Goal: Task Accomplishment & Management: Manage account settings

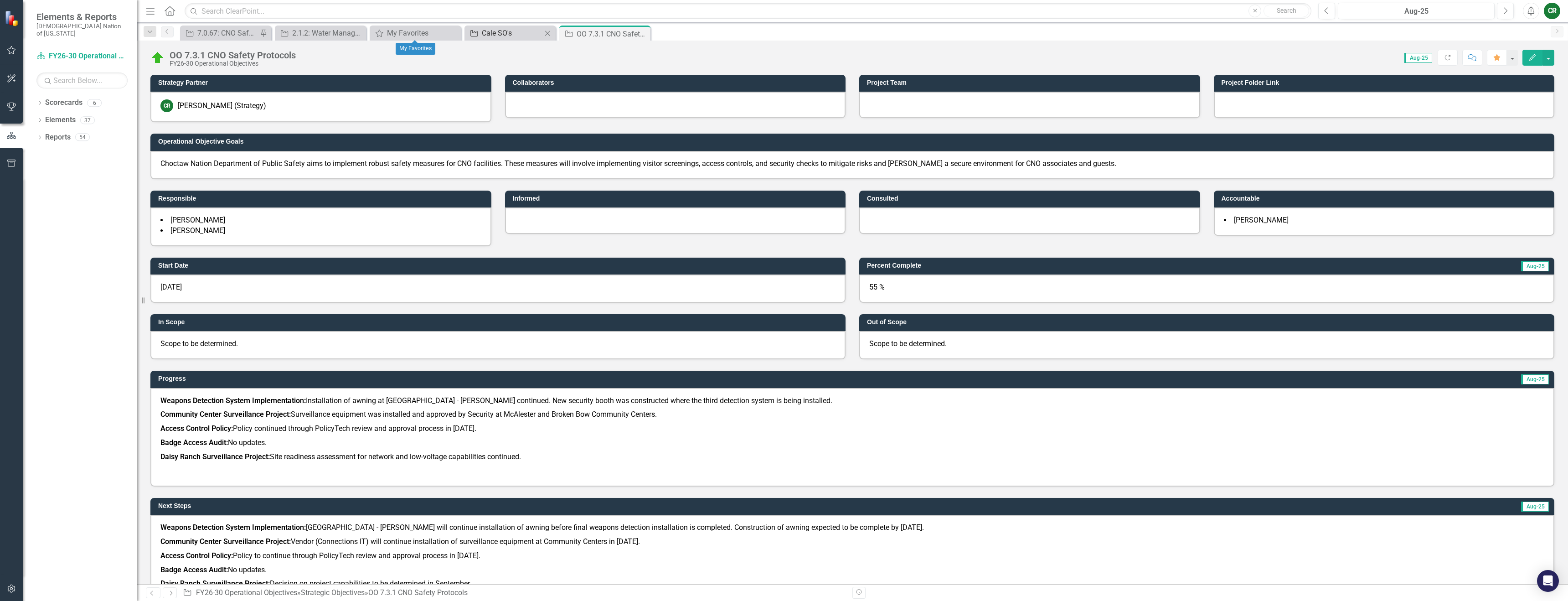
click at [518, 37] on div "Cale SO's" at bounding box center [512, 33] width 60 height 11
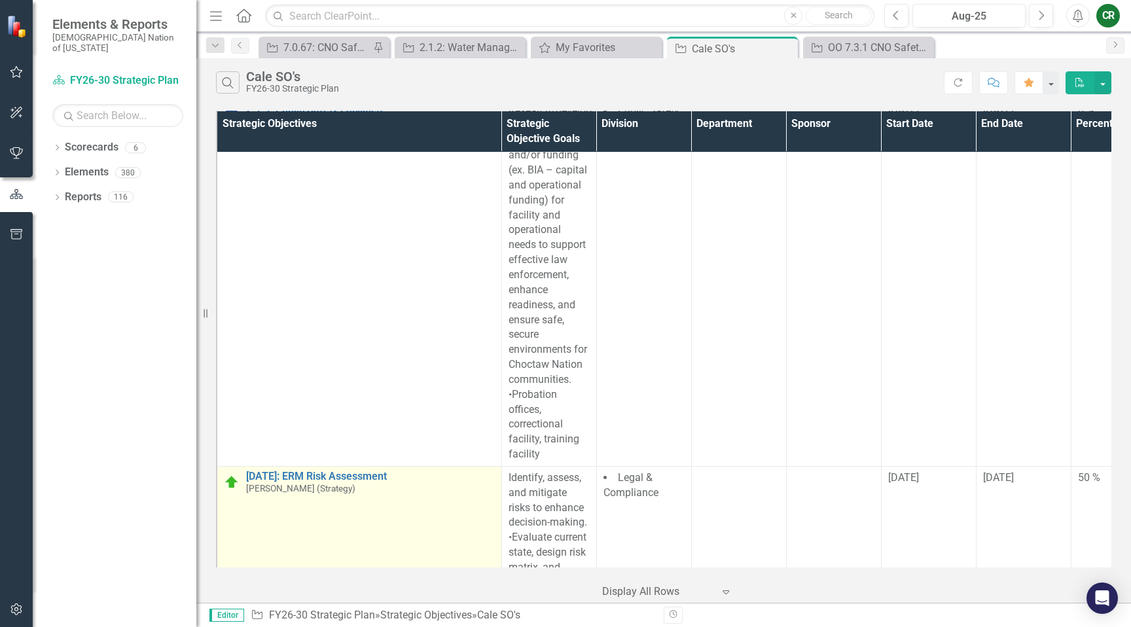
scroll to position [3176, 0]
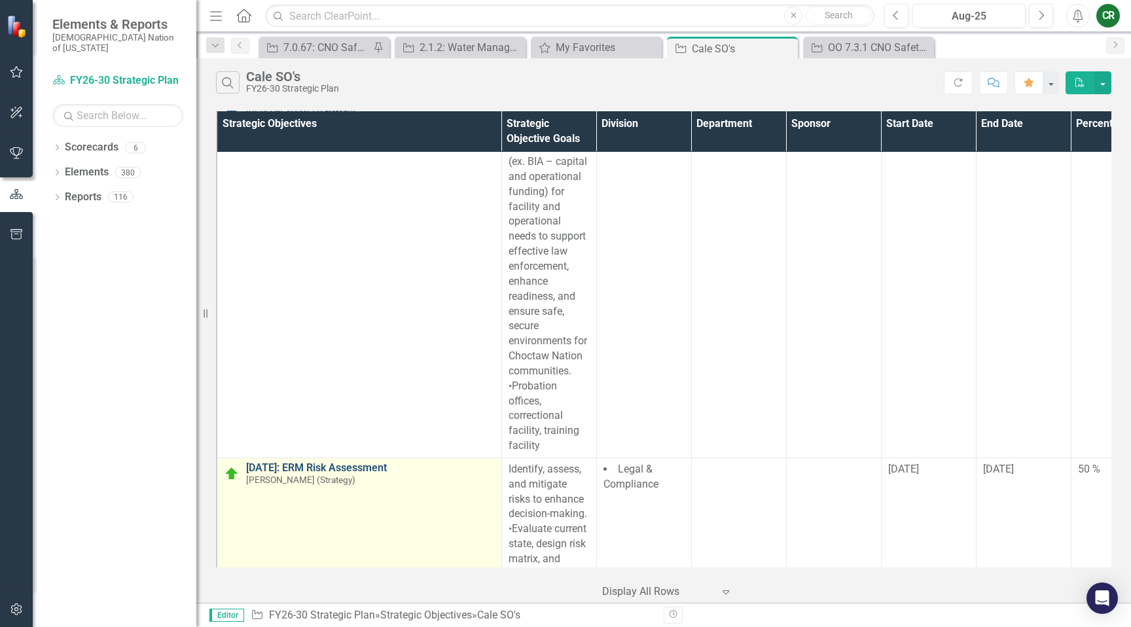
click at [281, 462] on link "[DATE]: ERM Risk Assessment" at bounding box center [370, 468] width 249 height 12
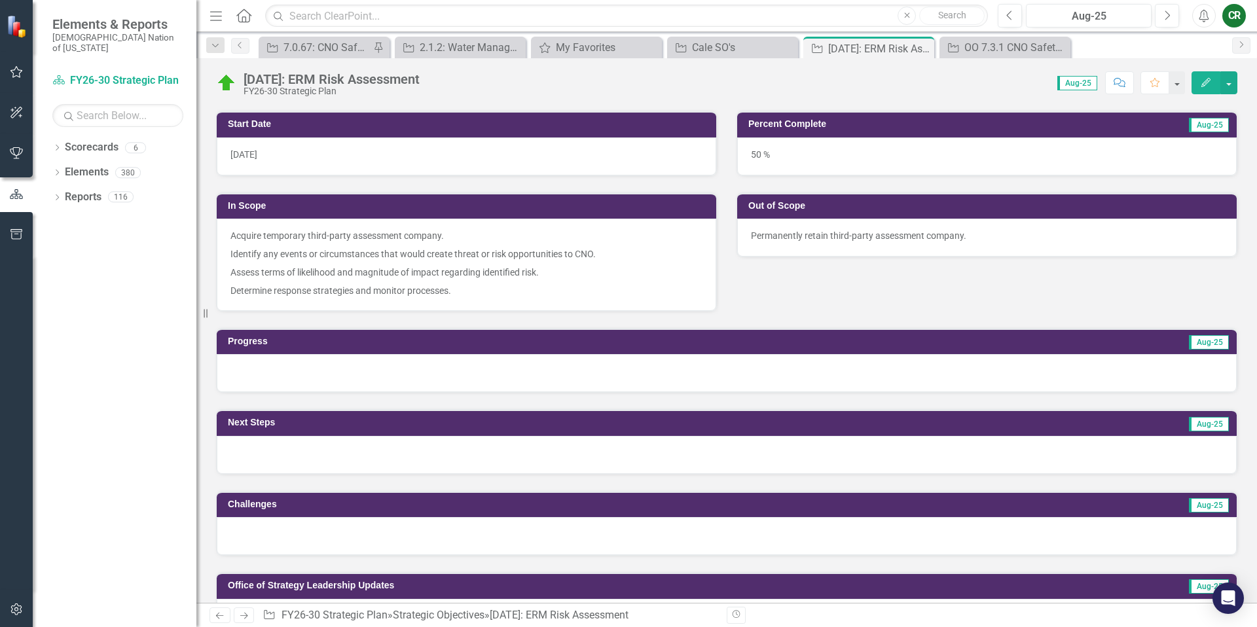
scroll to position [293, 0]
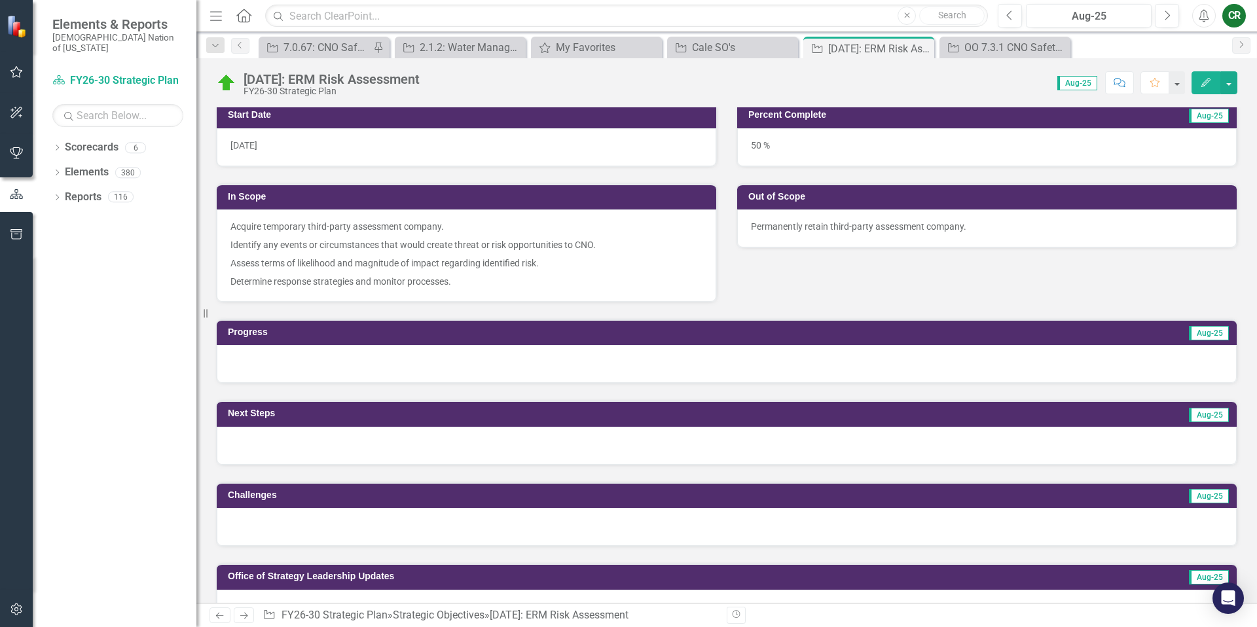
click at [424, 367] on div at bounding box center [727, 364] width 1020 height 38
drag, startPoint x: 425, startPoint y: 367, endPoint x: 433, endPoint y: 367, distance: 7.9
click at [427, 367] on div at bounding box center [727, 364] width 1020 height 38
click at [844, 363] on div at bounding box center [727, 364] width 1020 height 38
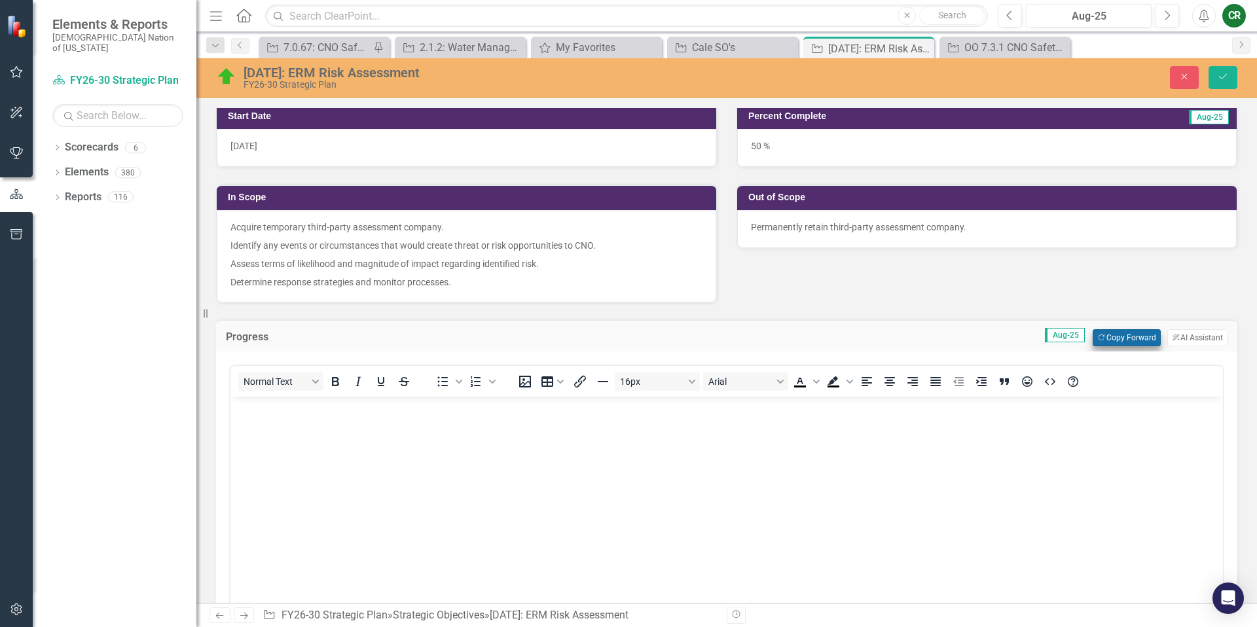
scroll to position [0, 0]
click at [1104, 340] on button "Copy Forward Copy Forward" at bounding box center [1125, 337] width 67 height 17
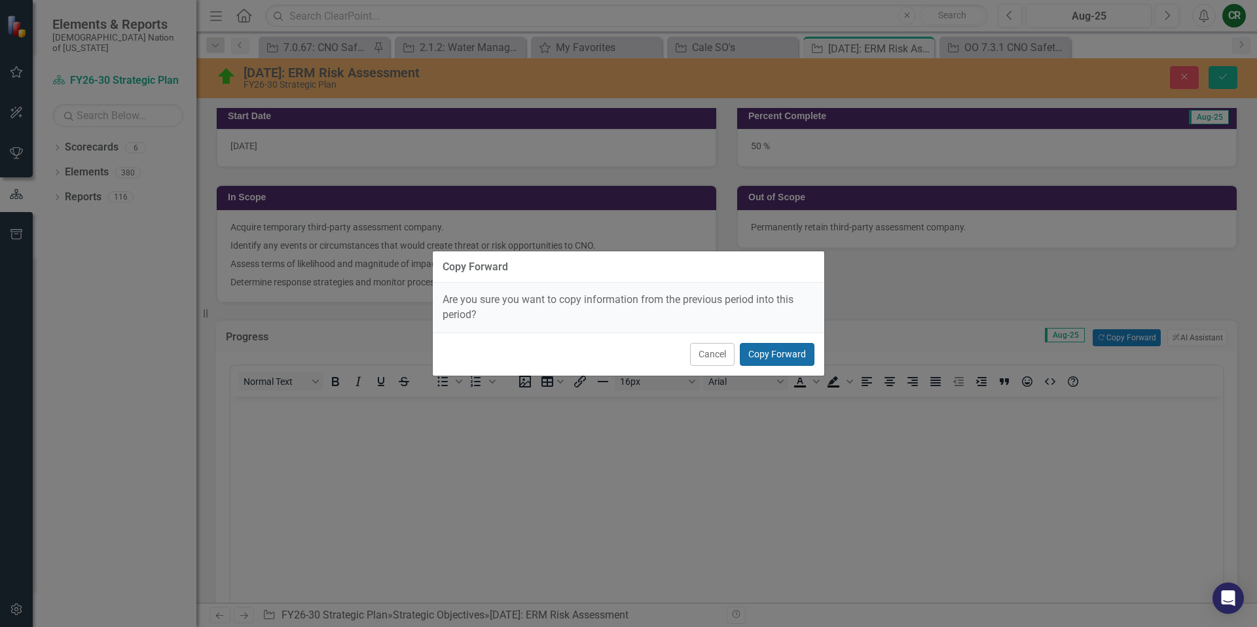
click at [788, 363] on button "Copy Forward" at bounding box center [777, 354] width 75 height 23
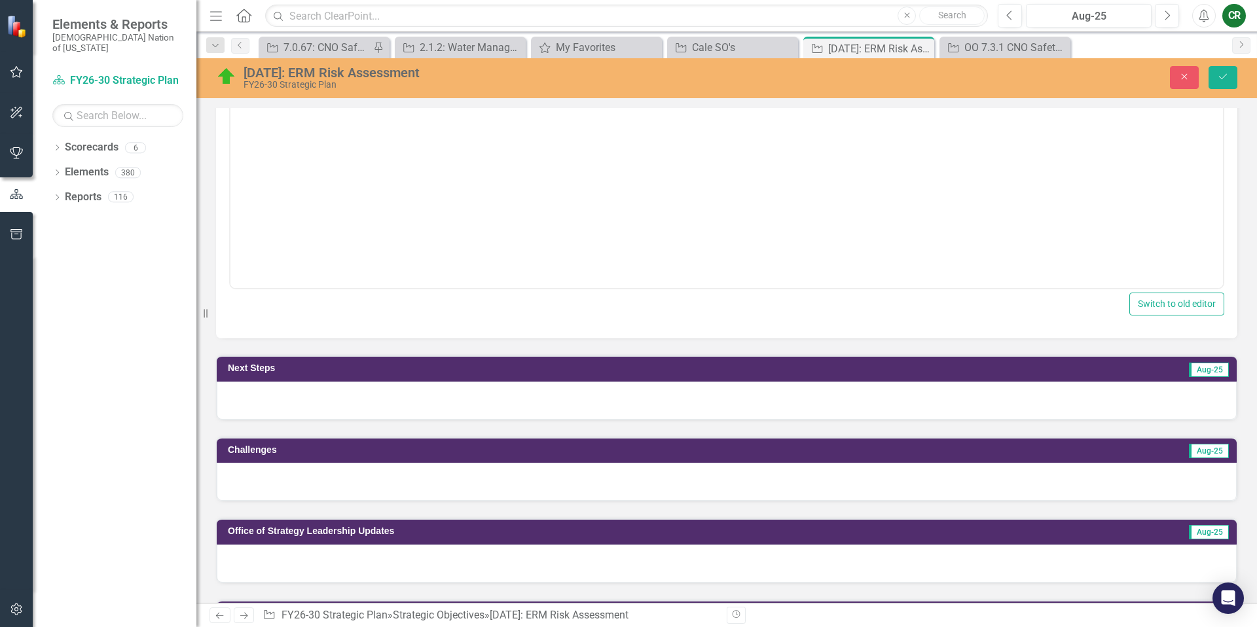
scroll to position [643, 0]
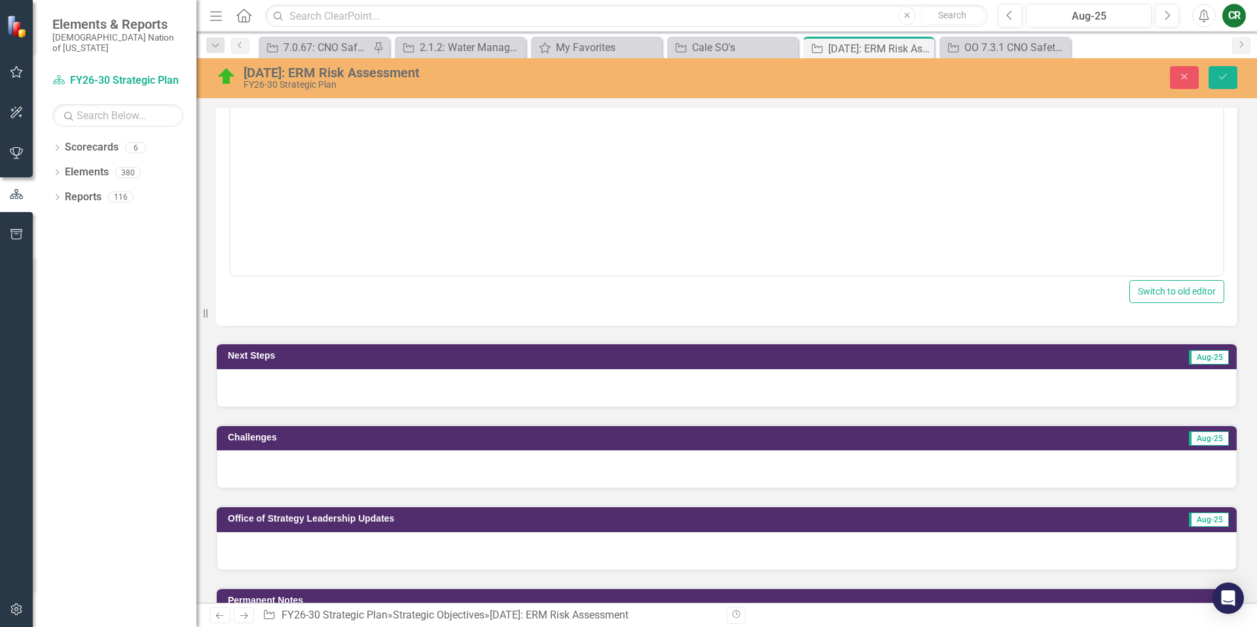
click at [725, 389] on div at bounding box center [727, 388] width 1020 height 38
click at [726, 389] on div at bounding box center [727, 388] width 1020 height 38
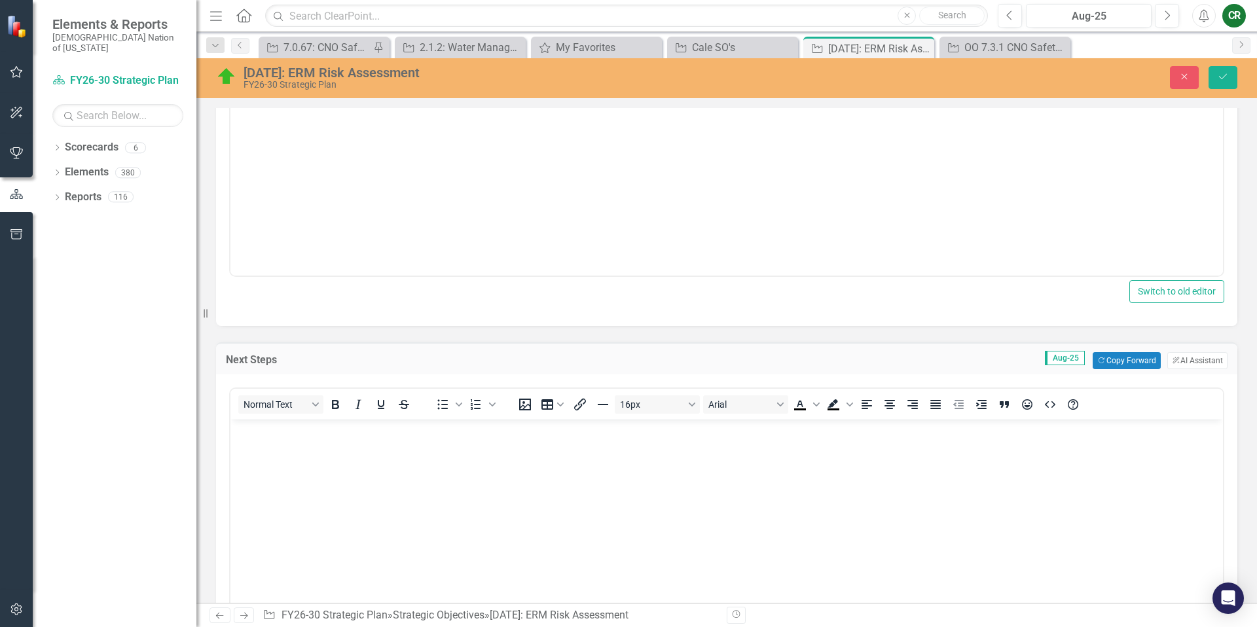
scroll to position [0, 0]
click at [1115, 363] on button "Copy Forward Copy Forward" at bounding box center [1125, 360] width 67 height 17
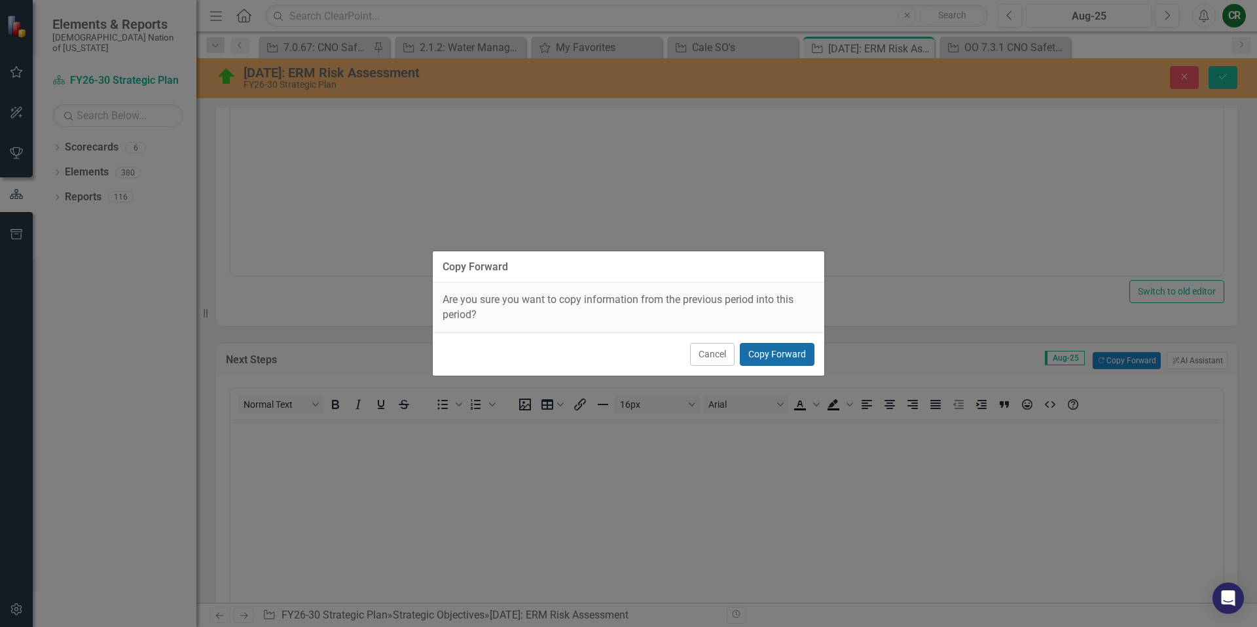
click at [782, 357] on button "Copy Forward" at bounding box center [777, 354] width 75 height 23
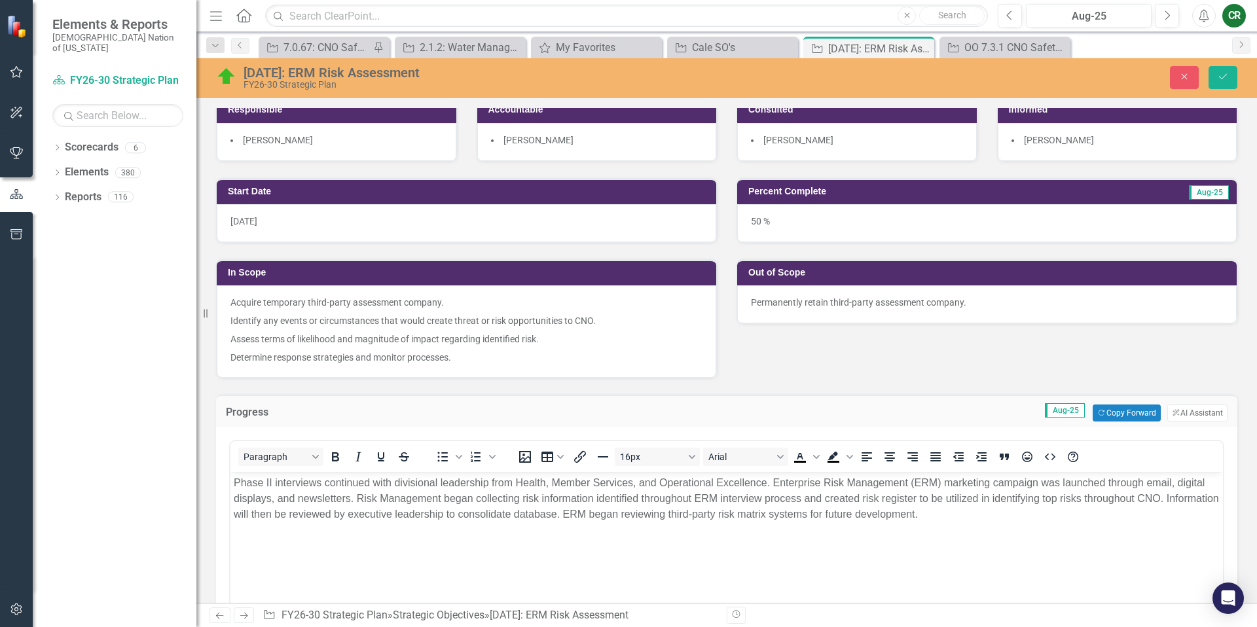
scroll to position [217, 0]
click at [977, 509] on p "Phase II interviews continued with divisional leadership from Health, Member Se…" at bounding box center [727, 499] width 986 height 47
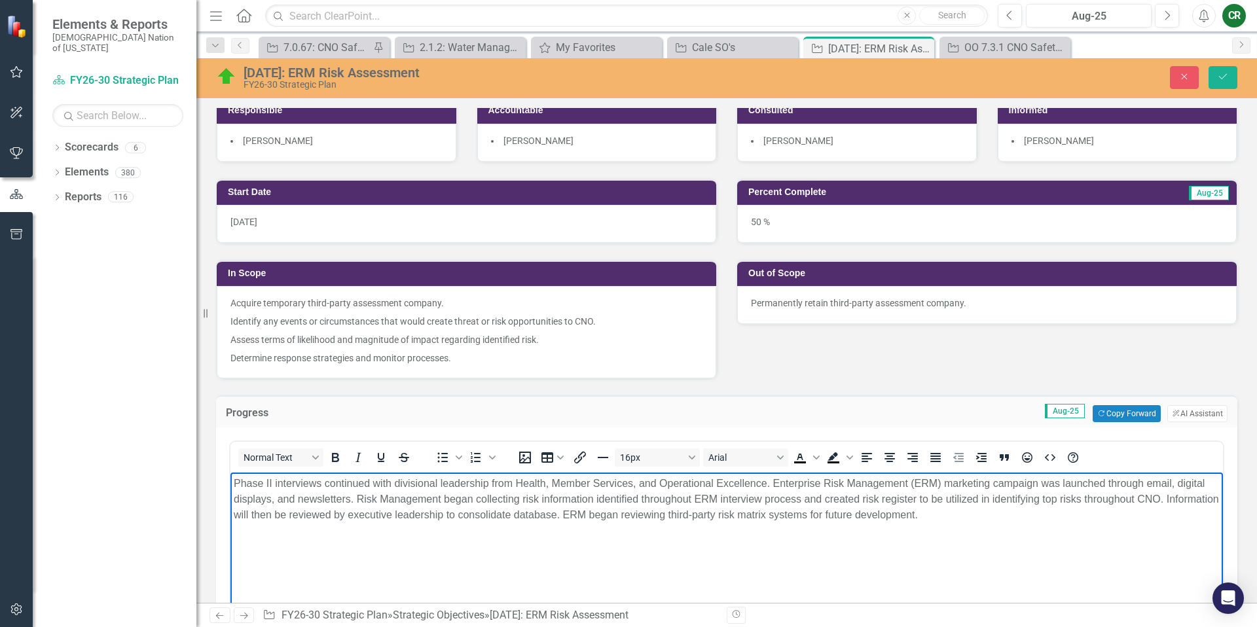
click at [981, 522] on p "Phase II interviews continued with divisional leadership from Health, Member Se…" at bounding box center [727, 499] width 986 height 47
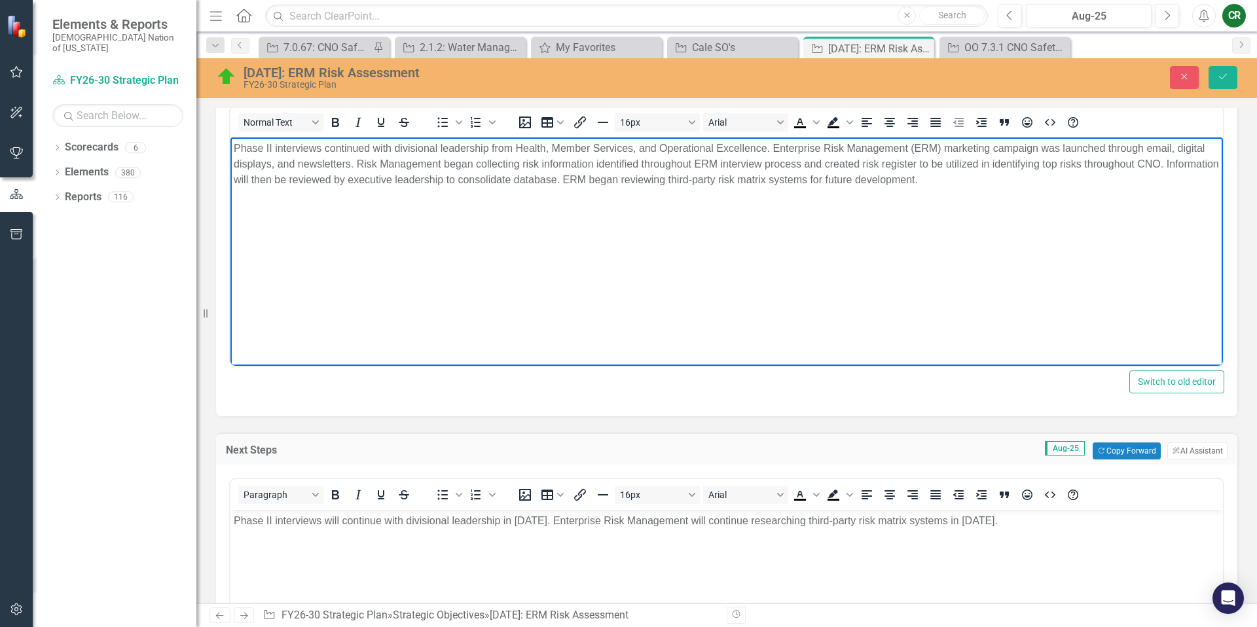
scroll to position [543, 0]
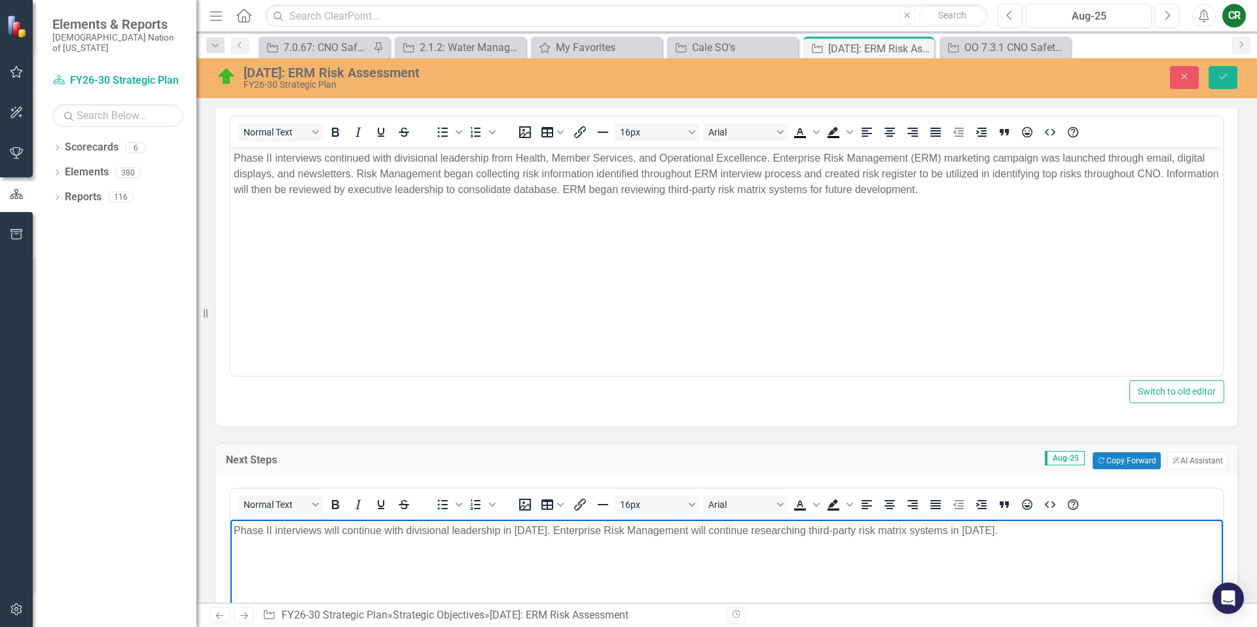
drag, startPoint x: 759, startPoint y: 531, endPoint x: 891, endPoint y: 547, distance: 133.1
click at [889, 546] on body "Phase II interviews will continue with divisional leadership in August 2025. En…" at bounding box center [726, 618] width 992 height 196
click at [870, 571] on body "Phase II interviews will continue with divisional leadership in August 2025. En…" at bounding box center [726, 618] width 992 height 196
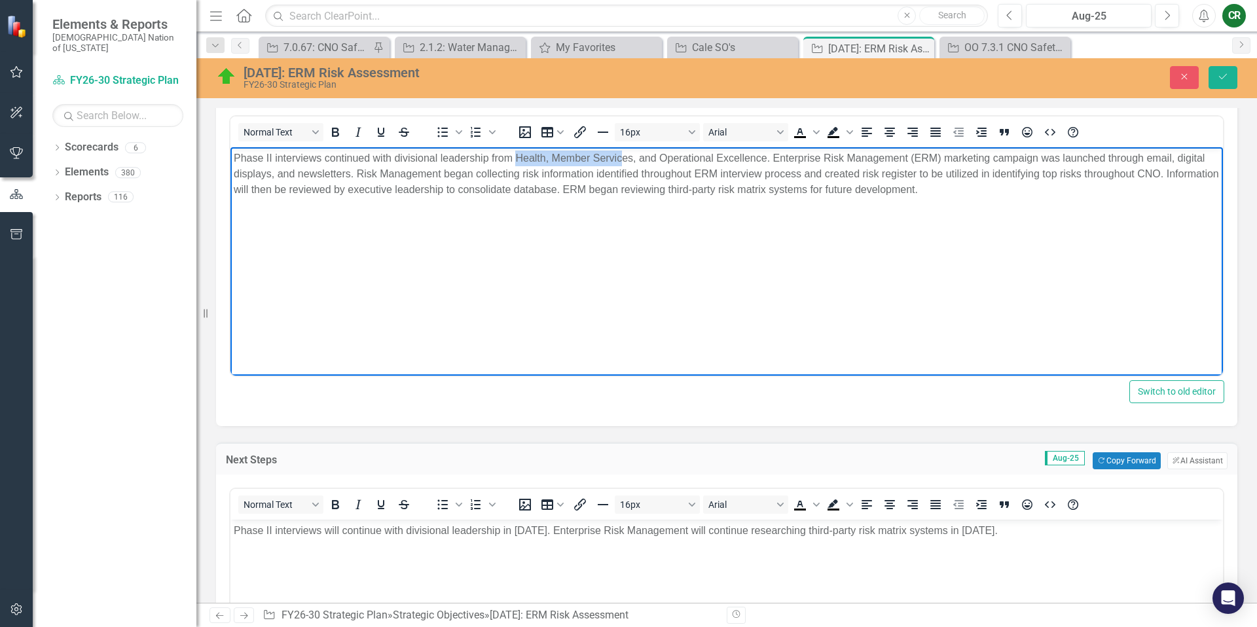
drag, startPoint x: 516, startPoint y: 157, endPoint x: 619, endPoint y: 166, distance: 103.8
click at [619, 166] on p "Phase II interviews continued with divisional leadership from Health, Member Se…" at bounding box center [727, 174] width 986 height 47
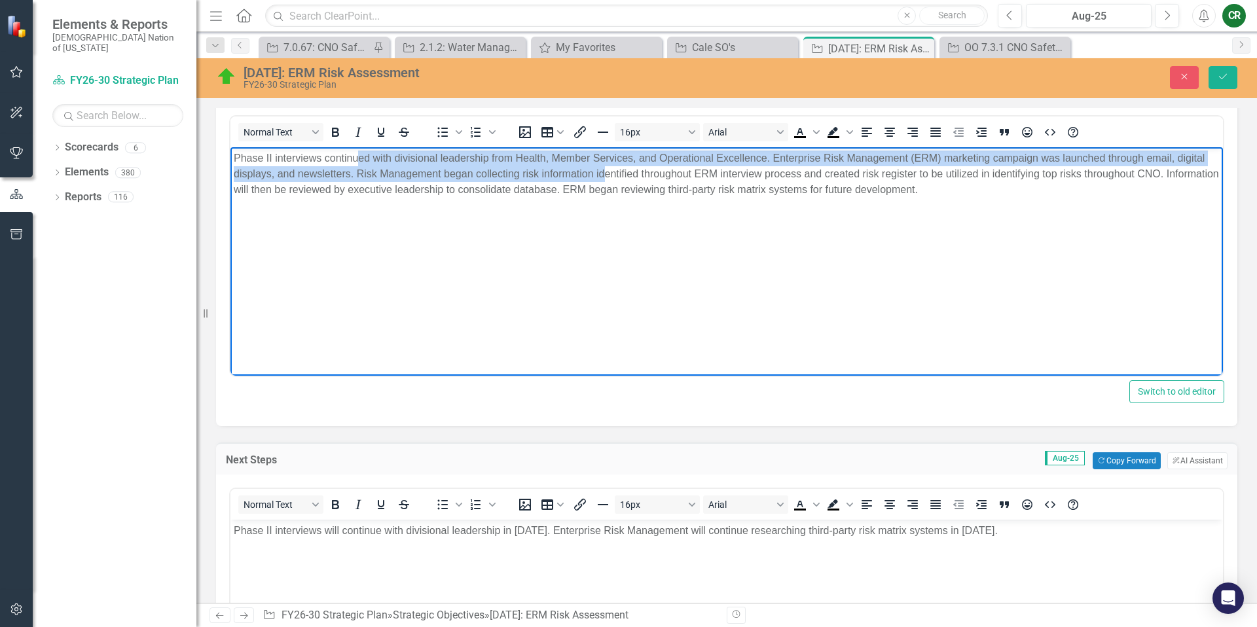
drag, startPoint x: 359, startPoint y: 154, endPoint x: 601, endPoint y: 169, distance: 242.6
click at [601, 166] on p "Phase II interviews continued with divisional leadership from Health, Member Se…" at bounding box center [727, 174] width 986 height 47
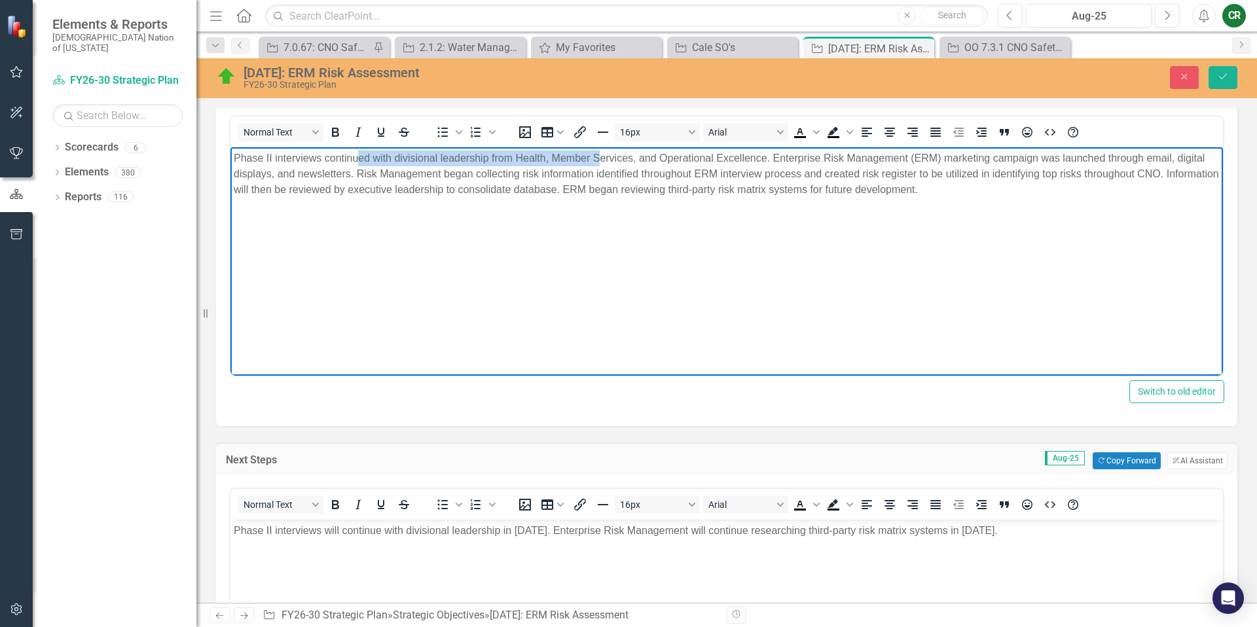
scroll to position [545, 0]
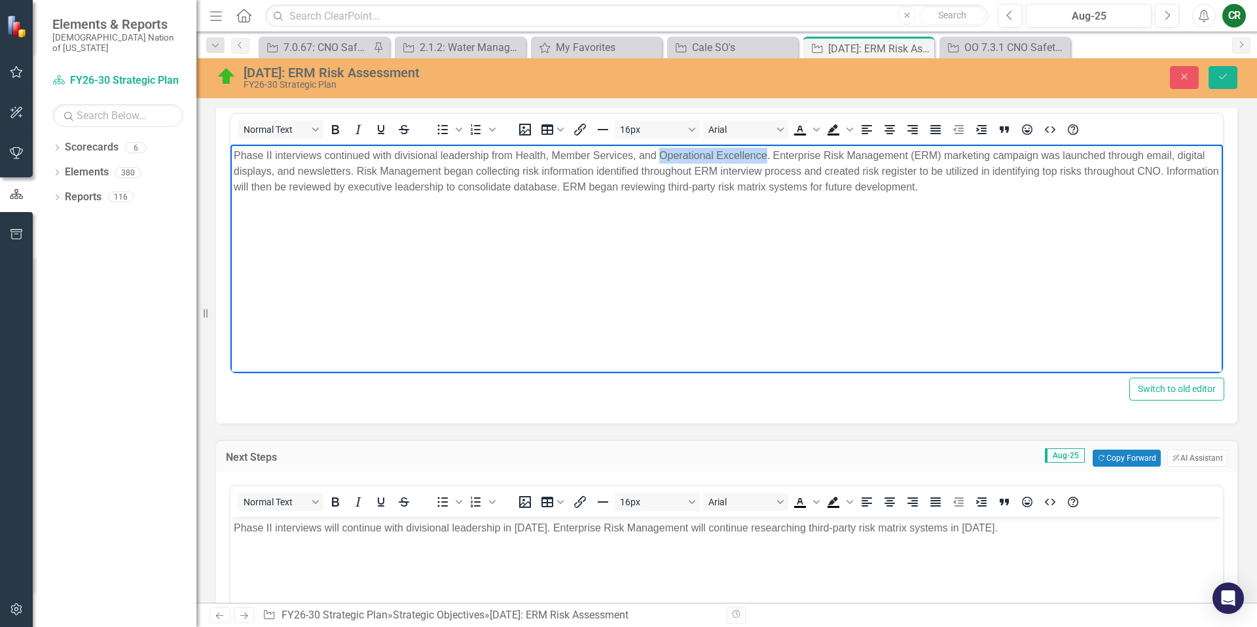
drag, startPoint x: 660, startPoint y: 154, endPoint x: 764, endPoint y: 155, distance: 104.1
click at [764, 155] on p "Phase II interviews continued with divisional leadership from Health, Member Se…" at bounding box center [727, 171] width 986 height 47
click at [641, 154] on p "Phase II interviews continued with divisional leadership from Health, Member Se…" at bounding box center [727, 171] width 986 height 47
drag, startPoint x: 823, startPoint y: 156, endPoint x: 720, endPoint y: 159, distance: 103.4
click at [719, 158] on p "Phase II interviews continued with divisional leadership from Health, Member Se…" at bounding box center [727, 171] width 986 height 47
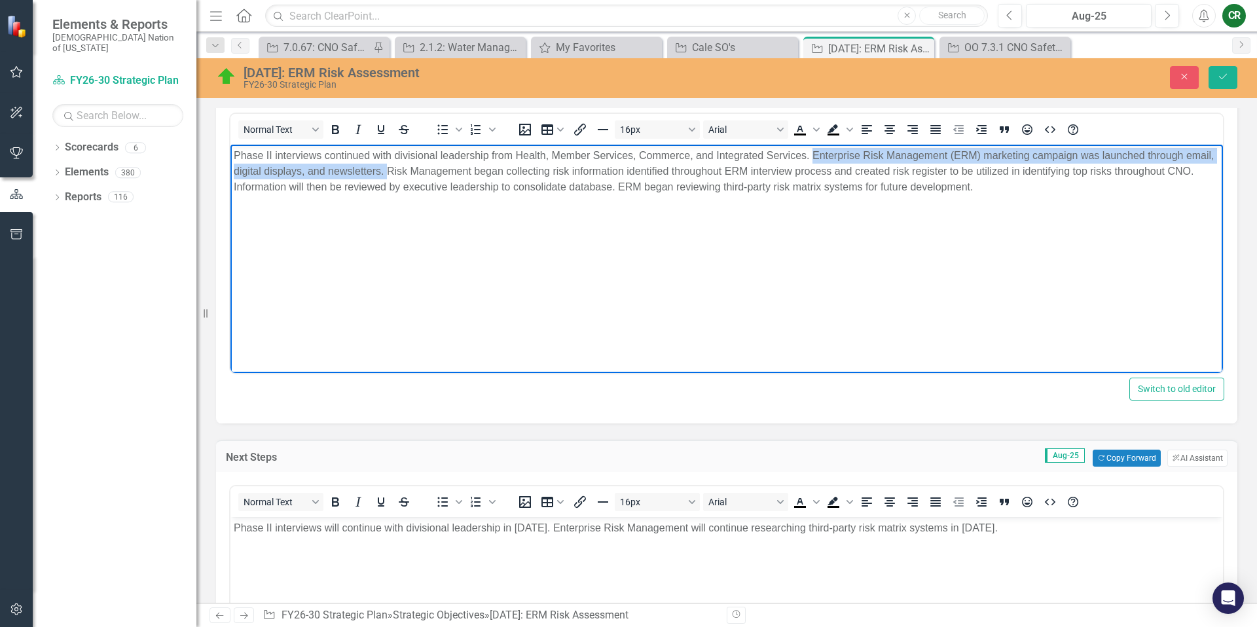
drag, startPoint x: 419, startPoint y: 171, endPoint x: 817, endPoint y: 146, distance: 398.8
click at [812, 153] on p "Phase II interviews continued with divisional leadership from Health, Member Se…" at bounding box center [727, 171] width 986 height 47
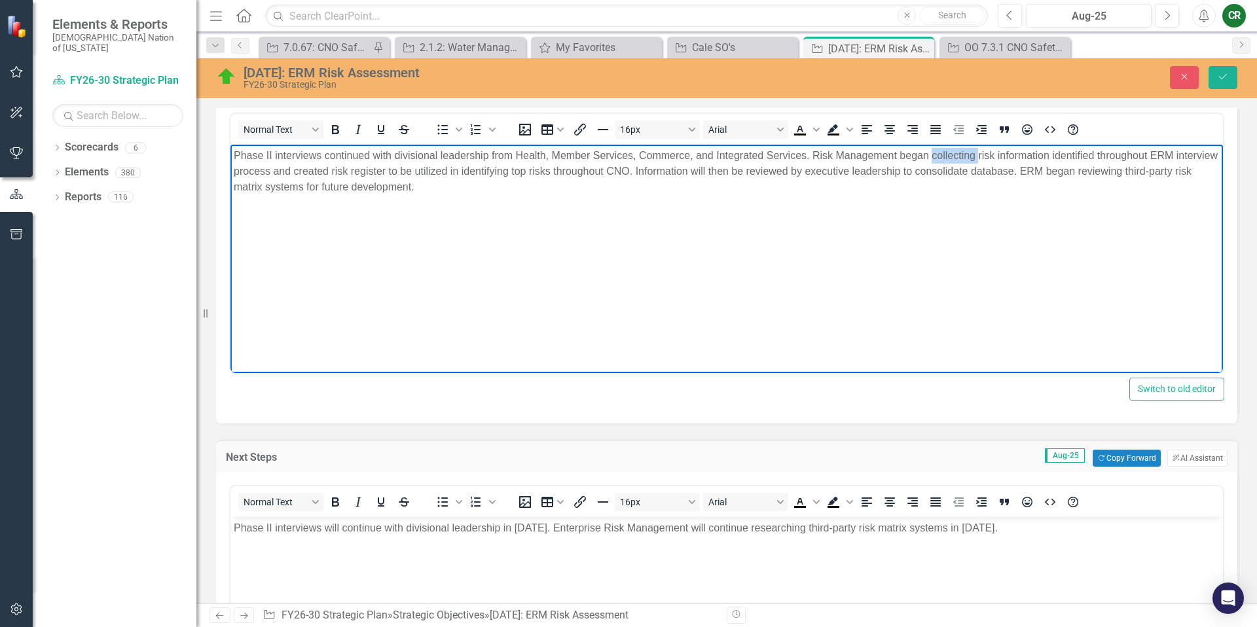
drag, startPoint x: 979, startPoint y: 156, endPoint x: 932, endPoint y: 158, distance: 47.2
click at [932, 158] on p "Phase II interviews continued with divisional leadership from Health, Member Se…" at bounding box center [727, 171] width 986 height 47
click at [931, 158] on p "Phase II interviews continued with divisional leadership from Health, Member Se…" at bounding box center [727, 171] width 986 height 47
drag, startPoint x: 929, startPoint y: 155, endPoint x: 897, endPoint y: 154, distance: 31.4
click at [899, 156] on p "Phase II interviews continued with divisional leadership from Health, Member Se…" at bounding box center [727, 171] width 986 height 47
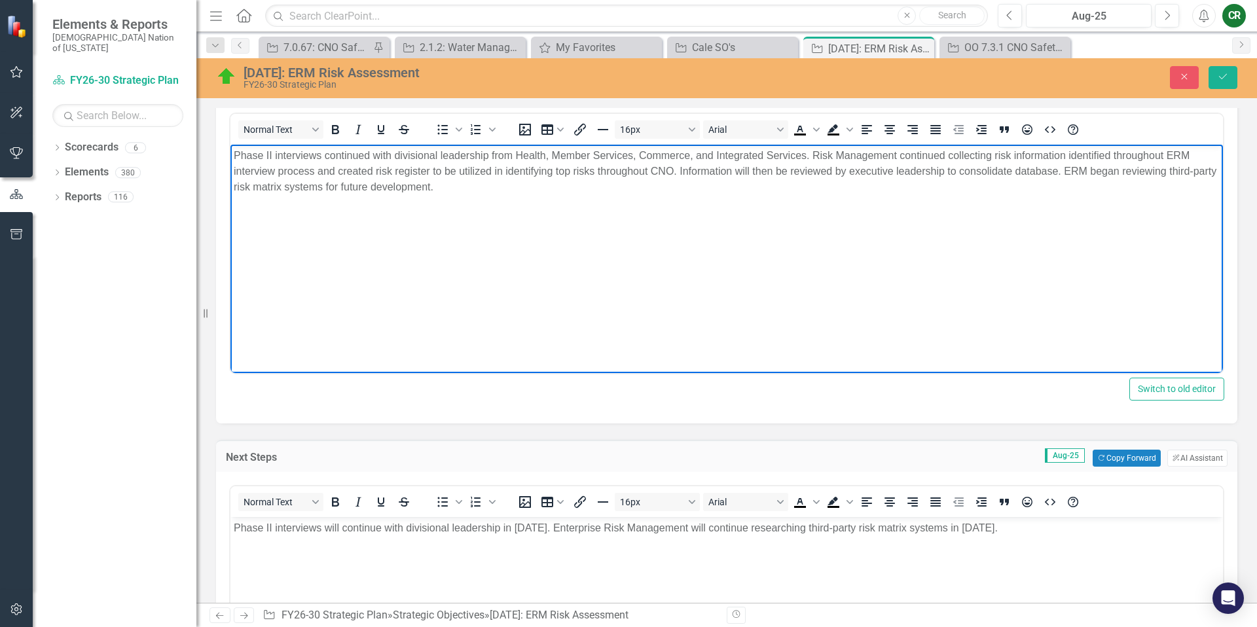
drag, startPoint x: 1062, startPoint y: 173, endPoint x: 679, endPoint y: 179, distance: 382.9
click at [679, 179] on p "Phase II interviews continued with divisional leadership from Health, Member Se…" at bounding box center [727, 171] width 986 height 47
click at [680, 173] on p "Phase II interviews continued with divisional leadership from Health, Member Se…" at bounding box center [727, 171] width 986 height 47
drag, startPoint x: 680, startPoint y: 171, endPoint x: 1061, endPoint y: 173, distance: 380.9
click at [1061, 173] on p "Phase II interviews continued with divisional leadership from Health, Member Se…" at bounding box center [727, 171] width 986 height 47
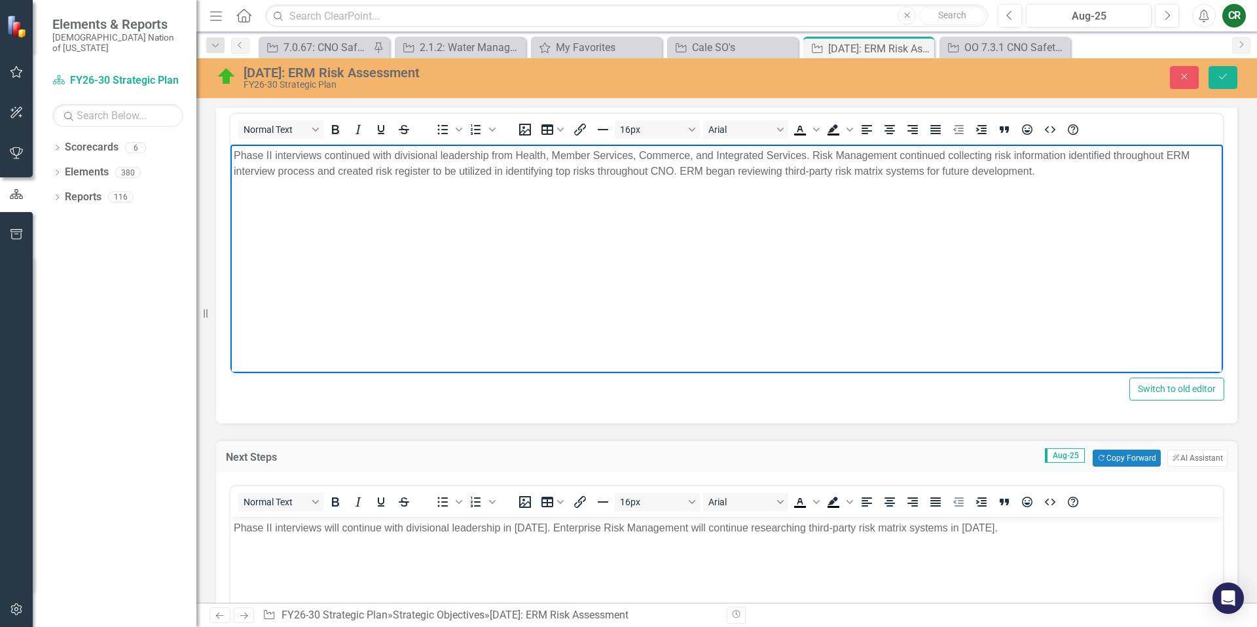
click at [1085, 174] on p "Phase II interviews continued with divisional leadership from Health, Member Se…" at bounding box center [727, 163] width 986 height 31
drag, startPoint x: 735, startPoint y: 173, endPoint x: 708, endPoint y: 175, distance: 27.6
click at [707, 174] on p "Phase II interviews continued with divisional leadership from Health, Member Se…" at bounding box center [727, 163] width 986 height 31
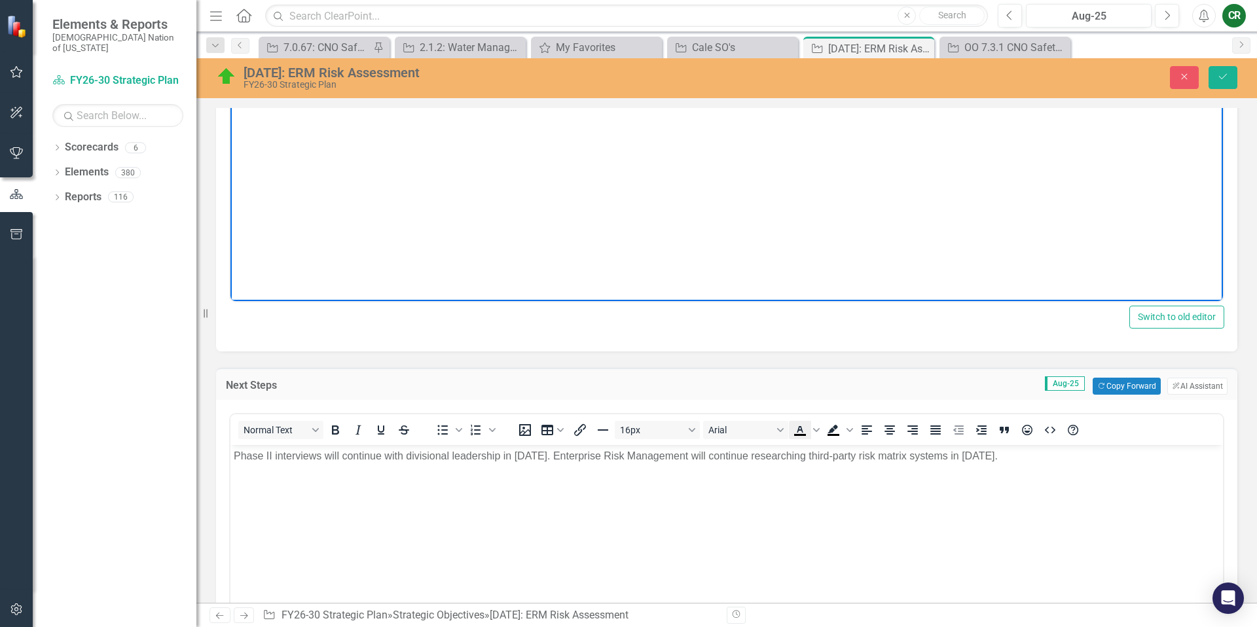
scroll to position [622, 0]
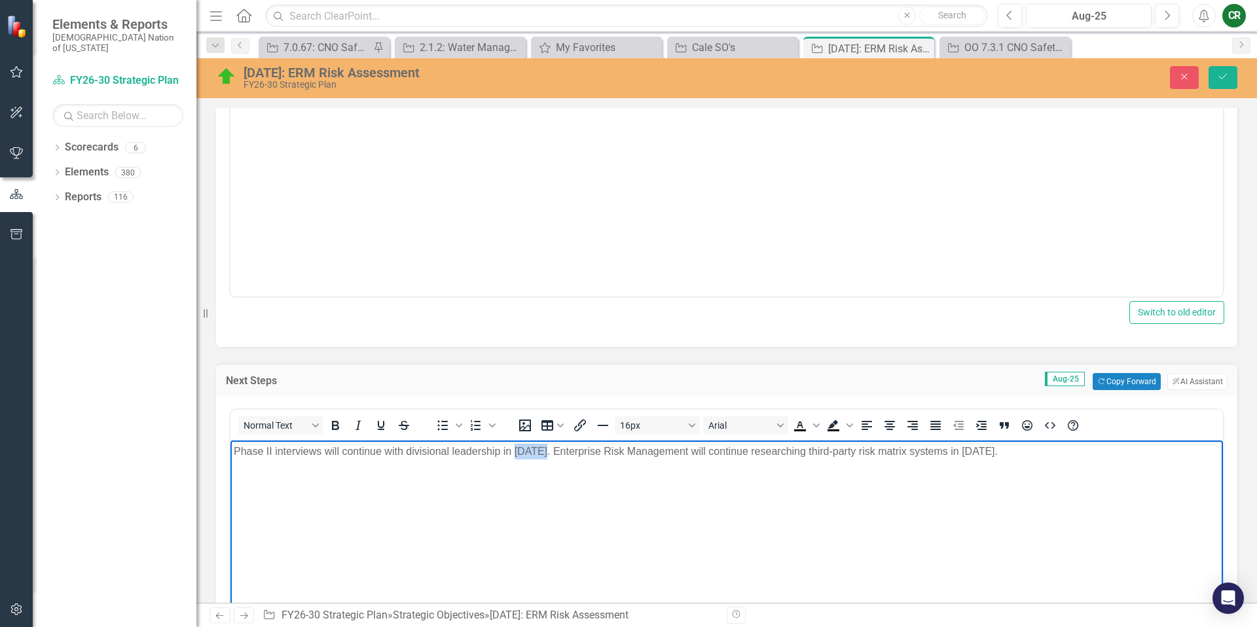
drag, startPoint x: 546, startPoint y: 451, endPoint x: 514, endPoint y: 451, distance: 32.1
click at [514, 451] on p "Phase II interviews will continue with divisional leadership in August 2025. En…" at bounding box center [727, 452] width 986 height 16
drag, startPoint x: 528, startPoint y: 456, endPoint x: 564, endPoint y: 874, distance: 420.4
click at [325, 452] on p "Phase II interviews will continue with divisional leadership in Se 2025. Enterp…" at bounding box center [727, 452] width 986 height 16
drag, startPoint x: 373, startPoint y: 452, endPoint x: 337, endPoint y: 452, distance: 36.0
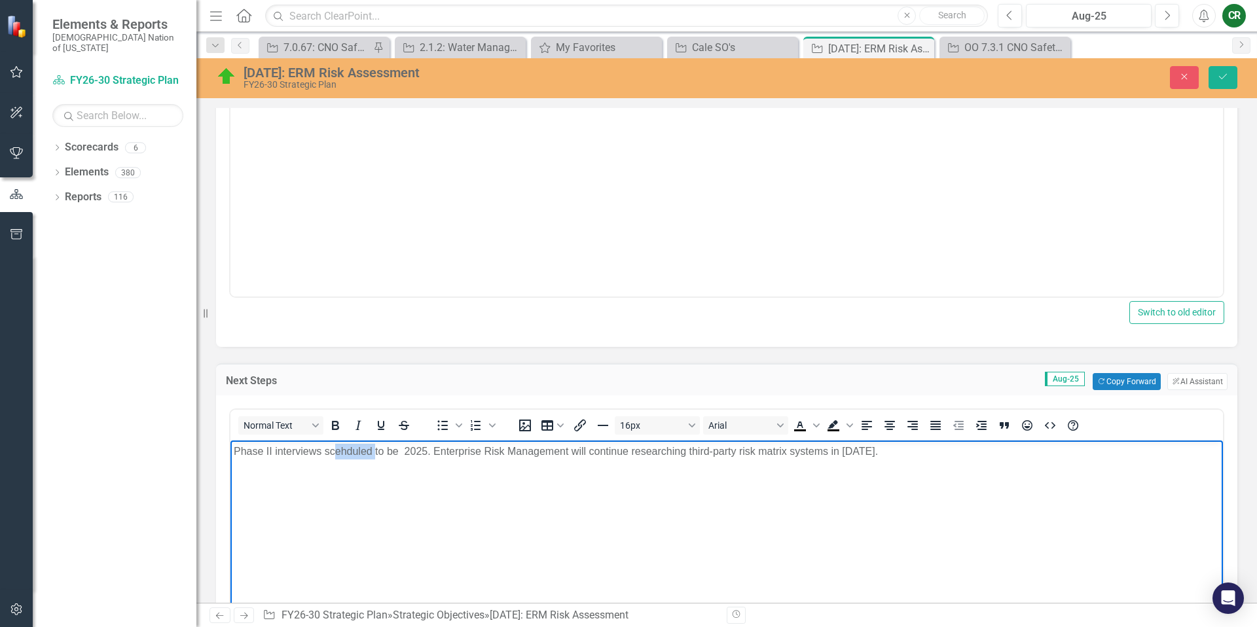
click at [337, 452] on p "Phase II interviews scehduled to be 2025. Enterprise Risk Management will conti…" at bounding box center [727, 452] width 986 height 16
click at [401, 455] on p "Phase II interviews scheduled to be 2025. Enterprise Risk Management will conti…" at bounding box center [727, 452] width 986 height 16
click at [541, 454] on p "Phase II interviews scheduled to be completed in November 2025. Enterprise Risk…" at bounding box center [727, 452] width 986 height 16
drag, startPoint x: 986, startPoint y: 452, endPoint x: 951, endPoint y: 453, distance: 34.7
click at [950, 453] on p "Phase II interviews scheduled to be completed in November 2025. Enterprise Risk…" at bounding box center [727, 452] width 986 height 16
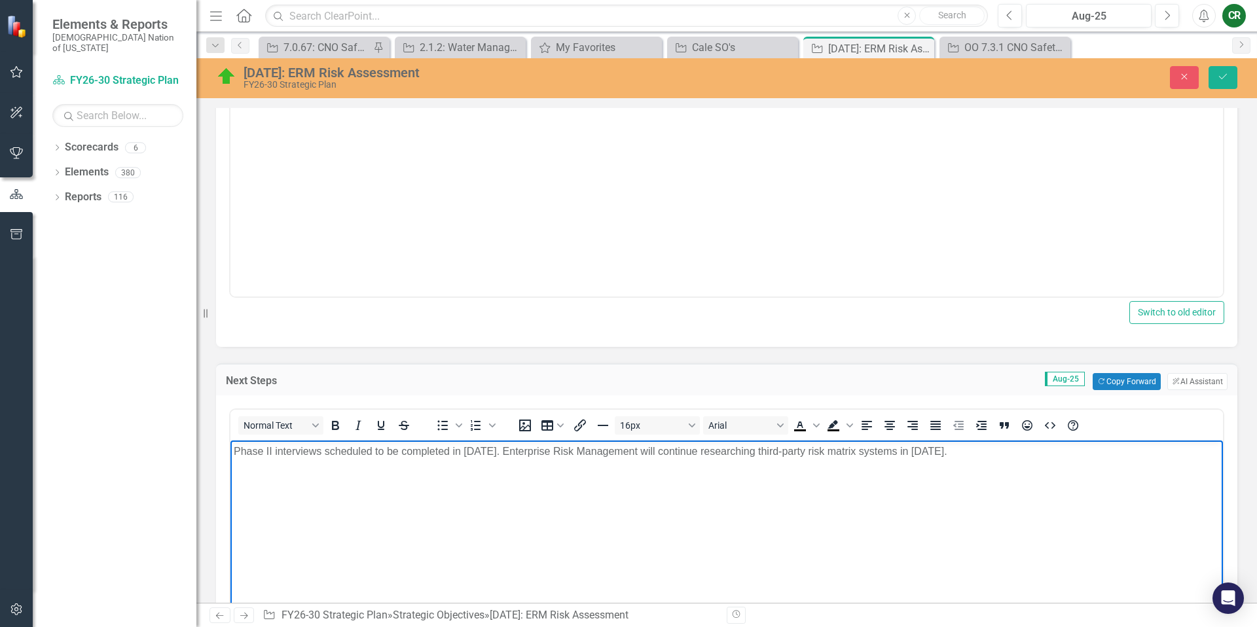
drag, startPoint x: 1011, startPoint y: 451, endPoint x: 941, endPoint y: 453, distance: 70.1
click at [940, 452] on p "Phase II interviews scheduled to be completed in November 2025. Enterprise Risk…" at bounding box center [727, 452] width 986 height 16
click at [948, 452] on p "Phase II interviews scheduled to be completed in [DATE]. Enterprise Risk Manage…" at bounding box center [727, 452] width 986 height 16
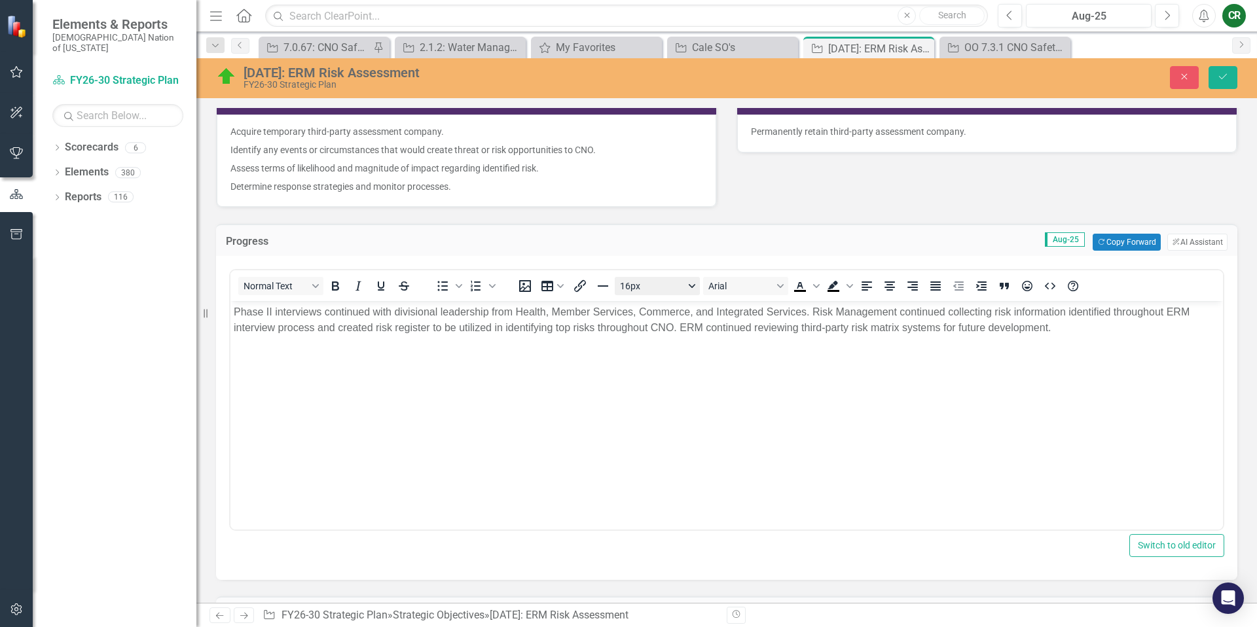
scroll to position [278, 0]
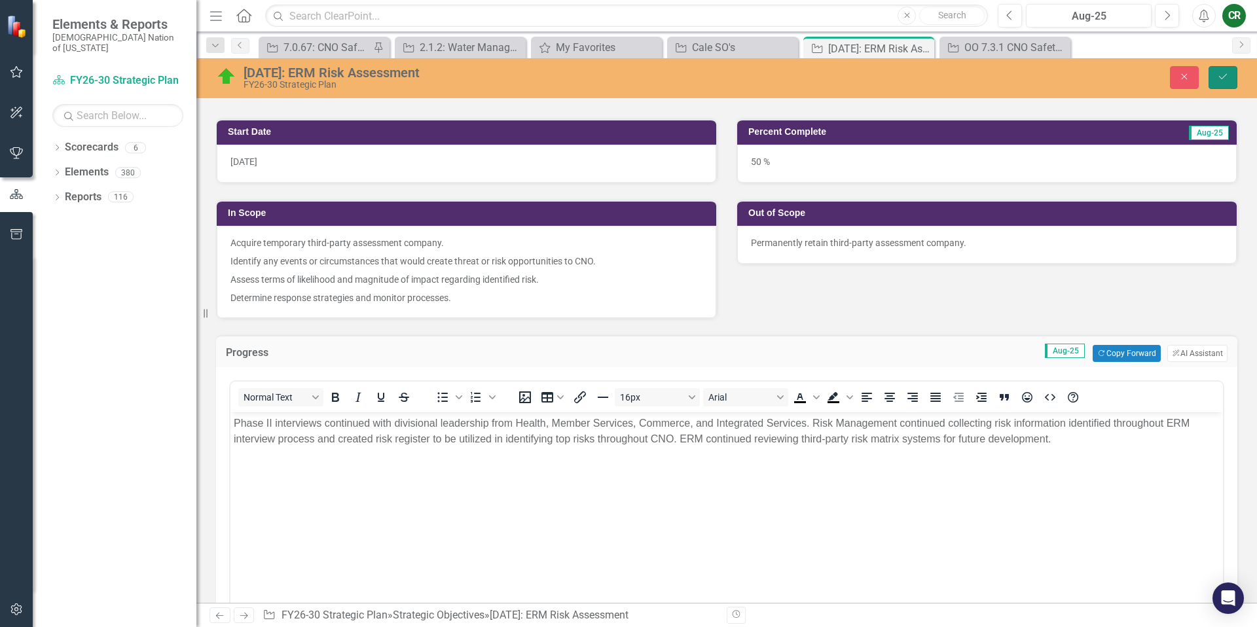
click at [1219, 75] on icon "Save" at bounding box center [1223, 76] width 12 height 9
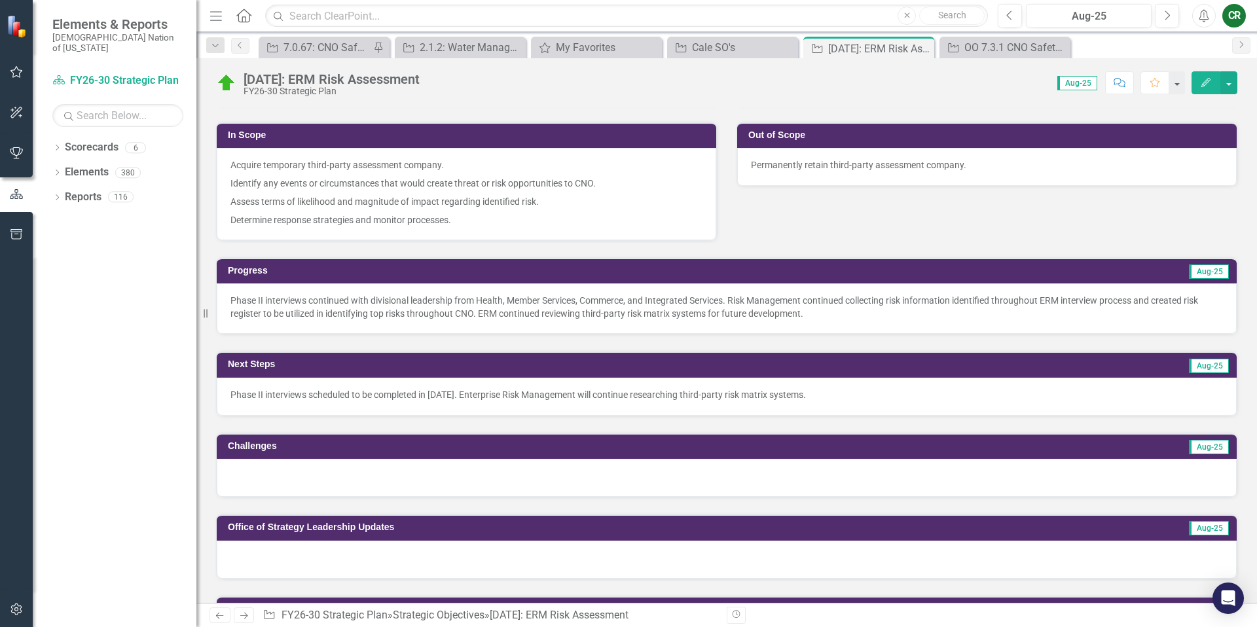
scroll to position [357, 0]
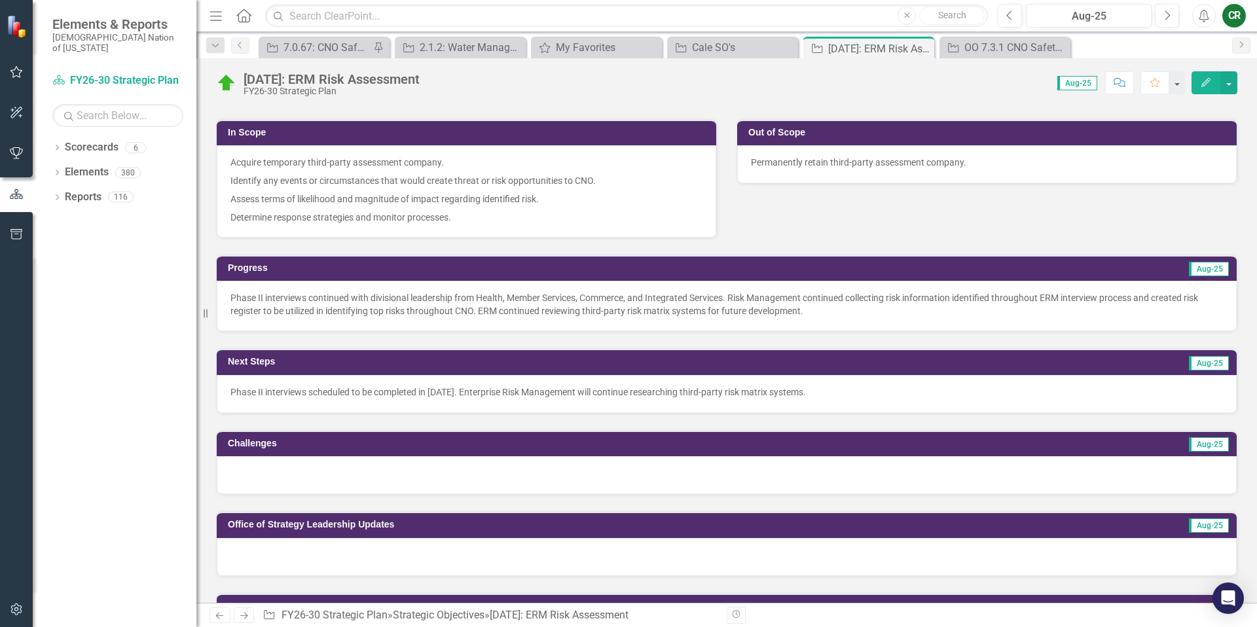
click at [961, 313] on p "Phase II interviews continued with divisional leadership from Health, Member Se…" at bounding box center [726, 304] width 992 height 26
click at [962, 312] on p "Phase II interviews continued with divisional leadership from Health, Member Se…" at bounding box center [726, 304] width 992 height 26
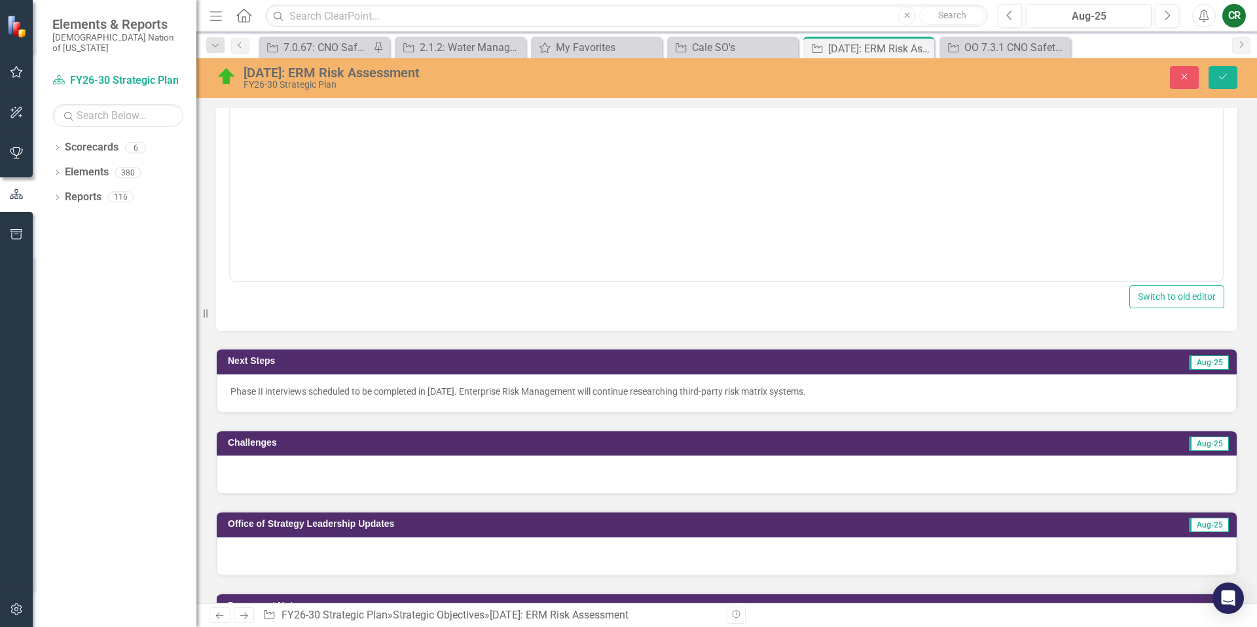
scroll to position [694, 0]
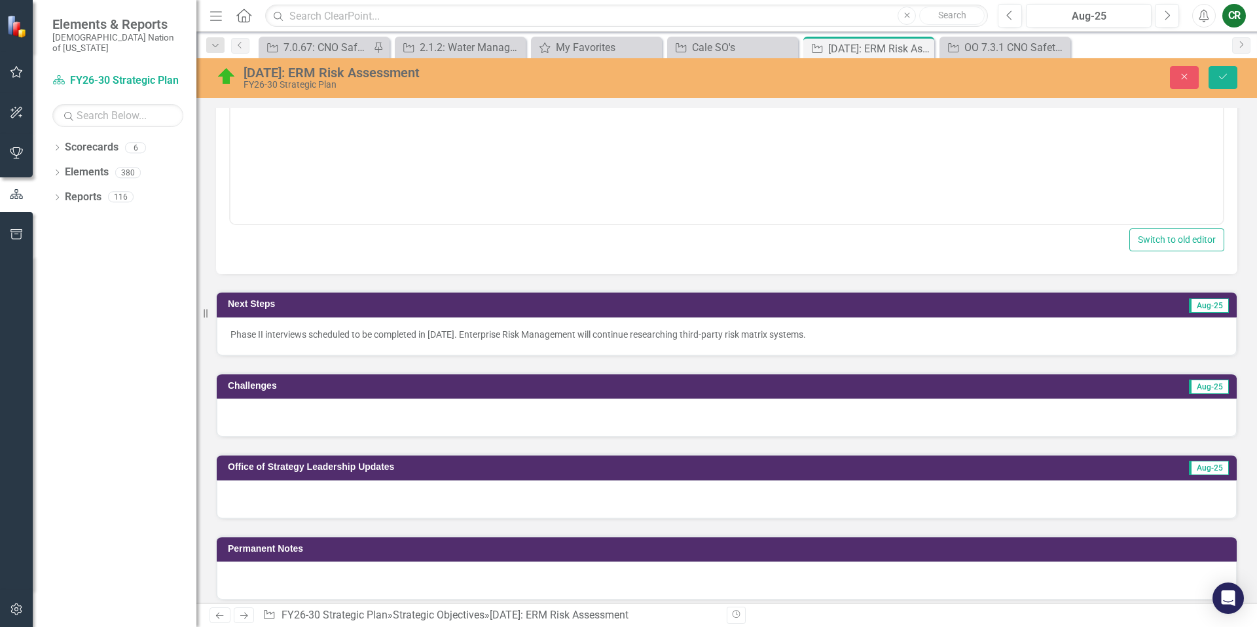
click at [869, 344] on div "Phase II interviews scheduled to be completed in [DATE]. Enterprise Risk Manage…" at bounding box center [727, 336] width 1020 height 38
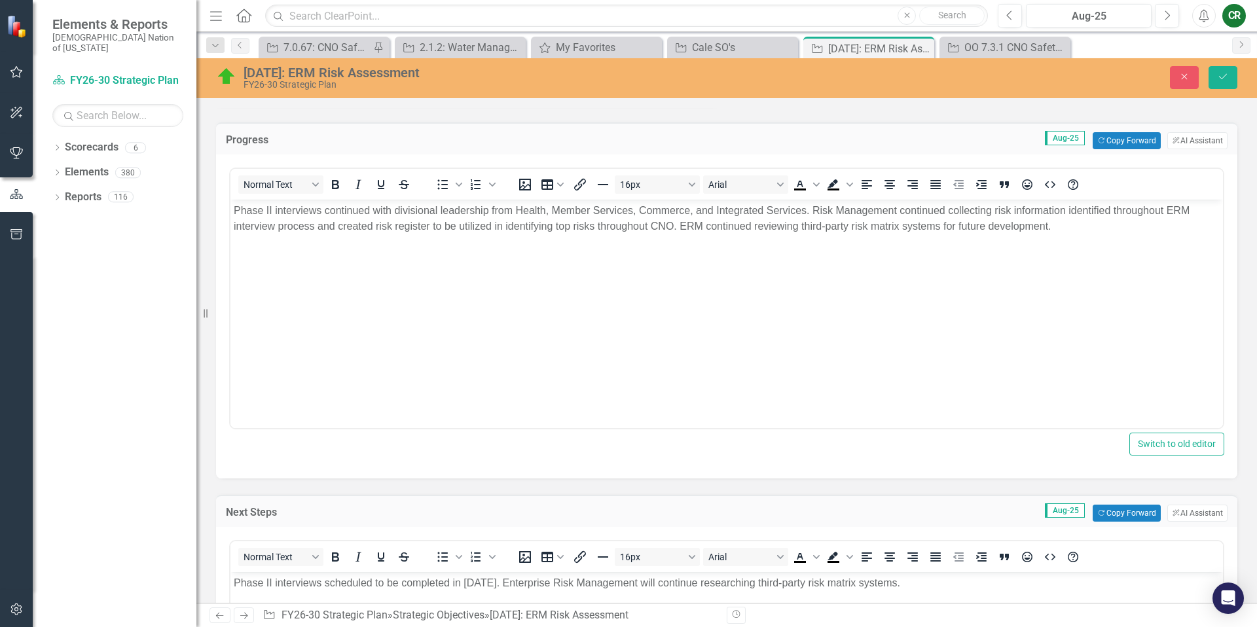
scroll to position [367, 0]
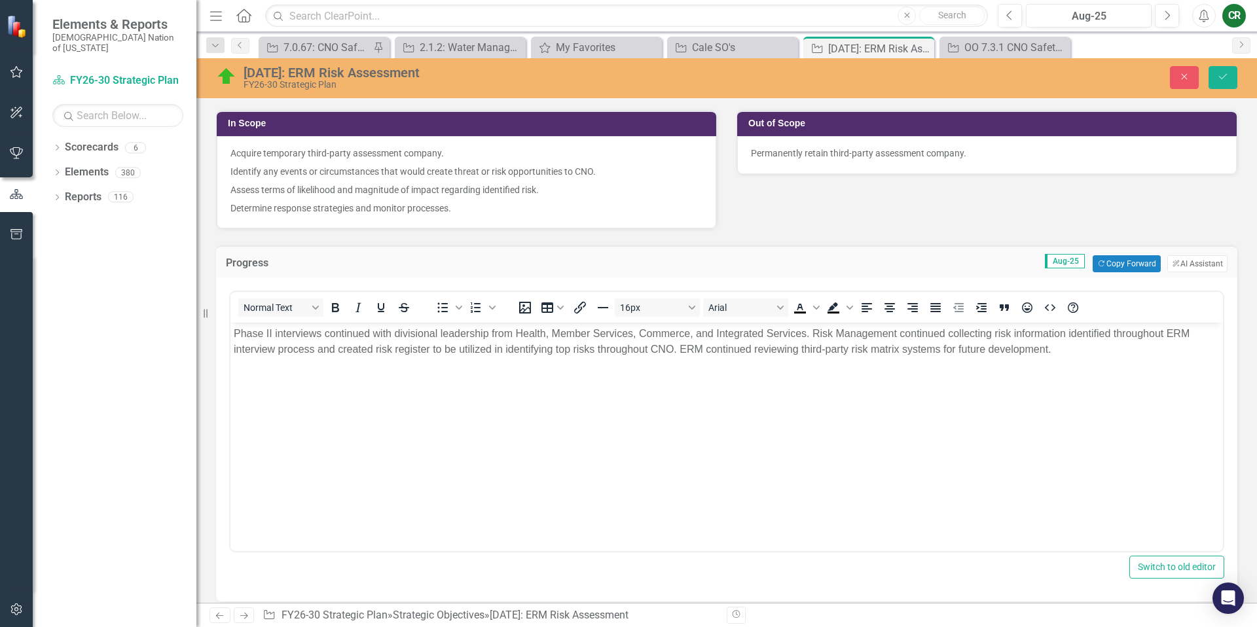
click at [806, 334] on p "Phase II interviews continued with divisional leadership from Health, Member Se…" at bounding box center [727, 341] width 986 height 31
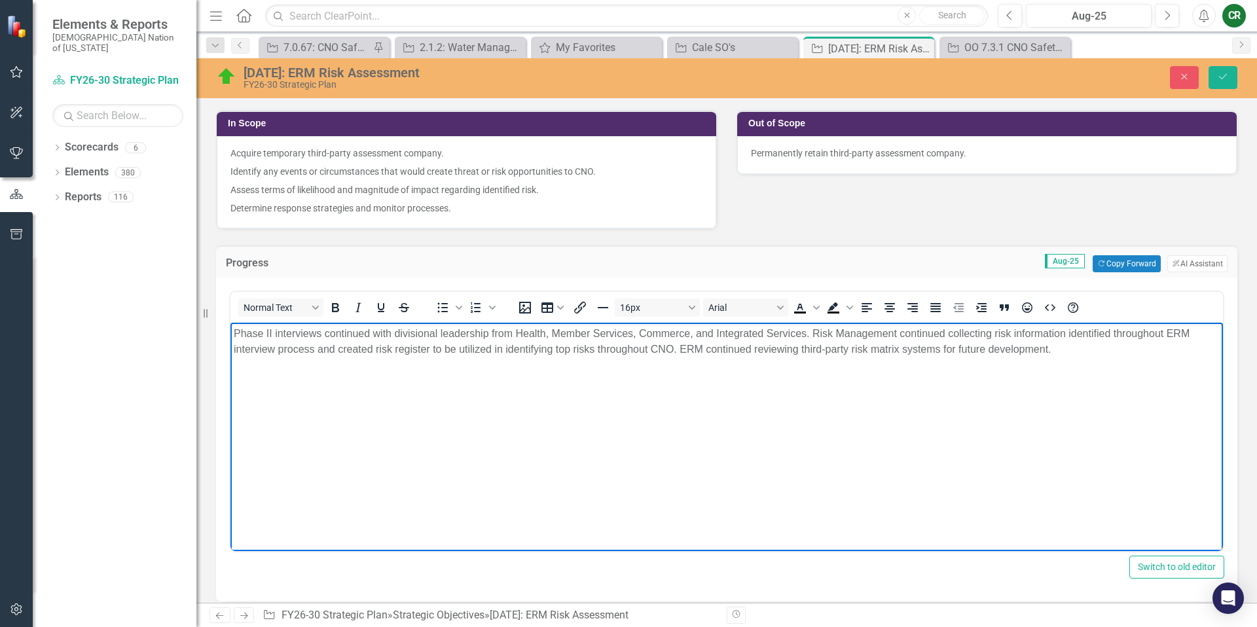
click at [275, 333] on p "Phase II interviews continued with divisional leadership from Health, Member Se…" at bounding box center [727, 341] width 986 height 31
click at [236, 334] on p "Phase II interviews continued with divisional leadership from Health, Member Se…" at bounding box center [727, 341] width 986 height 31
drag, startPoint x: 376, startPoint y: 332, endPoint x: 423, endPoint y: 336, distance: 47.9
click at [423, 335] on p "Total of 19 Phase II interviews continued with divisional leadership from Healt…" at bounding box center [727, 341] width 986 height 31
click at [1214, 77] on button "Save" at bounding box center [1222, 77] width 29 height 23
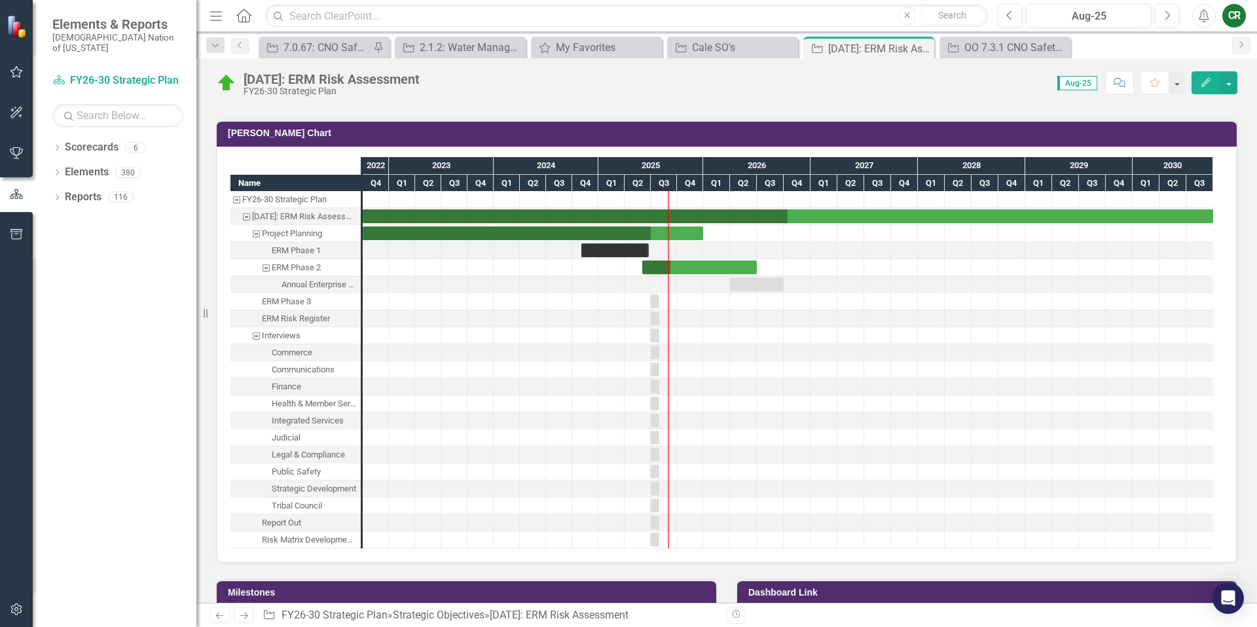
scroll to position [1018, 0]
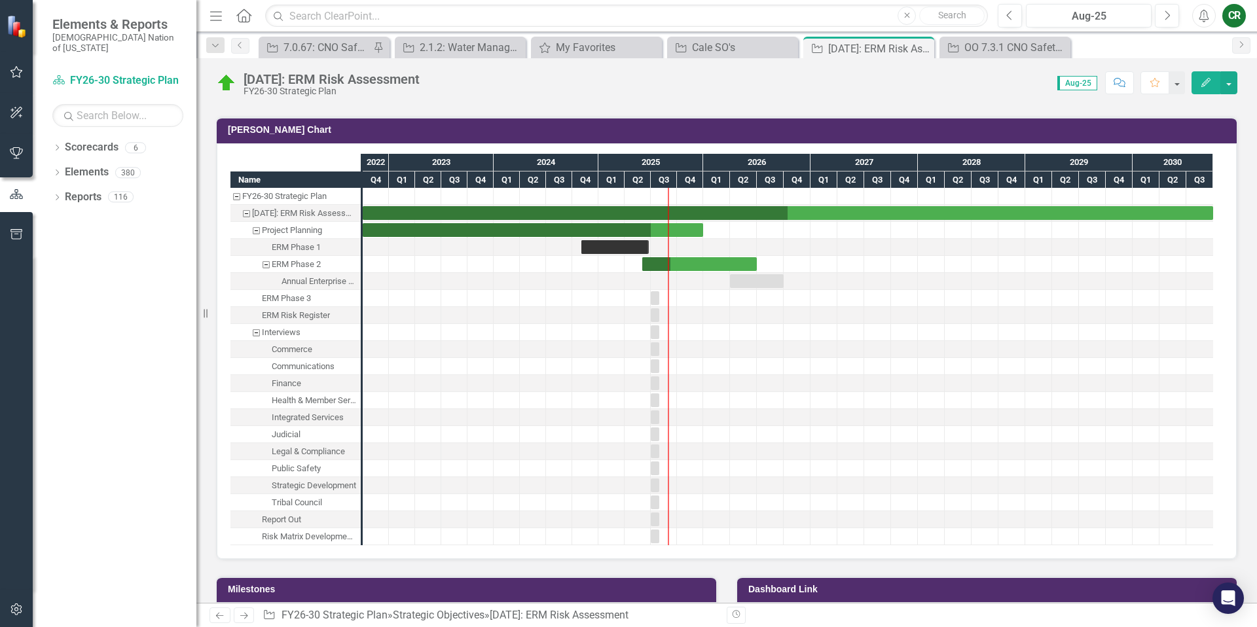
click at [374, 135] on td "[PERSON_NAME] Chart" at bounding box center [729, 132] width 1002 height 20
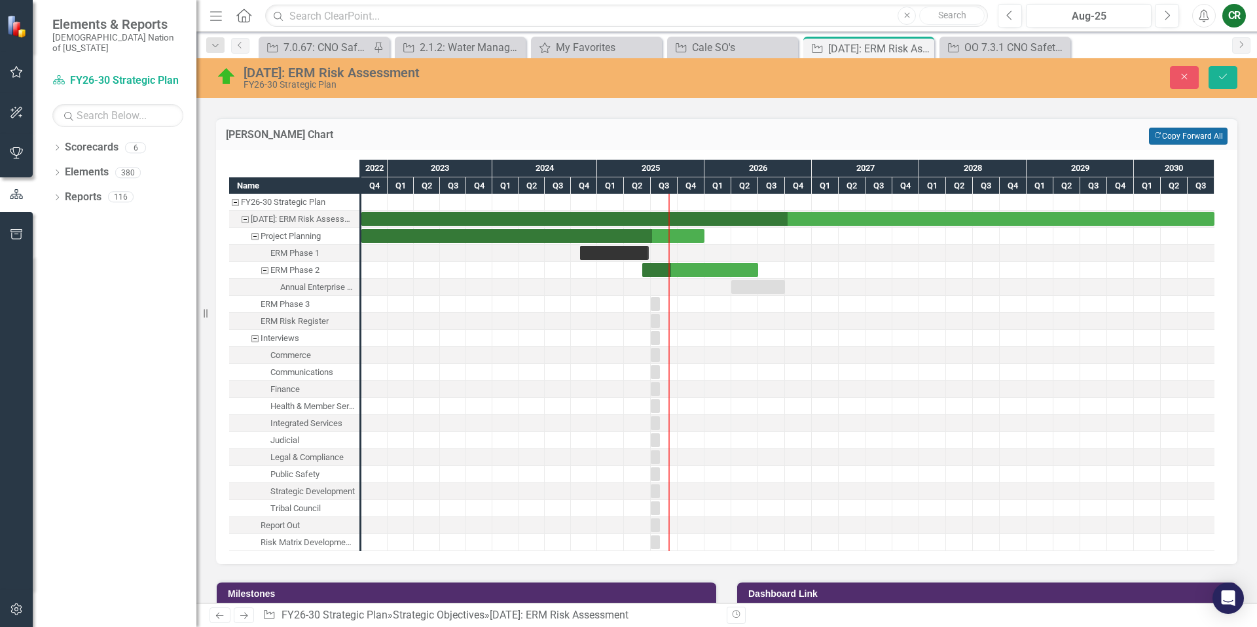
click at [1153, 138] on icon "Copy Forward" at bounding box center [1157, 135] width 9 height 7
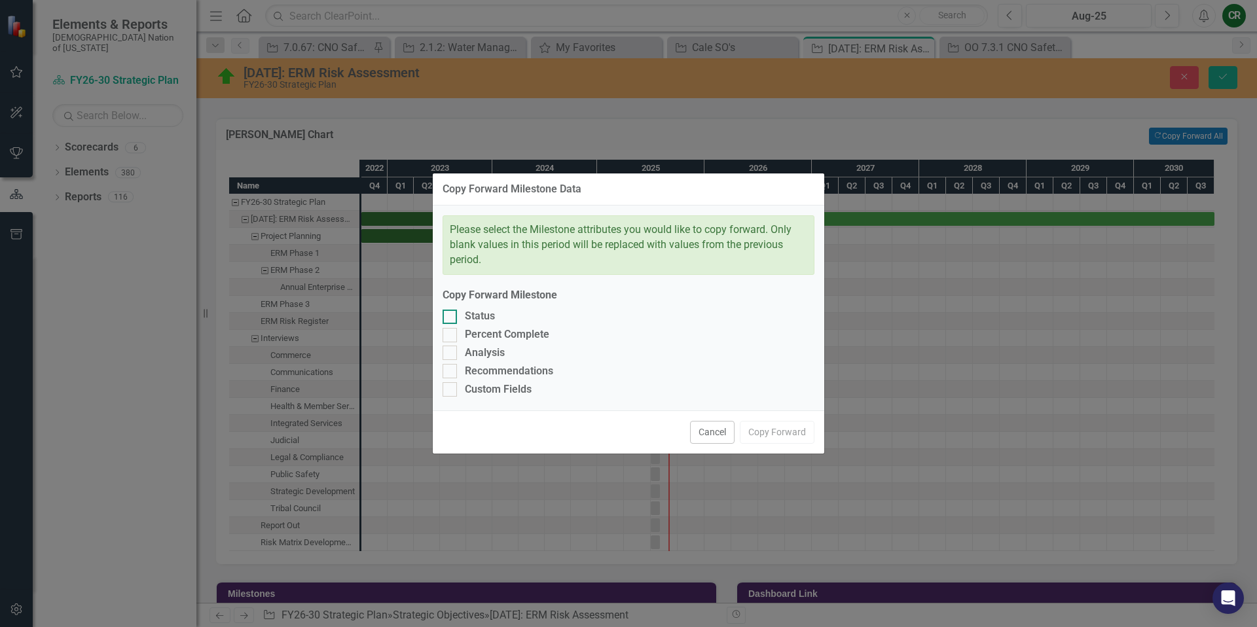
click at [455, 320] on div at bounding box center [449, 317] width 14 height 14
click at [451, 318] on input "Status" at bounding box center [446, 314] width 9 height 9
checkbox input "true"
click at [456, 334] on div at bounding box center [449, 335] width 14 height 14
click at [451, 334] on input "Percent Complete" at bounding box center [446, 332] width 9 height 9
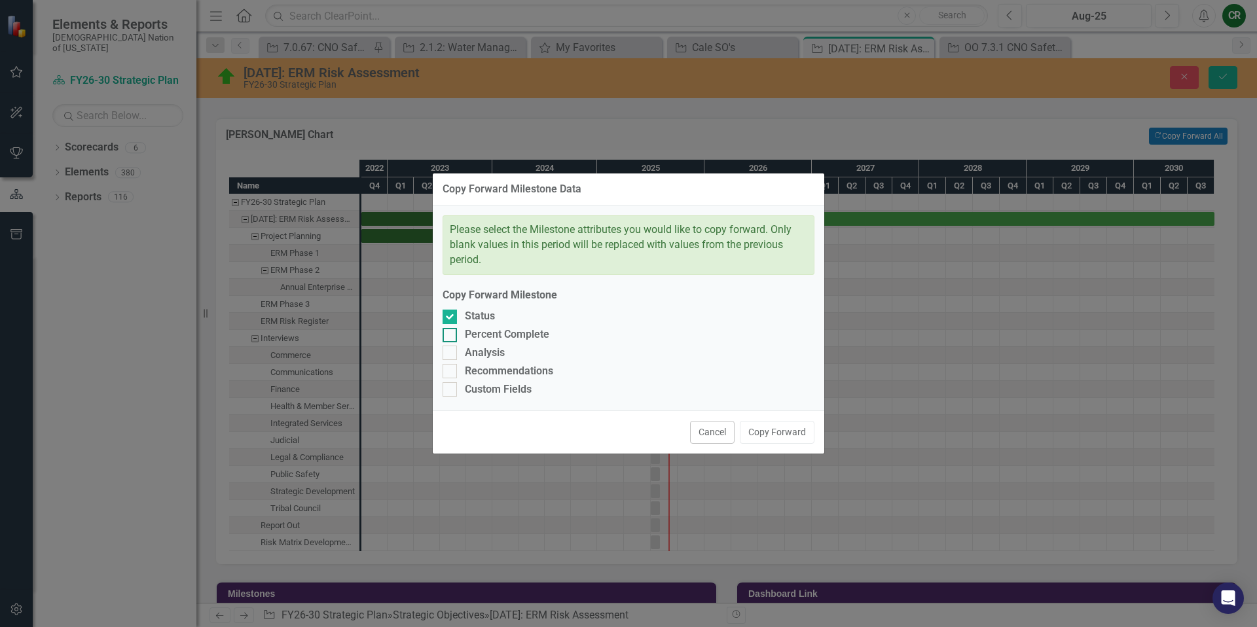
checkbox input "true"
click at [770, 440] on button "Copy Forward" at bounding box center [777, 432] width 75 height 23
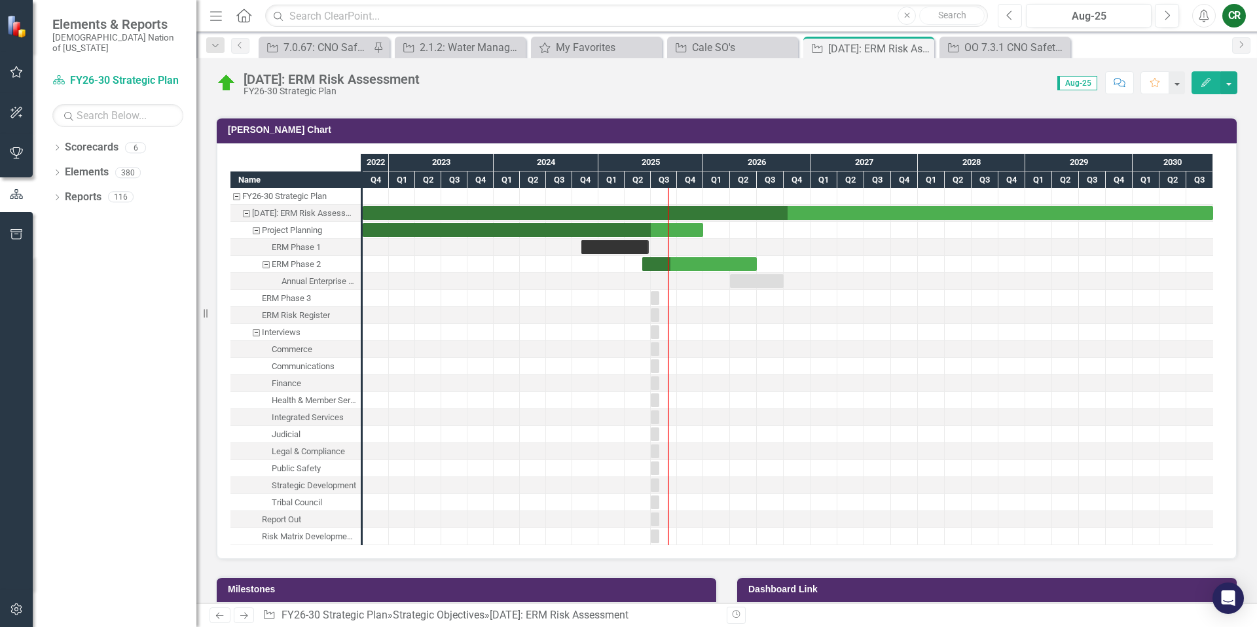
click at [1009, 21] on button "Previous" at bounding box center [1009, 16] width 24 height 24
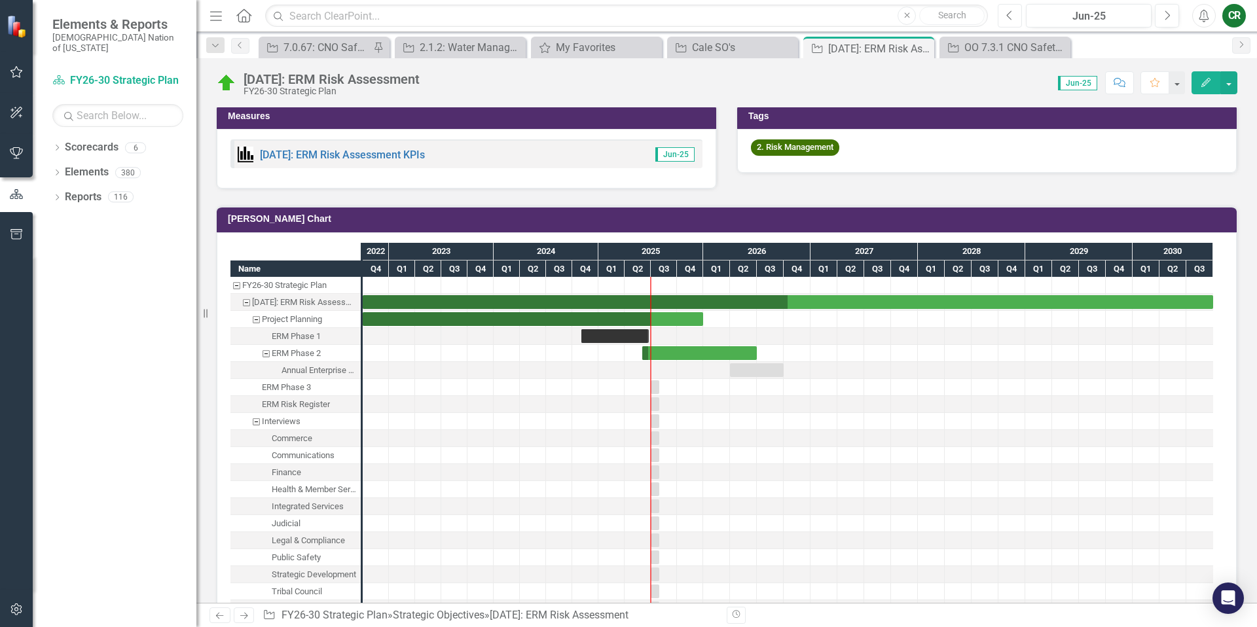
scroll to position [953, 0]
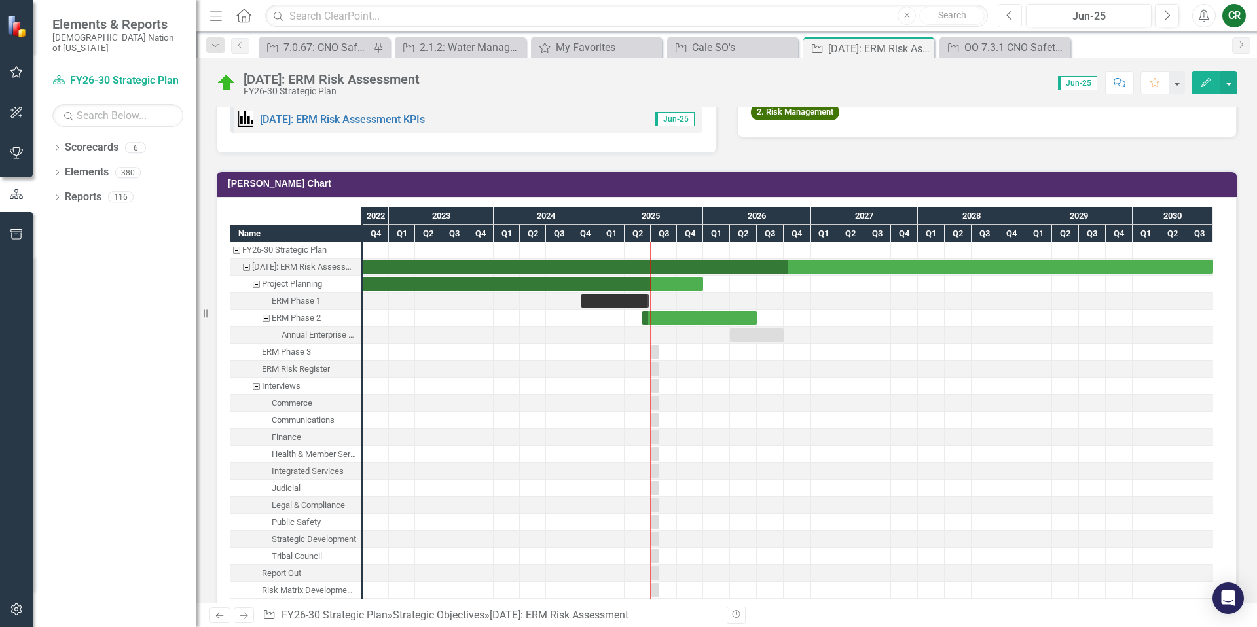
click at [1008, 23] on button "Previous" at bounding box center [1009, 16] width 24 height 24
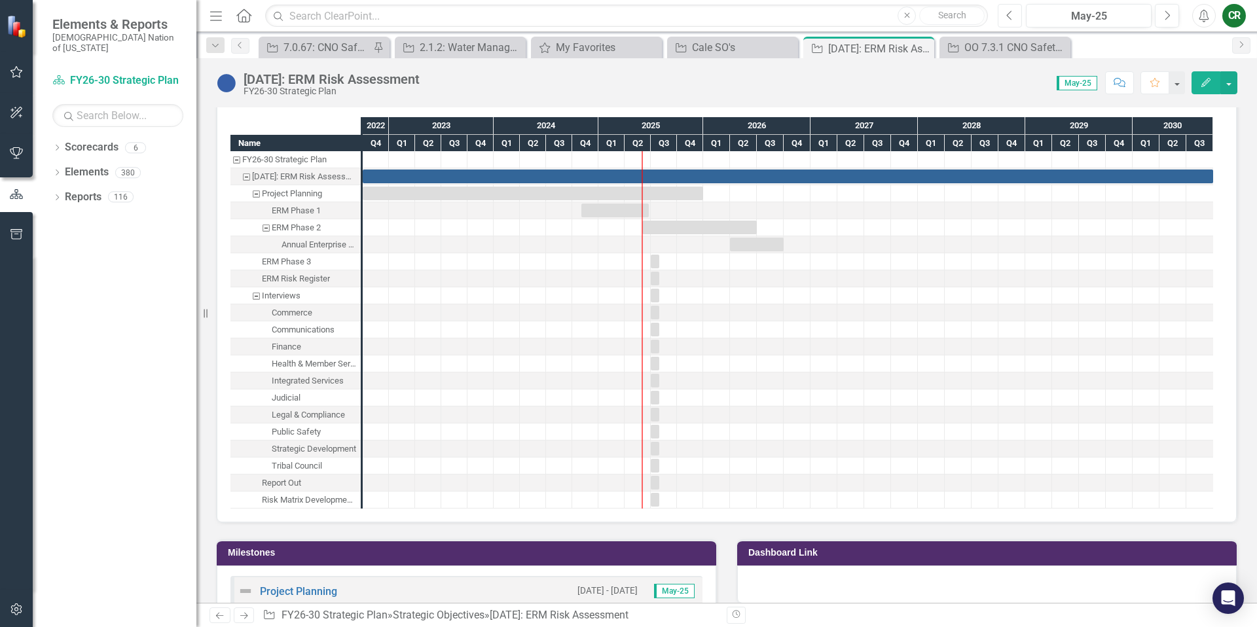
scroll to position [1039, 0]
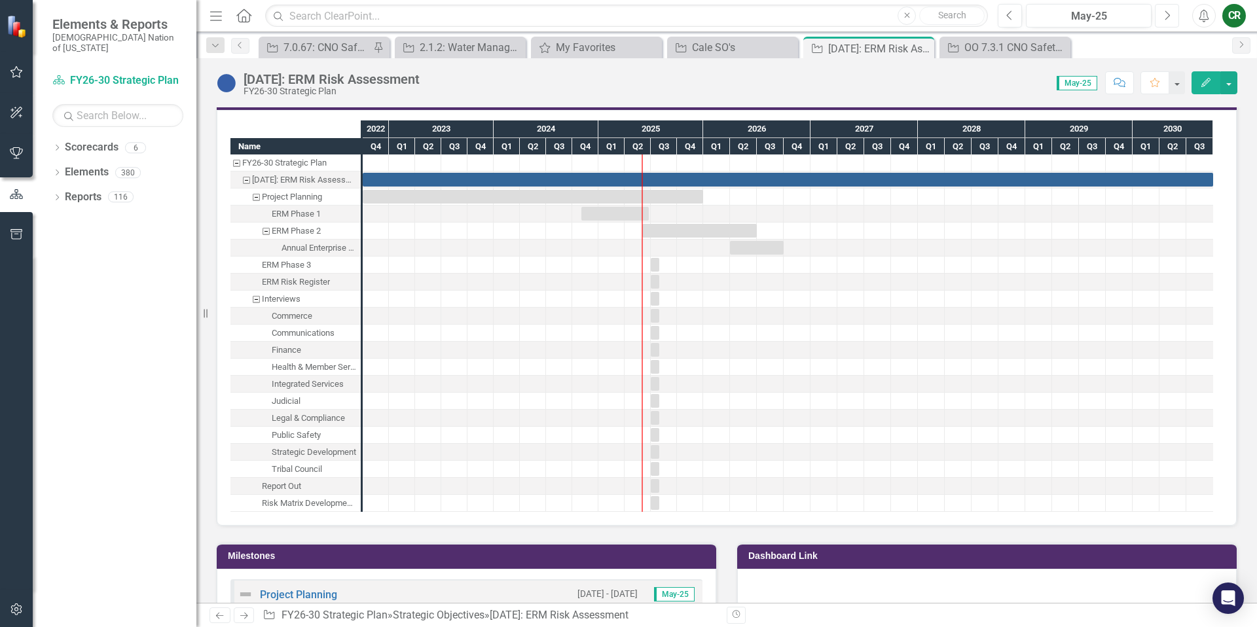
click at [1171, 16] on button "Next" at bounding box center [1167, 16] width 24 height 24
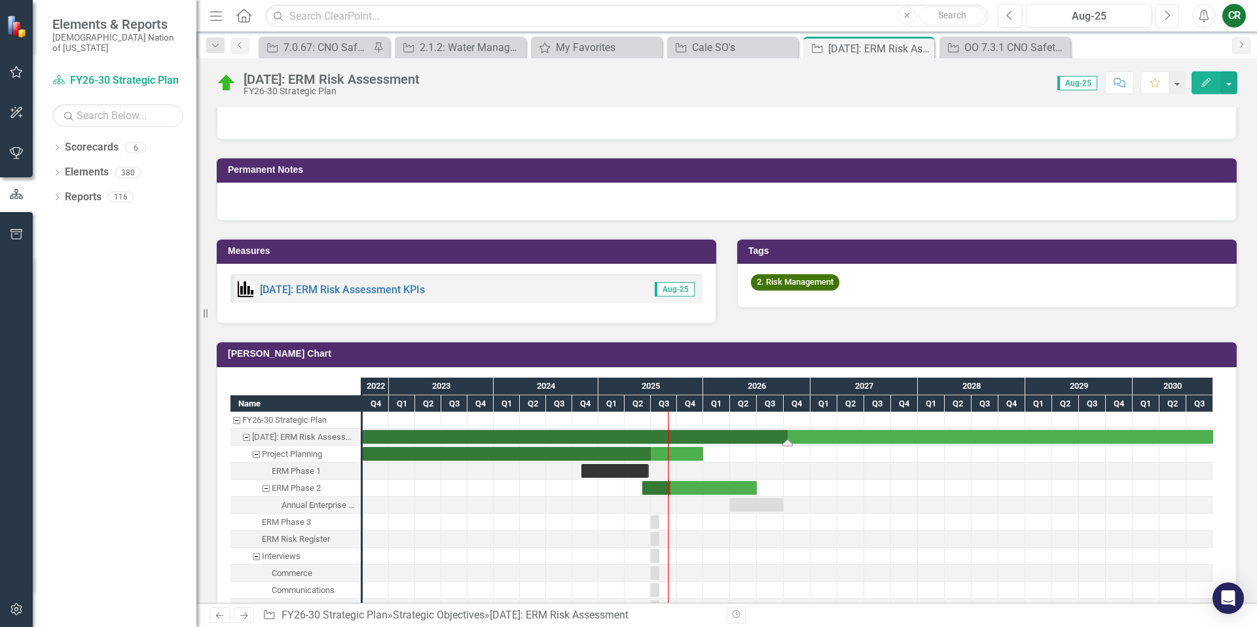
scroll to position [799, 0]
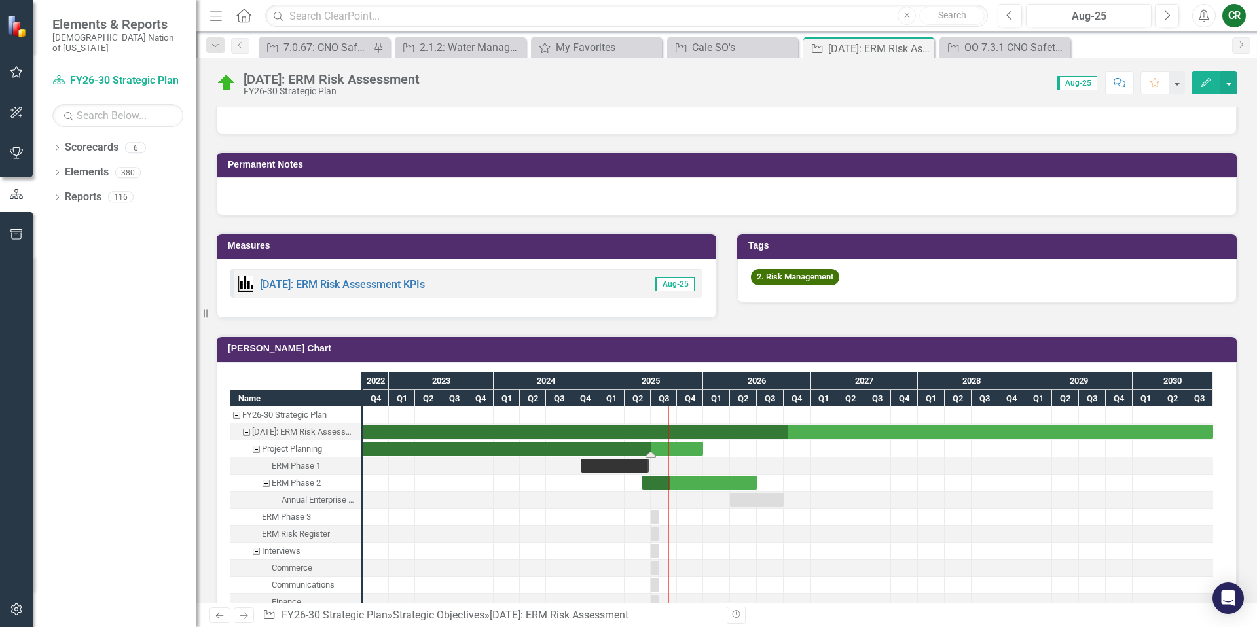
click at [692, 454] on div "Task: Start date: 2022-10-01 End date: 2025-12-31" at bounding box center [533, 449] width 340 height 14
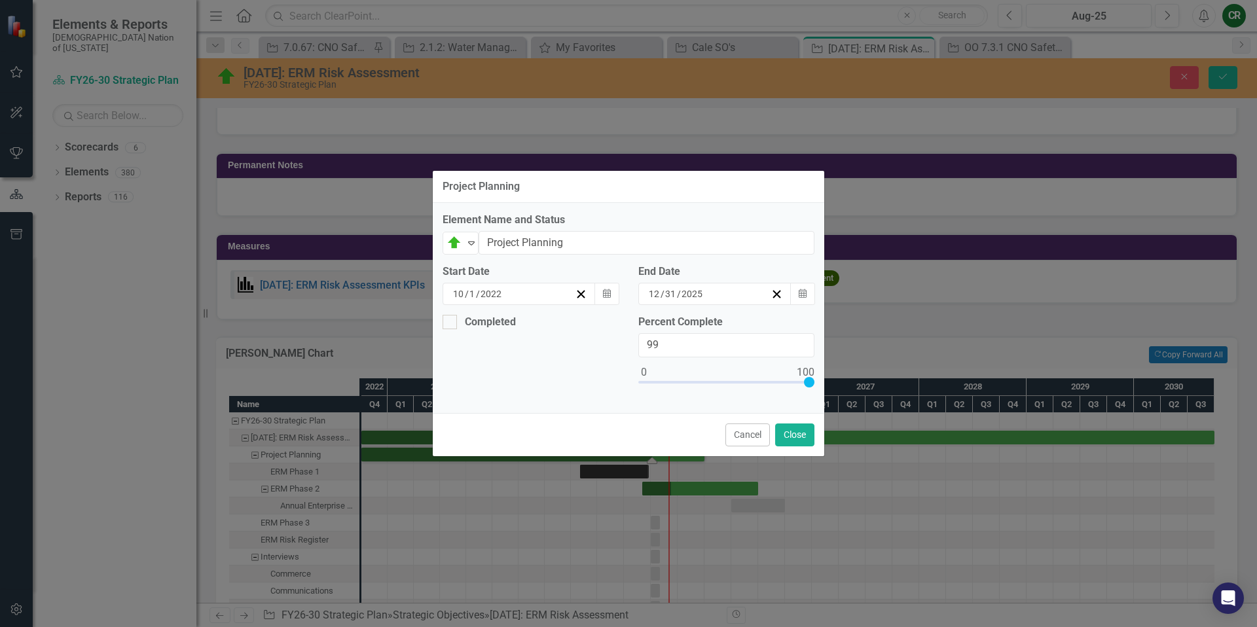
type input "100"
drag, startPoint x: 783, startPoint y: 384, endPoint x: 821, endPoint y: 387, distance: 38.7
click at [821, 387] on div "Percent Complete 100" at bounding box center [726, 359] width 196 height 88
click at [476, 249] on div "Expand" at bounding box center [471, 243] width 13 height 22
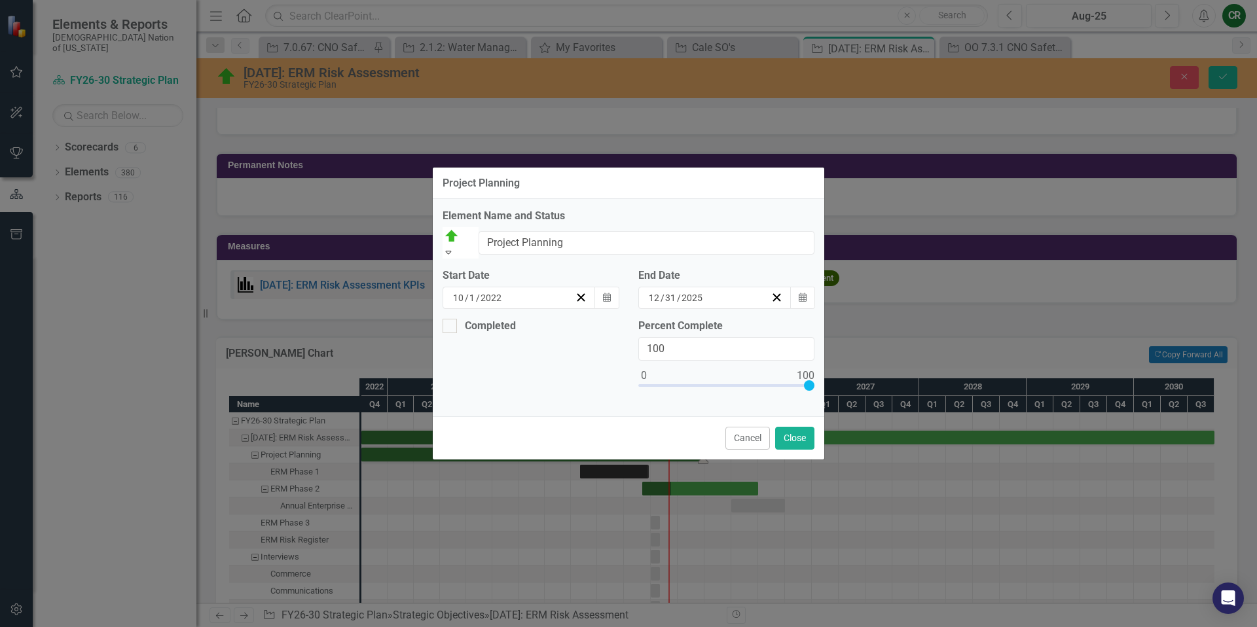
click at [801, 303] on button "Calendar" at bounding box center [802, 298] width 25 height 22
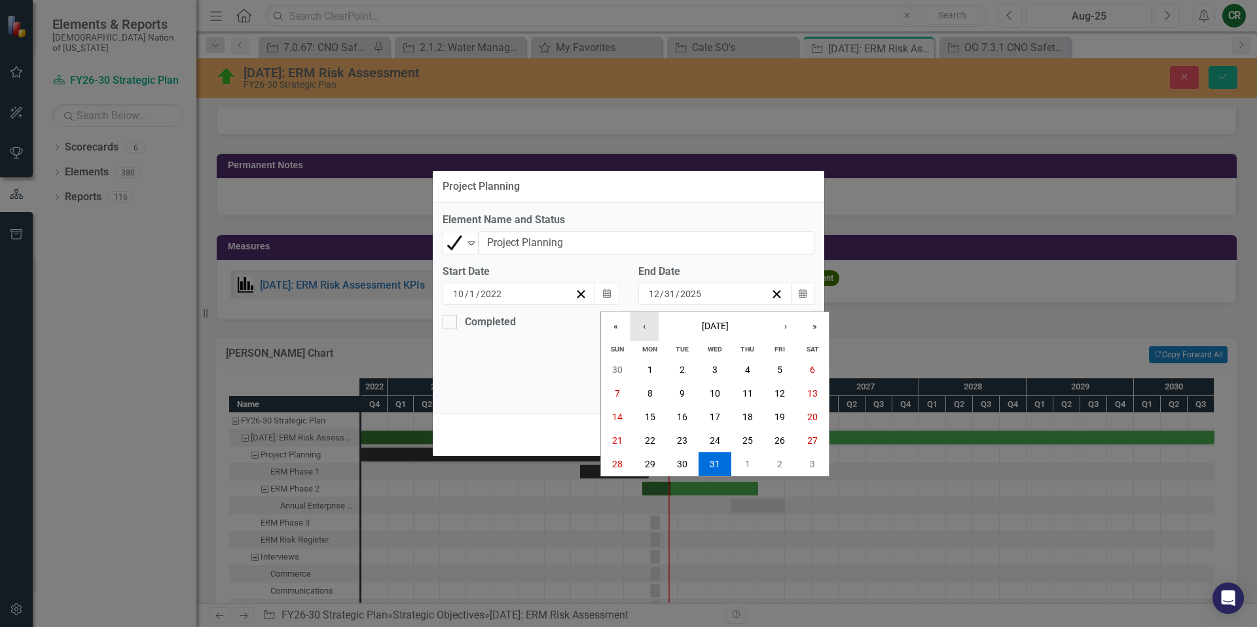
click at [634, 326] on button "‹" at bounding box center [644, 326] width 29 height 29
click at [643, 323] on button "‹" at bounding box center [644, 326] width 29 height 29
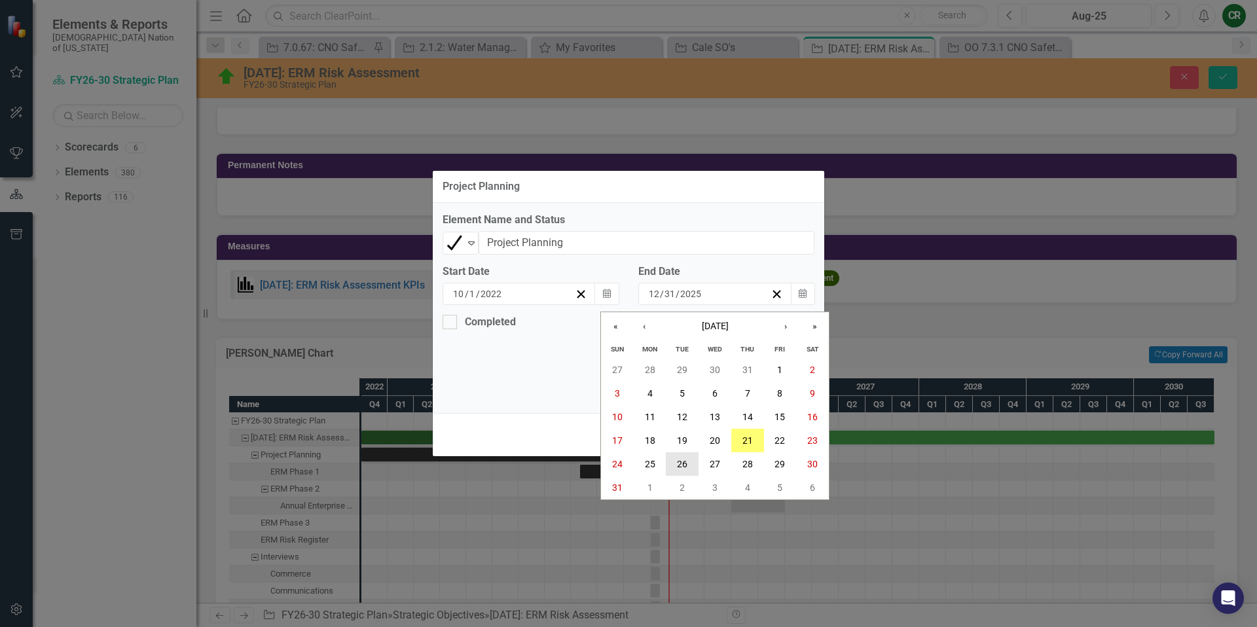
click at [685, 461] on abbr "26" at bounding box center [682, 464] width 10 height 10
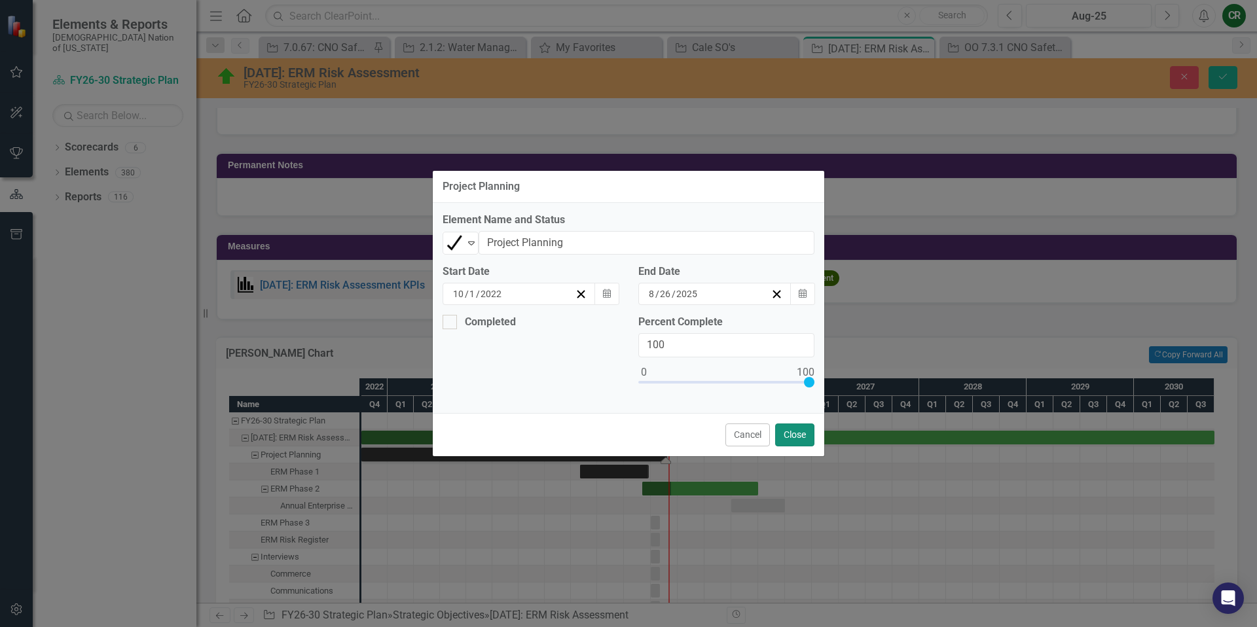
click at [785, 433] on button "Close" at bounding box center [794, 434] width 39 height 23
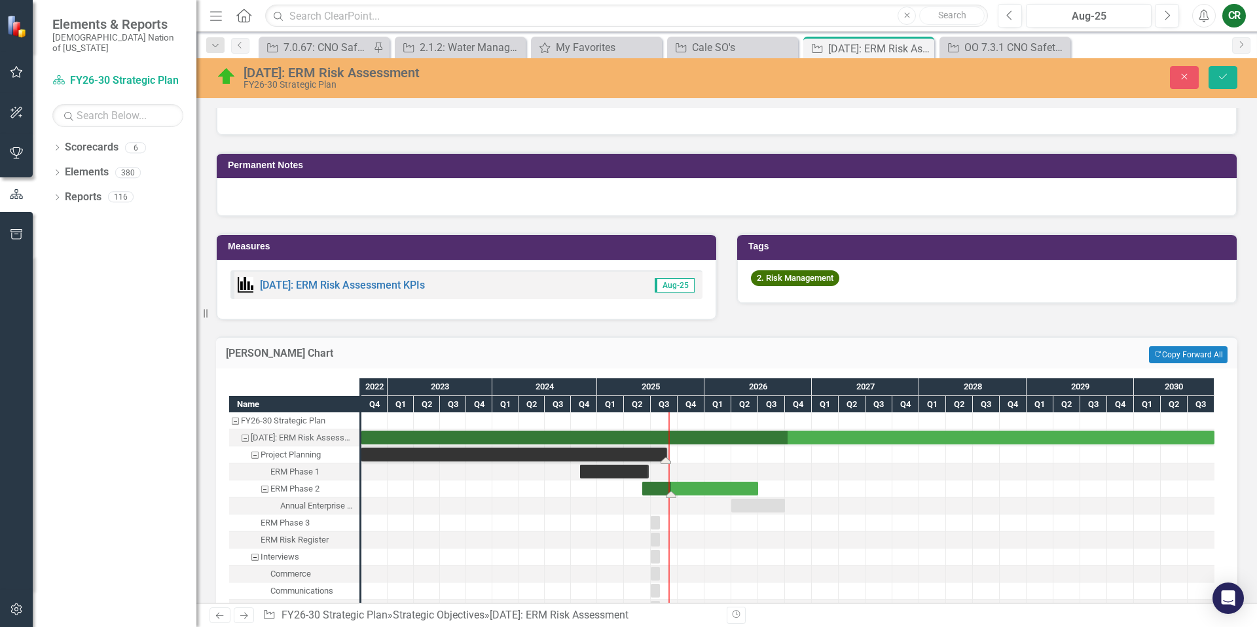
click at [698, 491] on div "Task: Start date: 2025-06-01 End date: 2026-06-30" at bounding box center [700, 489] width 116 height 14
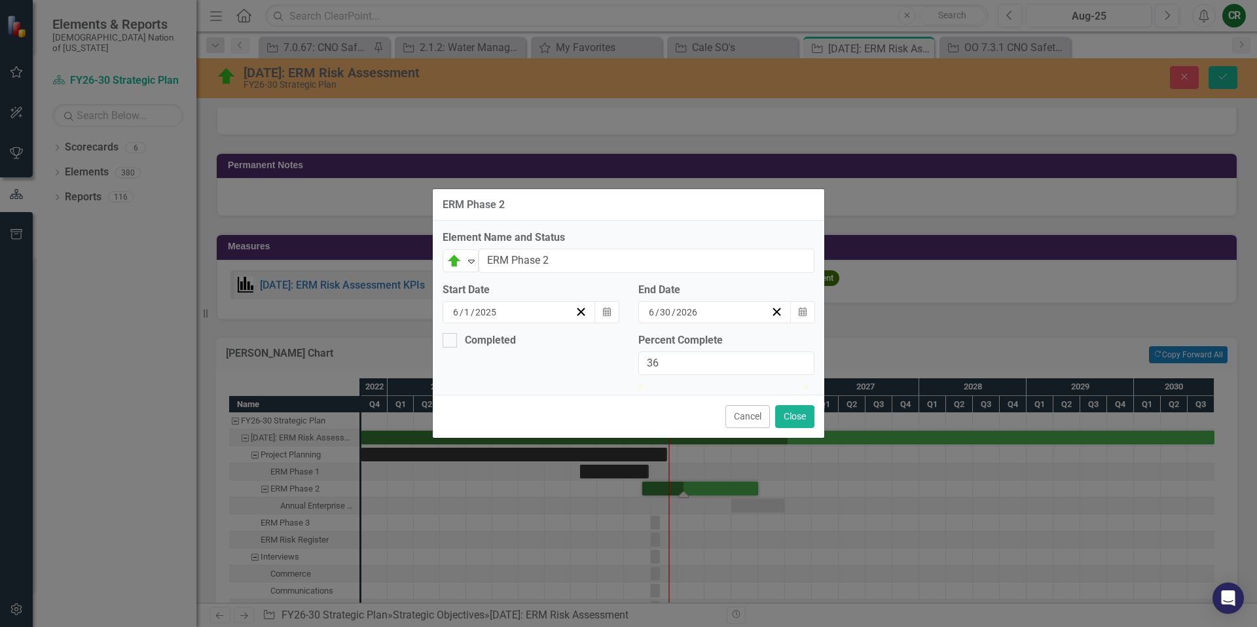
type input "35"
drag, startPoint x: 686, startPoint y: 381, endPoint x: 702, endPoint y: 382, distance: 16.4
click at [696, 385] on div at bounding box center [696, 385] width 0 height 0
click at [782, 428] on button "Close" at bounding box center [794, 416] width 39 height 23
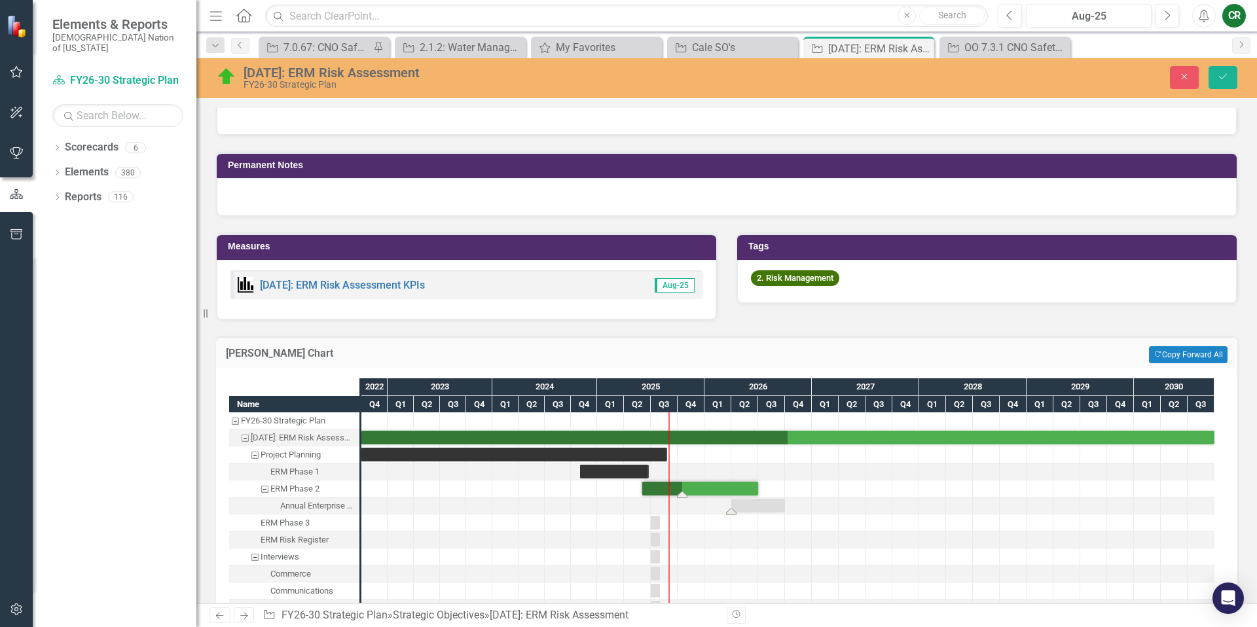
click at [770, 510] on div "Task: Start date: 2026-04-01 End date: 2026-09-30" at bounding box center [758, 506] width 54 height 14
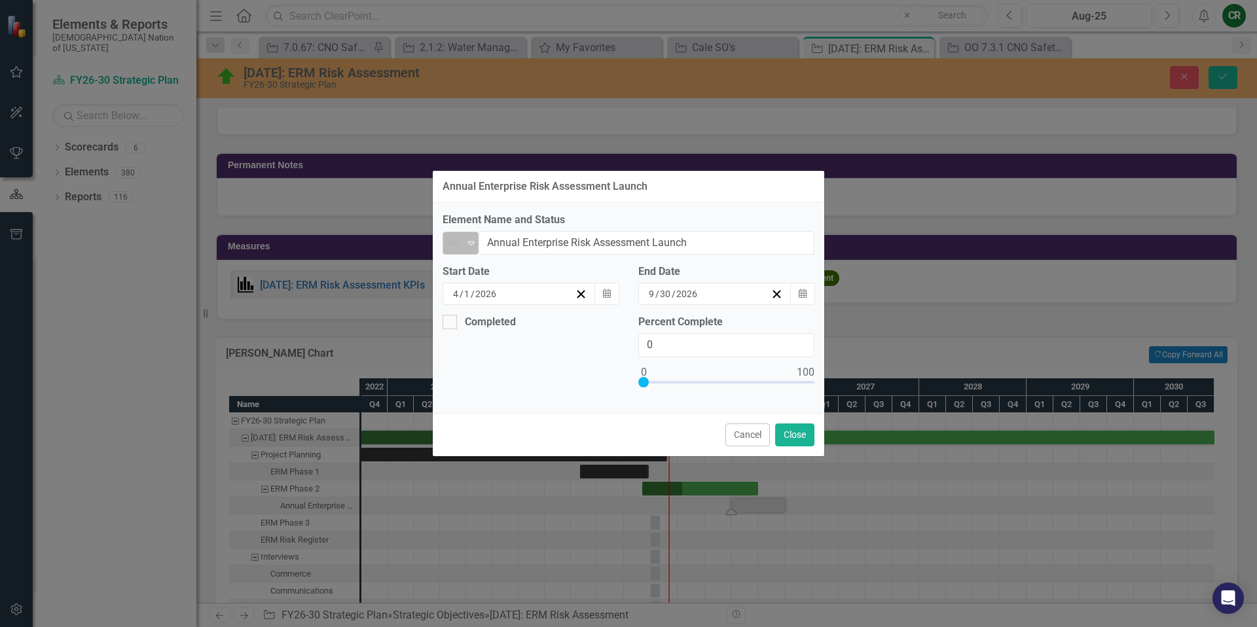
click at [475, 238] on icon "Expand" at bounding box center [471, 243] width 13 height 10
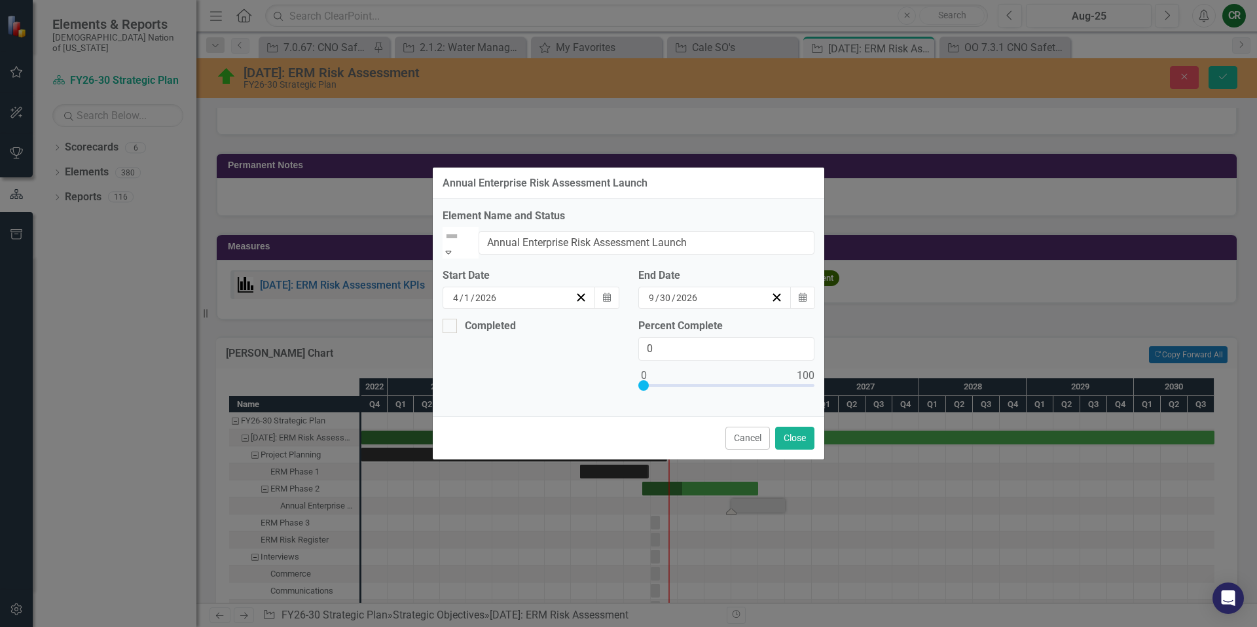
click at [784, 430] on button "Close" at bounding box center [794, 438] width 39 height 23
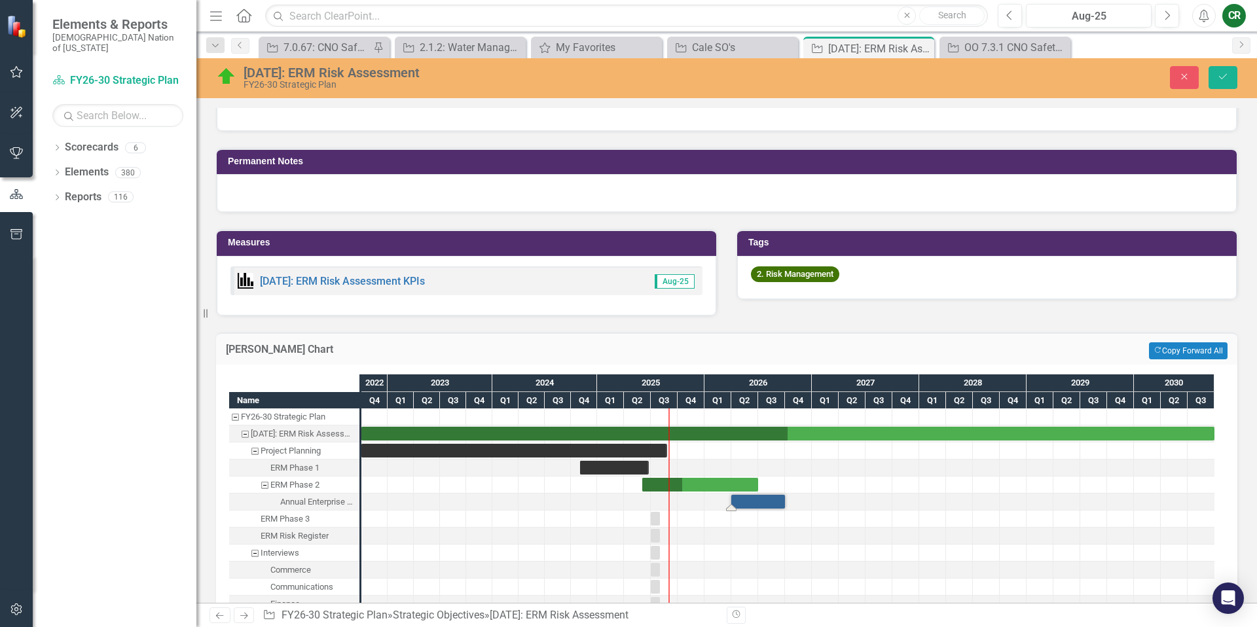
scroll to position [812, 0]
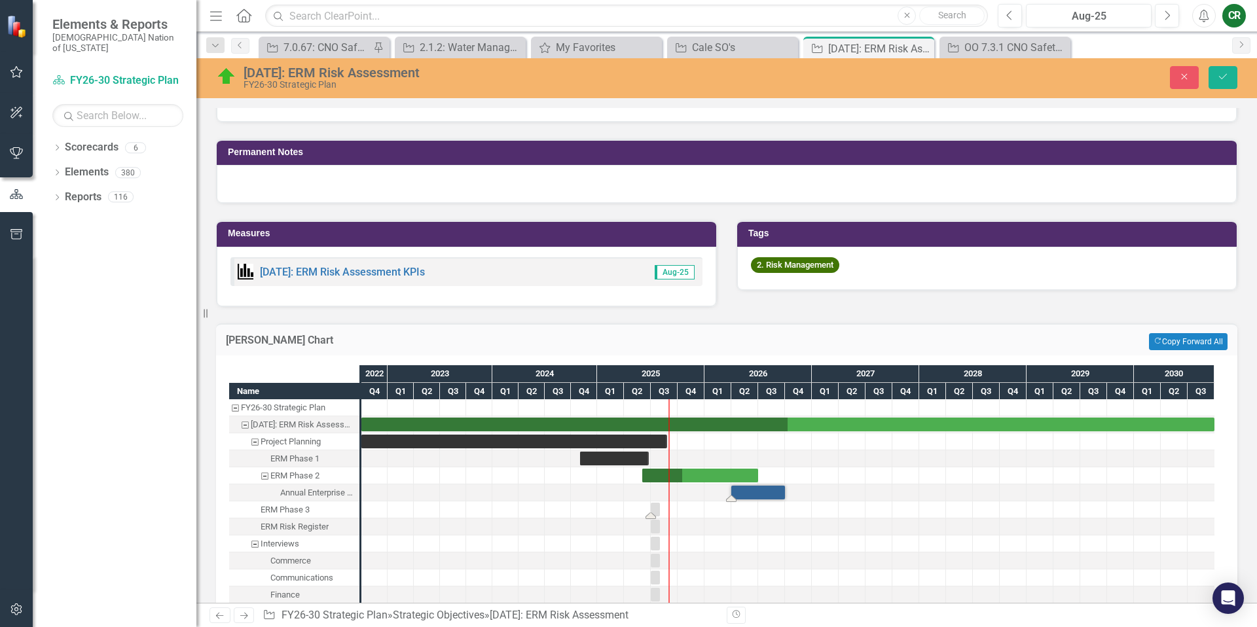
click at [658, 515] on div "Task: Start date: 2025-07-01 End date: 2025-07-31" at bounding box center [655, 510] width 9 height 14
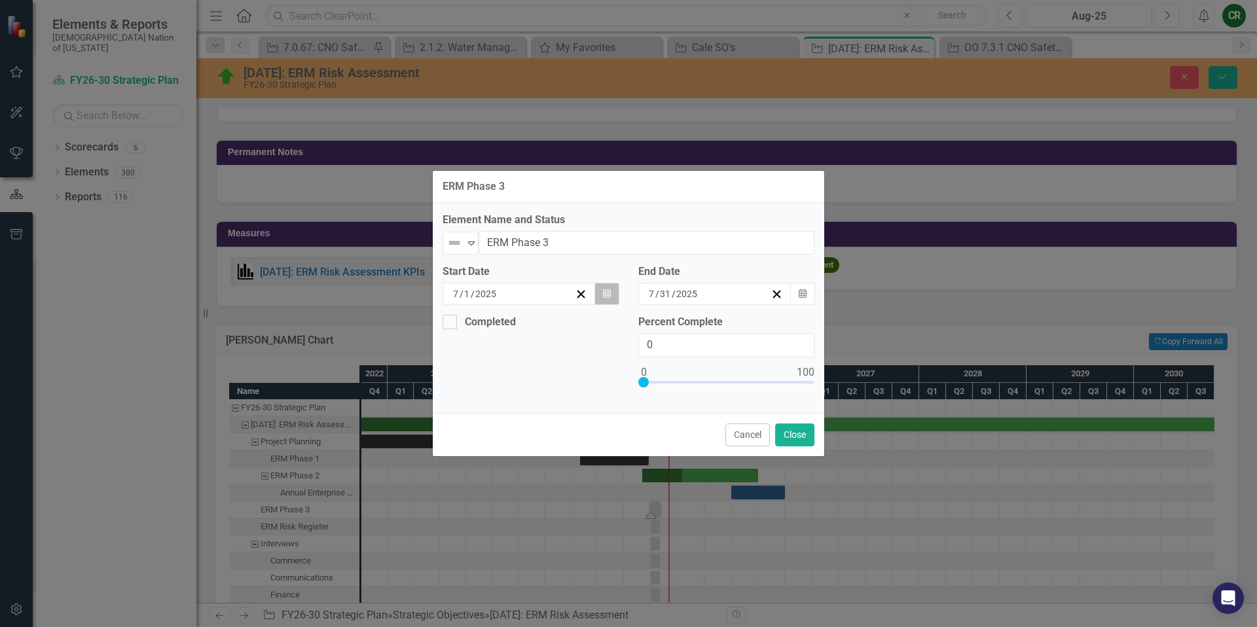
click at [603, 291] on icon "Calendar" at bounding box center [607, 293] width 8 height 9
click at [614, 331] on button "›" at bounding box center [628, 319] width 29 height 29
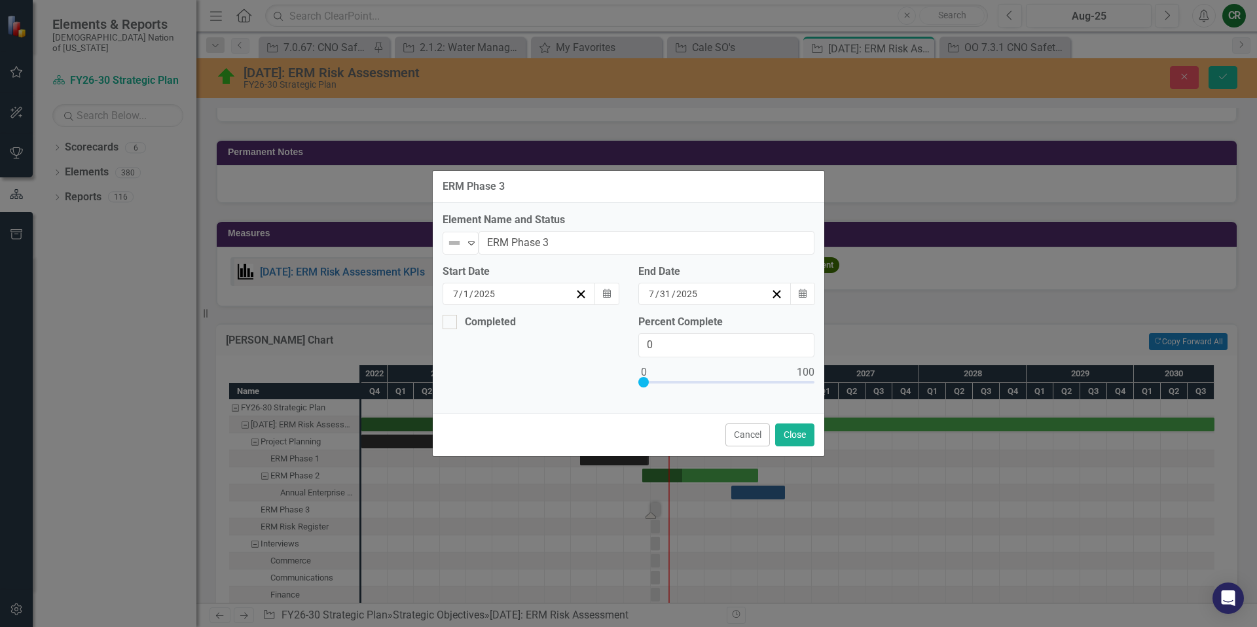
click at [614, 331] on button "›" at bounding box center [628, 319] width 29 height 29
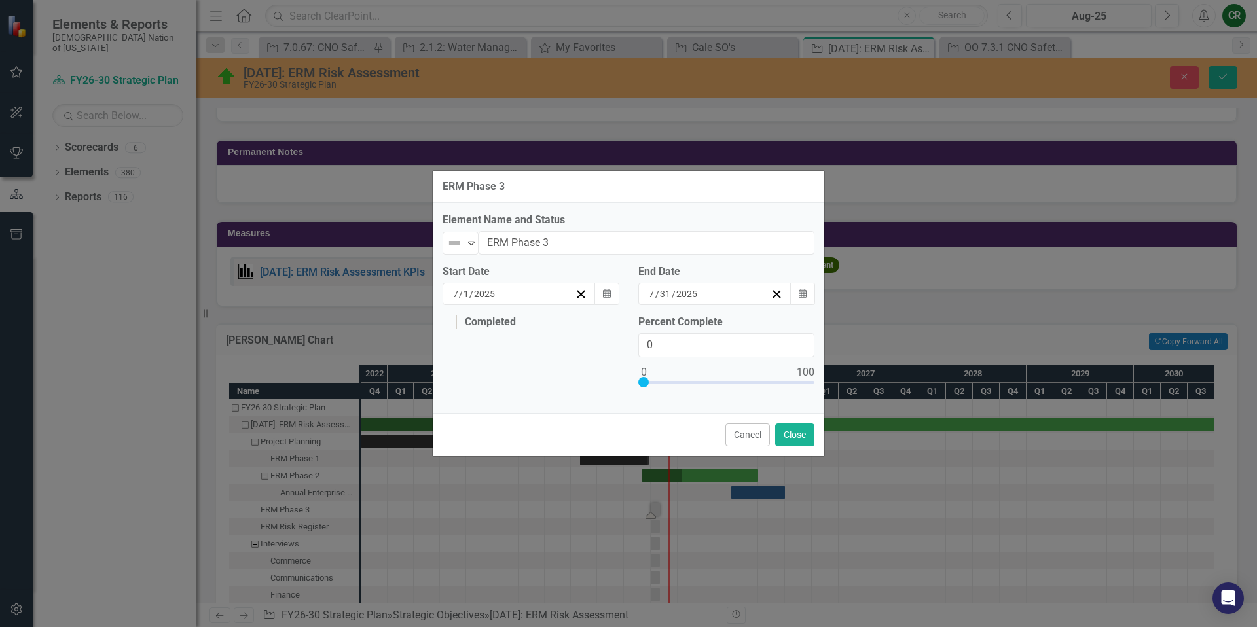
click at [614, 331] on button "›" at bounding box center [628, 319] width 29 height 29
click at [555, 367] on abbr "1" at bounding box center [557, 362] width 5 height 10
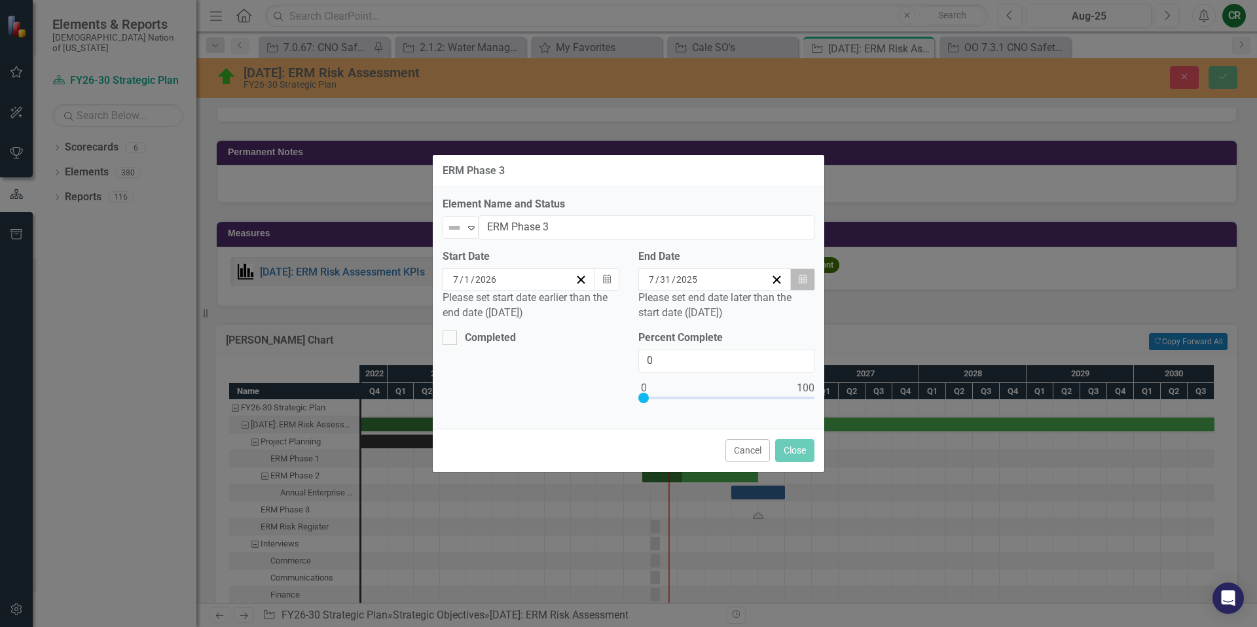
click at [795, 285] on button "Calendar" at bounding box center [802, 279] width 25 height 22
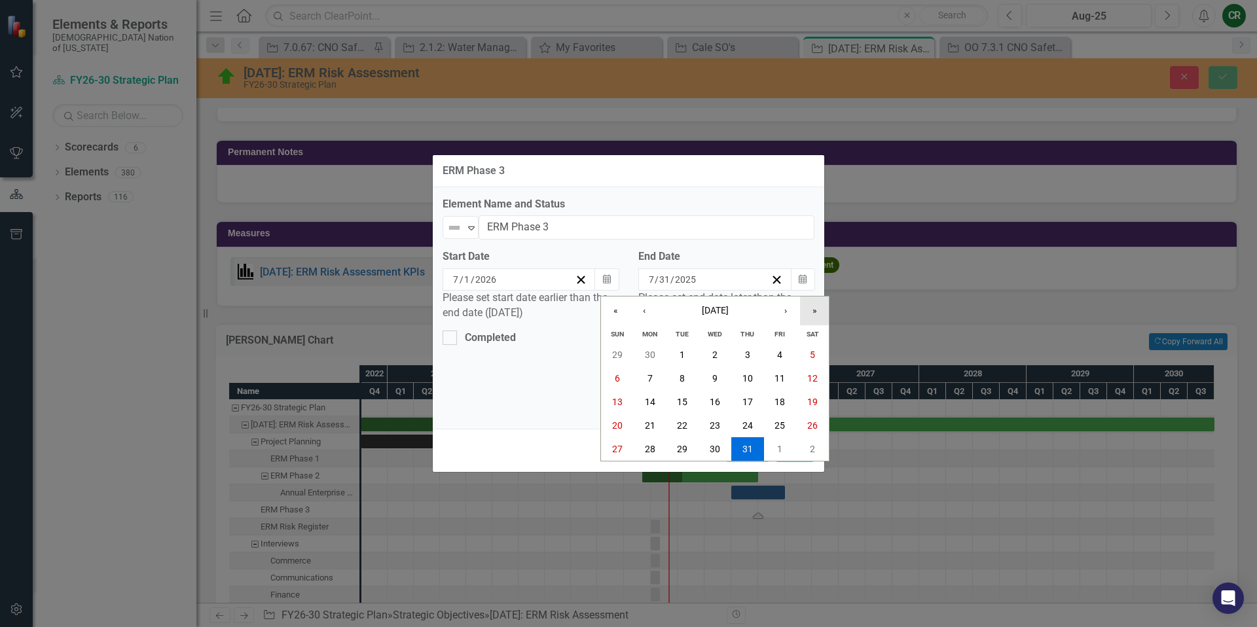
click at [810, 319] on button "»" at bounding box center [814, 310] width 29 height 29
click at [786, 315] on button "›" at bounding box center [785, 310] width 29 height 29
click at [786, 317] on button "›" at bounding box center [785, 310] width 29 height 29
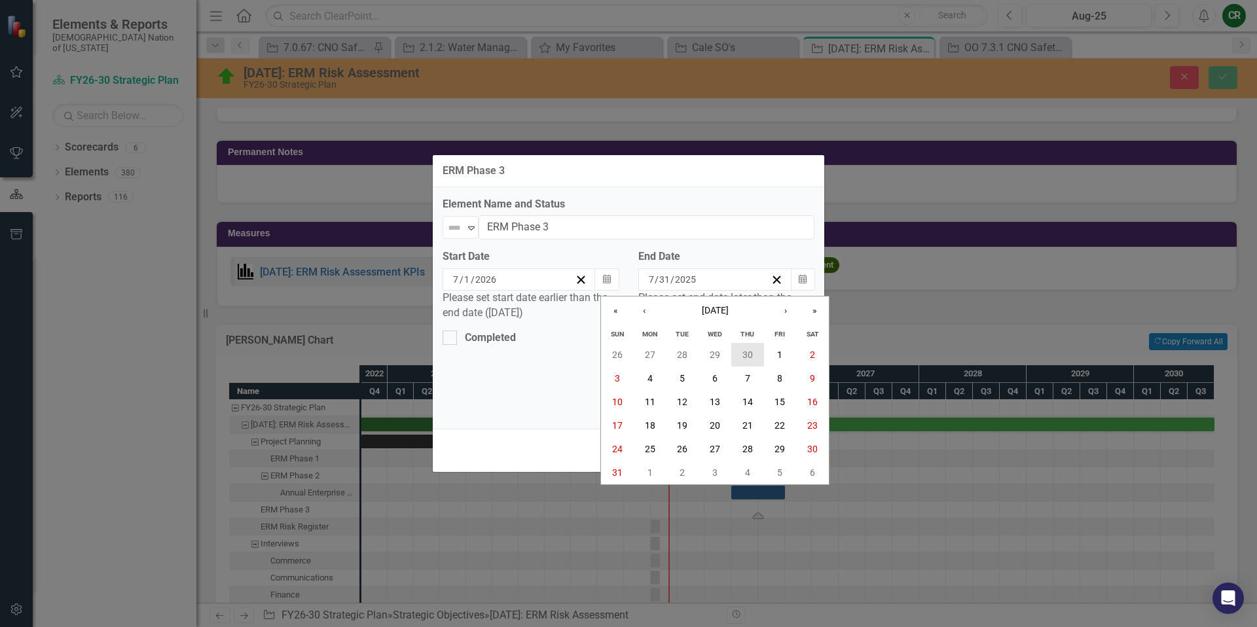
click at [755, 357] on button "30" at bounding box center [747, 355] width 33 height 24
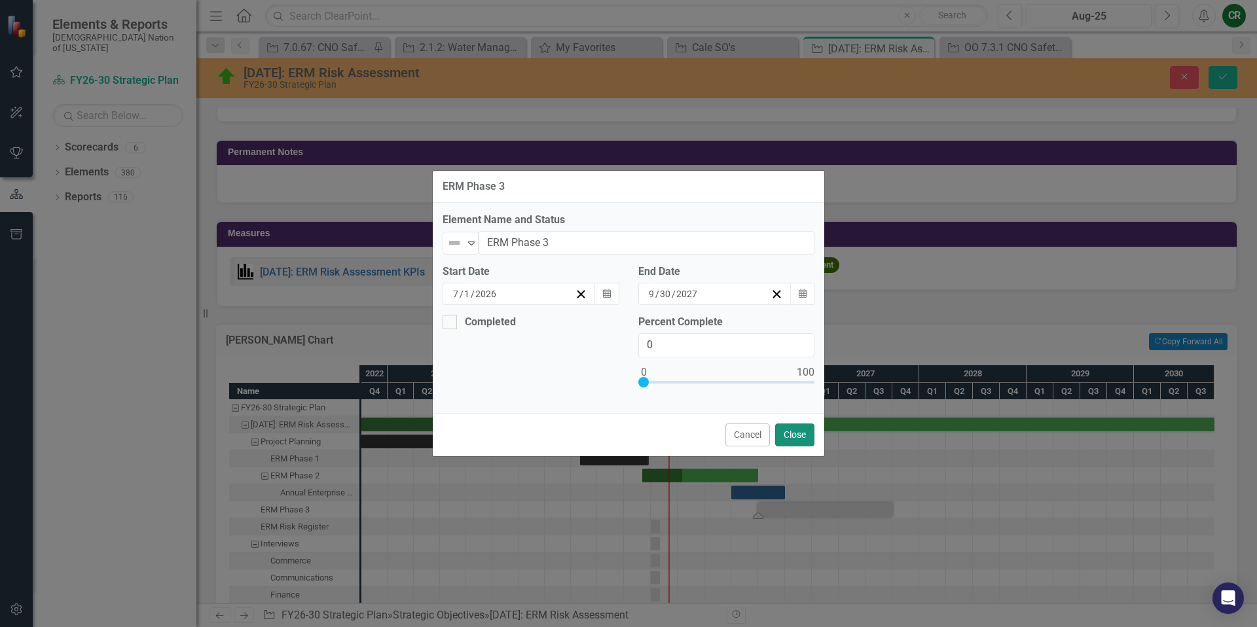
click at [795, 438] on button "Close" at bounding box center [794, 434] width 39 height 23
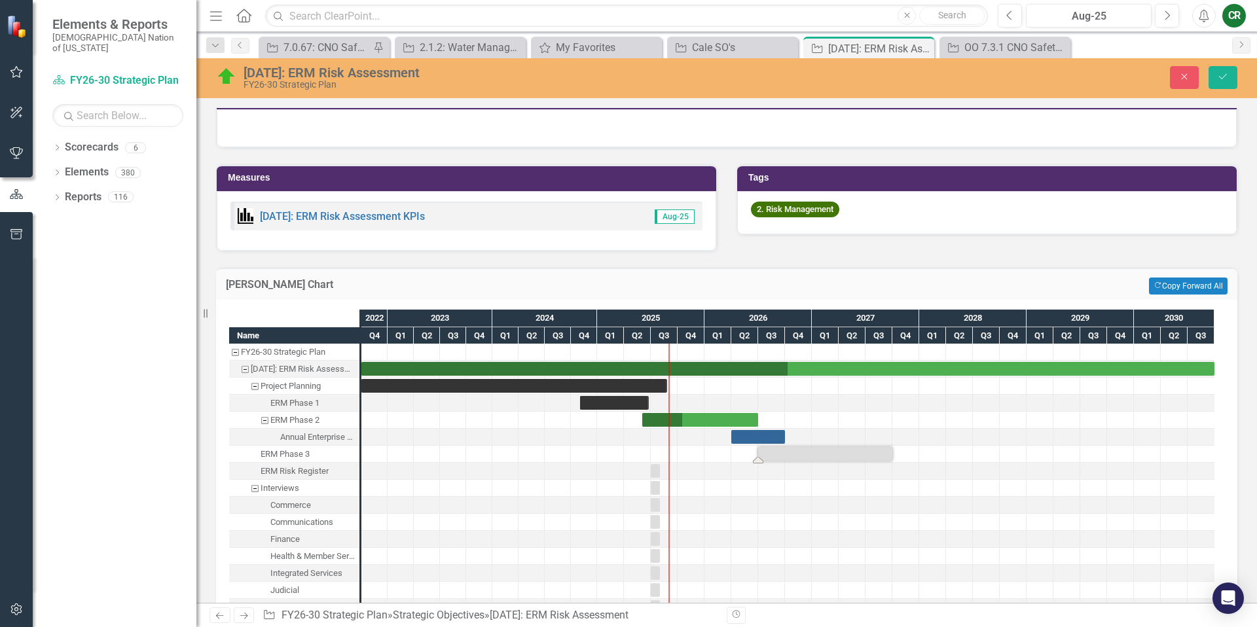
scroll to position [878, 0]
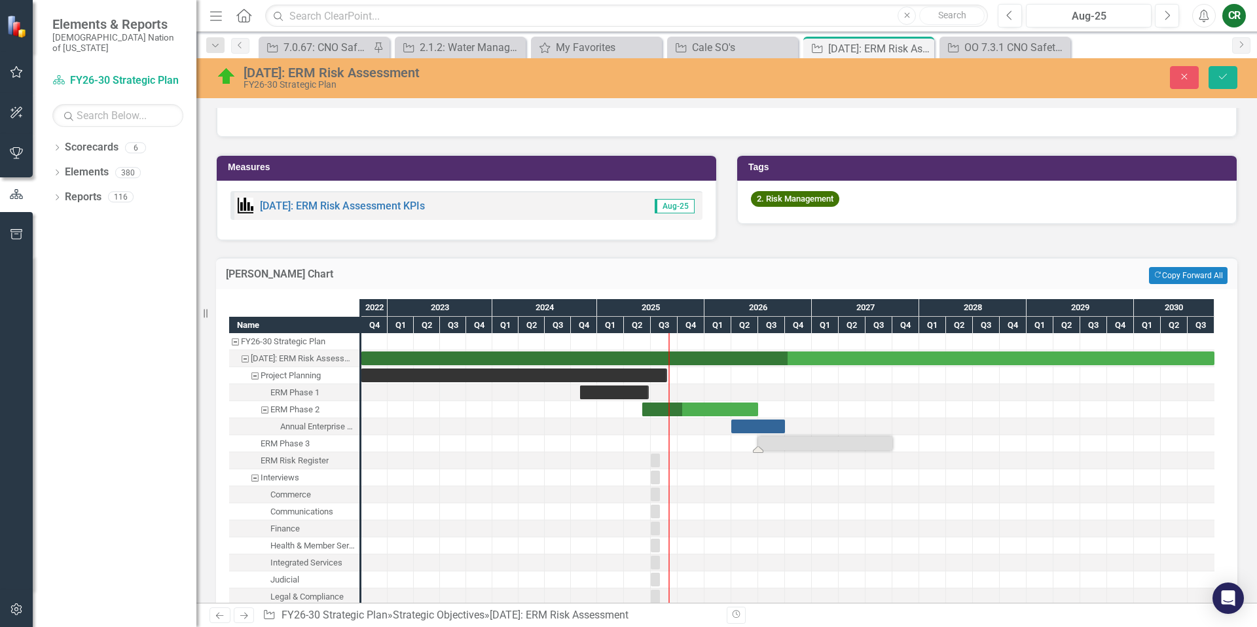
click at [798, 446] on div "Task: Start date: 2026-07-01 End date: 2027-09-30" at bounding box center [825, 444] width 134 height 14
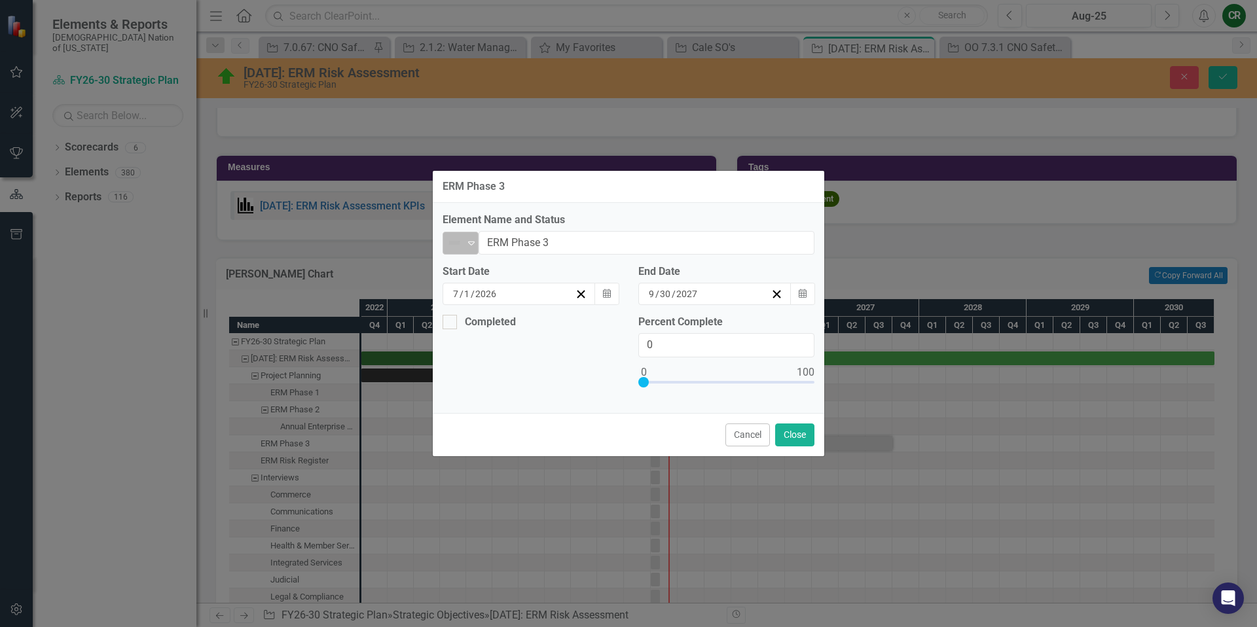
click at [478, 242] on div "Not Defined Expand" at bounding box center [460, 243] width 36 height 23
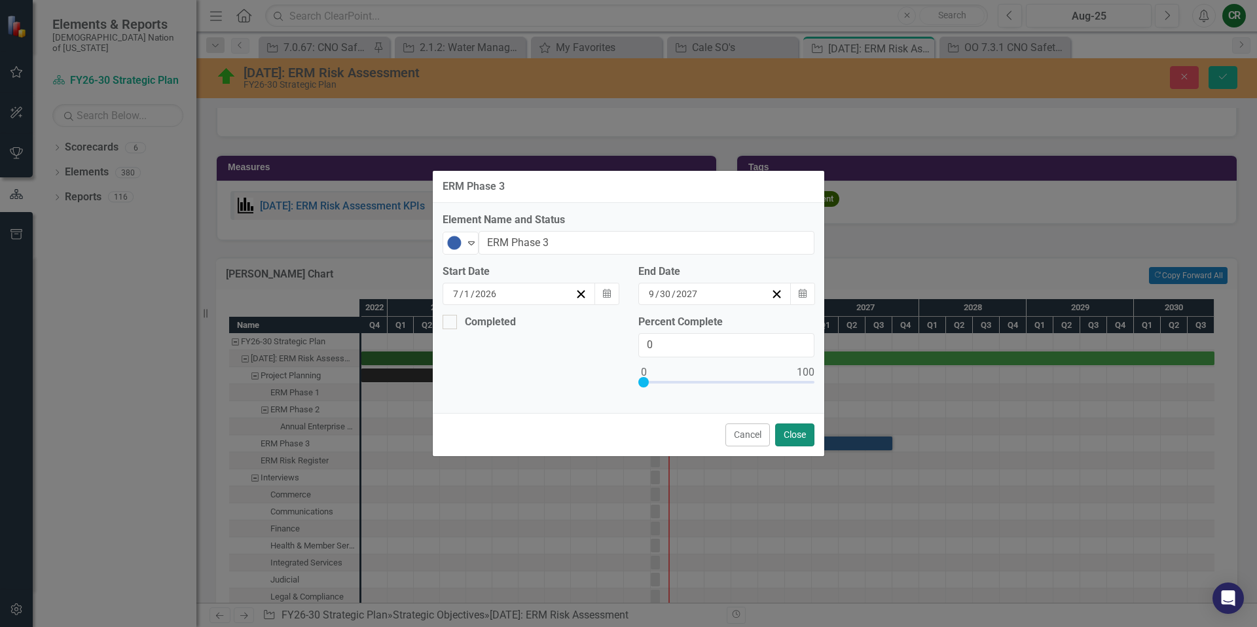
click at [802, 431] on button "Close" at bounding box center [794, 434] width 39 height 23
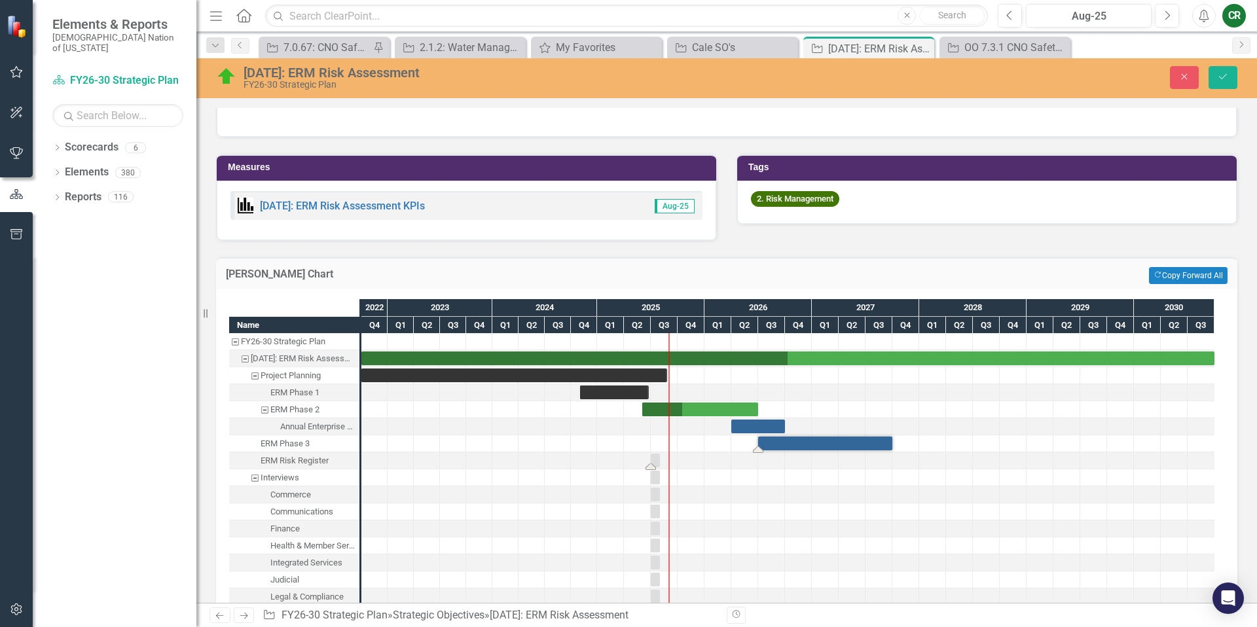
click at [656, 461] on div "Task: Start date: 2025-07-01 End date: 2025-07-31" at bounding box center [655, 461] width 9 height 14
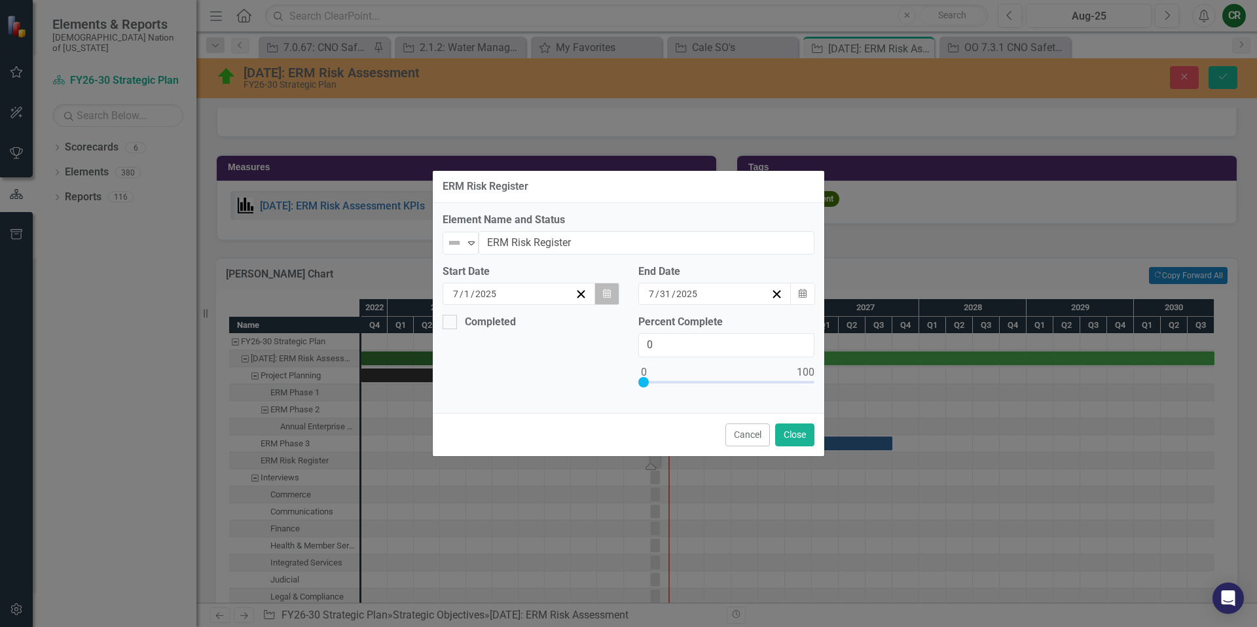
click at [615, 293] on button "Calendar" at bounding box center [606, 294] width 25 height 22
click at [473, 329] on button "‹" at bounding box center [487, 319] width 29 height 29
click at [444, 368] on button "1" at bounding box center [460, 363] width 33 height 24
click at [801, 298] on button "Calendar" at bounding box center [802, 294] width 25 height 22
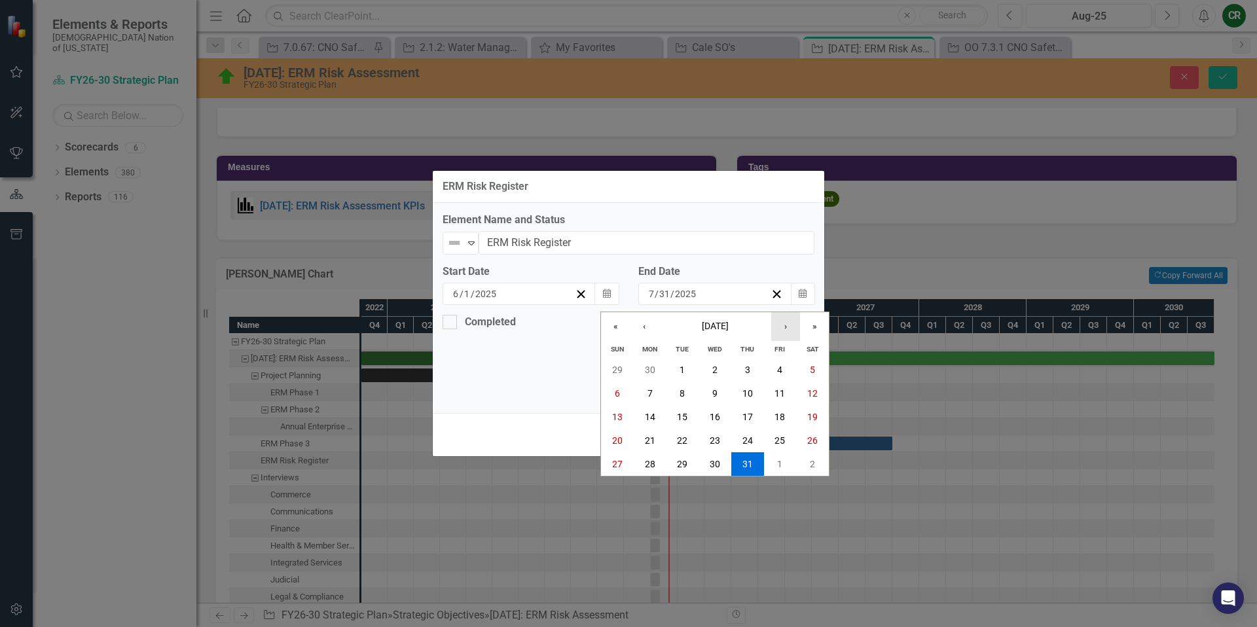
click at [793, 326] on button "›" at bounding box center [785, 326] width 29 height 29
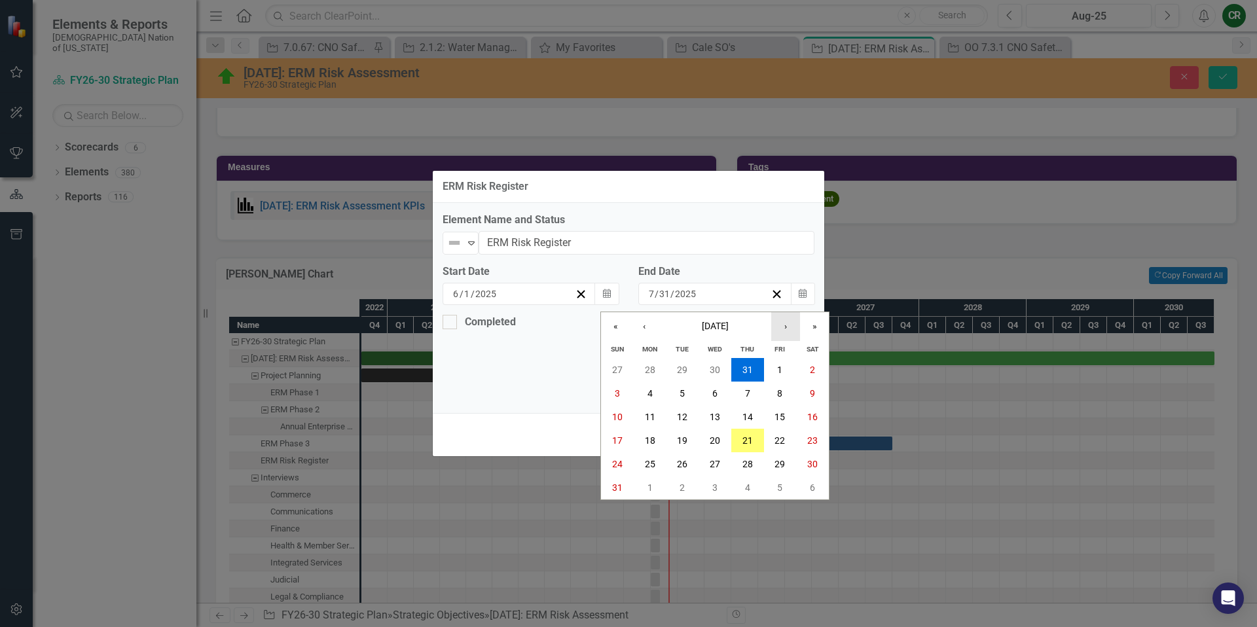
click at [793, 326] on button "›" at bounding box center [785, 326] width 29 height 29
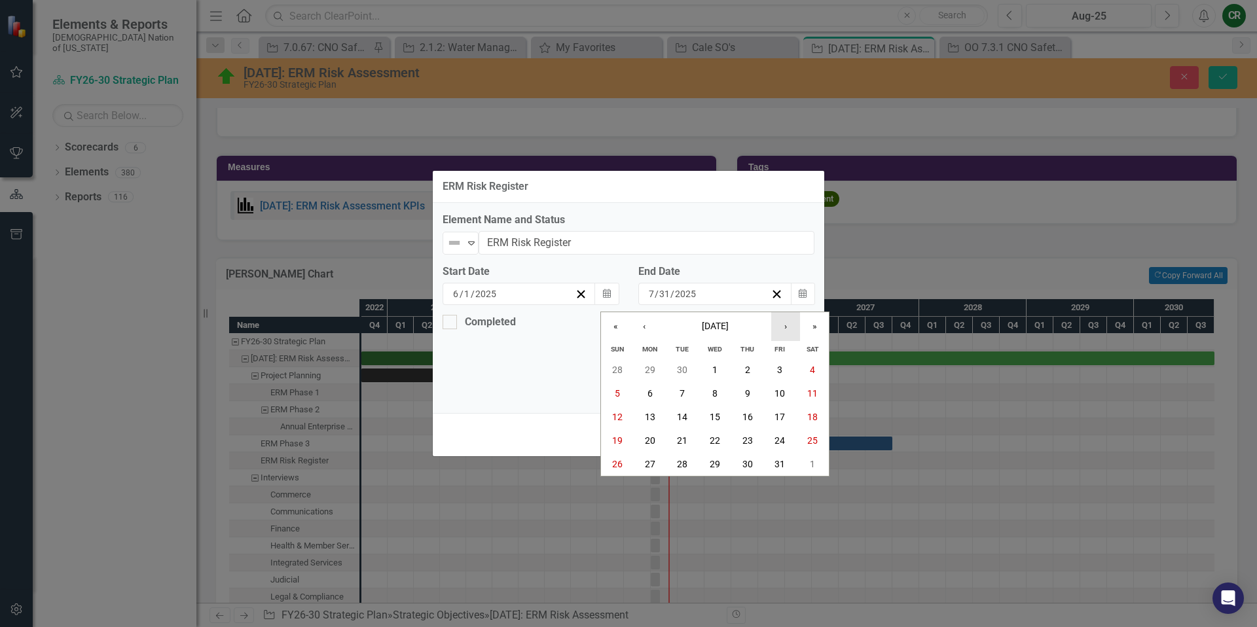
click at [783, 330] on button "›" at bounding box center [785, 326] width 29 height 29
click at [715, 471] on button "31" at bounding box center [714, 464] width 33 height 24
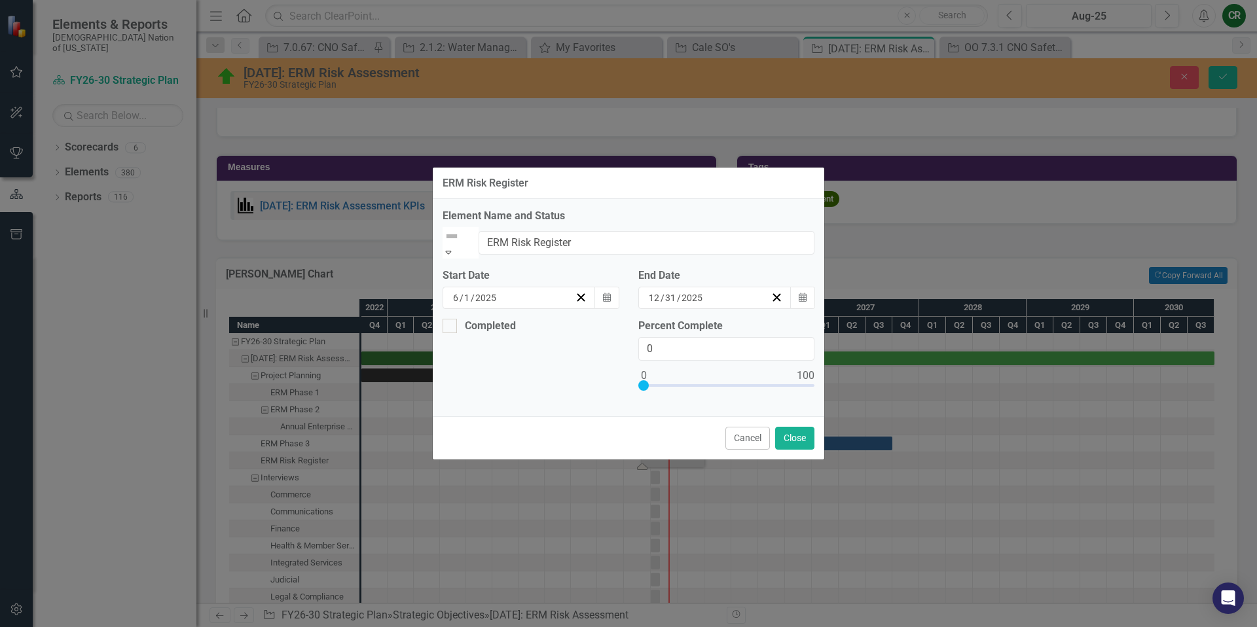
click at [454, 247] on icon "Expand" at bounding box center [448, 251] width 12 height 9
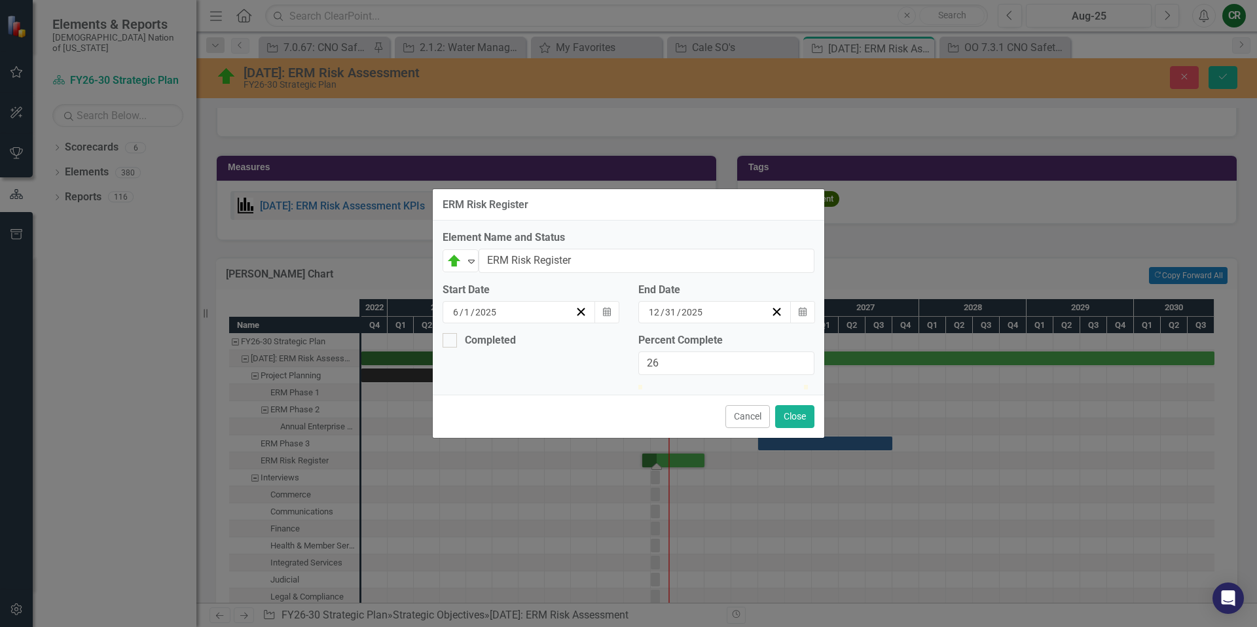
drag, startPoint x: 645, startPoint y: 382, endPoint x: 688, endPoint y: 384, distance: 42.6
click at [681, 385] on div at bounding box center [681, 385] width 0 height 0
type input "25"
click at [679, 385] on div at bounding box center [679, 385] width 0 height 0
click at [802, 428] on button "Close" at bounding box center [794, 416] width 39 height 23
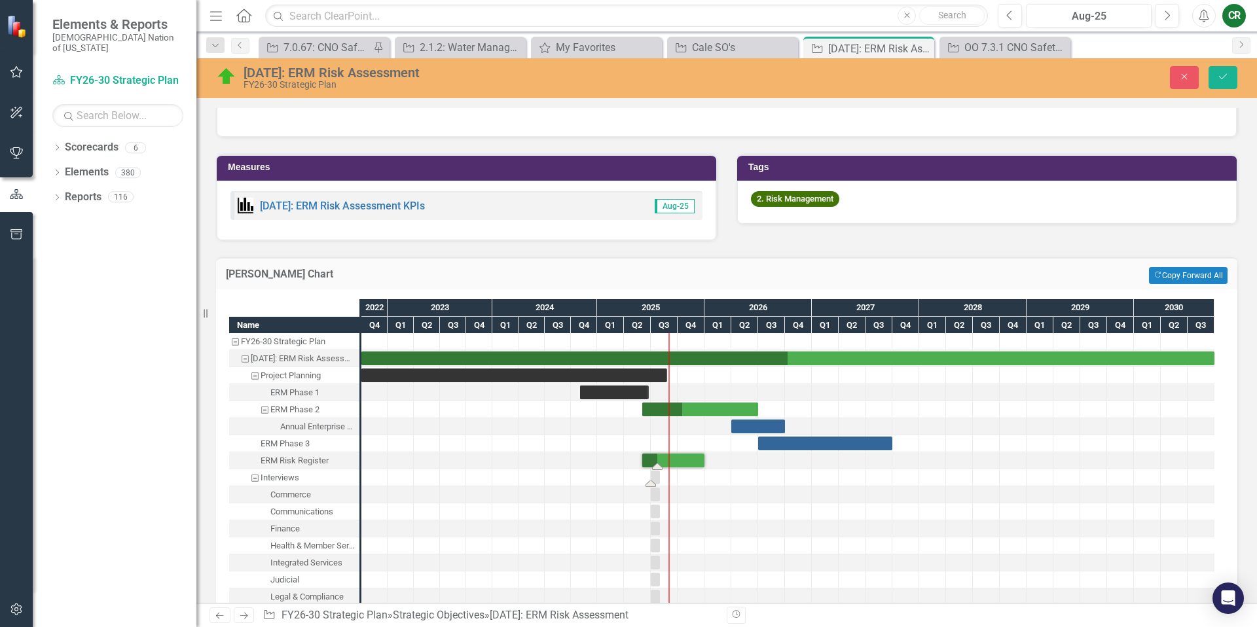
click at [656, 479] on div "Task: Start date: 2025-07-01 End date: 2025-07-31" at bounding box center [655, 478] width 9 height 14
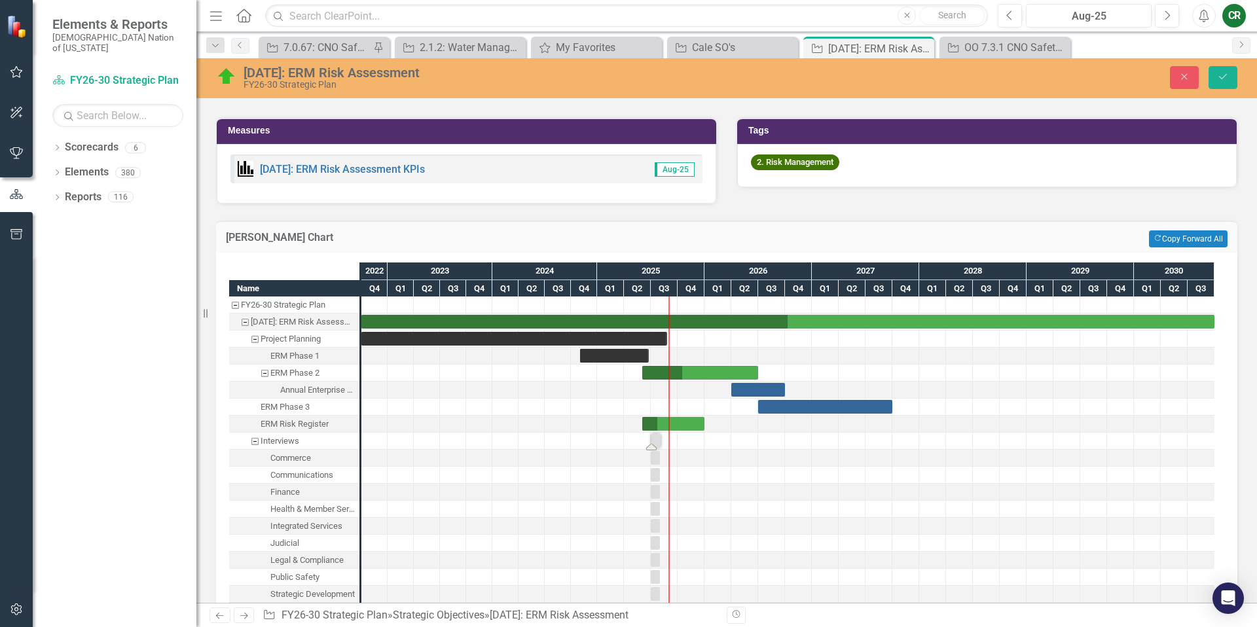
scroll to position [918, 0]
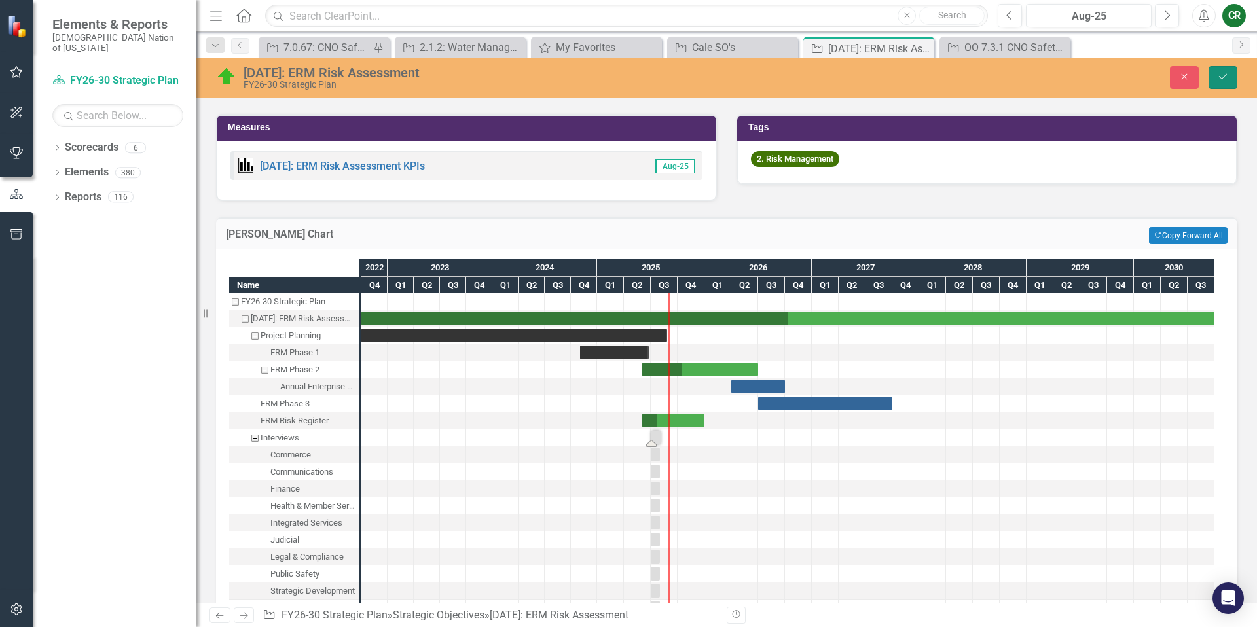
click at [1230, 84] on button "Save" at bounding box center [1222, 77] width 29 height 23
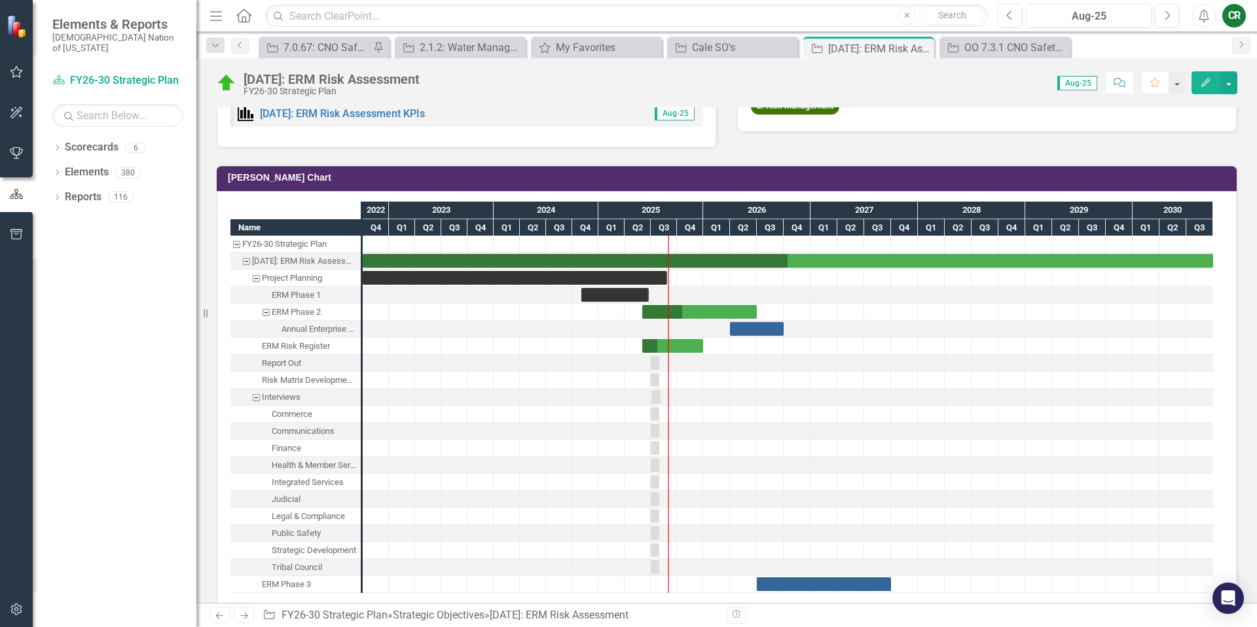
scroll to position [982, 0]
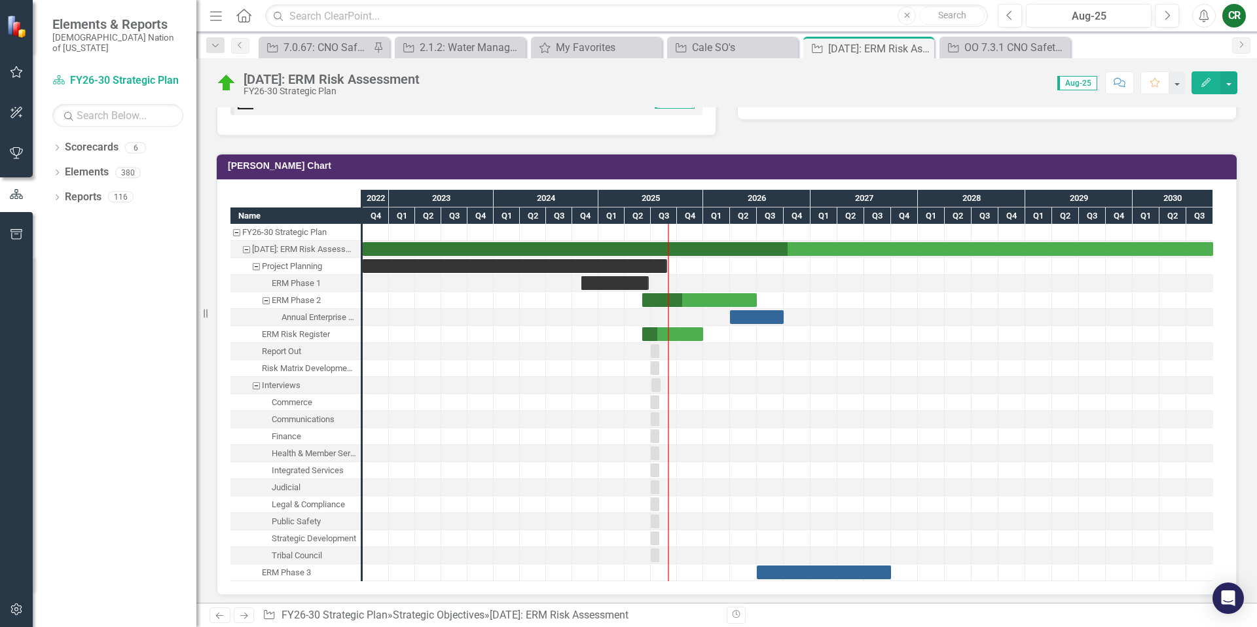
click at [257, 268] on div "Project Planning" at bounding box center [256, 266] width 12 height 17
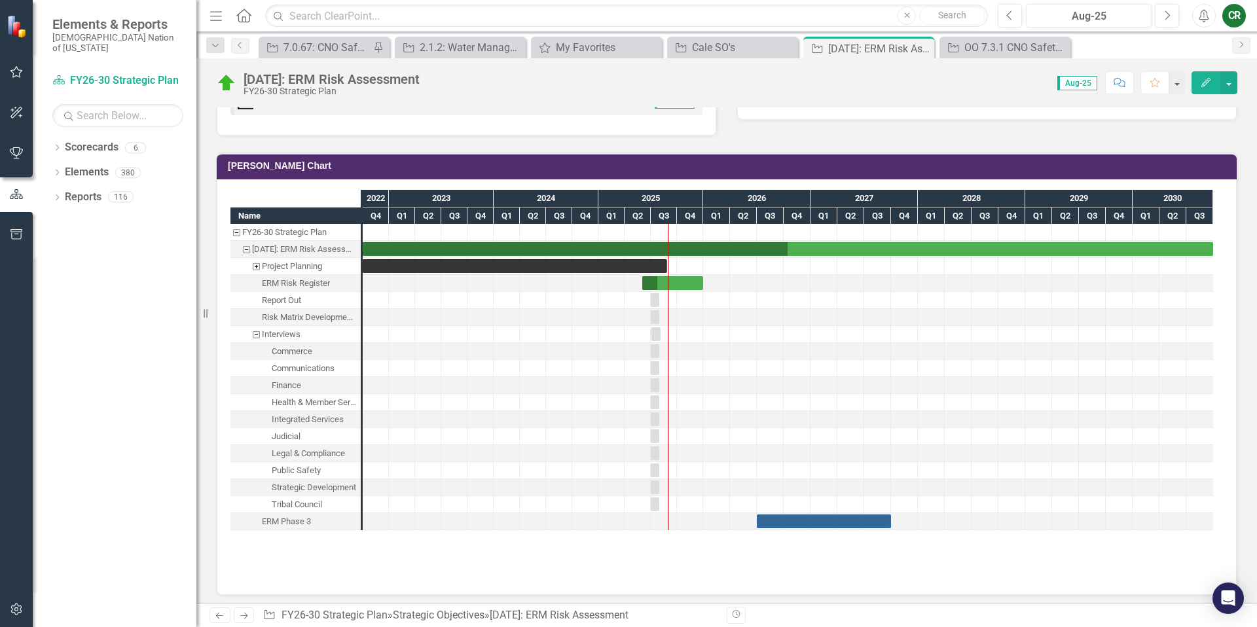
click at [258, 267] on div "Project Planning" at bounding box center [256, 266] width 12 height 17
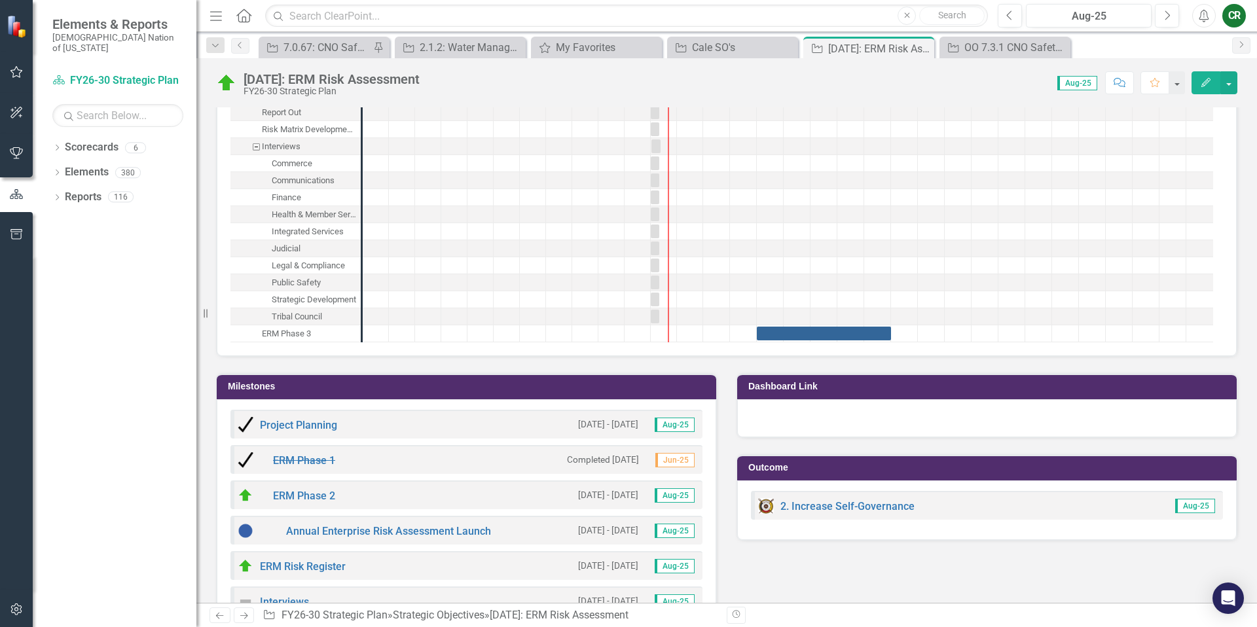
scroll to position [1035, 0]
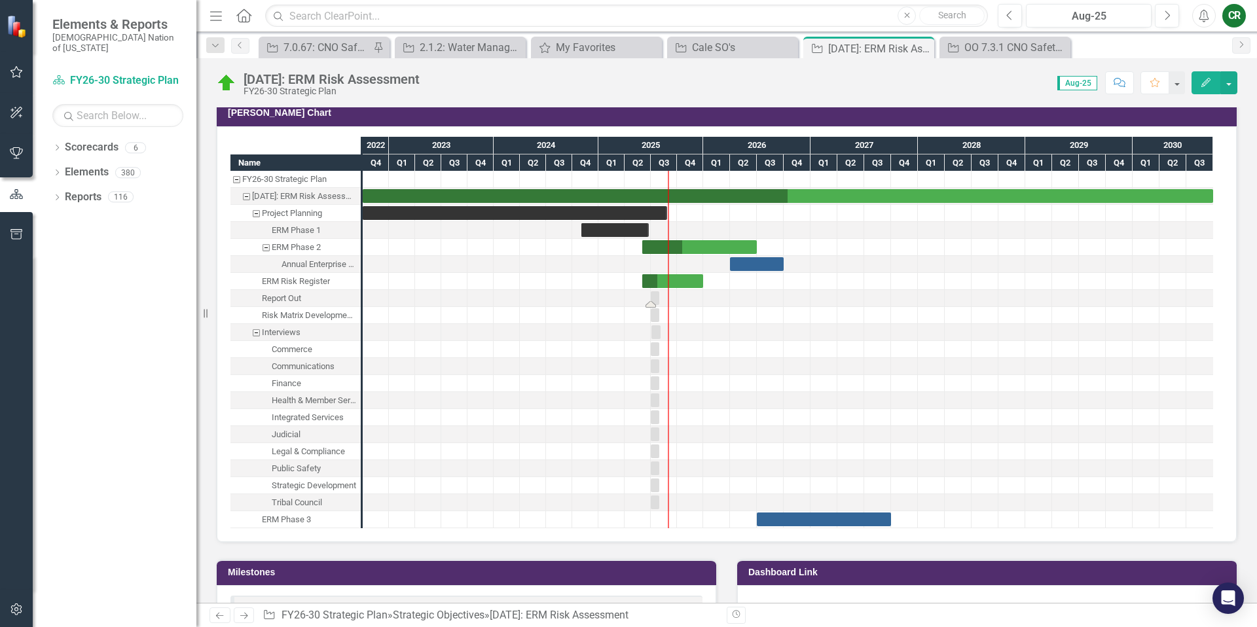
click at [657, 299] on div "Task: Start date: 2025-07-01 End date: 2025-07-31" at bounding box center [655, 298] width 9 height 14
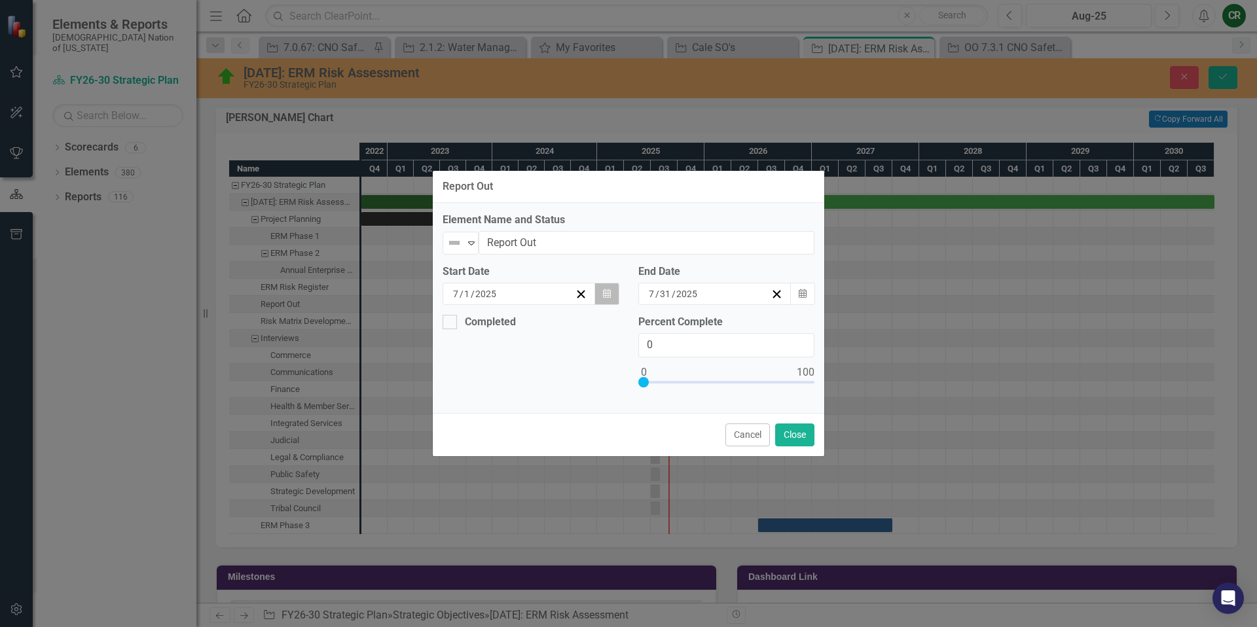
click at [608, 299] on button "Calendar" at bounding box center [606, 294] width 25 height 22
click at [614, 326] on button "›" at bounding box center [628, 319] width 29 height 29
click at [614, 325] on button "›" at bounding box center [628, 319] width 29 height 29
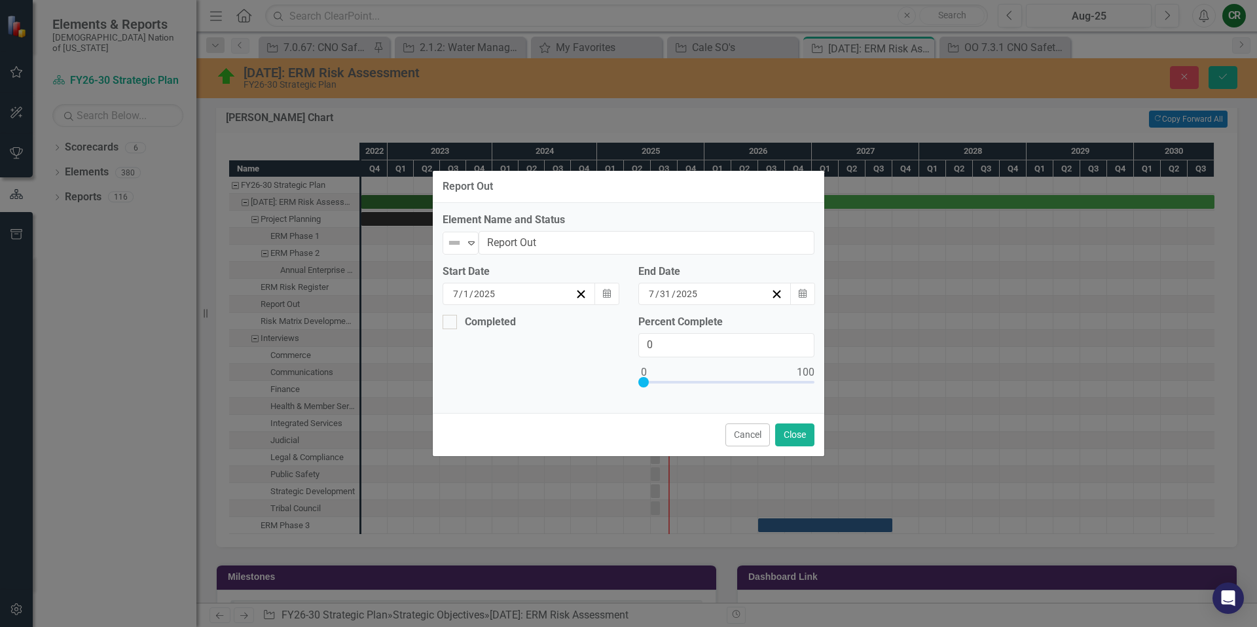
click at [614, 325] on button "›" at bounding box center [628, 319] width 29 height 29
click at [588, 368] on abbr "1" at bounding box center [590, 362] width 5 height 10
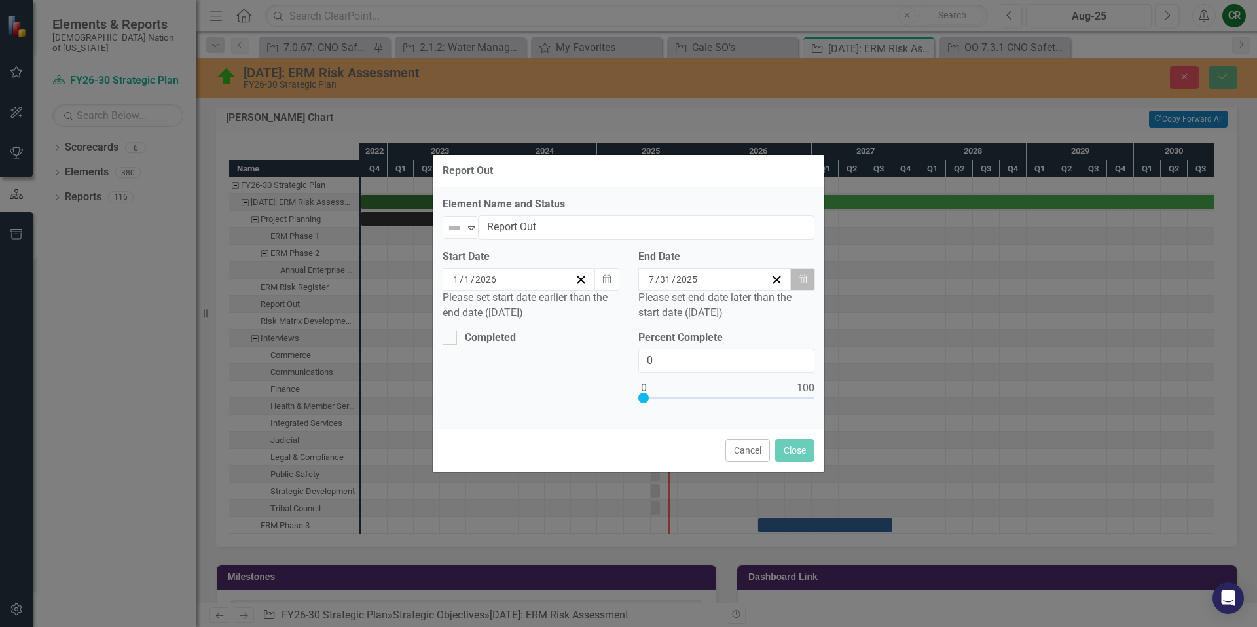
click at [799, 285] on button "Calendar" at bounding box center [802, 279] width 25 height 22
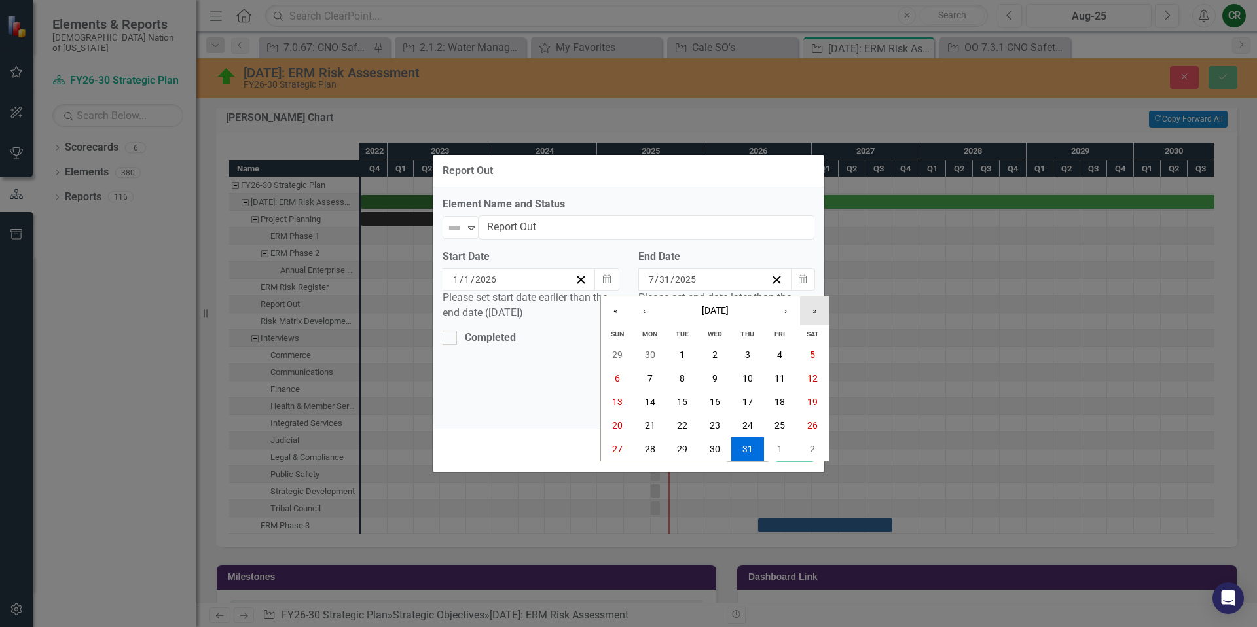
click at [808, 315] on button "»" at bounding box center [814, 310] width 29 height 29
click at [645, 315] on button "‹" at bounding box center [644, 310] width 29 height 29
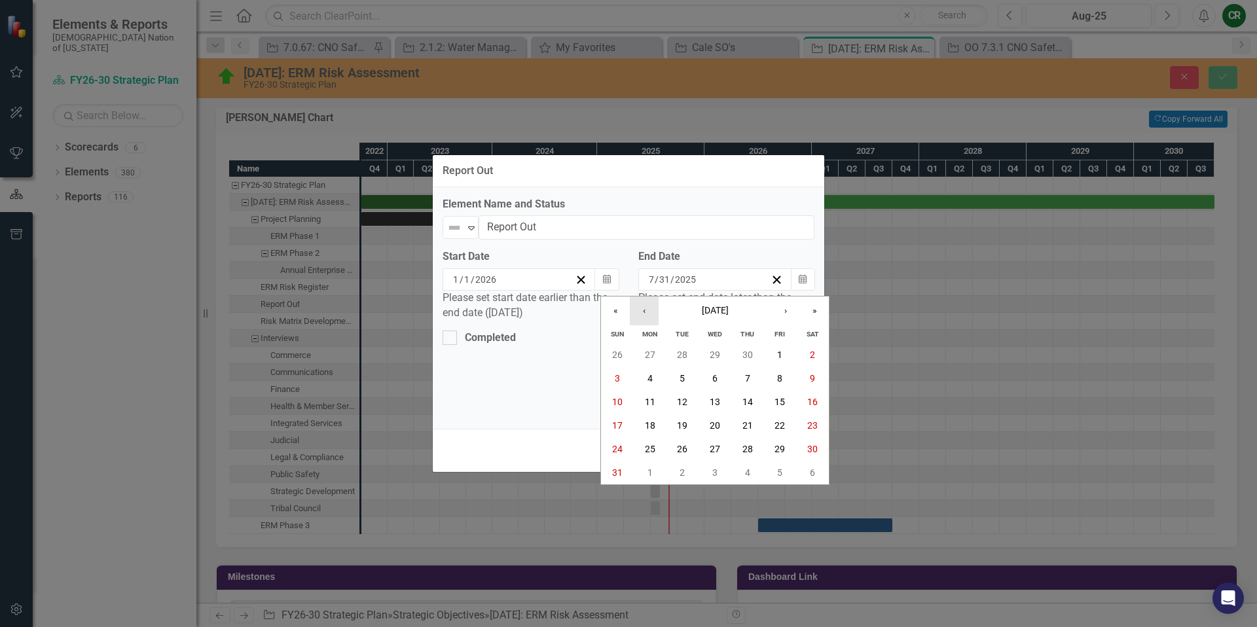
click at [645, 315] on button "‹" at bounding box center [644, 310] width 29 height 29
click at [673, 450] on button "31" at bounding box center [682, 449] width 33 height 24
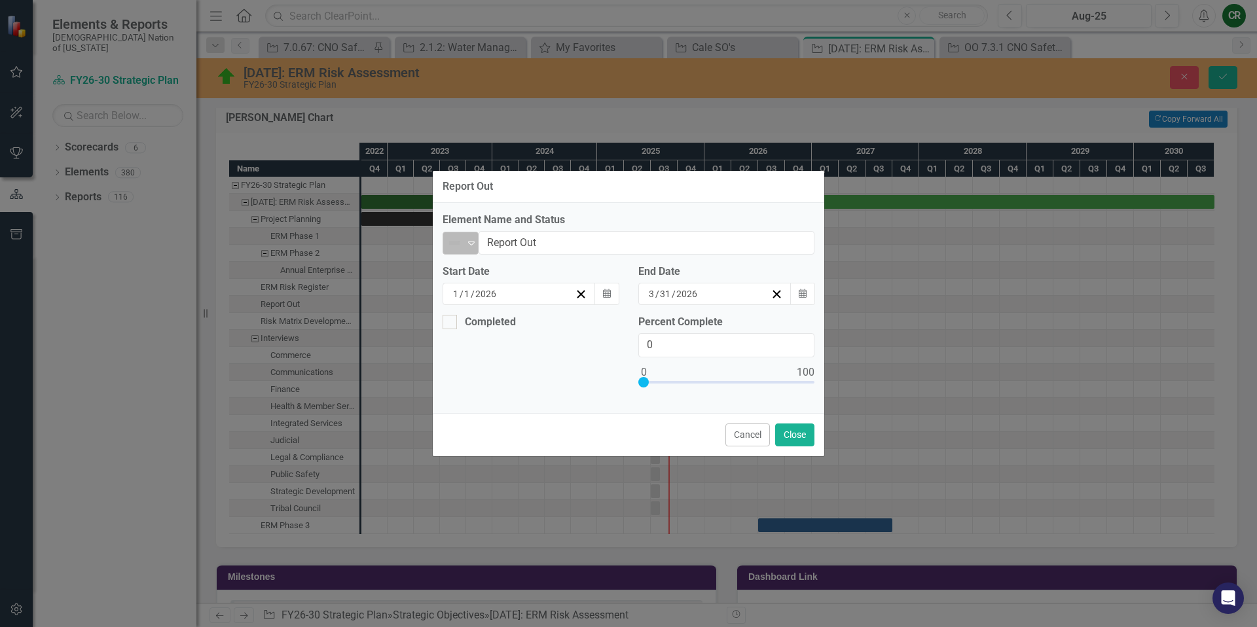
click at [472, 248] on div "Expand" at bounding box center [471, 243] width 13 height 22
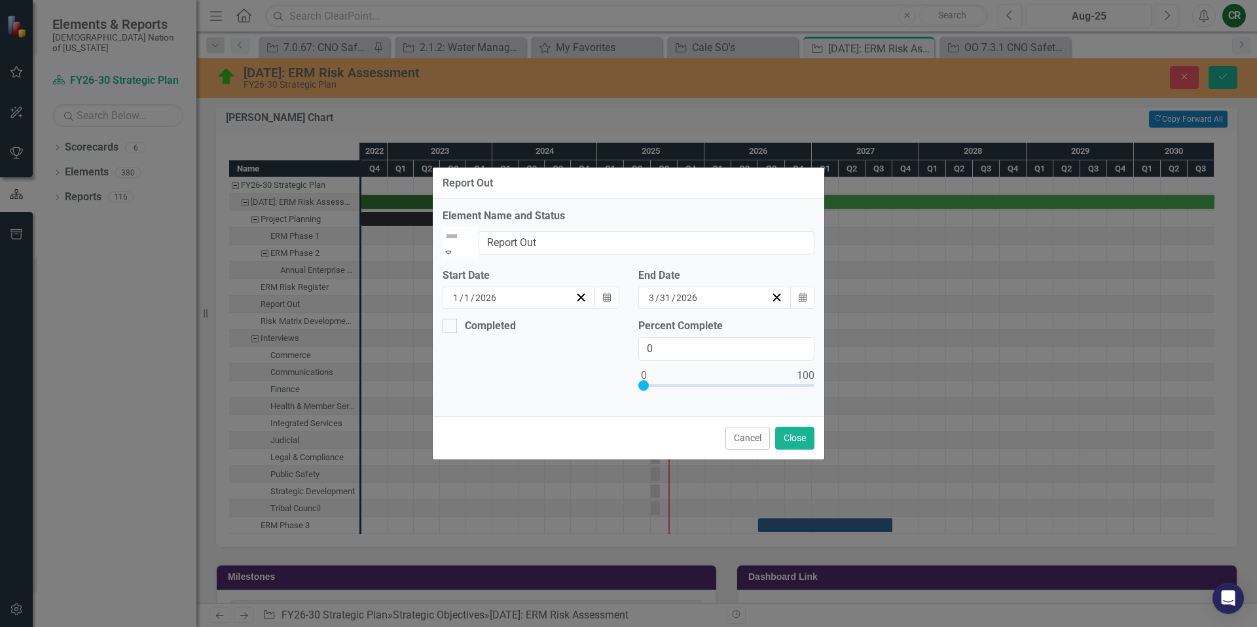
click at [783, 436] on button "Close" at bounding box center [794, 438] width 39 height 23
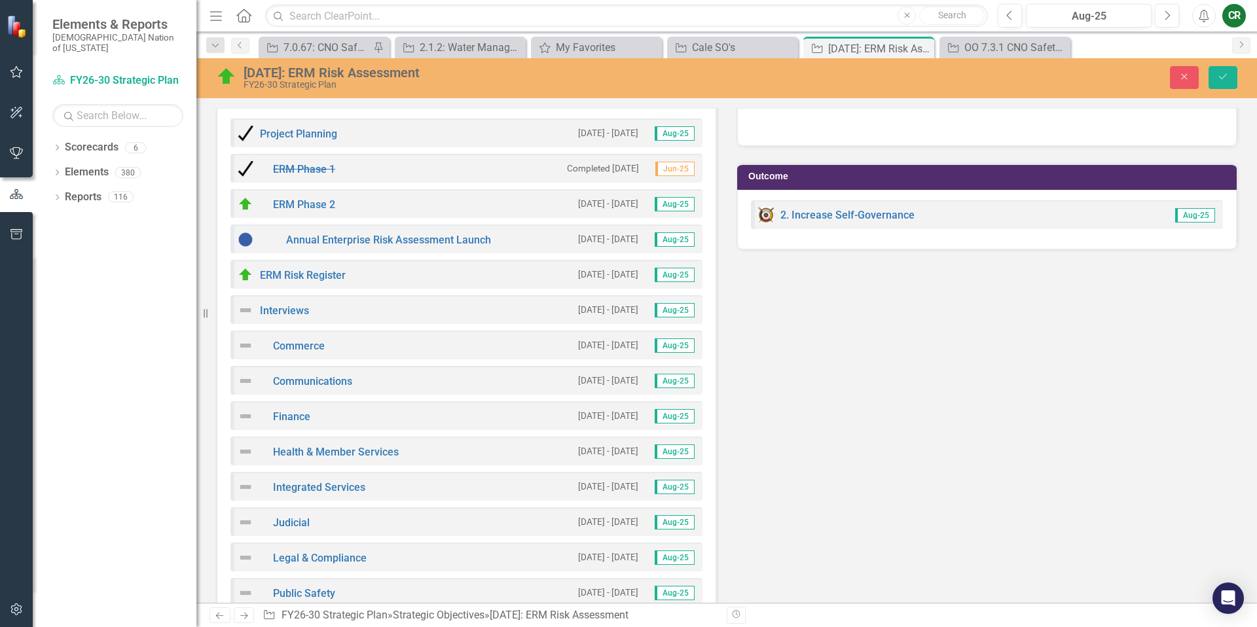
scroll to position [1812, 0]
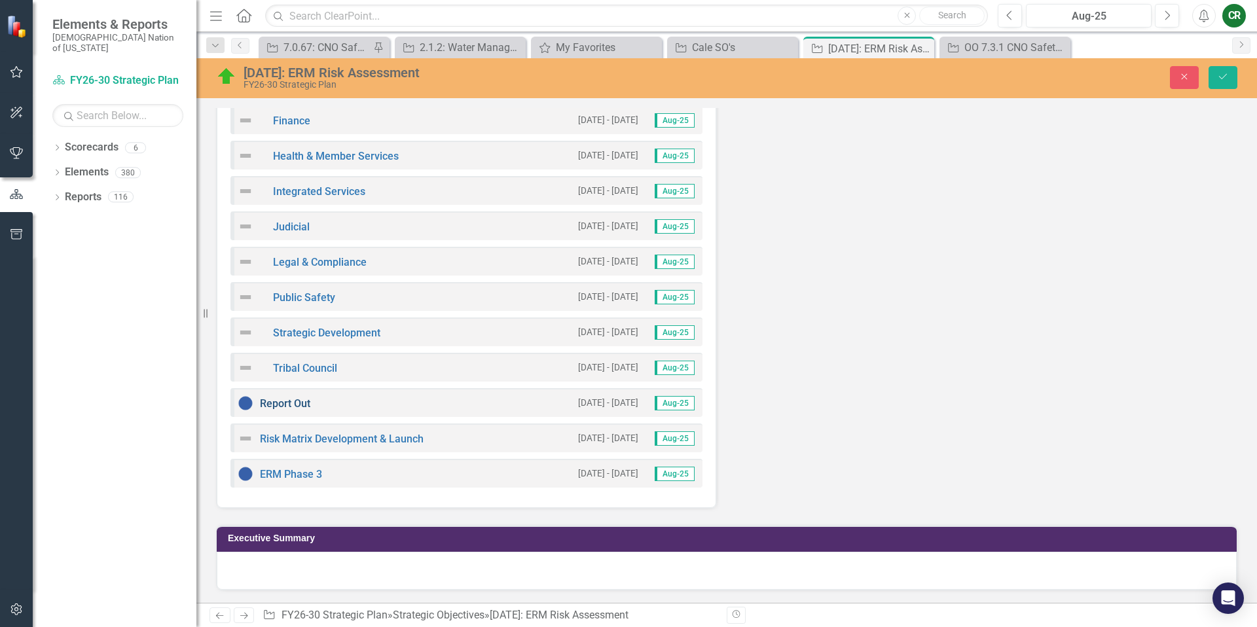
click at [291, 402] on link "Report Out" at bounding box center [285, 403] width 50 height 12
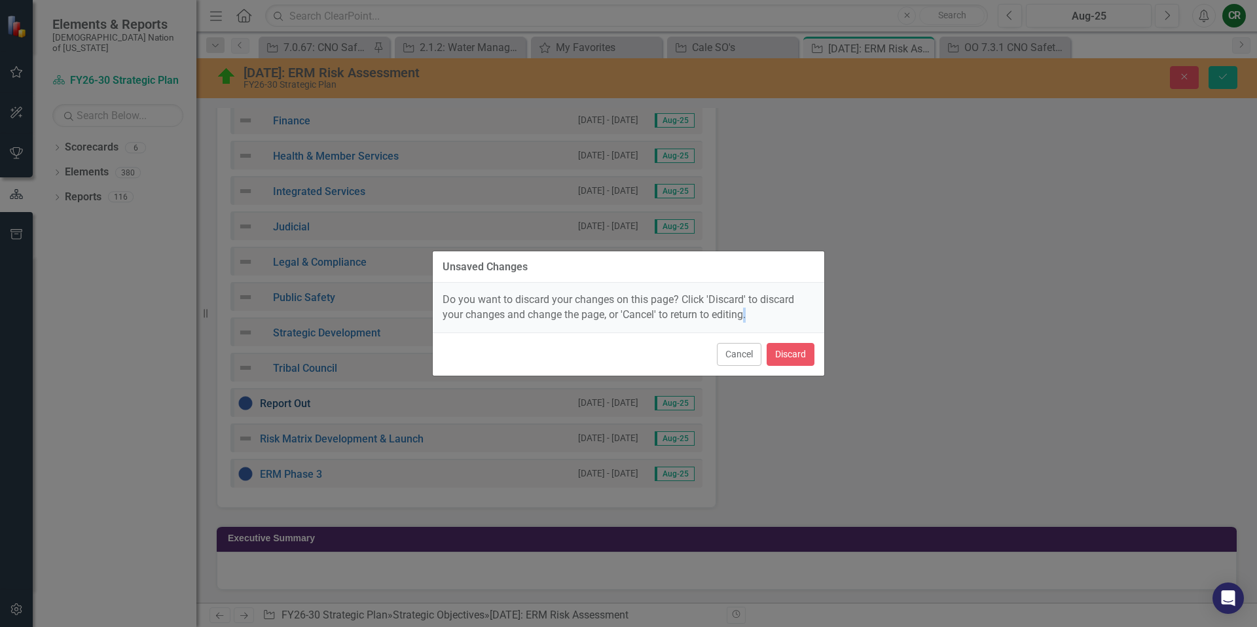
click at [291, 402] on div "Unsaved Changes Do you want to discard your changes on this page? Click 'Discar…" at bounding box center [628, 313] width 1257 height 627
click at [782, 357] on button "Discard" at bounding box center [790, 354] width 48 height 23
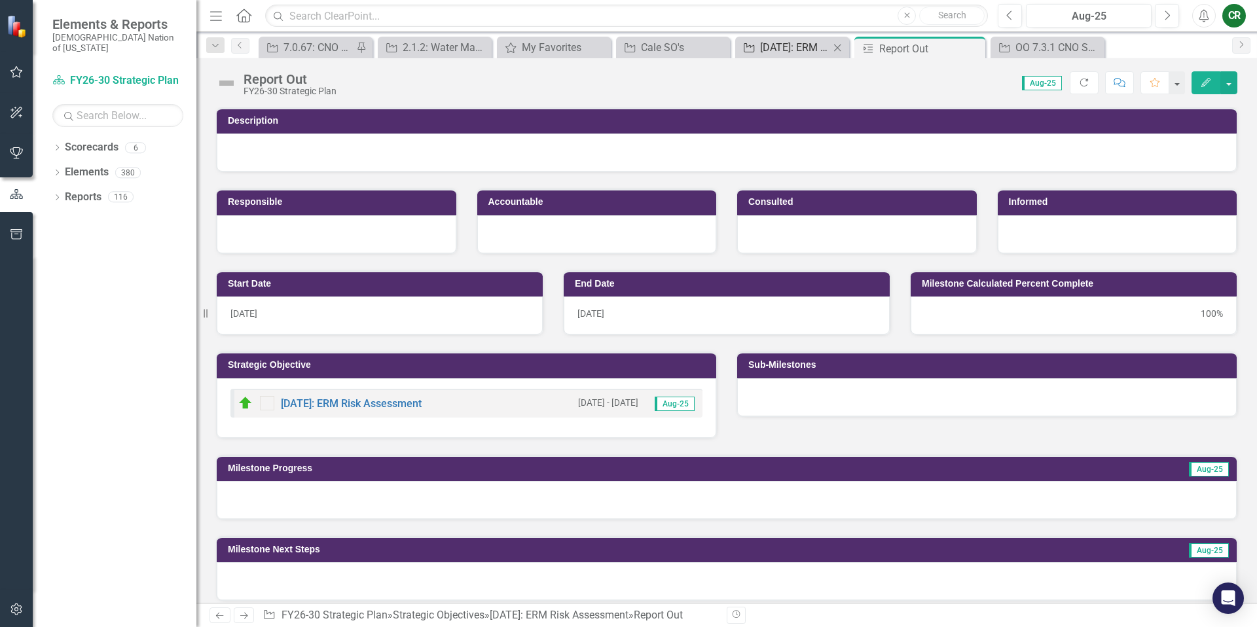
click at [783, 49] on div "[DATE]: ERM Risk Assessment" at bounding box center [794, 47] width 69 height 16
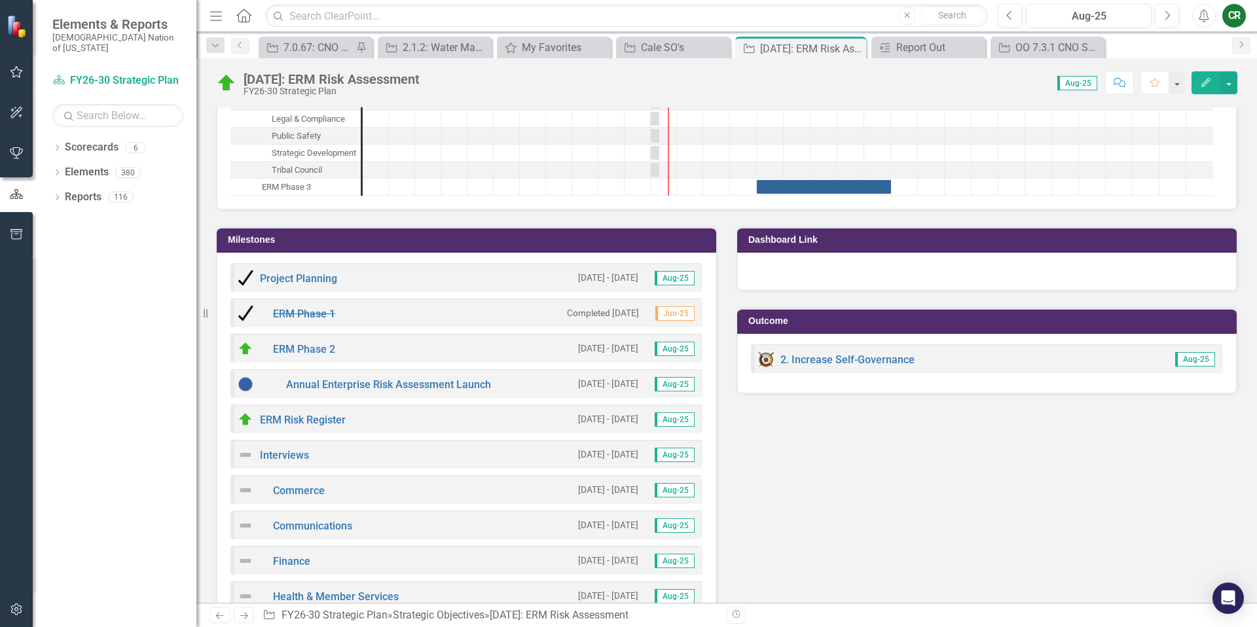
scroll to position [1077, 0]
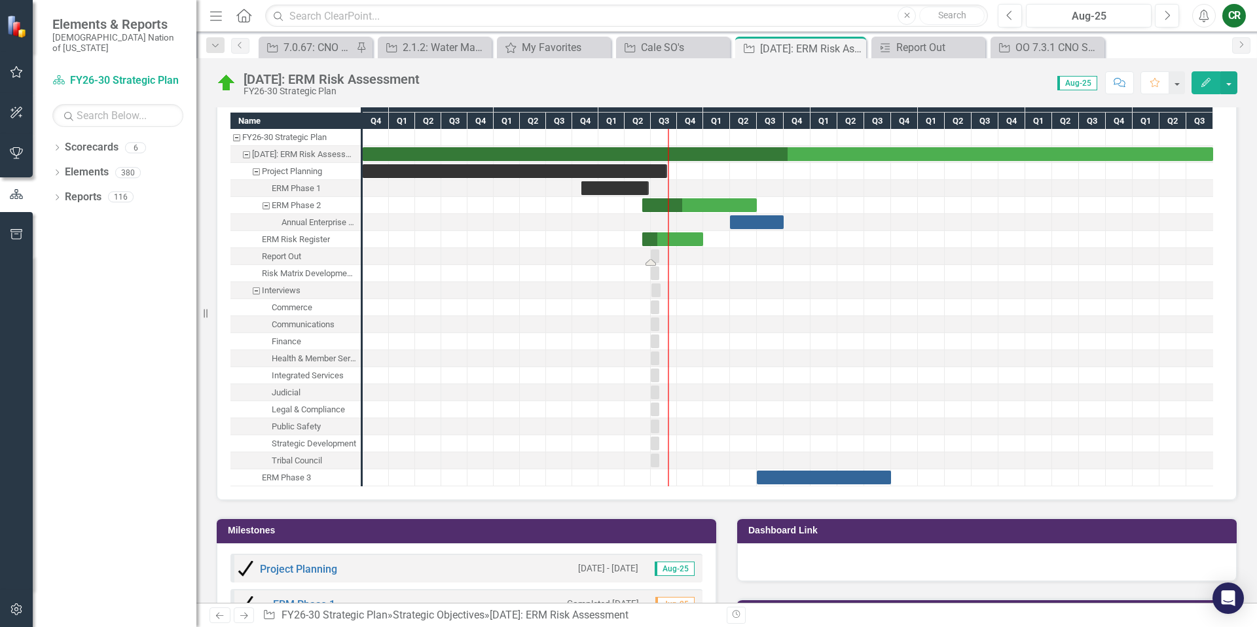
click at [656, 259] on div "Task: Start date: 2025-07-01 End date: 2025-07-31" at bounding box center [655, 256] width 9 height 14
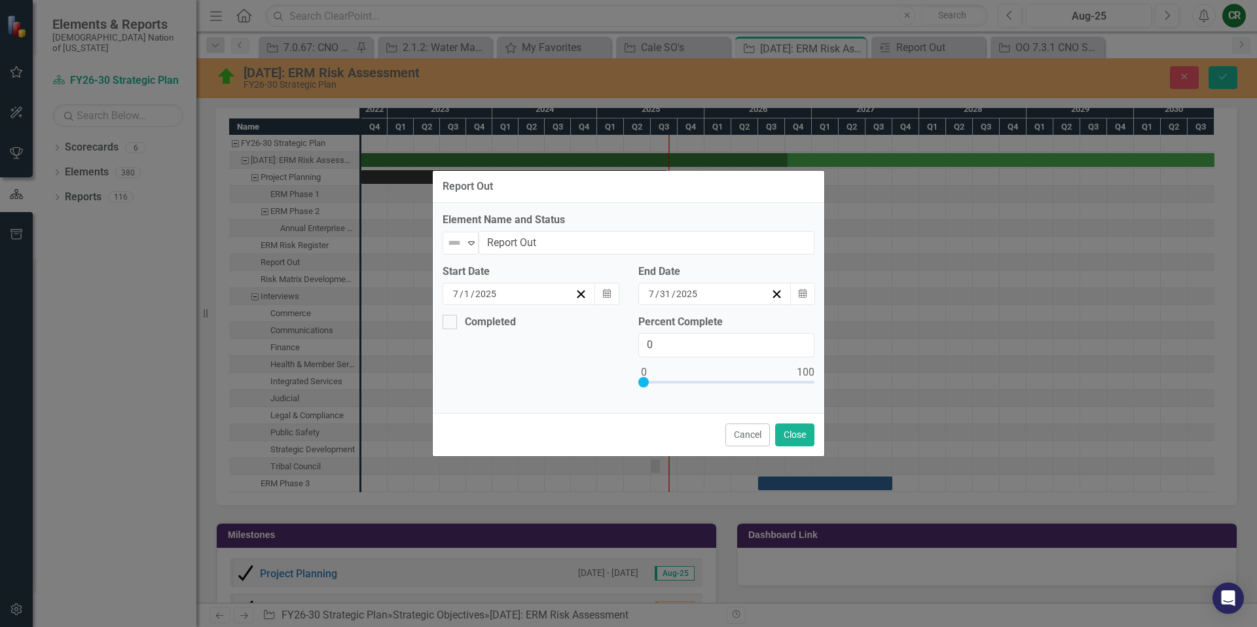
scroll to position [1081, 0]
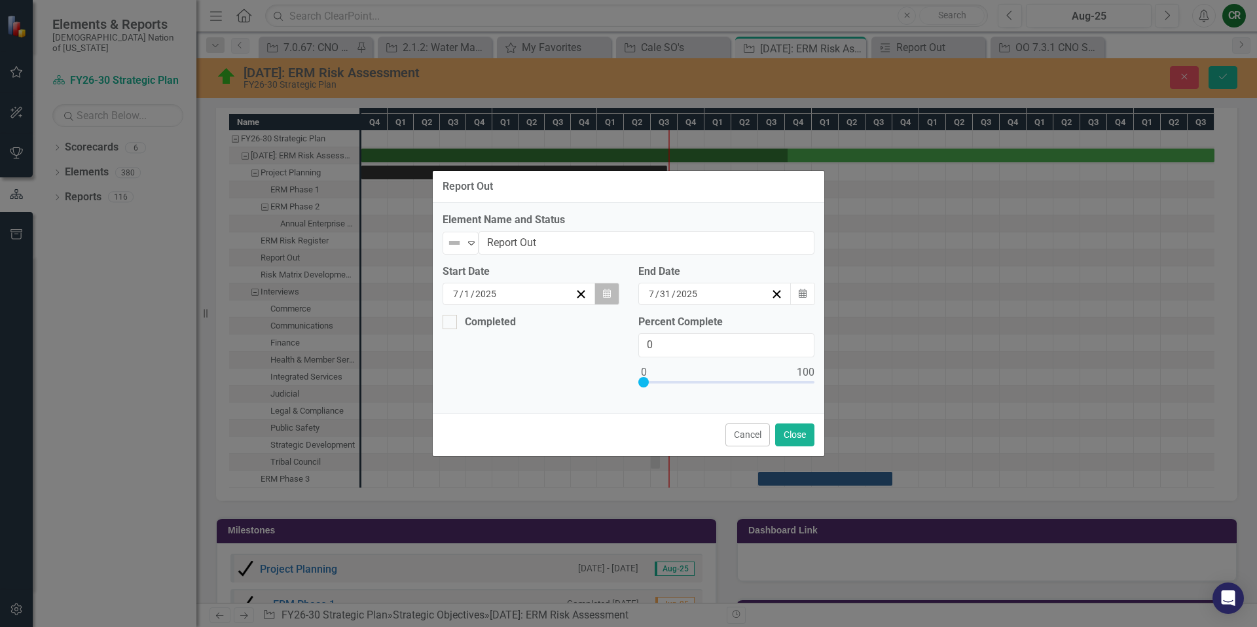
click at [609, 294] on icon "button" at bounding box center [607, 293] width 8 height 9
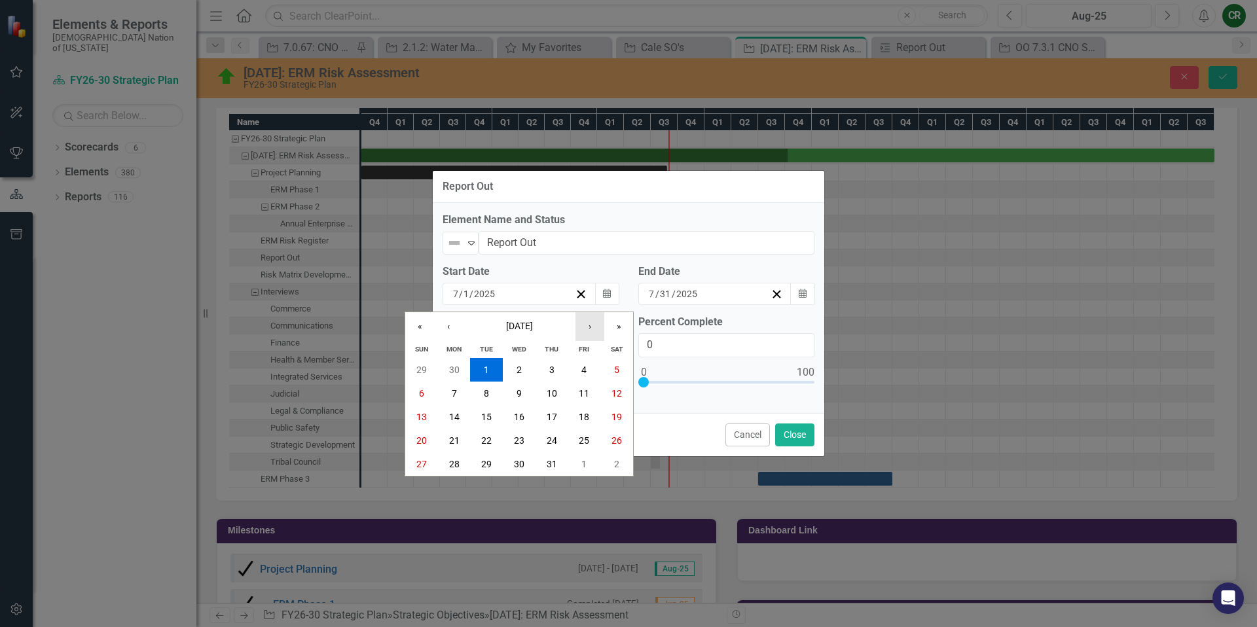
click at [583, 331] on button "›" at bounding box center [589, 326] width 29 height 29
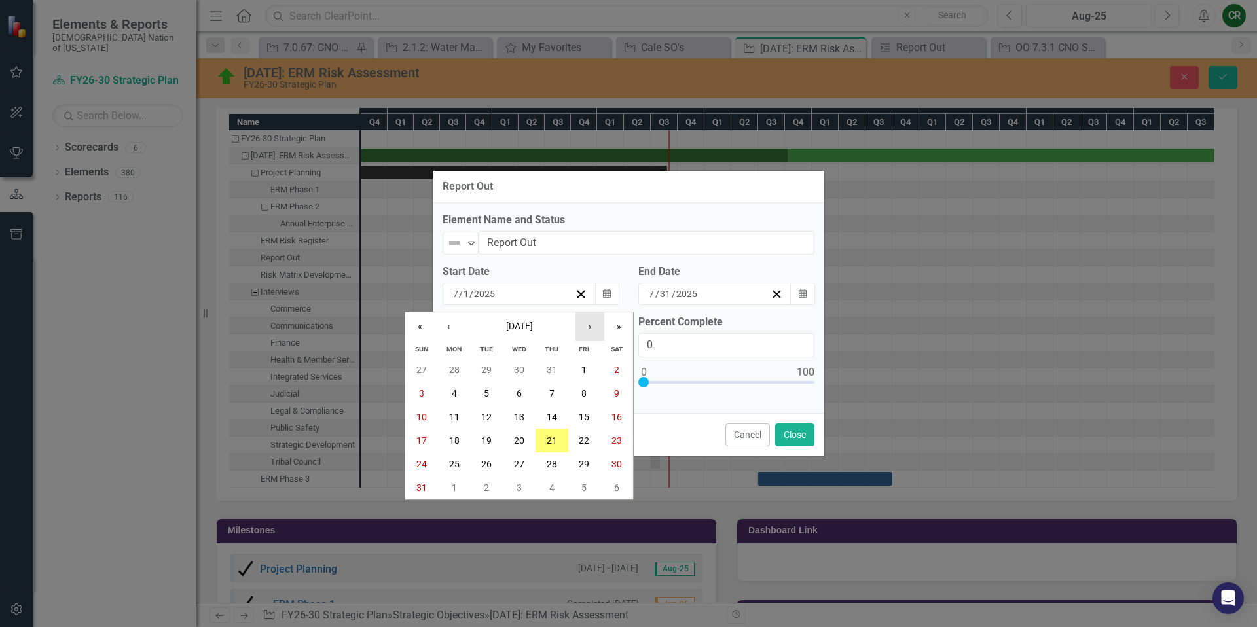
click at [583, 331] on button "›" at bounding box center [589, 326] width 29 height 29
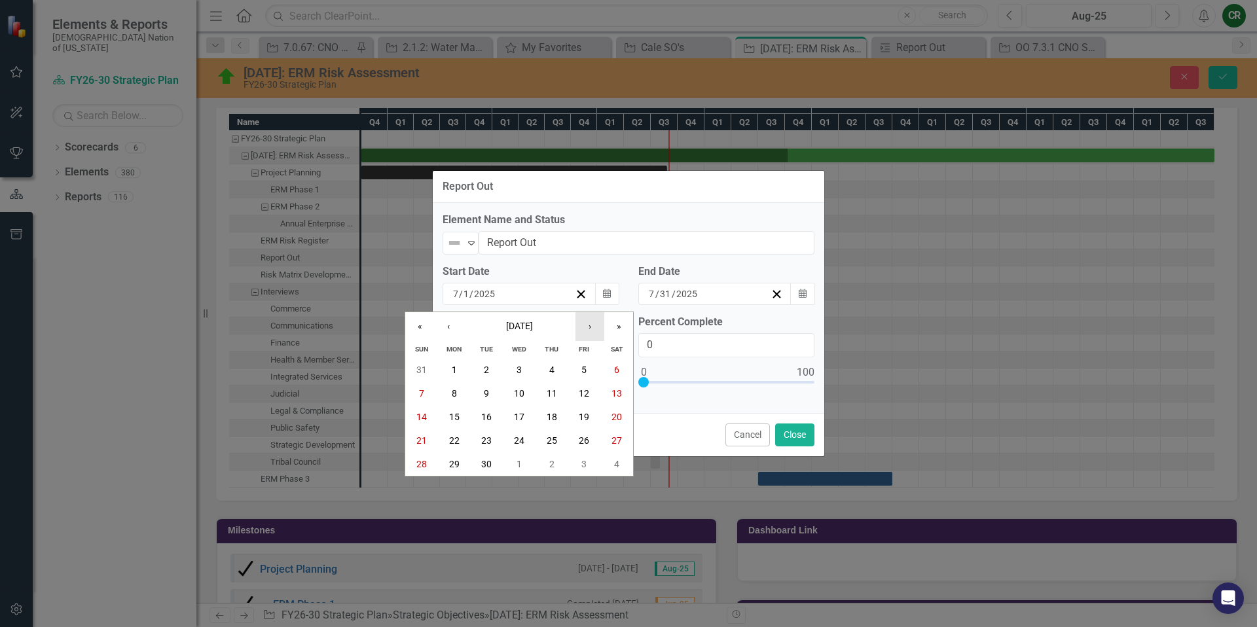
click at [583, 331] on button "›" at bounding box center [589, 326] width 29 height 29
click at [555, 368] on button "1" at bounding box center [551, 370] width 33 height 24
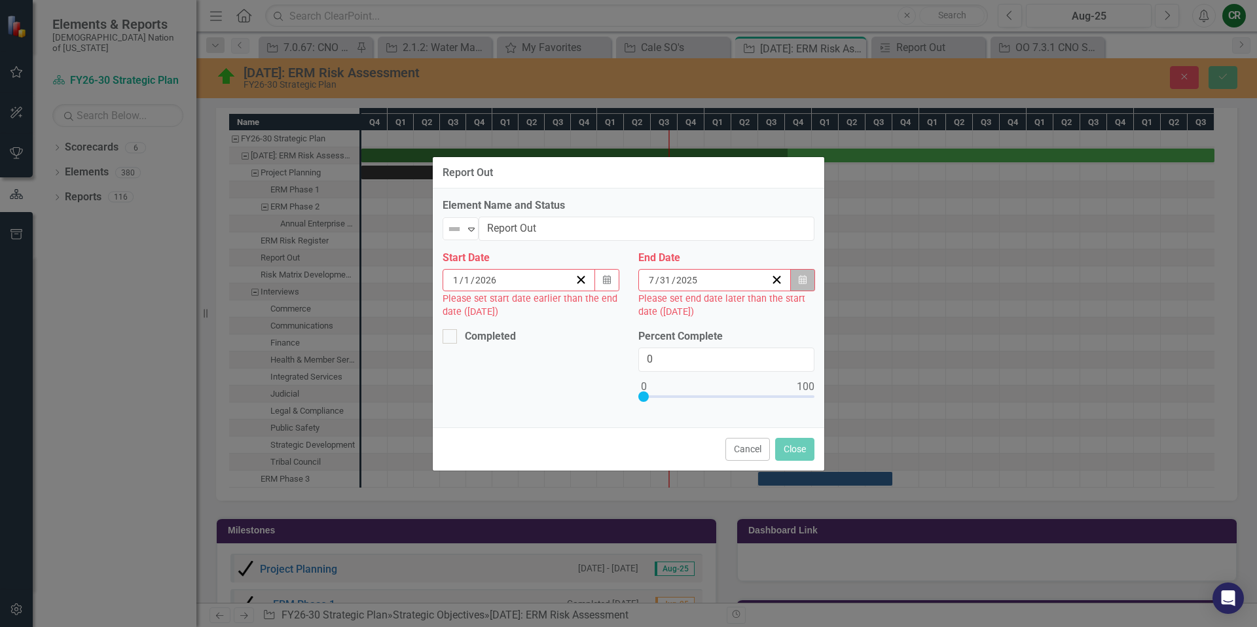
click at [797, 279] on button "Calendar" at bounding box center [802, 280] width 25 height 22
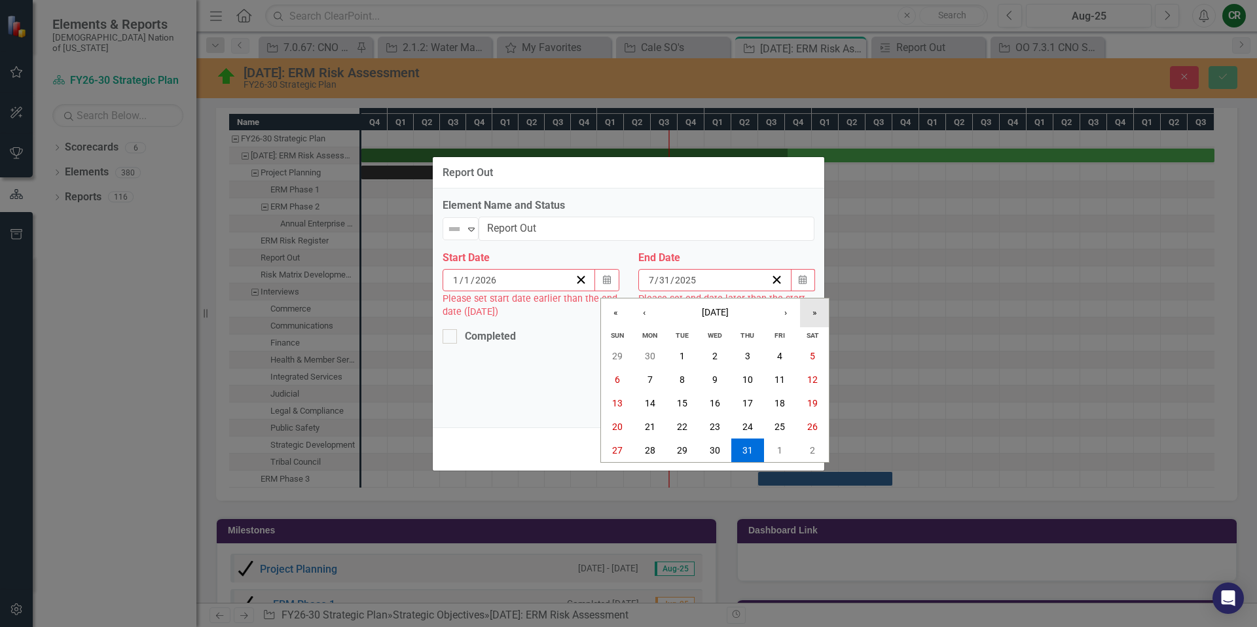
click at [816, 315] on button "»" at bounding box center [814, 312] width 29 height 29
click at [645, 316] on button "‹" at bounding box center [644, 312] width 29 height 29
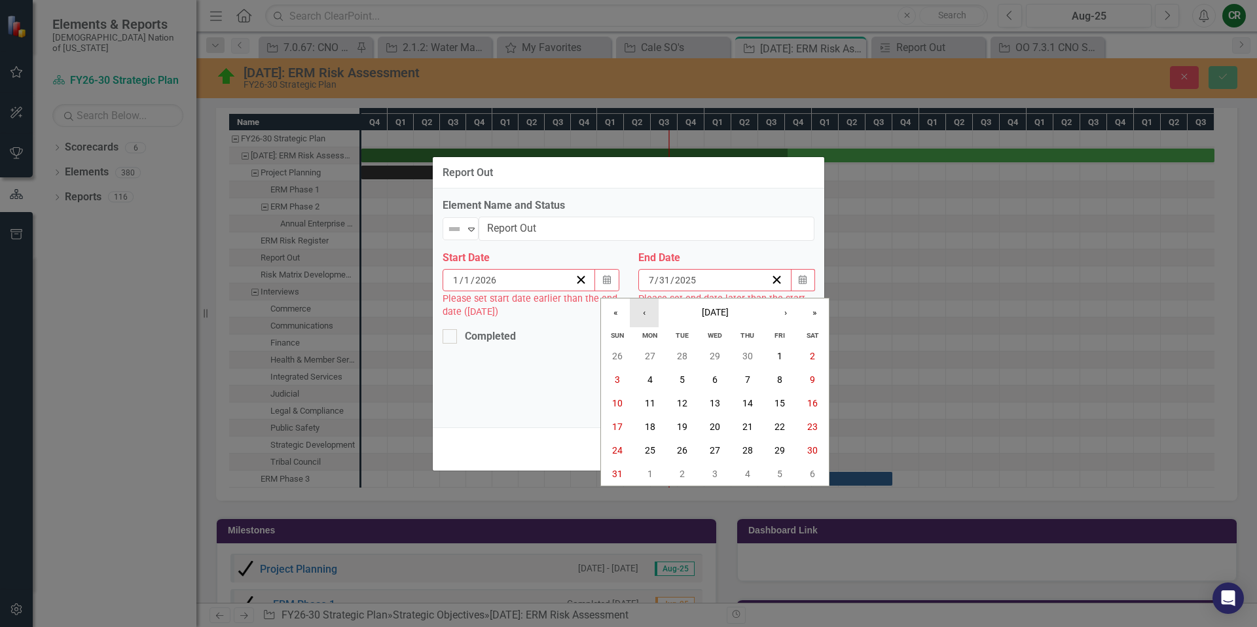
click at [645, 316] on button "‹" at bounding box center [644, 312] width 29 height 29
click at [674, 451] on button "31" at bounding box center [682, 451] width 33 height 24
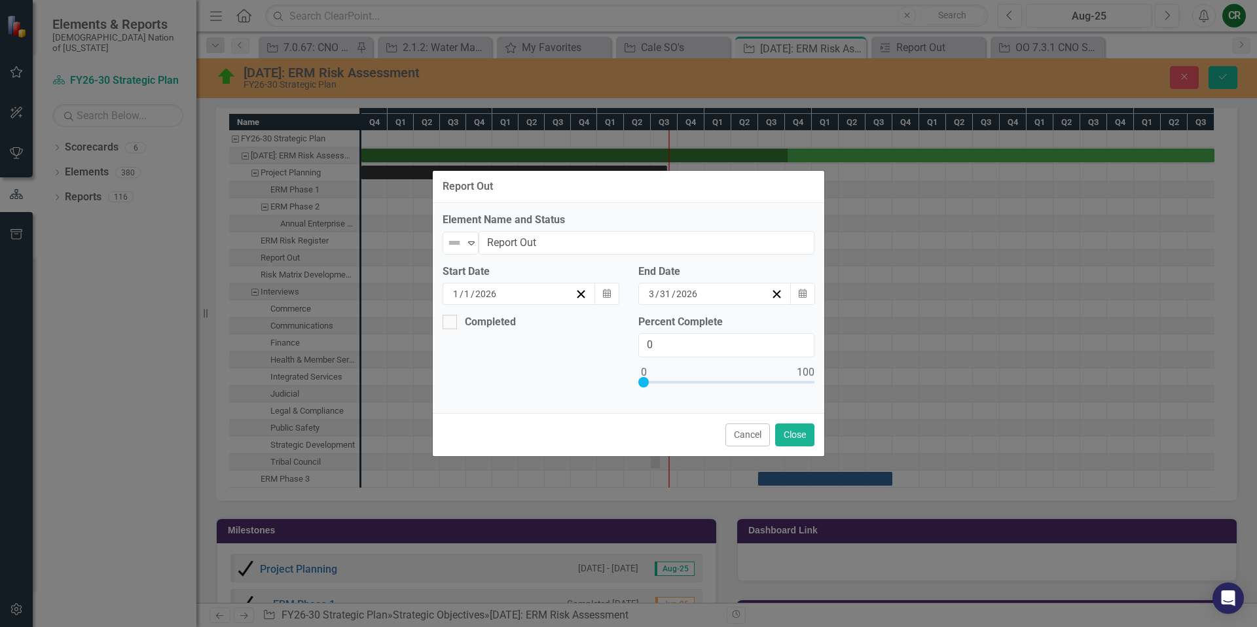
drag, startPoint x: 473, startPoint y: 247, endPoint x: 478, endPoint y: 253, distance: 8.4
click at [473, 247] on icon "Expand" at bounding box center [471, 243] width 13 height 10
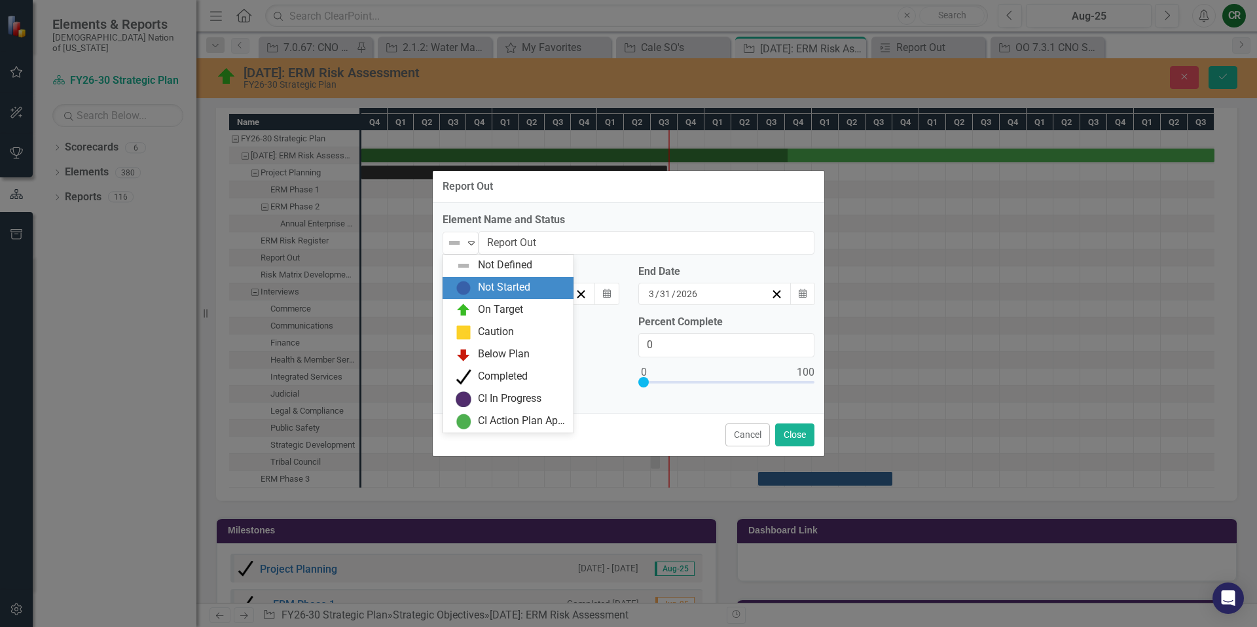
click at [491, 291] on div "Not Started" at bounding box center [504, 287] width 52 height 15
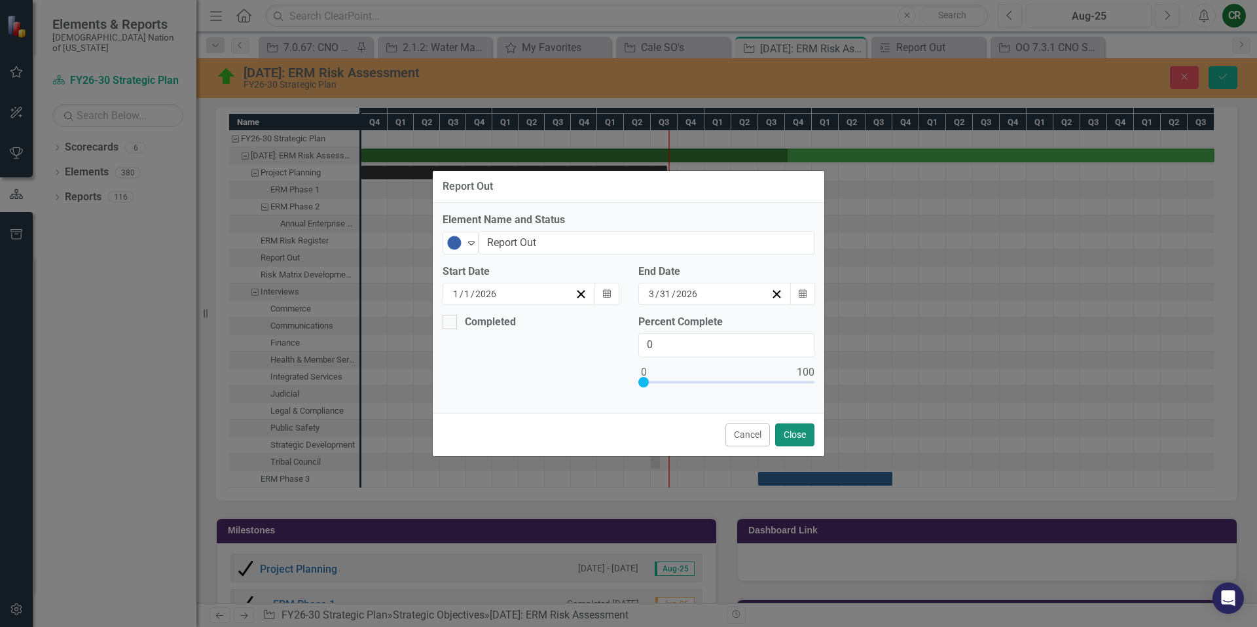
click at [787, 437] on button "Close" at bounding box center [794, 434] width 39 height 23
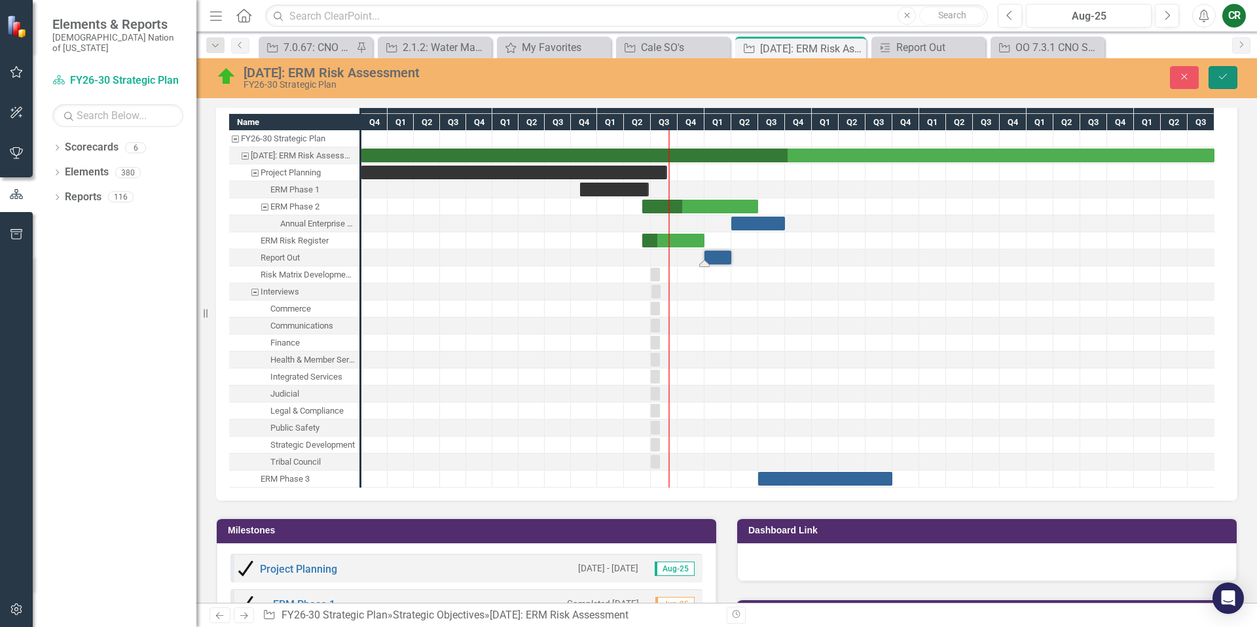
click at [1215, 80] on button "Save" at bounding box center [1222, 77] width 29 height 23
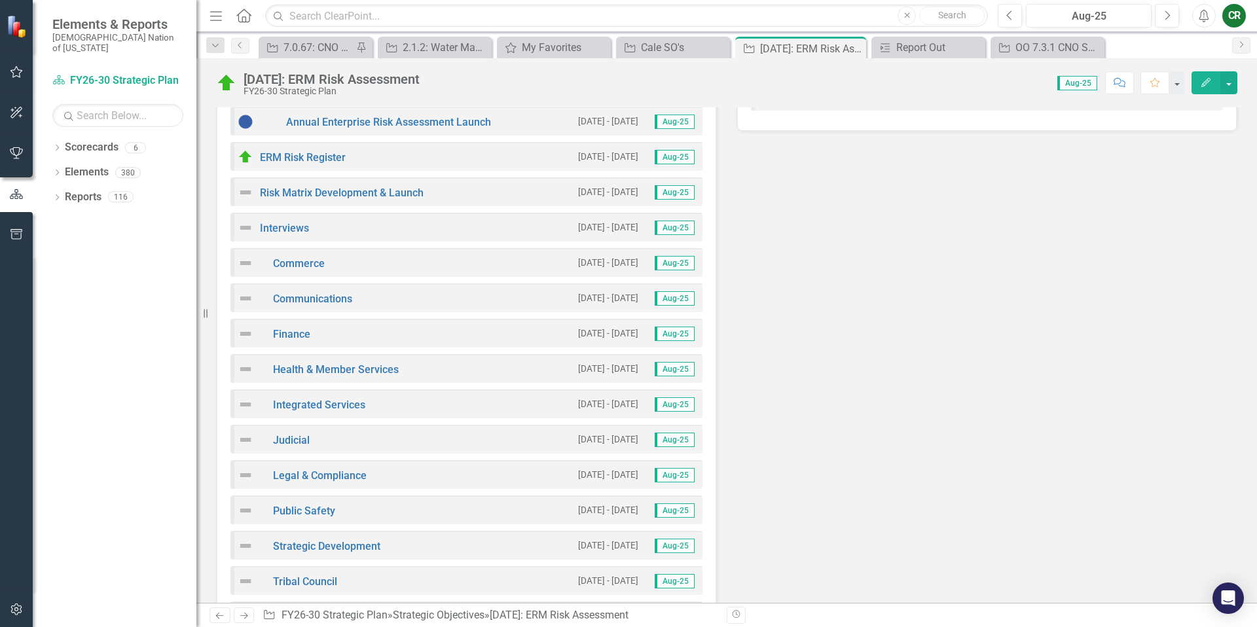
scroll to position [1673, 0]
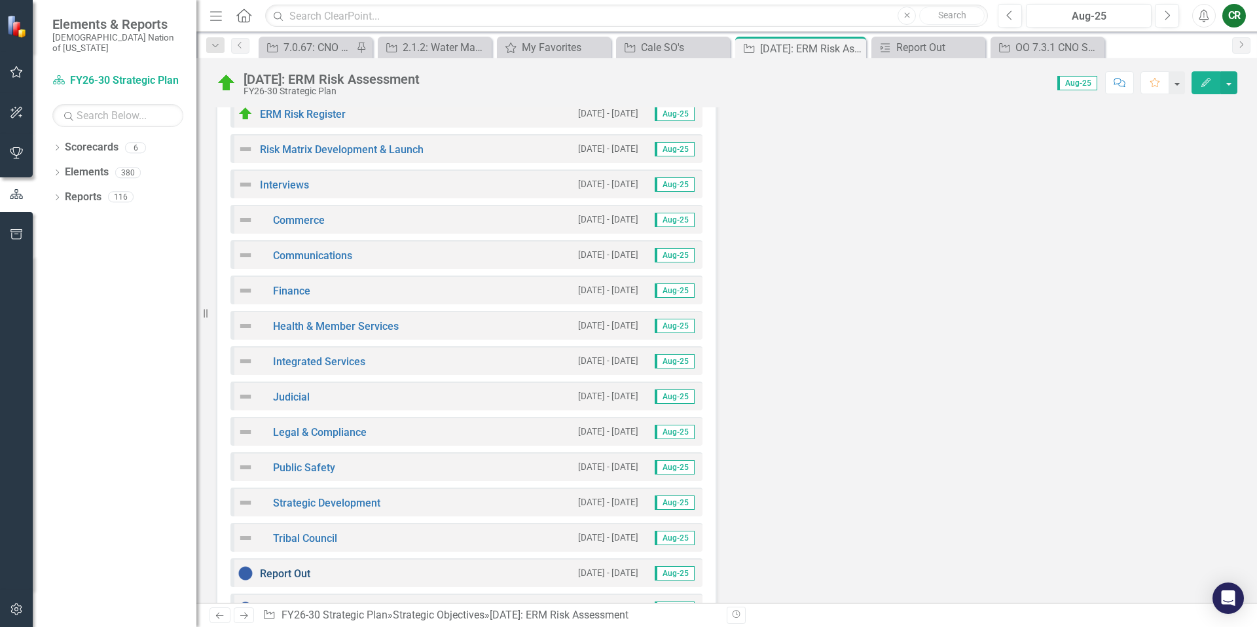
click at [298, 570] on link "Report Out" at bounding box center [285, 573] width 50 height 12
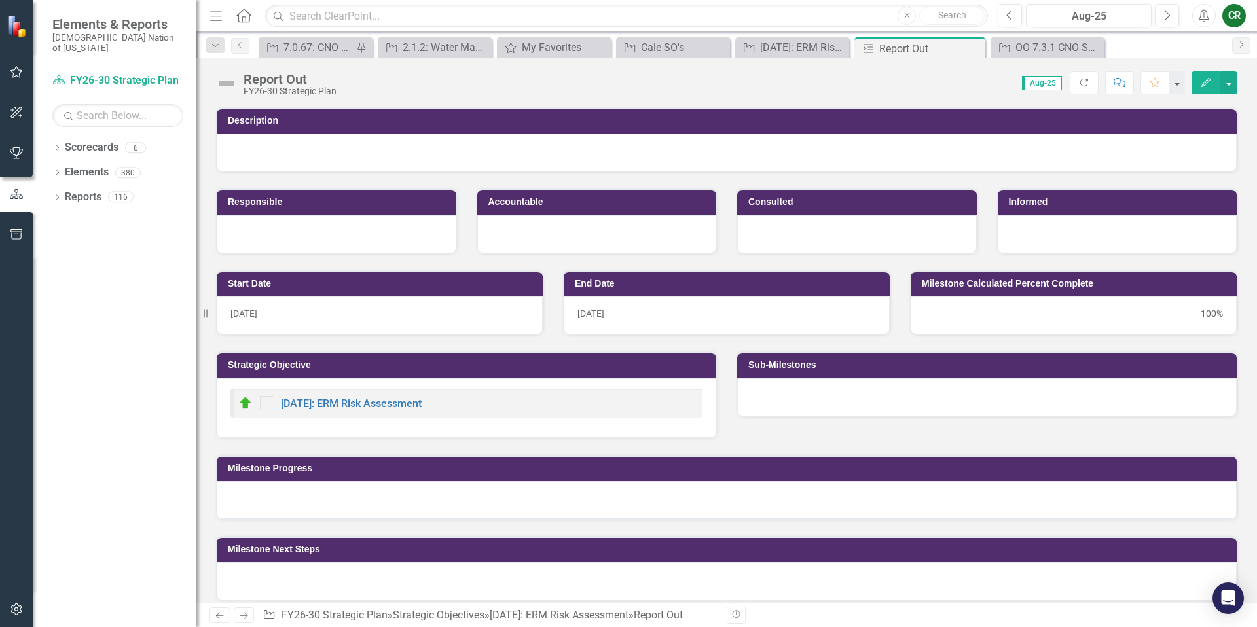
click at [298, 570] on div at bounding box center [727, 581] width 1020 height 38
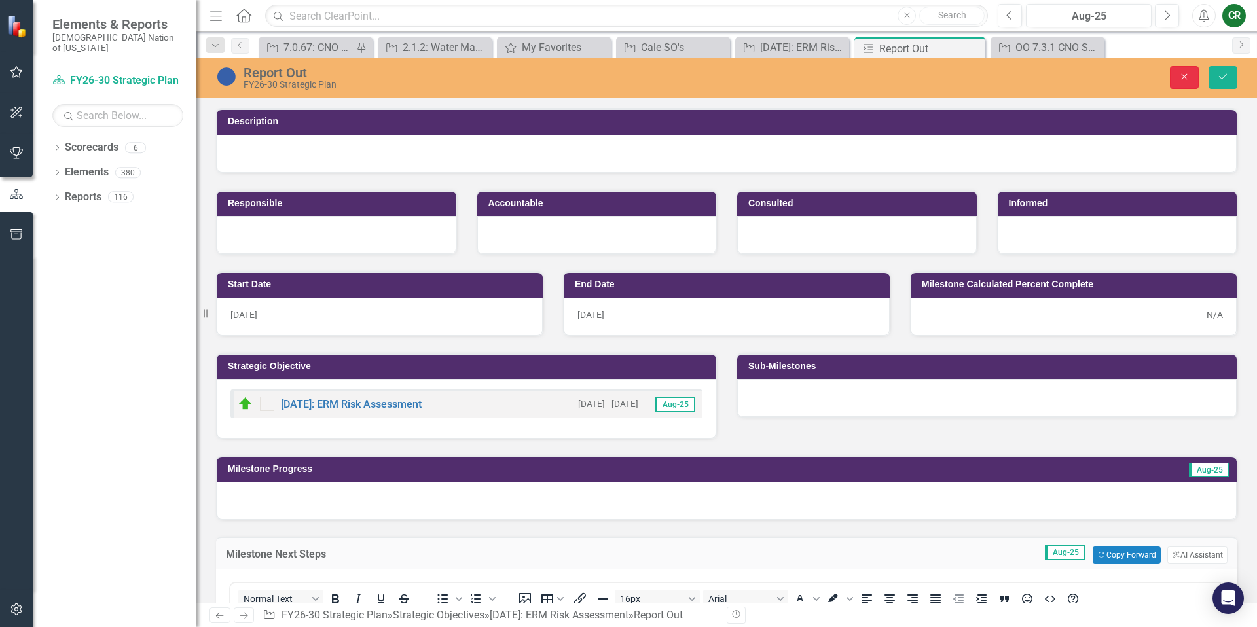
click at [1181, 83] on button "Close" at bounding box center [1184, 77] width 29 height 23
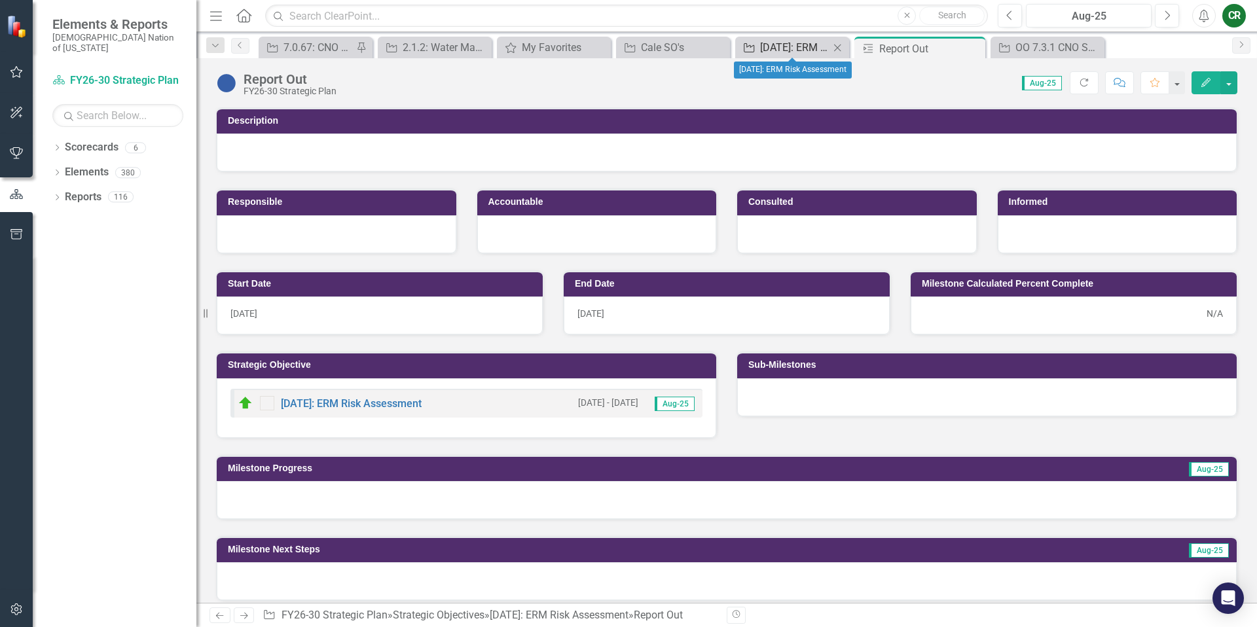
click at [774, 51] on div "[DATE]: ERM Risk Assessment" at bounding box center [794, 47] width 69 height 16
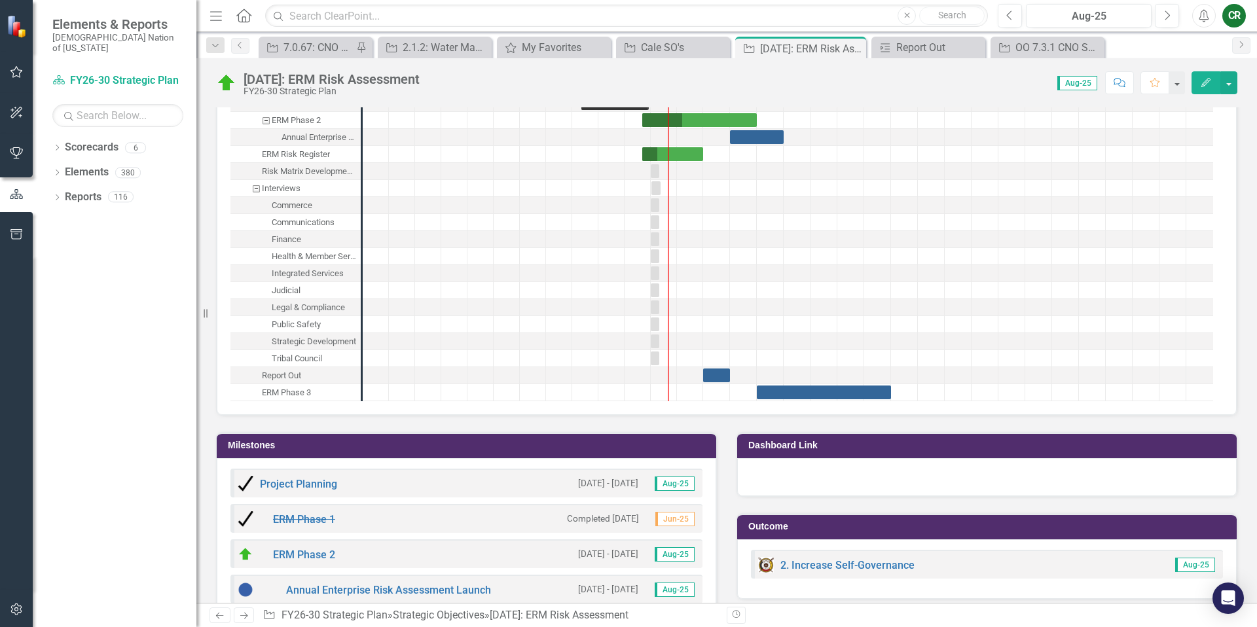
scroll to position [1265, 0]
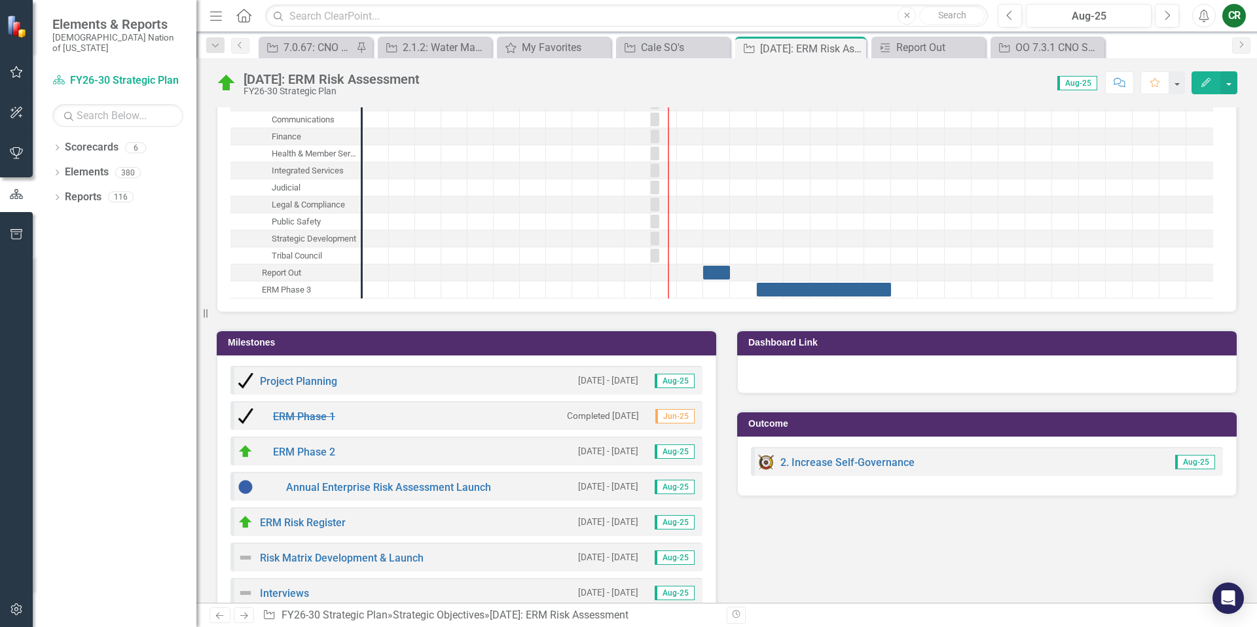
click at [556, 341] on h3 "Milestones" at bounding box center [469, 343] width 482 height 10
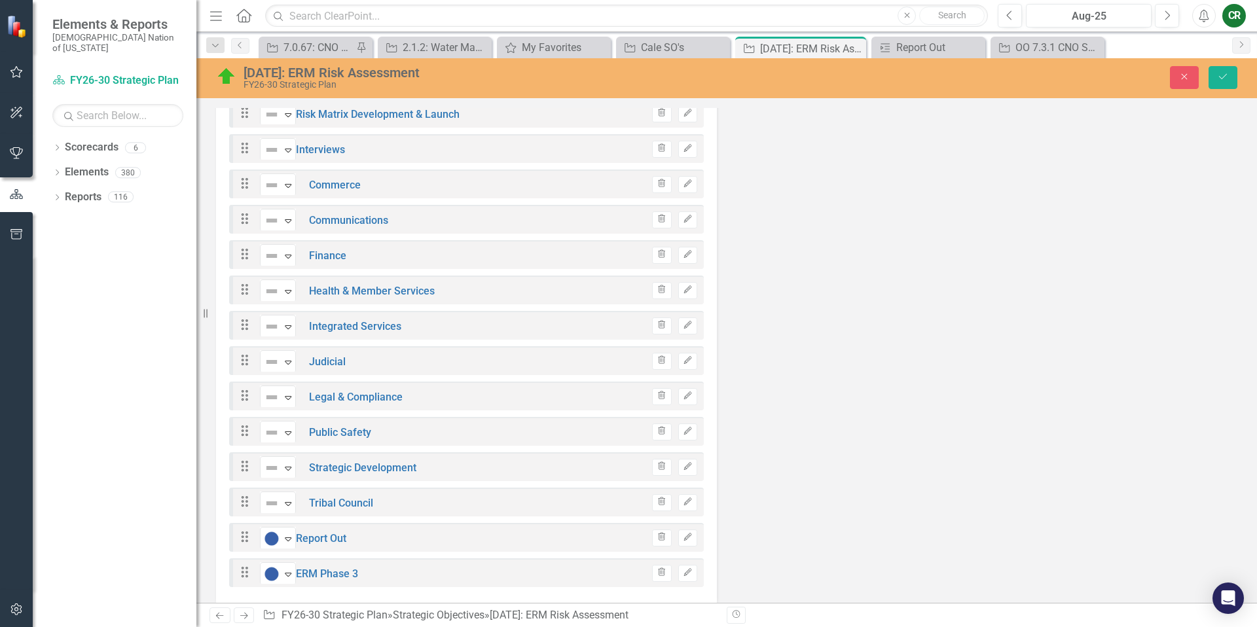
scroll to position [1731, 0]
click at [683, 534] on icon "Edit" at bounding box center [688, 538] width 10 height 8
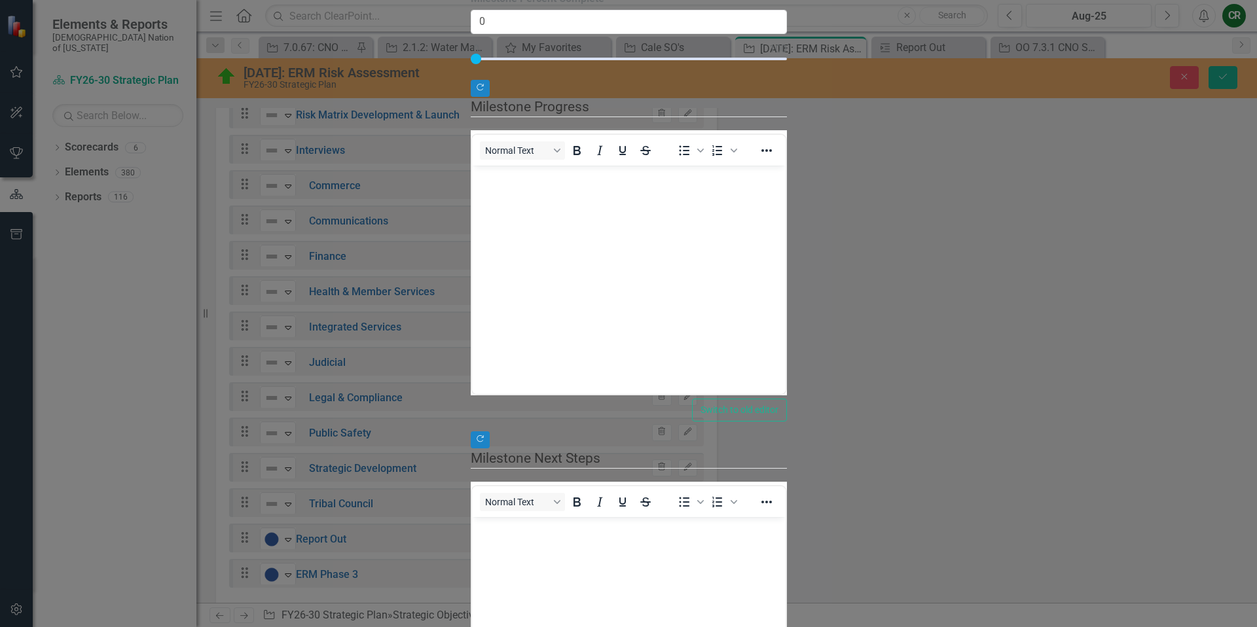
scroll to position [0, 0]
drag, startPoint x: 170, startPoint y: 77, endPoint x: 179, endPoint y: 87, distance: 13.4
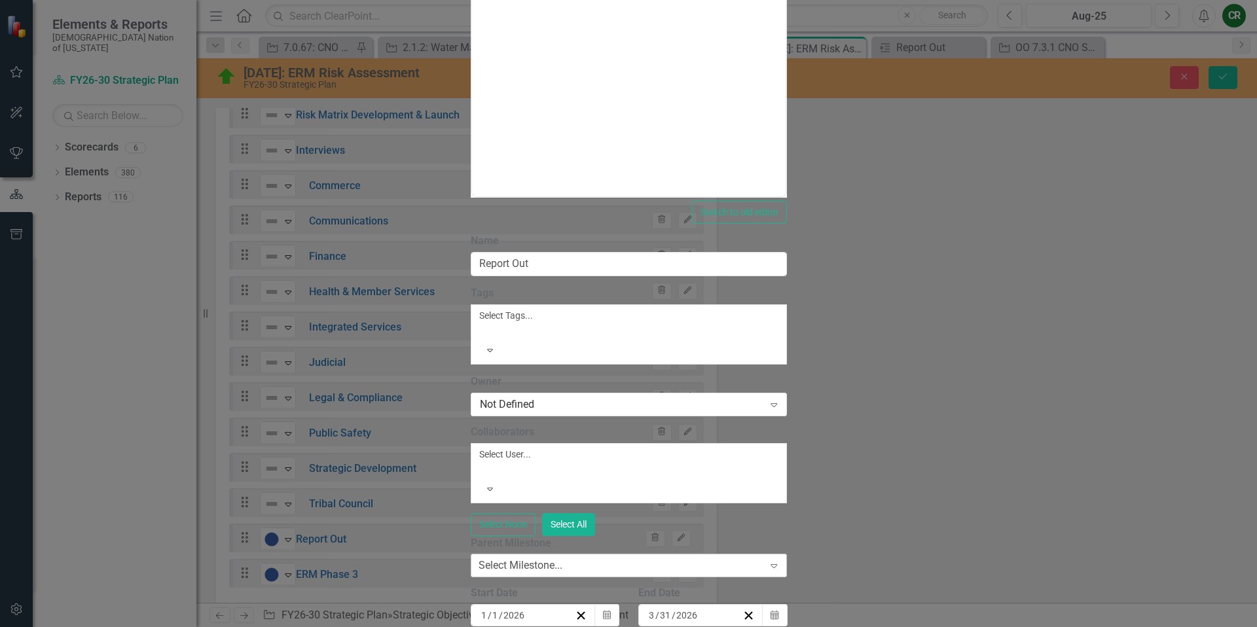
click at [478, 558] on div "Select Milestone..." at bounding box center [520, 565] width 84 height 15
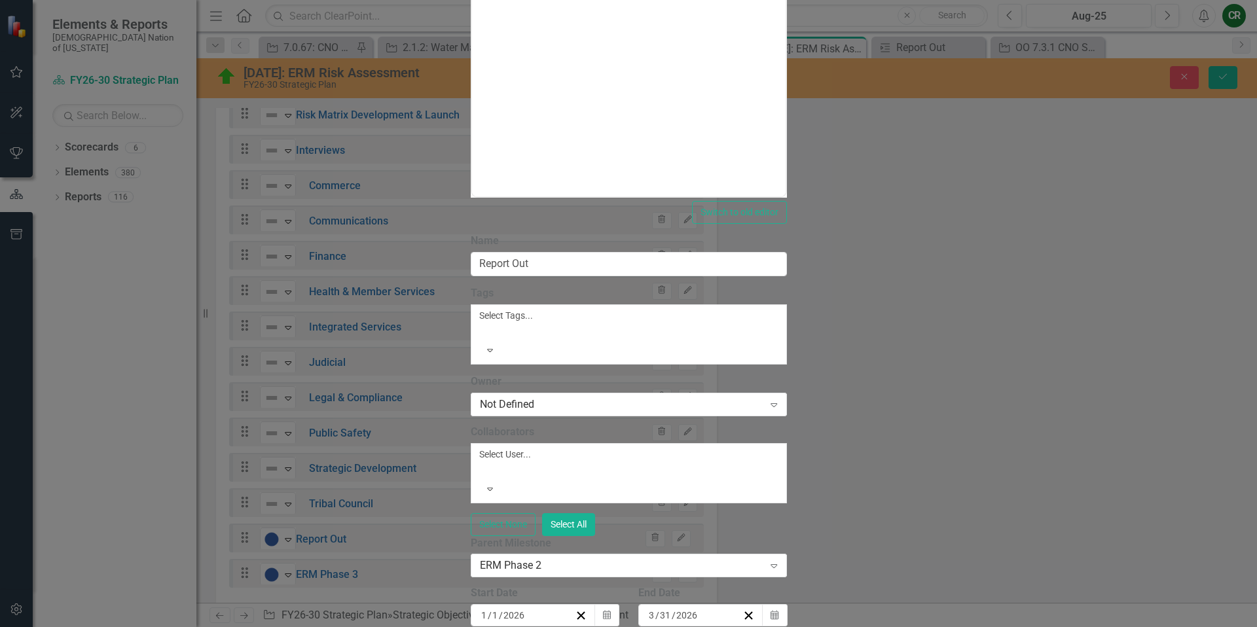
scroll to position [380, 0]
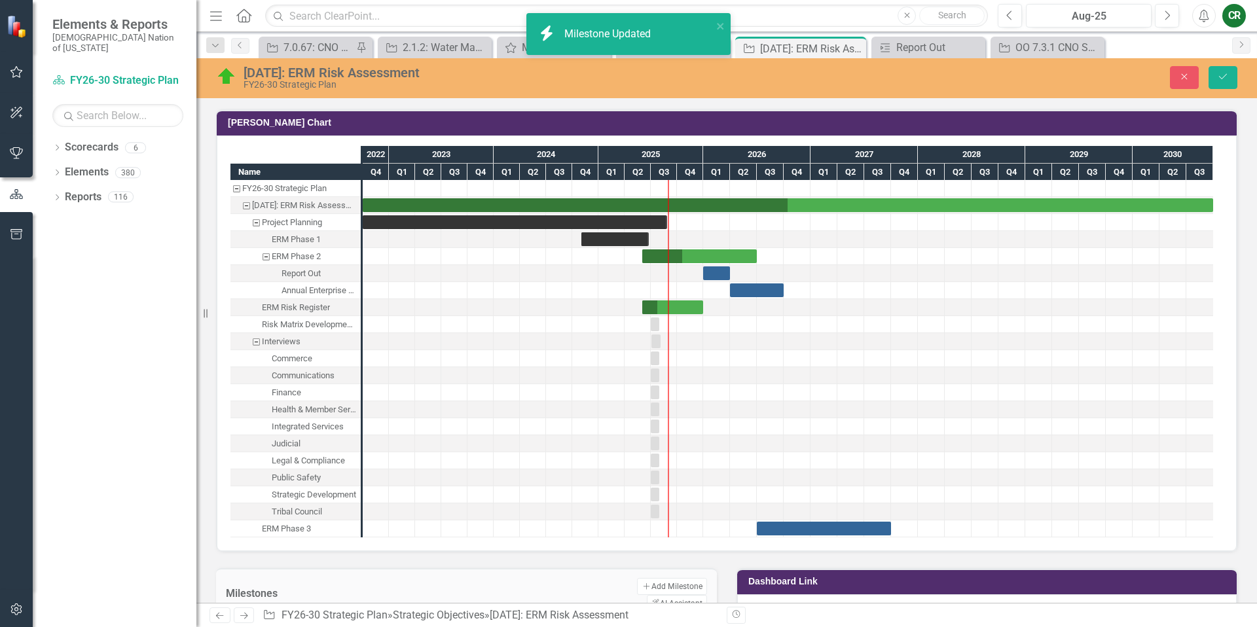
scroll to position [1026, 0]
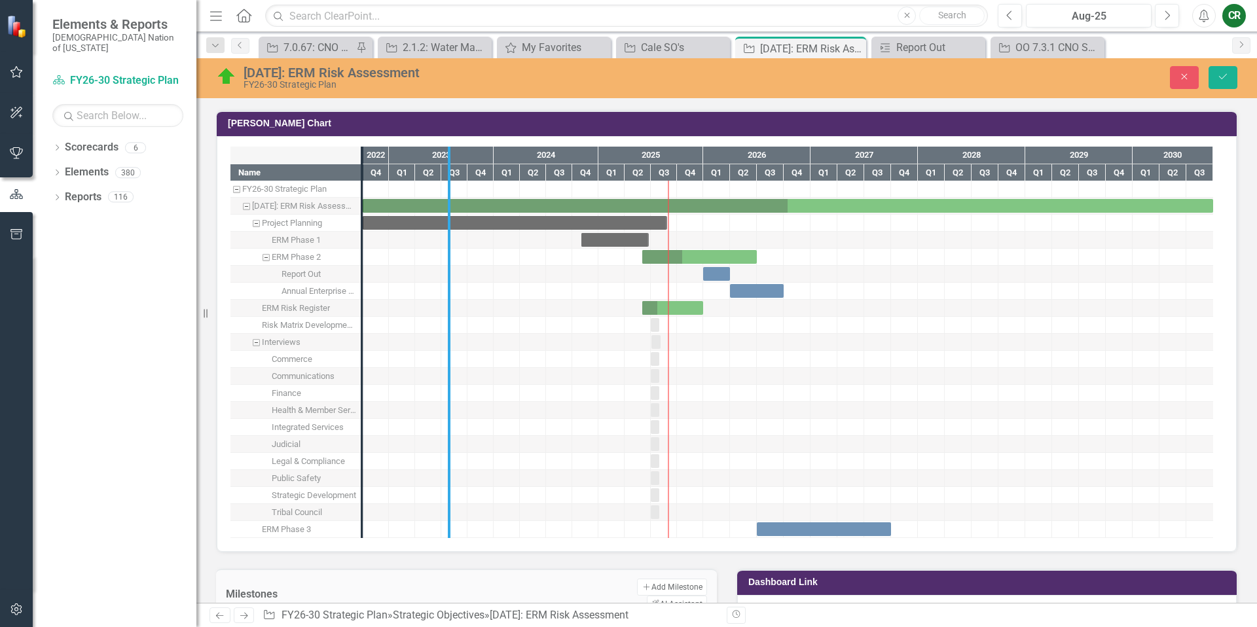
drag, startPoint x: 359, startPoint y: 332, endPoint x: 497, endPoint y: 338, distance: 138.2
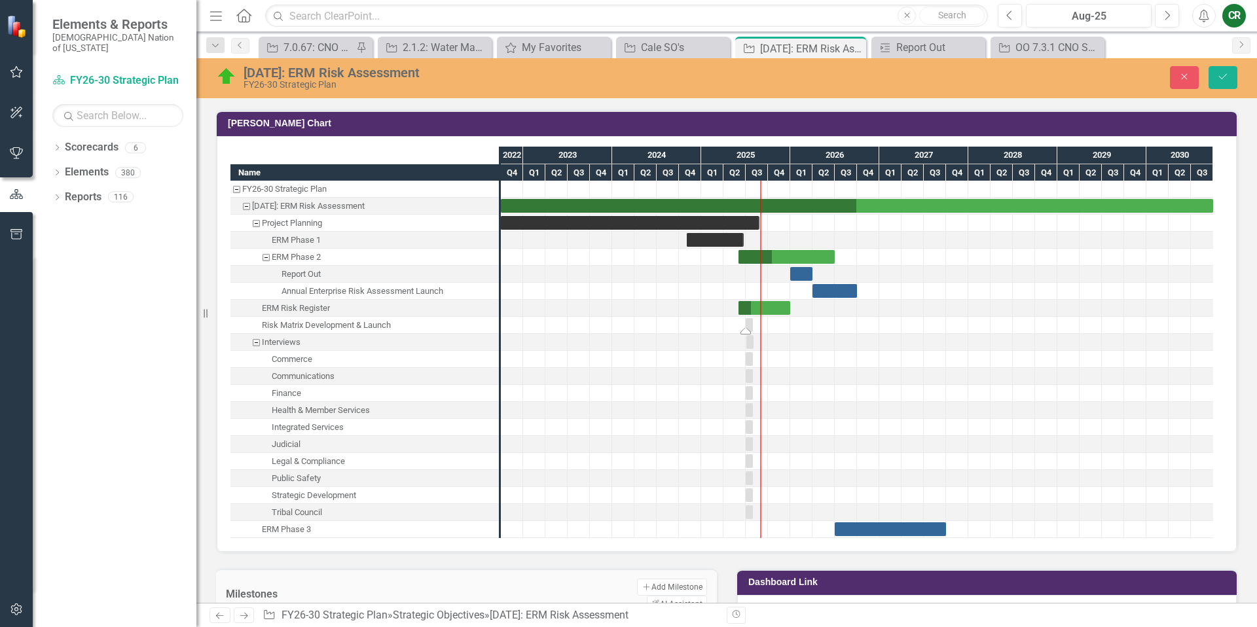
click at [749, 329] on div "Task: Start date: 2025-07-01 End date: 2025-07-31" at bounding box center [745, 331] width 10 height 7
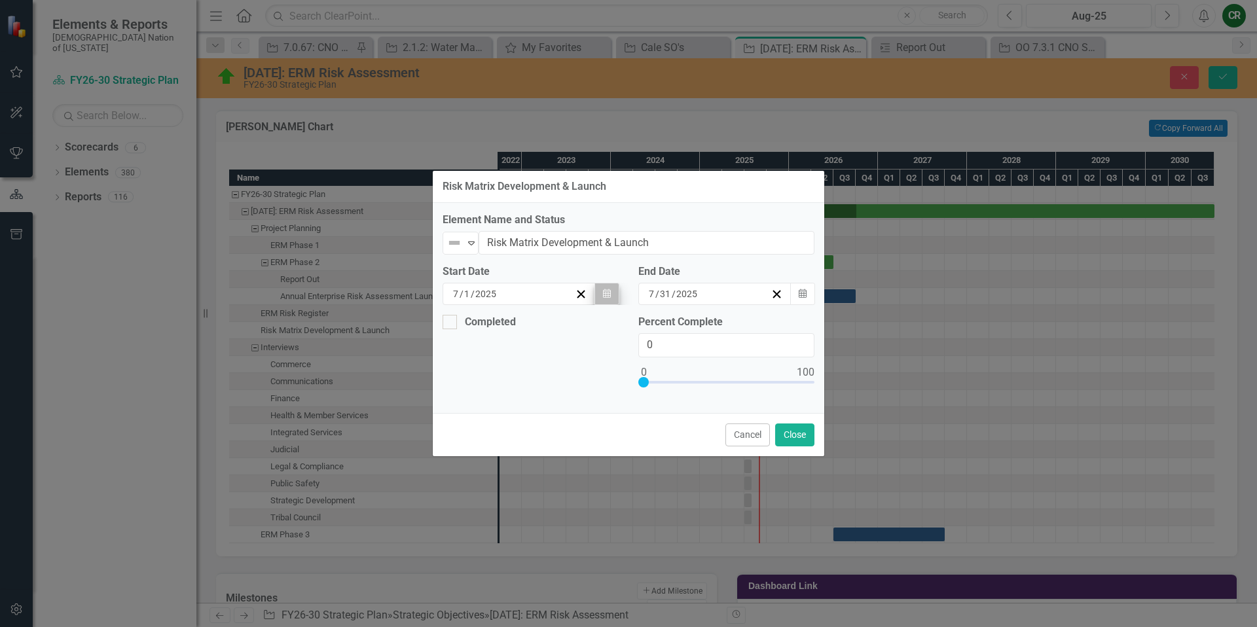
drag, startPoint x: 625, startPoint y: 298, endPoint x: 611, endPoint y: 298, distance: 13.8
click at [625, 298] on div "Start Date [DATE] Calendar" at bounding box center [531, 289] width 196 height 50
click at [611, 298] on button "Calendar" at bounding box center [606, 294] width 25 height 22
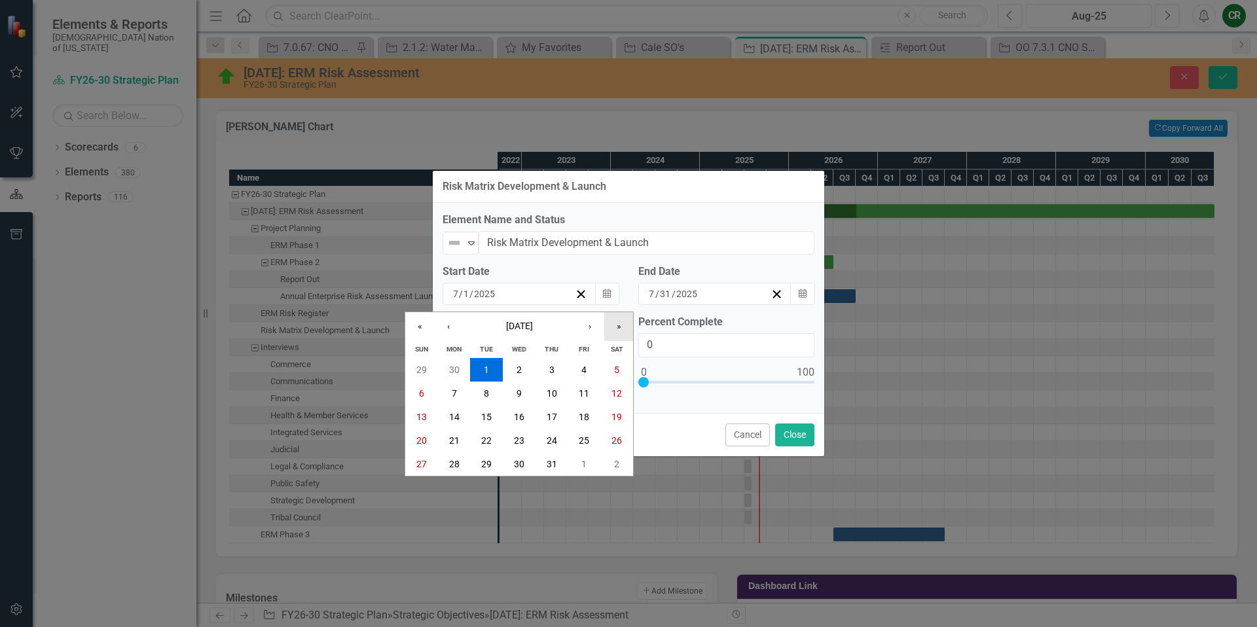
click at [621, 329] on button "»" at bounding box center [618, 326] width 29 height 29
click at [442, 327] on button "‹" at bounding box center [448, 326] width 29 height 29
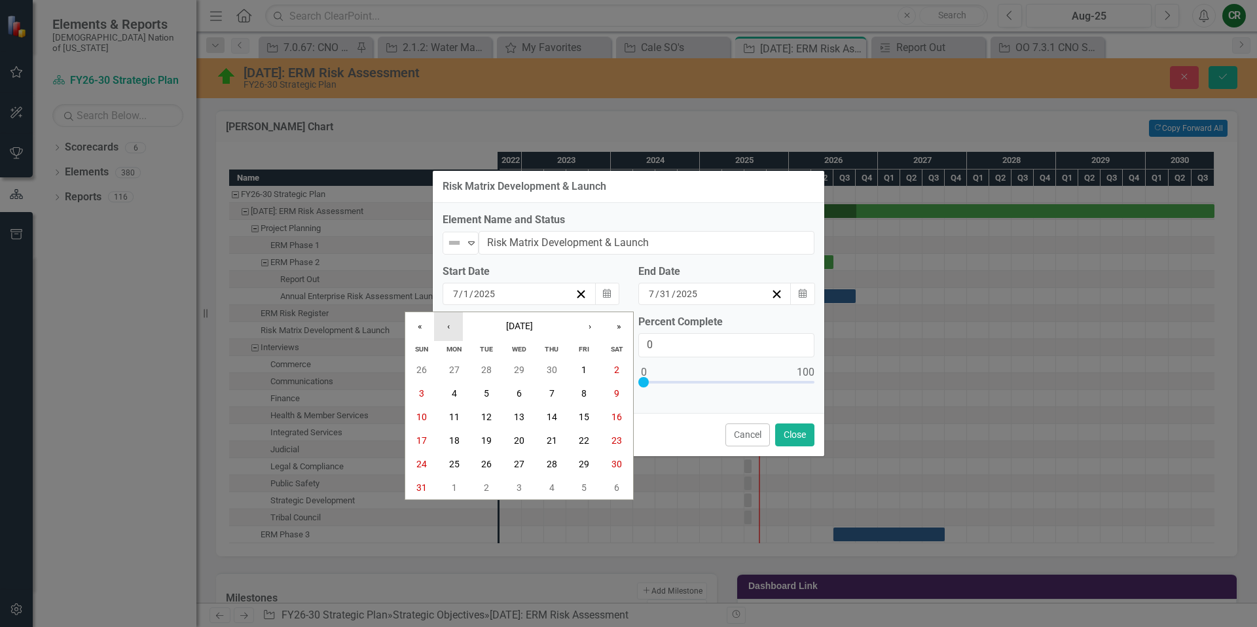
click at [442, 327] on button "‹" at bounding box center [448, 326] width 29 height 29
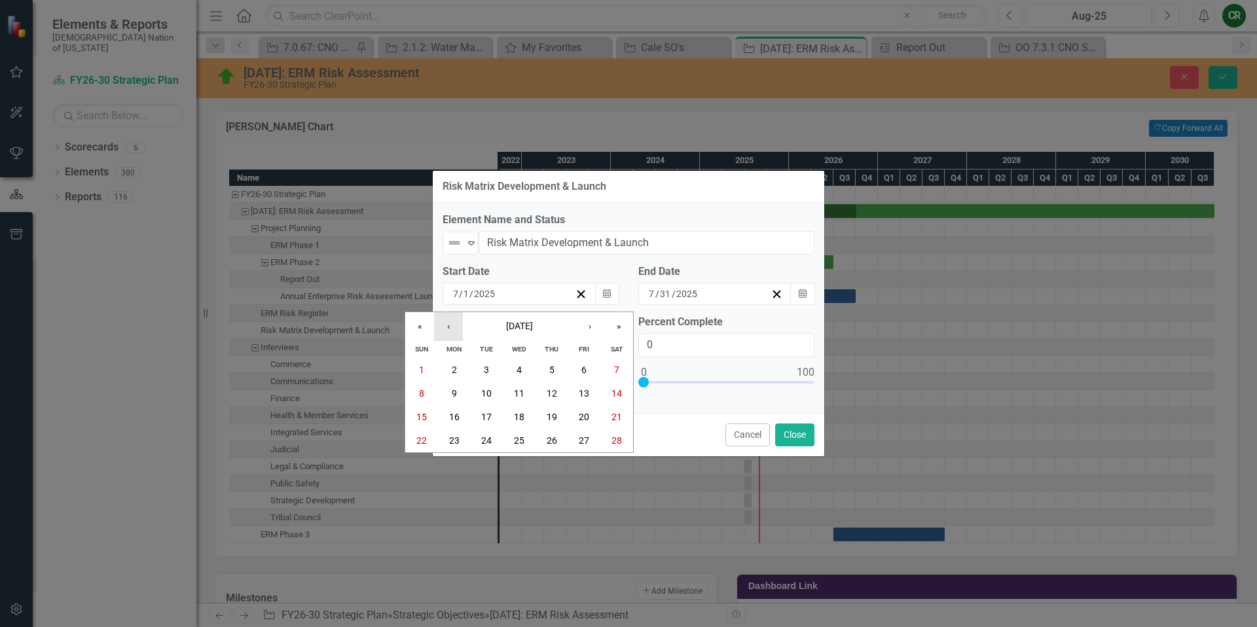
click at [442, 327] on button "‹" at bounding box center [448, 326] width 29 height 29
click at [545, 372] on button "1" at bounding box center [551, 370] width 33 height 24
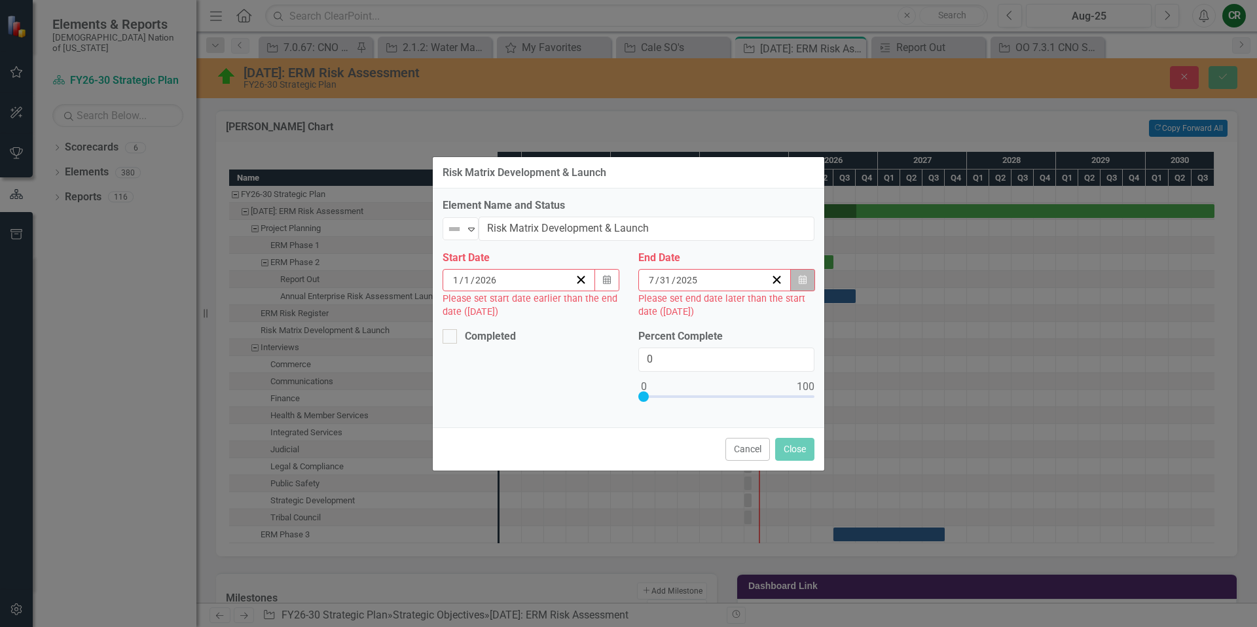
click at [800, 286] on button "Calendar" at bounding box center [802, 280] width 25 height 22
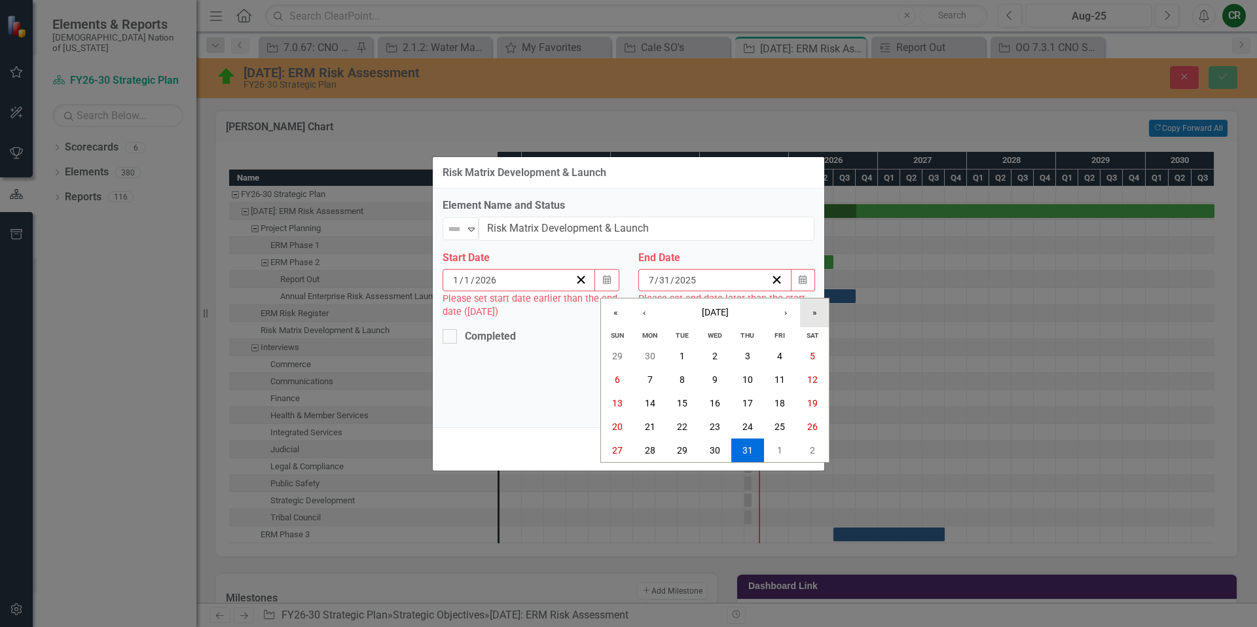
click at [819, 313] on button "»" at bounding box center [814, 312] width 29 height 29
click at [793, 315] on button "›" at bounding box center [785, 312] width 29 height 29
click at [655, 477] on button "31" at bounding box center [650, 474] width 33 height 24
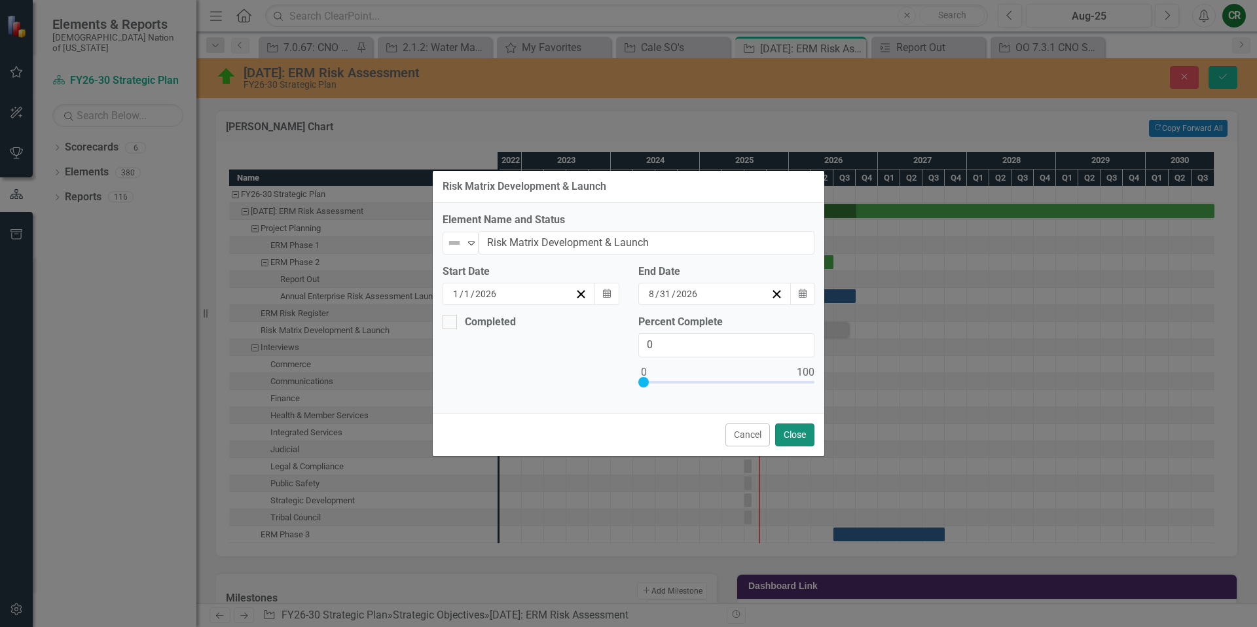
click at [782, 438] on button "Close" at bounding box center [794, 434] width 39 height 23
click at [473, 246] on icon "Expand" at bounding box center [471, 243] width 13 height 10
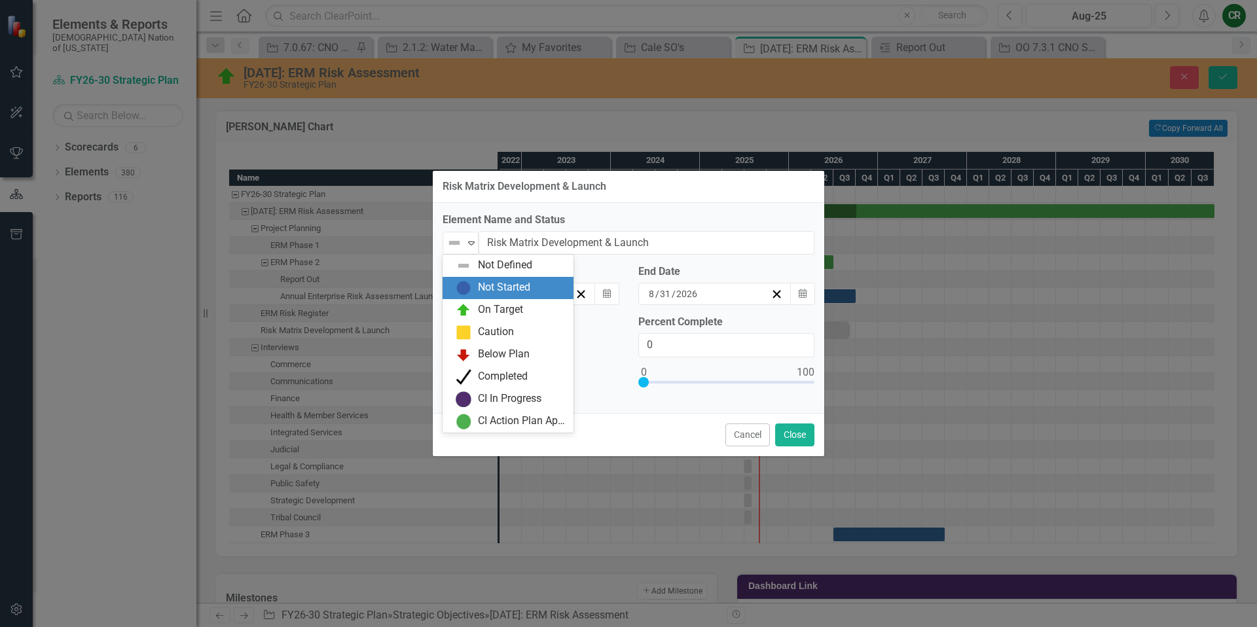
click at [501, 289] on div "Not Started" at bounding box center [504, 287] width 52 height 15
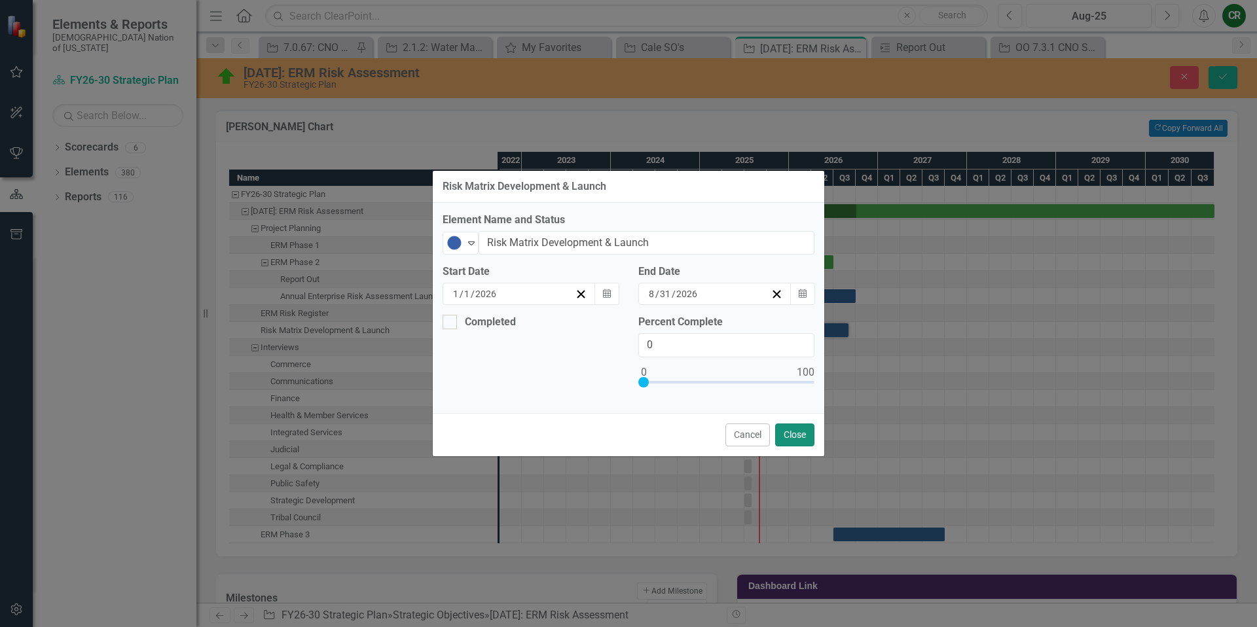
click at [793, 438] on button "Close" at bounding box center [794, 434] width 39 height 23
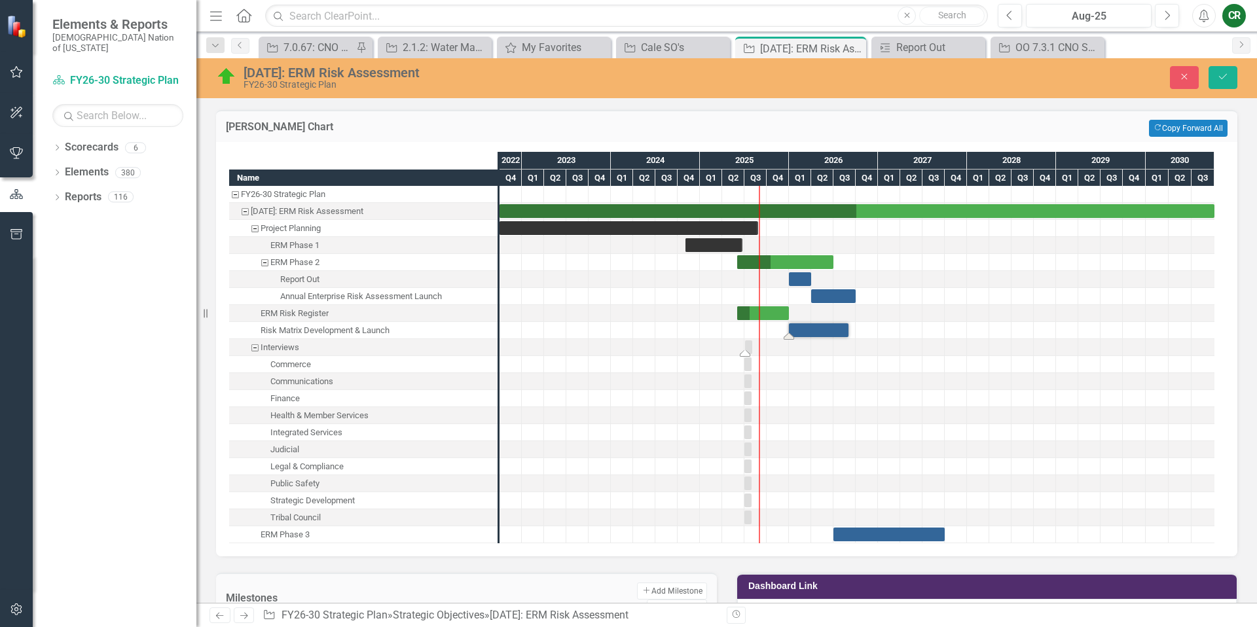
click at [749, 351] on div "Task: Start date: 2025-07-03 End date: 2025-08-03" at bounding box center [745, 353] width 10 height 7
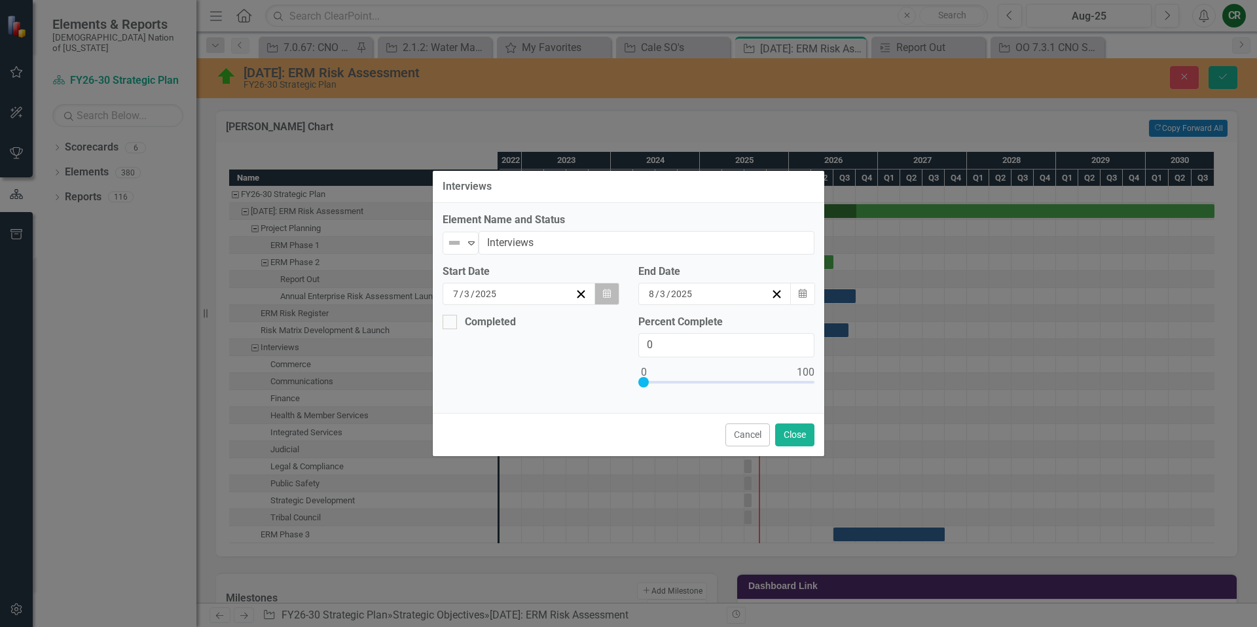
click at [605, 300] on button "Calendar" at bounding box center [606, 294] width 25 height 22
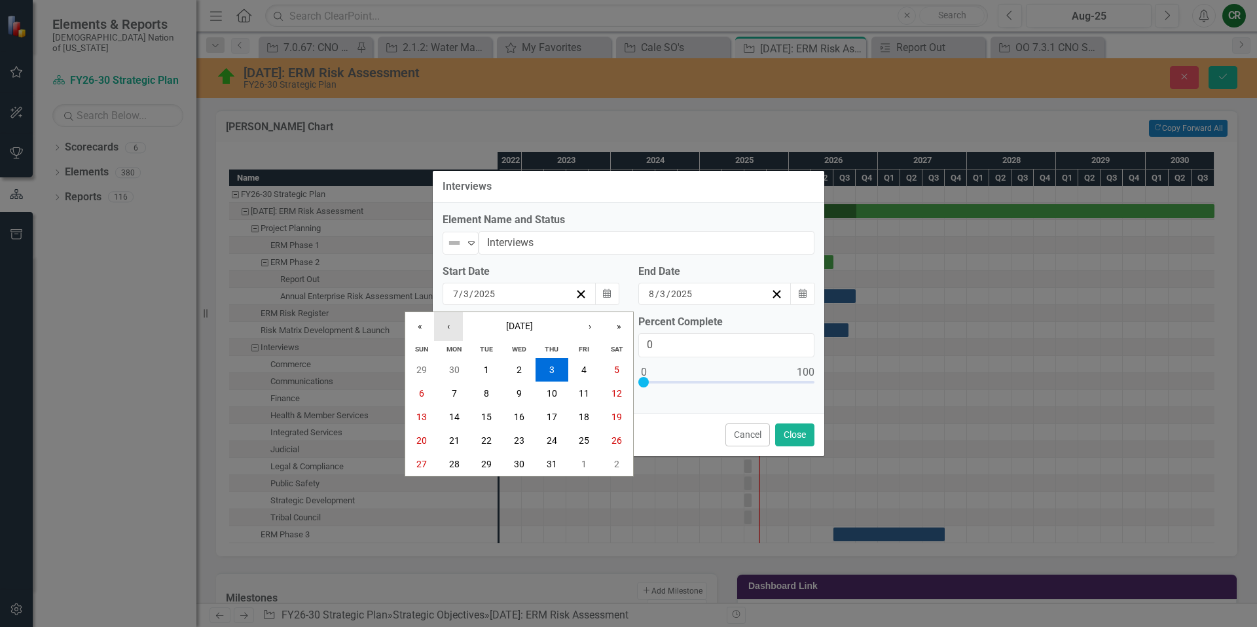
click at [447, 328] on button "‹" at bounding box center [448, 326] width 29 height 29
click at [429, 370] on button "1" at bounding box center [421, 370] width 33 height 24
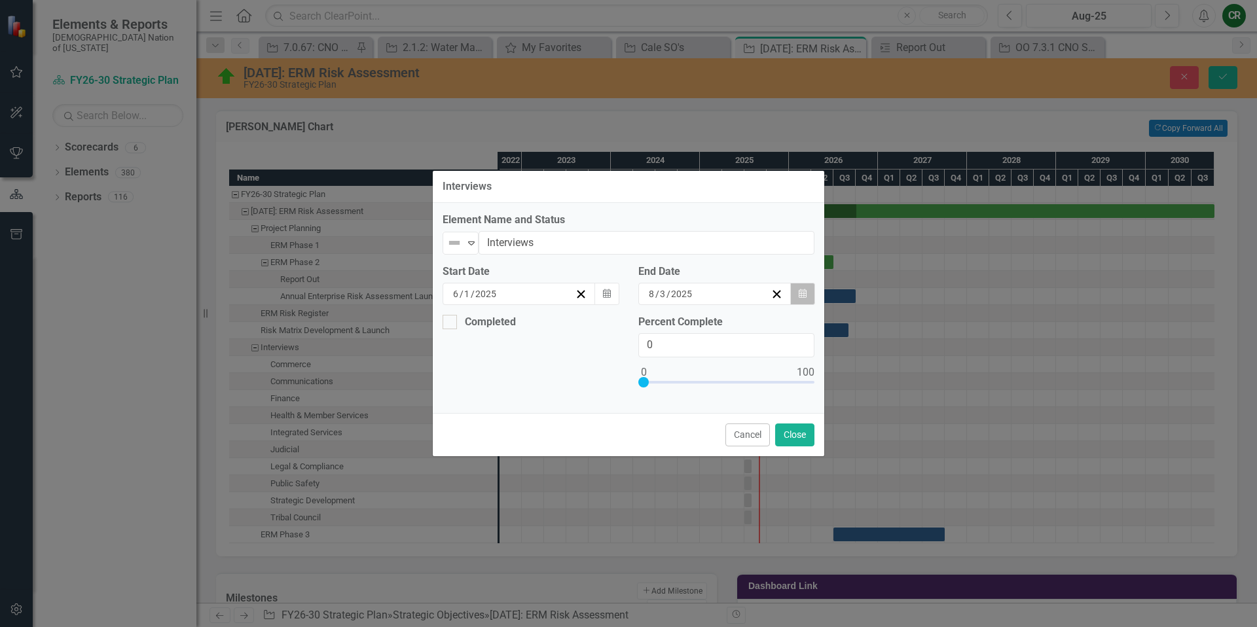
click at [800, 293] on icon "button" at bounding box center [803, 293] width 8 height 9
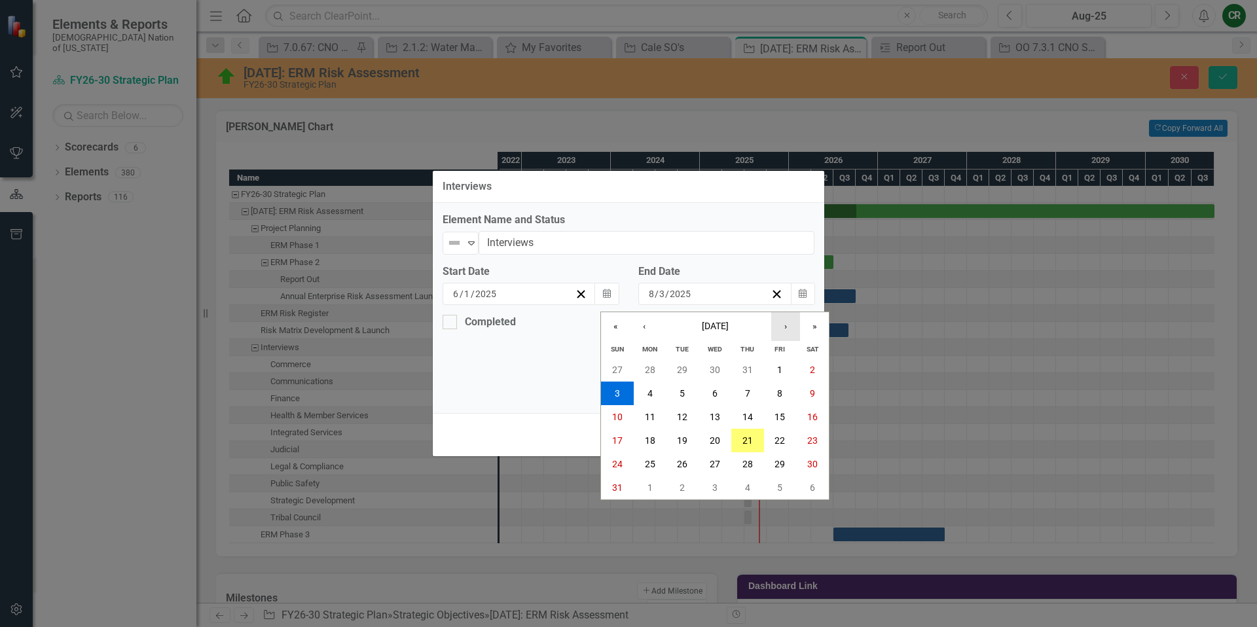
click at [788, 331] on button "›" at bounding box center [785, 326] width 29 height 29
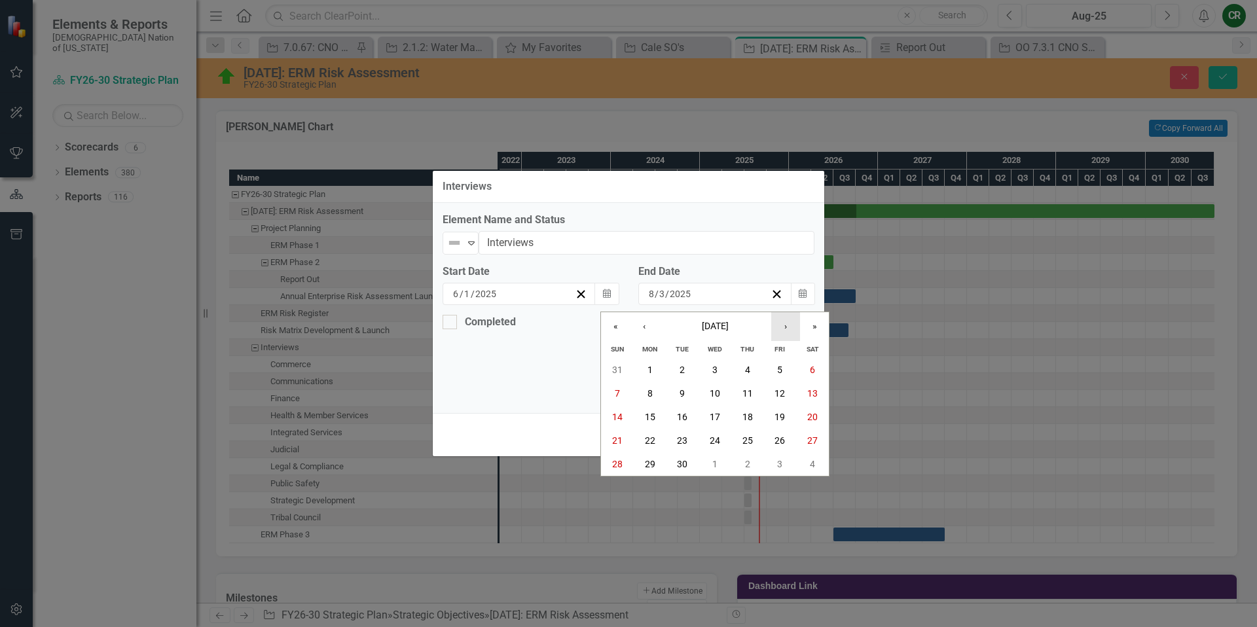
click at [788, 331] on button "›" at bounding box center [785, 326] width 29 height 29
click at [625, 488] on button "30" at bounding box center [617, 488] width 33 height 24
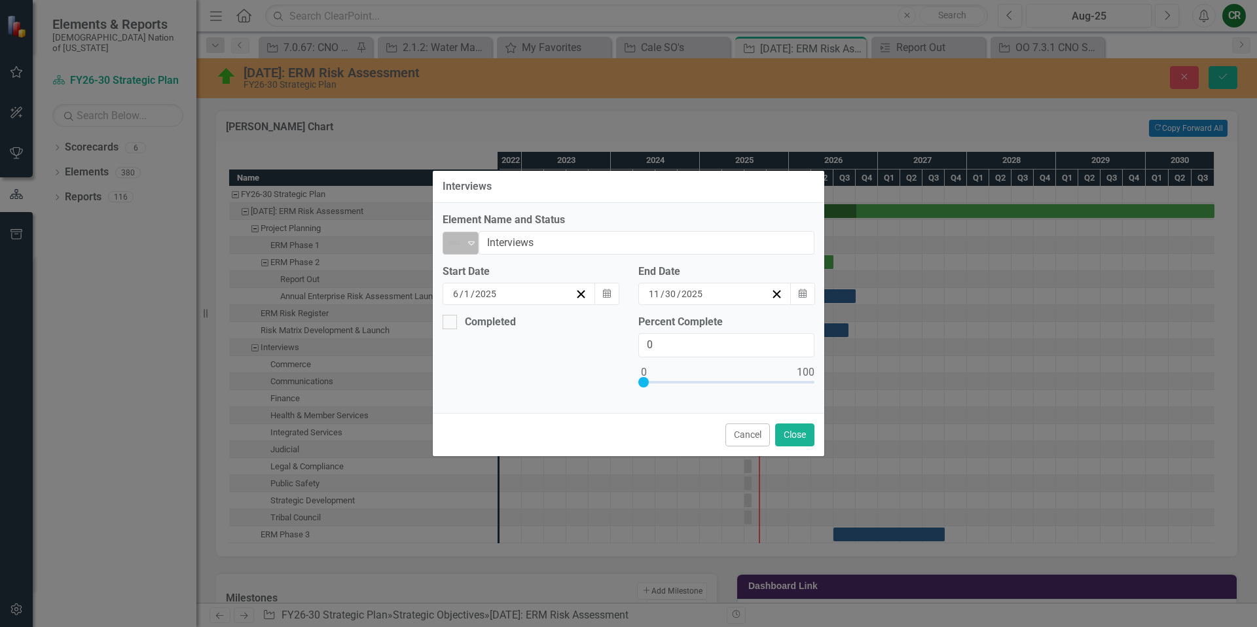
click at [458, 242] on img at bounding box center [454, 243] width 16 height 16
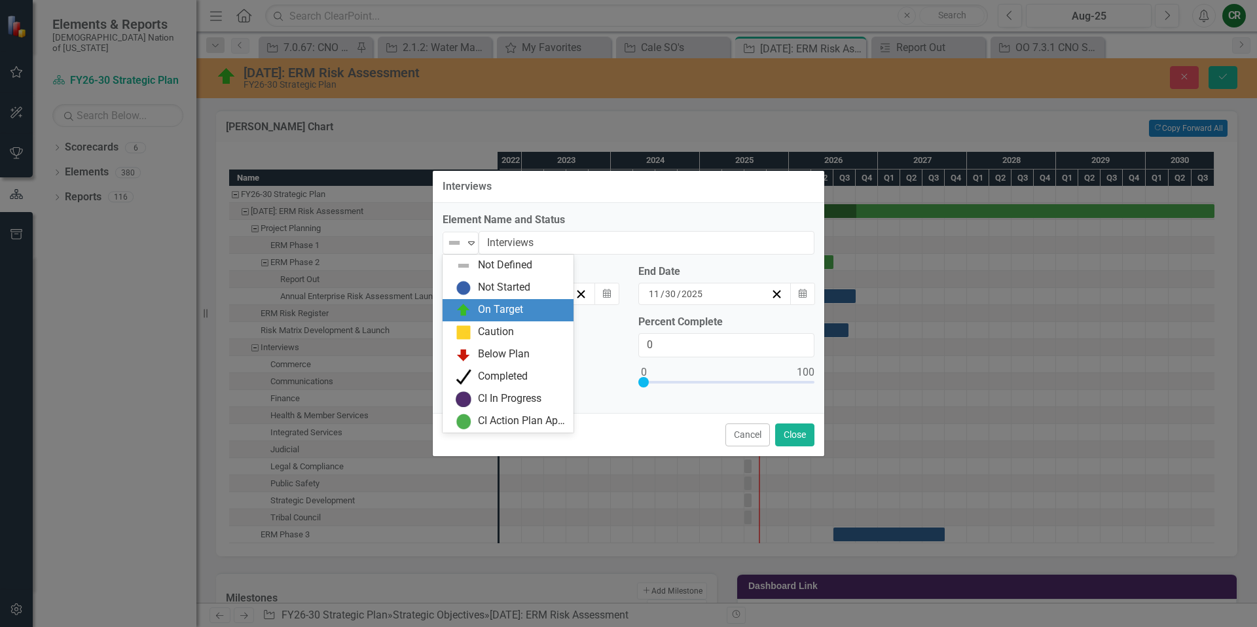
click at [486, 308] on div "On Target" at bounding box center [500, 309] width 45 height 15
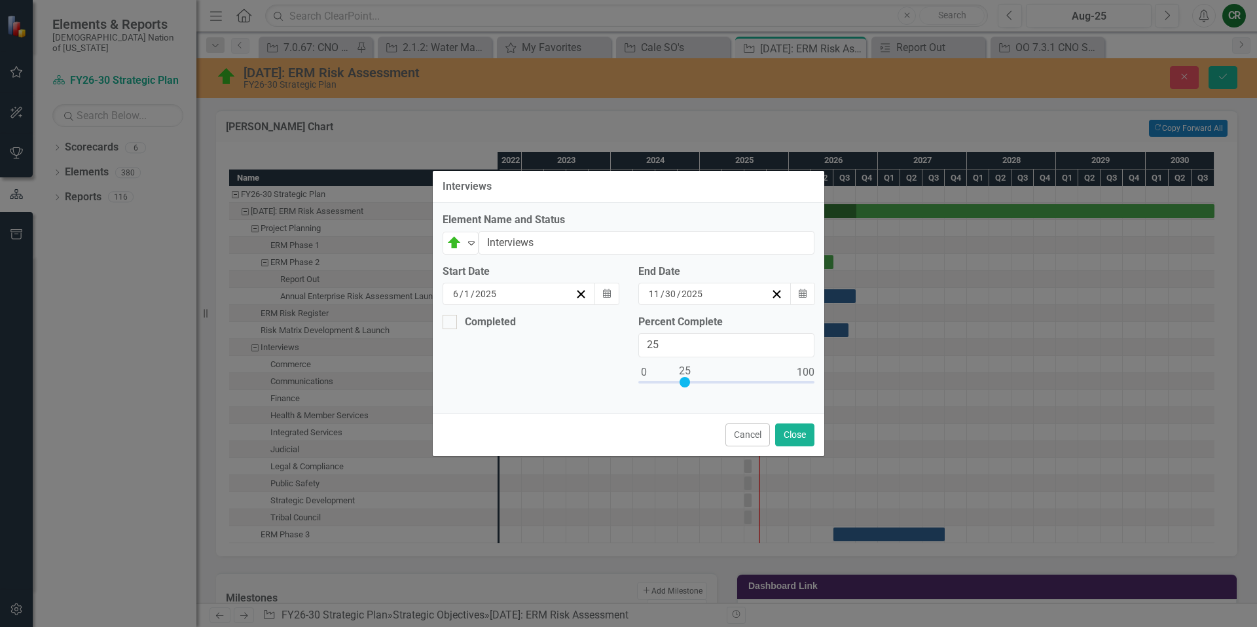
drag, startPoint x: 643, startPoint y: 384, endPoint x: 684, endPoint y: 379, distance: 40.8
click at [684, 379] on div at bounding box center [684, 382] width 10 height 10
type input "35"
drag, startPoint x: 685, startPoint y: 383, endPoint x: 702, endPoint y: 384, distance: 16.4
click at [702, 384] on div at bounding box center [701, 382] width 10 height 10
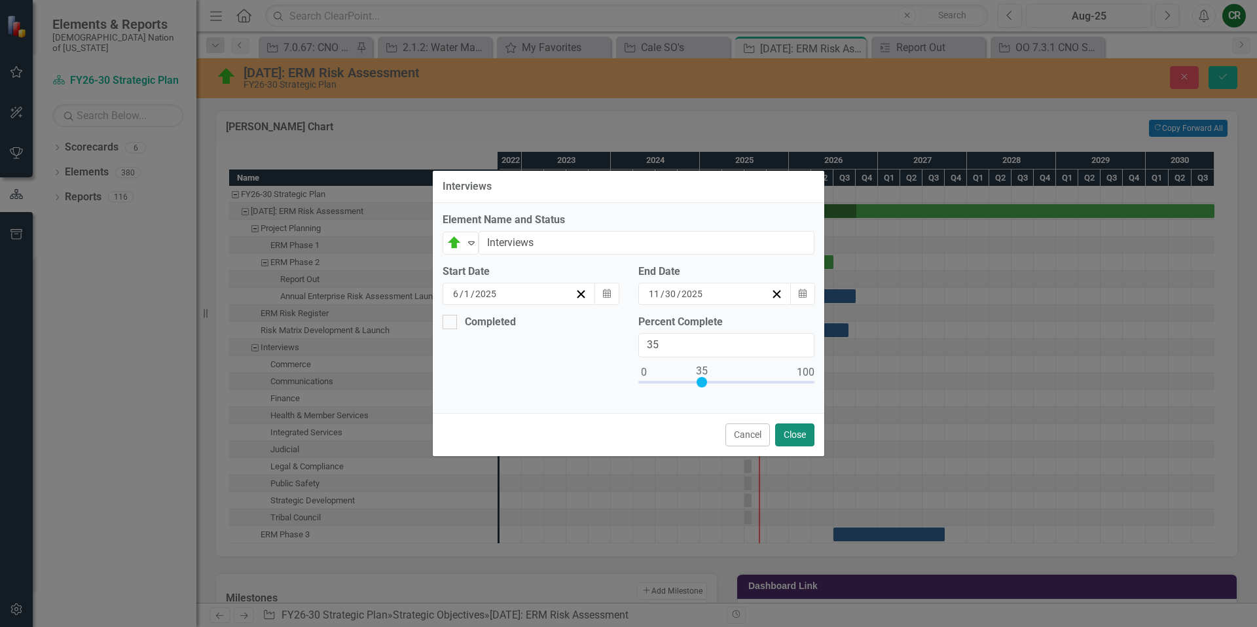
click at [791, 438] on button "Close" at bounding box center [794, 434] width 39 height 23
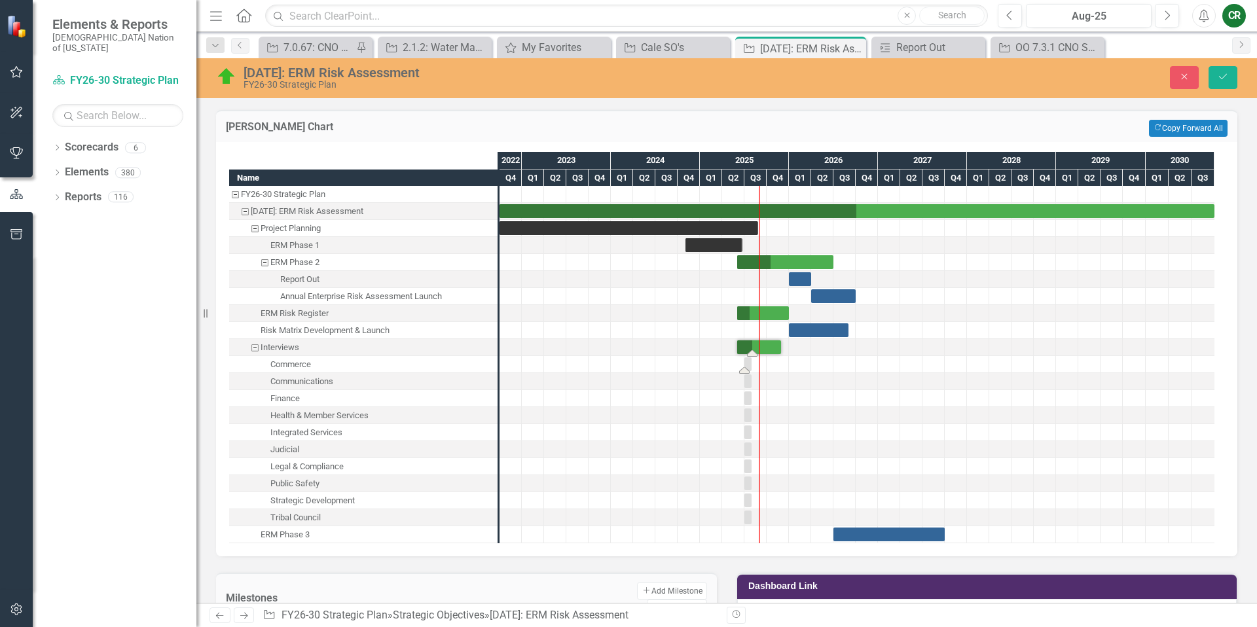
click at [747, 366] on div "Task: Start date: 2025-07-01 End date: 2025-07-31" at bounding box center [747, 364] width 7 height 14
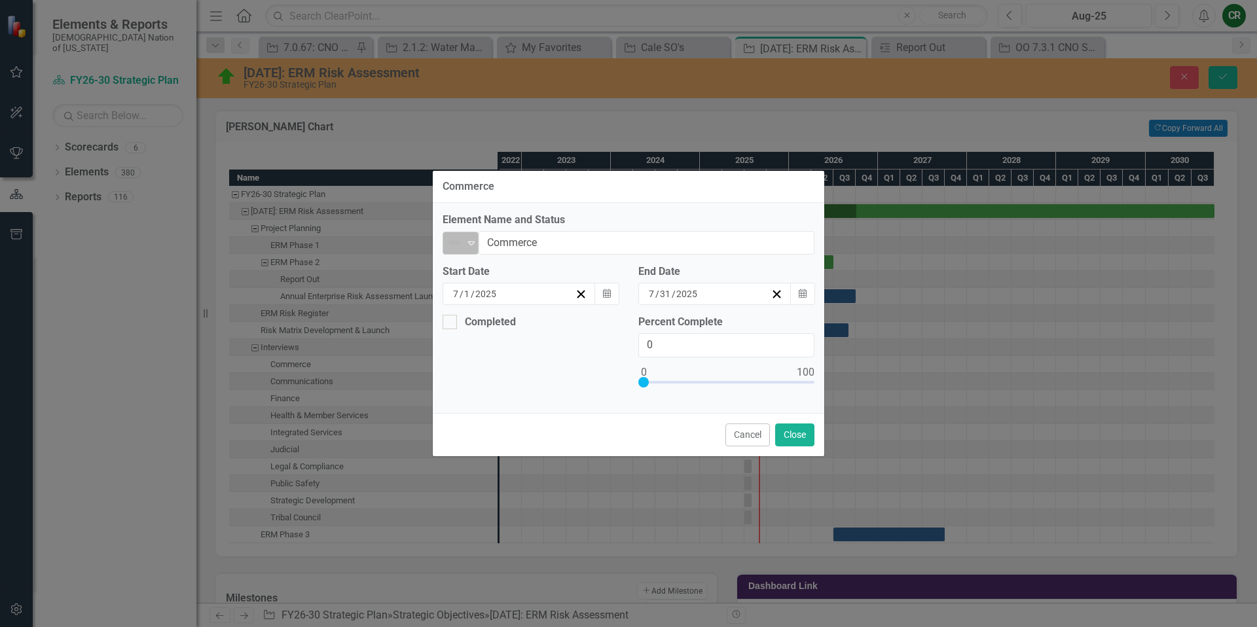
click at [454, 239] on img at bounding box center [454, 243] width 16 height 16
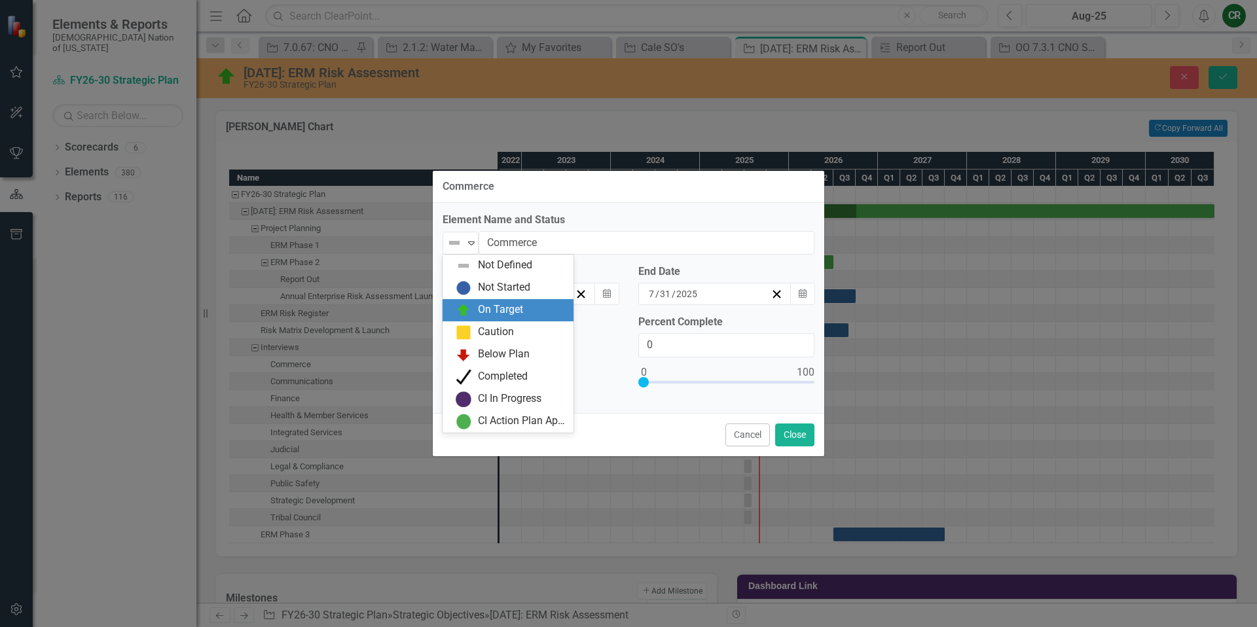
click at [502, 311] on div "On Target" at bounding box center [500, 309] width 45 height 15
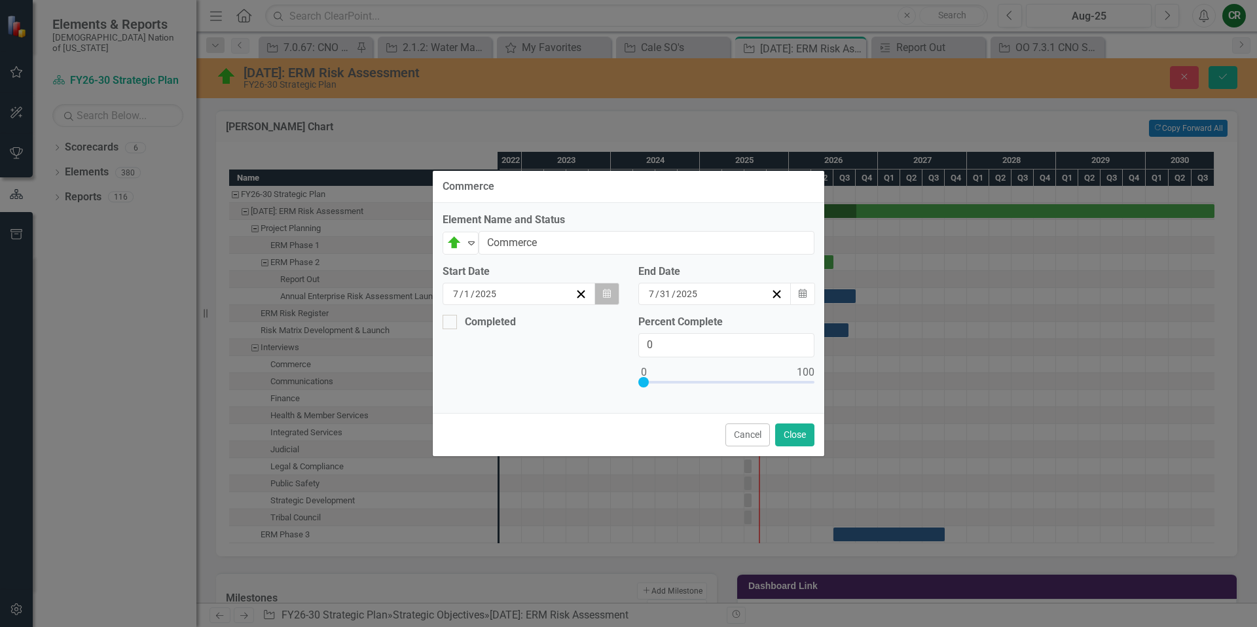
click at [608, 295] on icon "Calendar" at bounding box center [607, 293] width 8 height 9
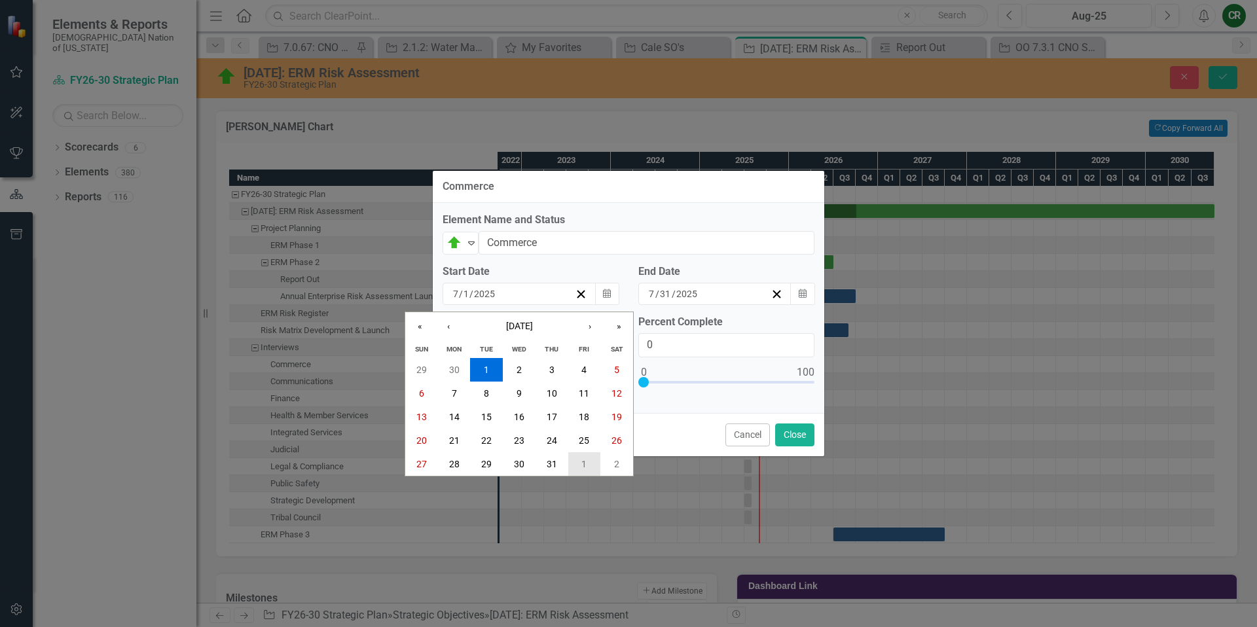
click at [584, 461] on abbr "1" at bounding box center [583, 464] width 5 height 10
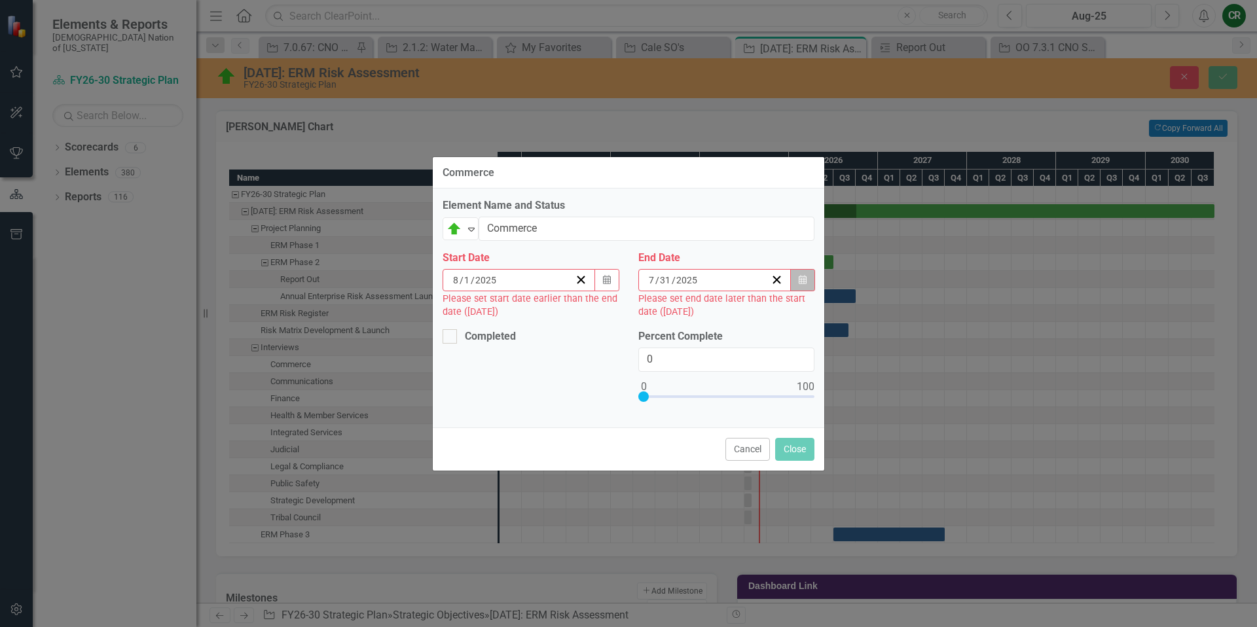
click at [803, 282] on icon "button" at bounding box center [803, 279] width 8 height 9
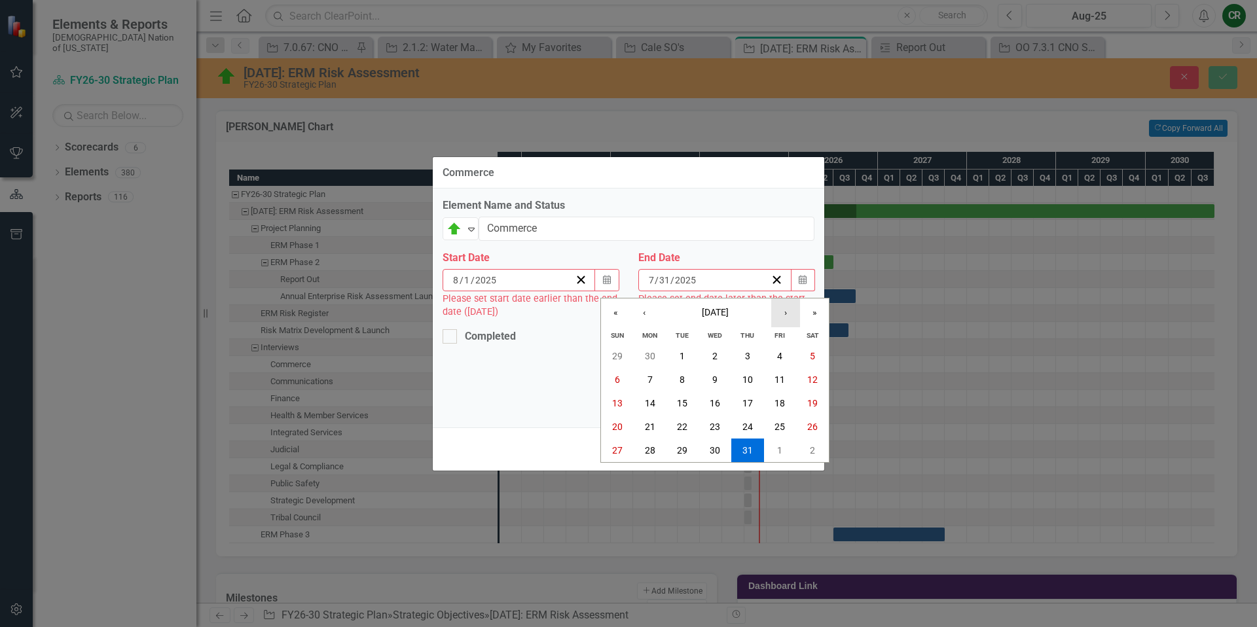
click at [787, 310] on button "›" at bounding box center [785, 312] width 29 height 29
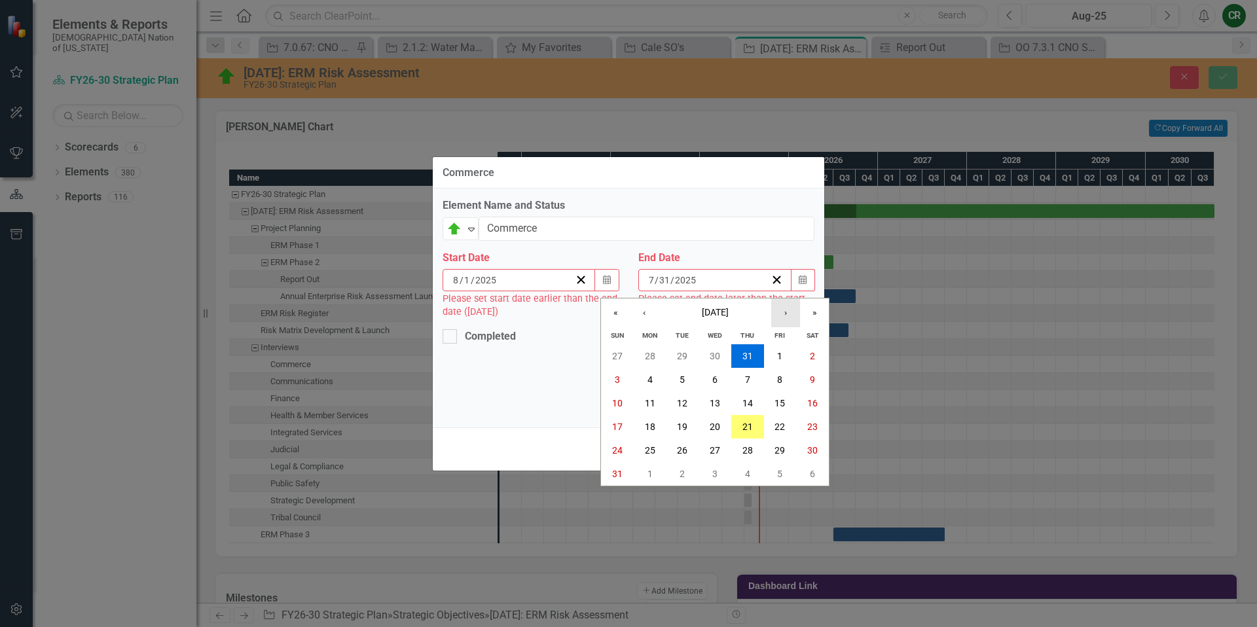
click at [790, 308] on button "›" at bounding box center [785, 312] width 29 height 29
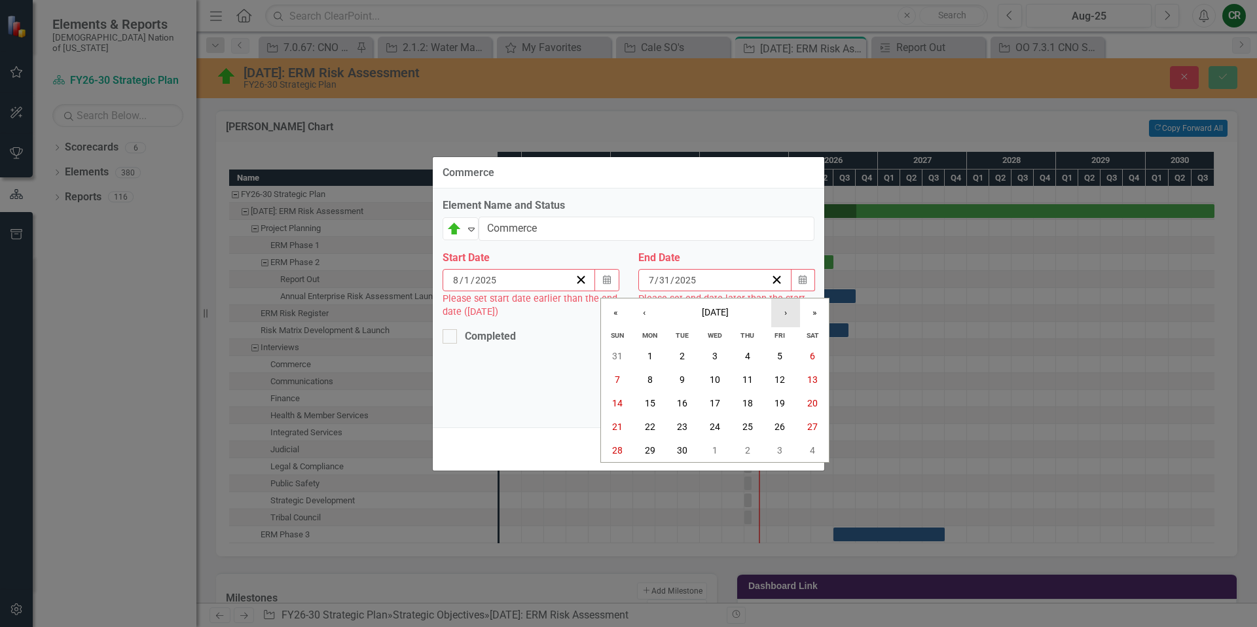
click at [783, 315] on button "›" at bounding box center [785, 312] width 29 height 29
click at [788, 448] on button "31" at bounding box center [780, 451] width 33 height 24
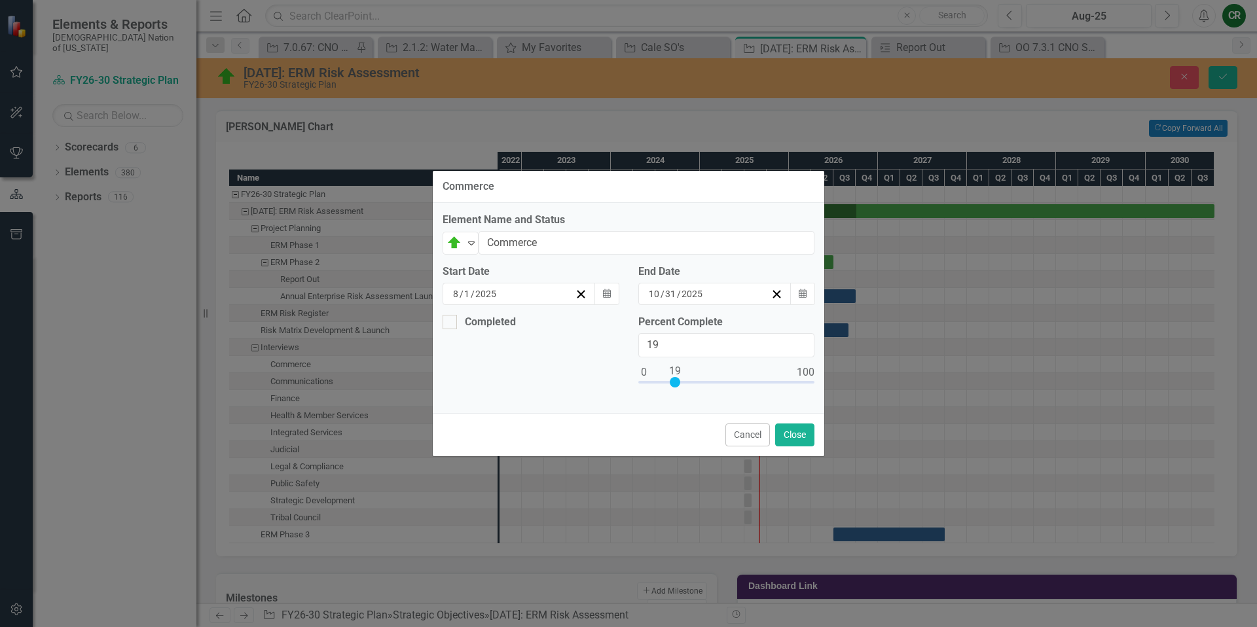
type input "20"
drag, startPoint x: 645, startPoint y: 382, endPoint x: 677, endPoint y: 378, distance: 32.9
click at [677, 378] on div at bounding box center [677, 382] width 10 height 10
click at [795, 430] on button "Close" at bounding box center [794, 434] width 39 height 23
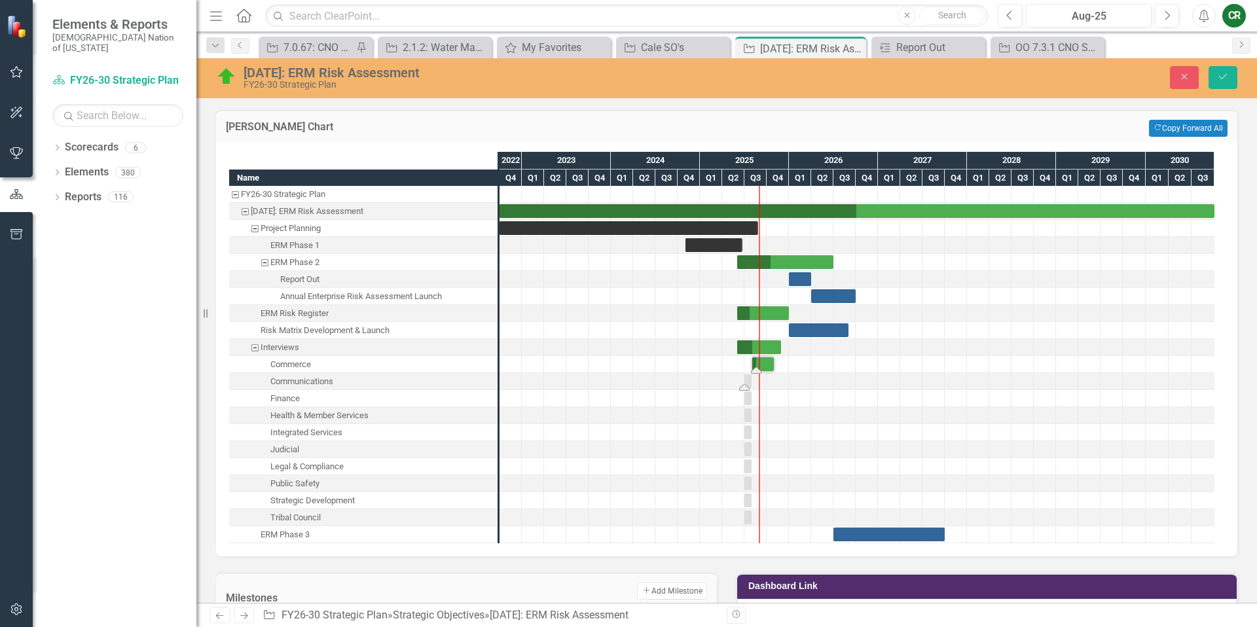
click at [747, 382] on div "Task: Start date: 2025-07-01 End date: 2025-07-31" at bounding box center [747, 381] width 7 height 14
click at [748, 383] on div "Task: Start date: 2025-07-01 End date: 2025-07-31" at bounding box center [747, 381] width 7 height 14
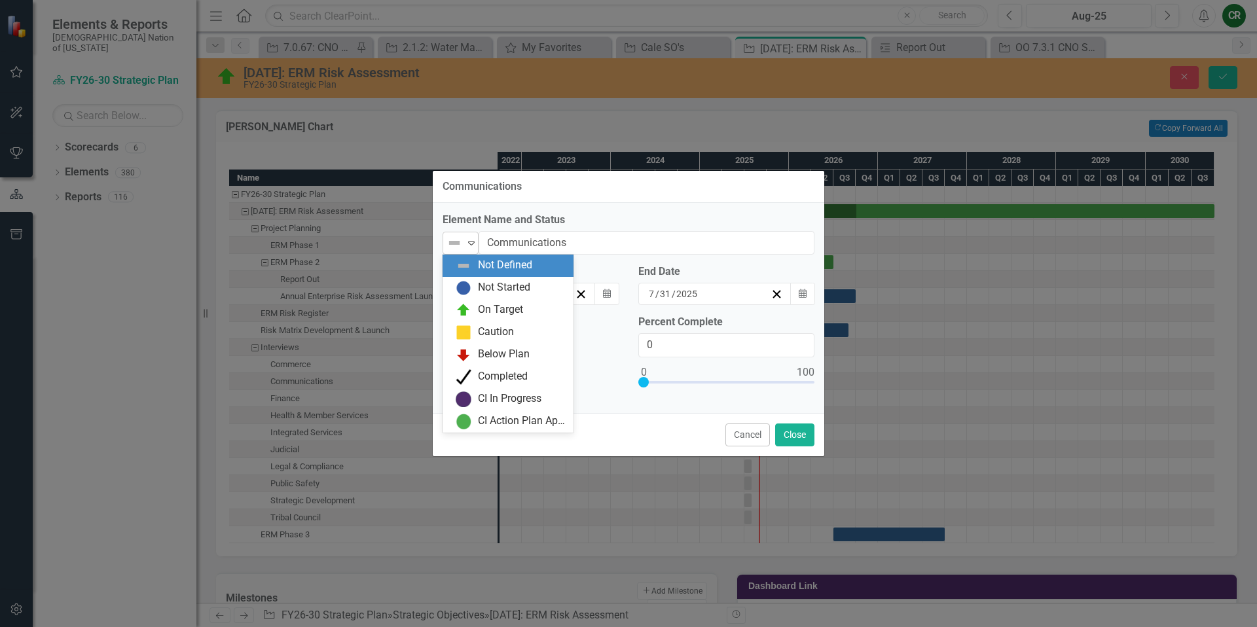
click at [470, 249] on div "Expand" at bounding box center [471, 243] width 13 height 22
click at [490, 283] on div "Not Started" at bounding box center [504, 287] width 52 height 15
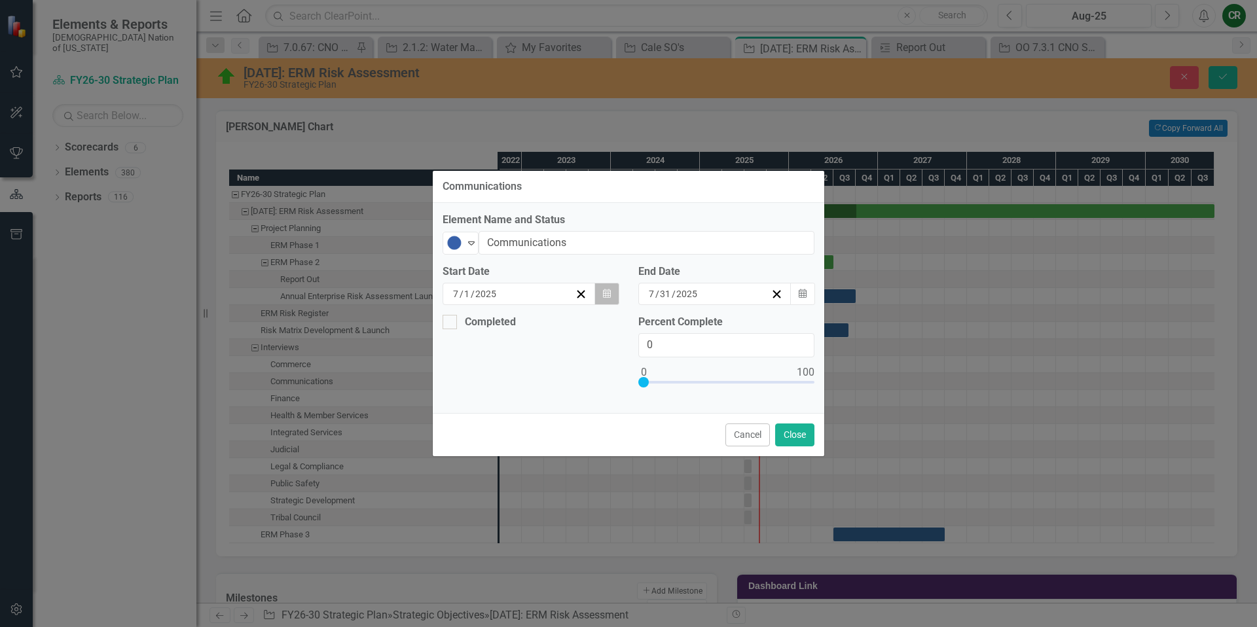
click at [606, 298] on button "Calendar" at bounding box center [606, 294] width 25 height 22
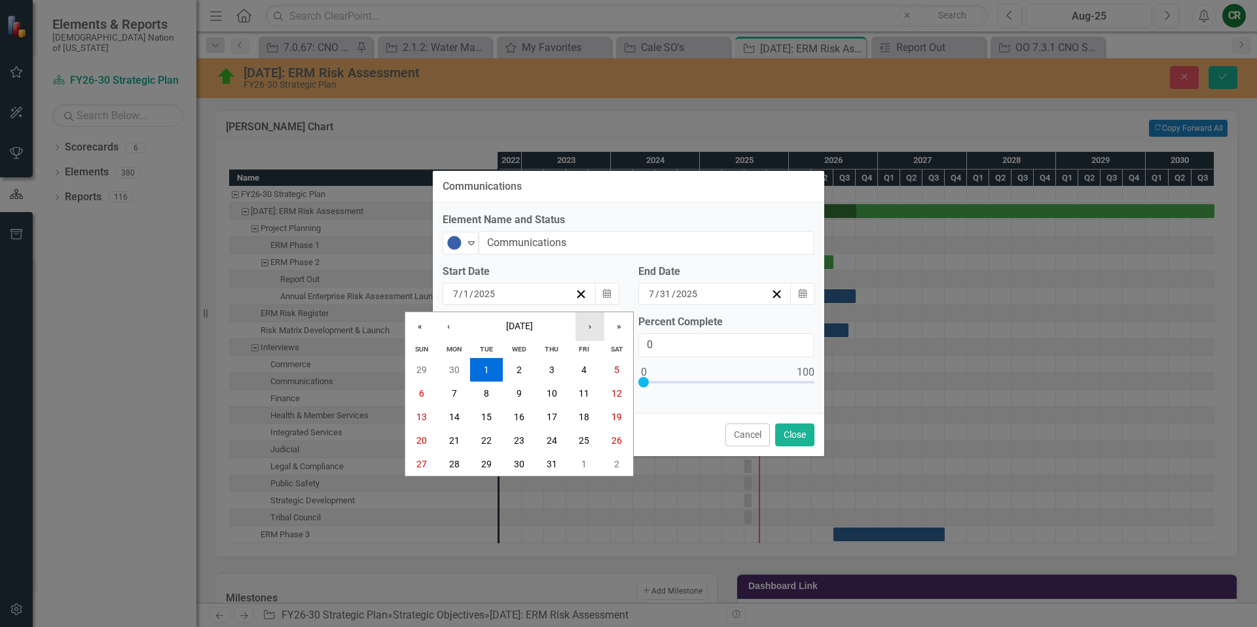
click at [594, 331] on button "›" at bounding box center [589, 326] width 29 height 29
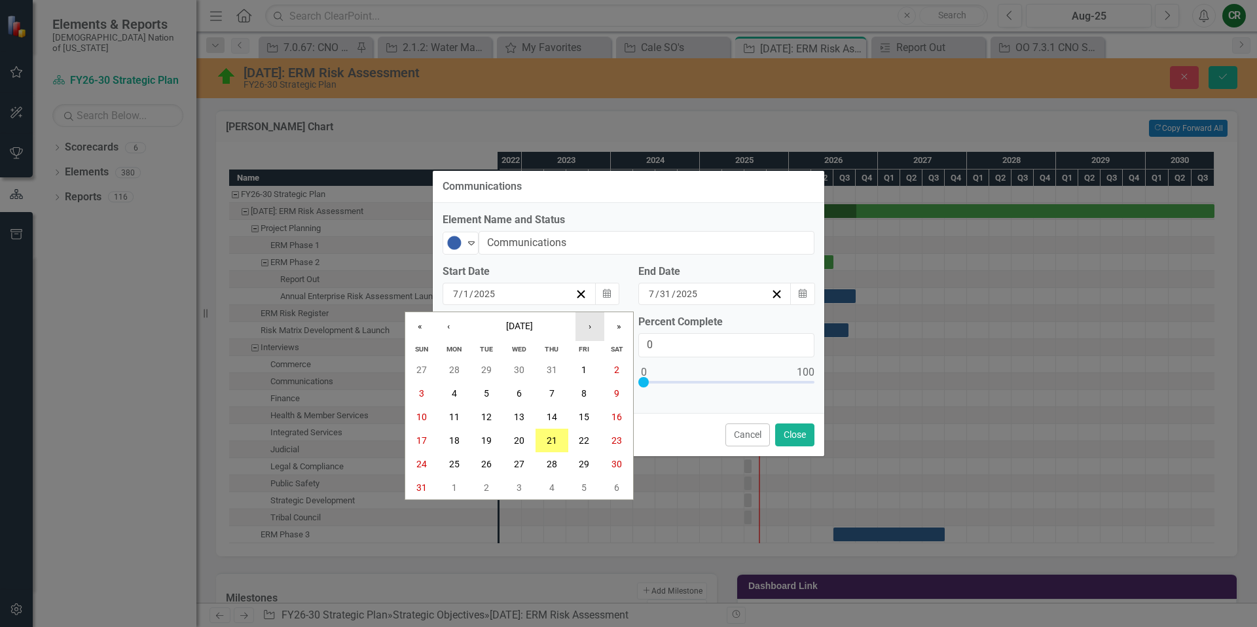
click at [594, 330] on button "›" at bounding box center [589, 326] width 29 height 29
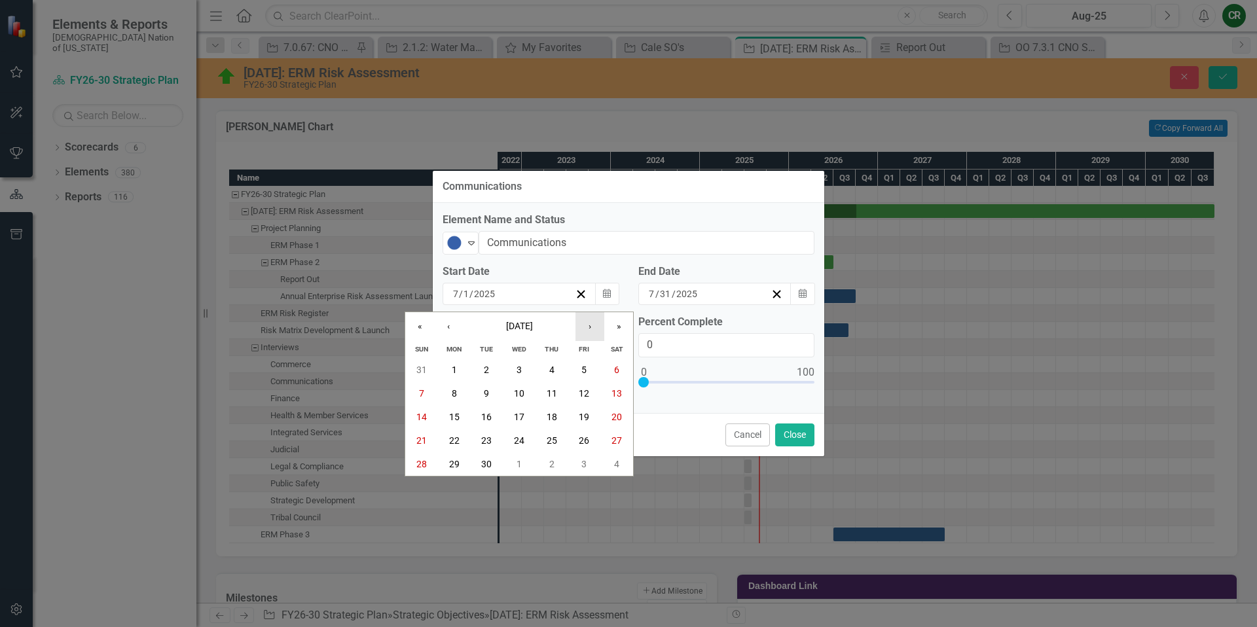
click at [591, 331] on button "›" at bounding box center [589, 326] width 29 height 29
click at [525, 369] on button "1" at bounding box center [519, 370] width 33 height 24
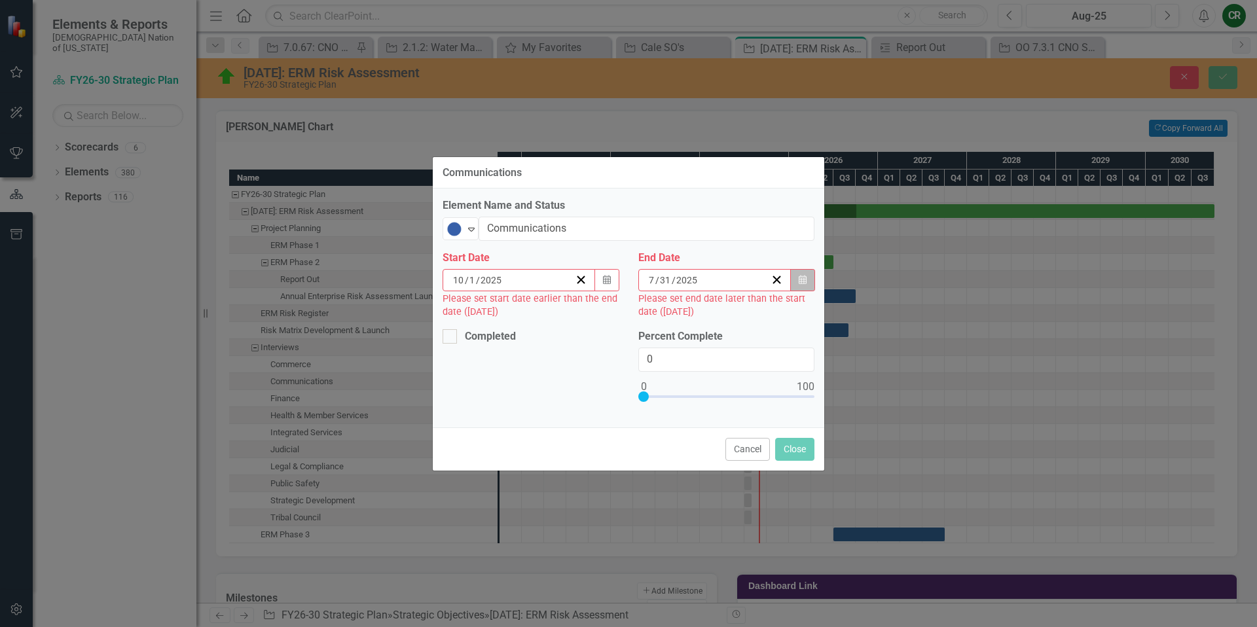
click at [804, 285] on button "Calendar" at bounding box center [802, 280] width 25 height 22
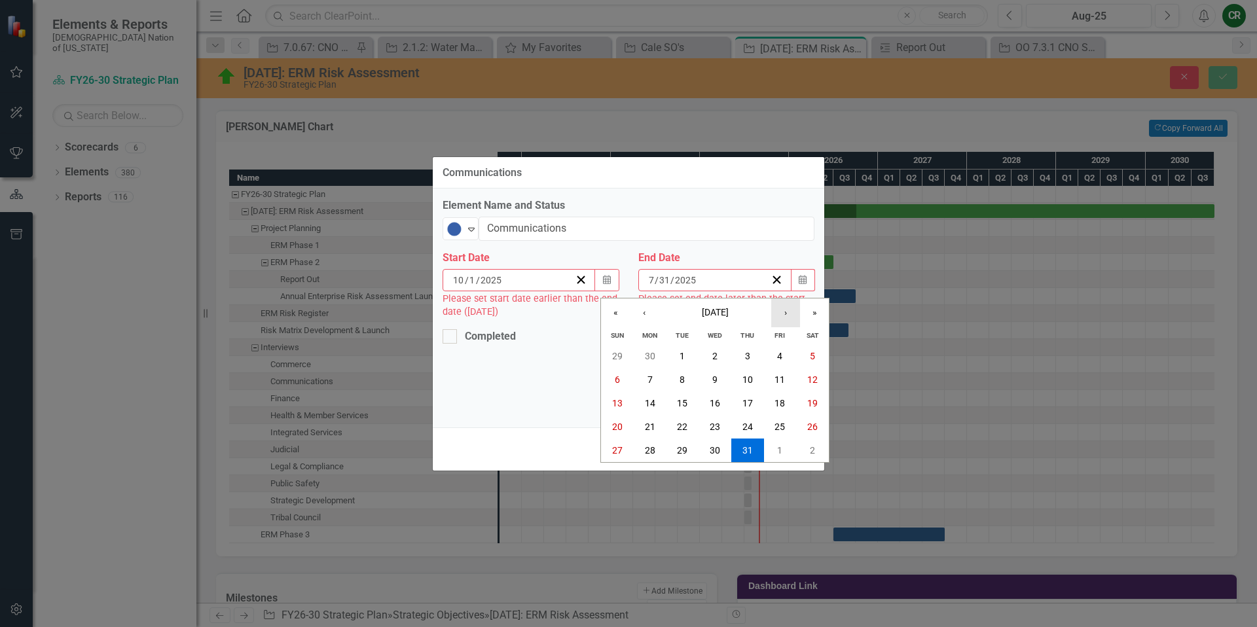
click at [783, 315] on button "›" at bounding box center [785, 312] width 29 height 29
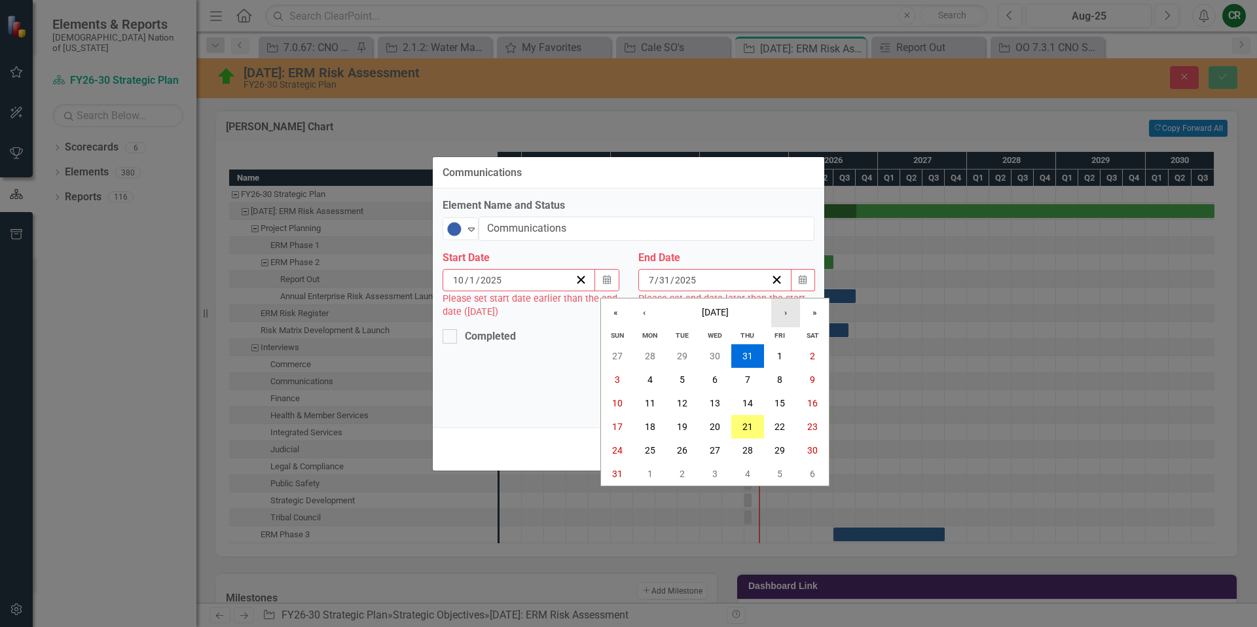
click at [783, 315] on button "›" at bounding box center [785, 312] width 29 height 29
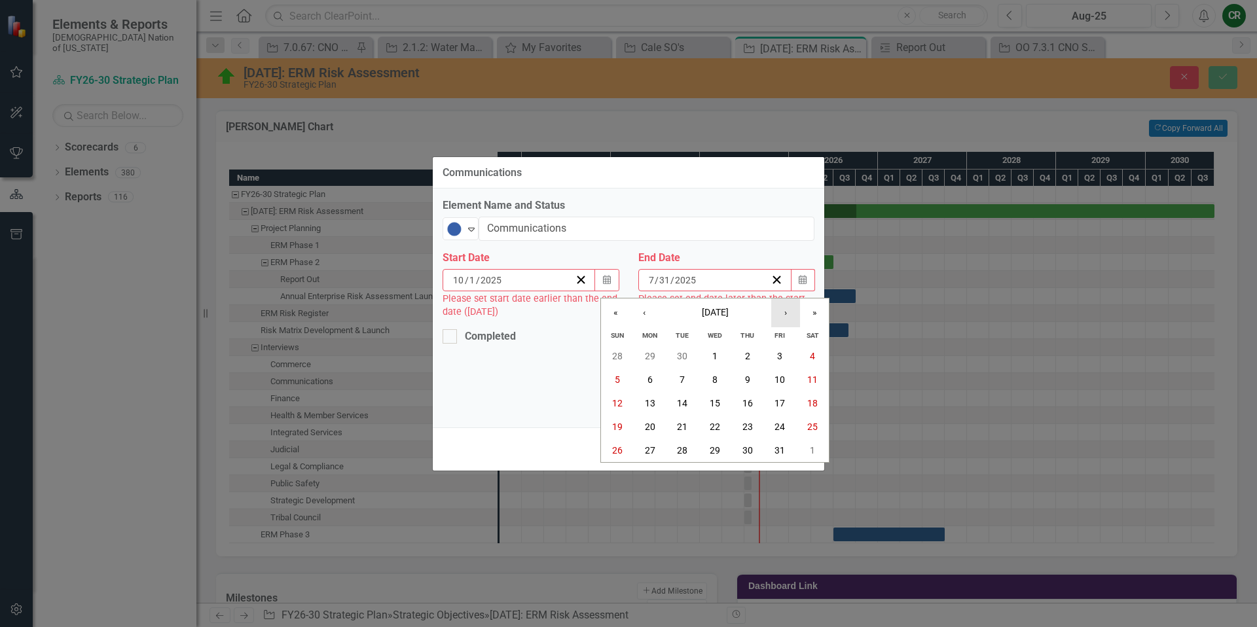
click at [783, 315] on button "›" at bounding box center [785, 312] width 29 height 29
click at [625, 476] on button "30" at bounding box center [617, 474] width 33 height 24
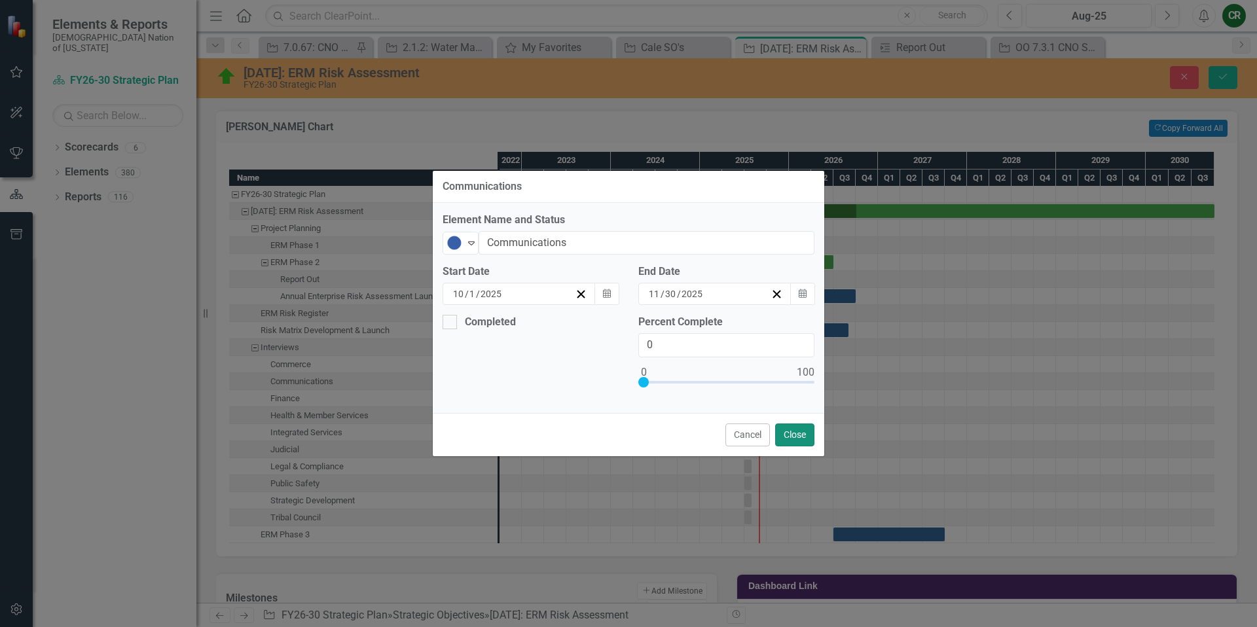
click at [787, 442] on button "Close" at bounding box center [794, 434] width 39 height 23
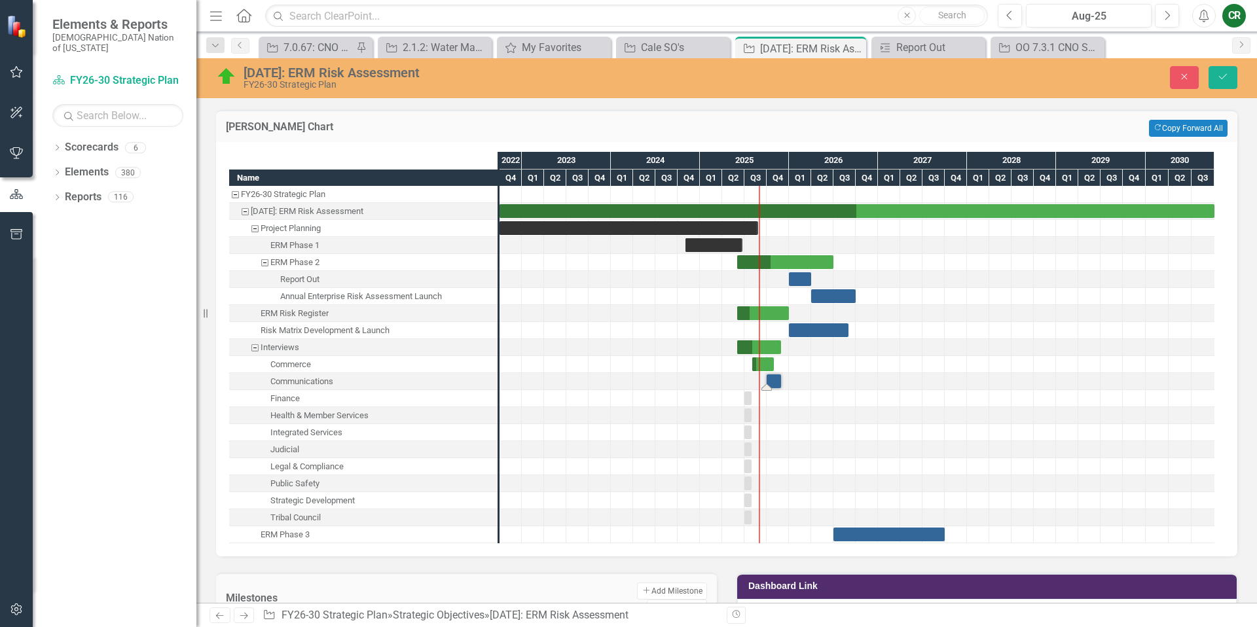
click at [748, 397] on div "Task: Start date: 2025-07-01 End date: 2025-07-31" at bounding box center [747, 398] width 7 height 14
click at [746, 398] on div "Task: Start date: 2025-07-01 End date: 2025-07-31" at bounding box center [747, 398] width 7 height 14
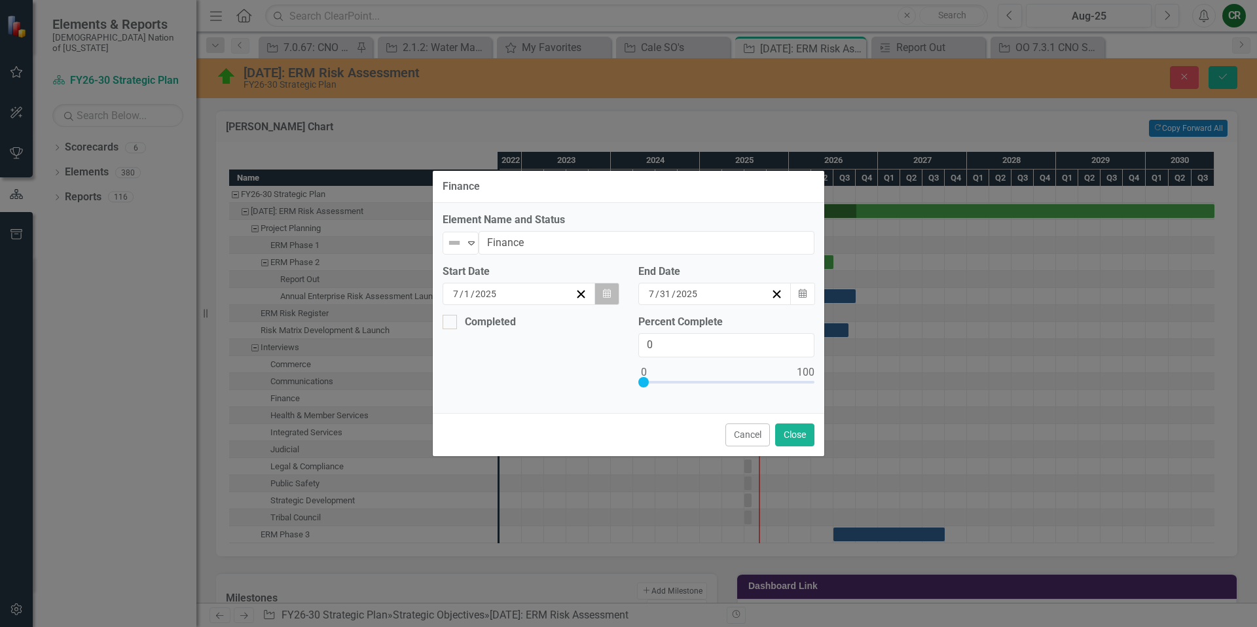
click at [606, 296] on icon "Calendar" at bounding box center [607, 293] width 8 height 9
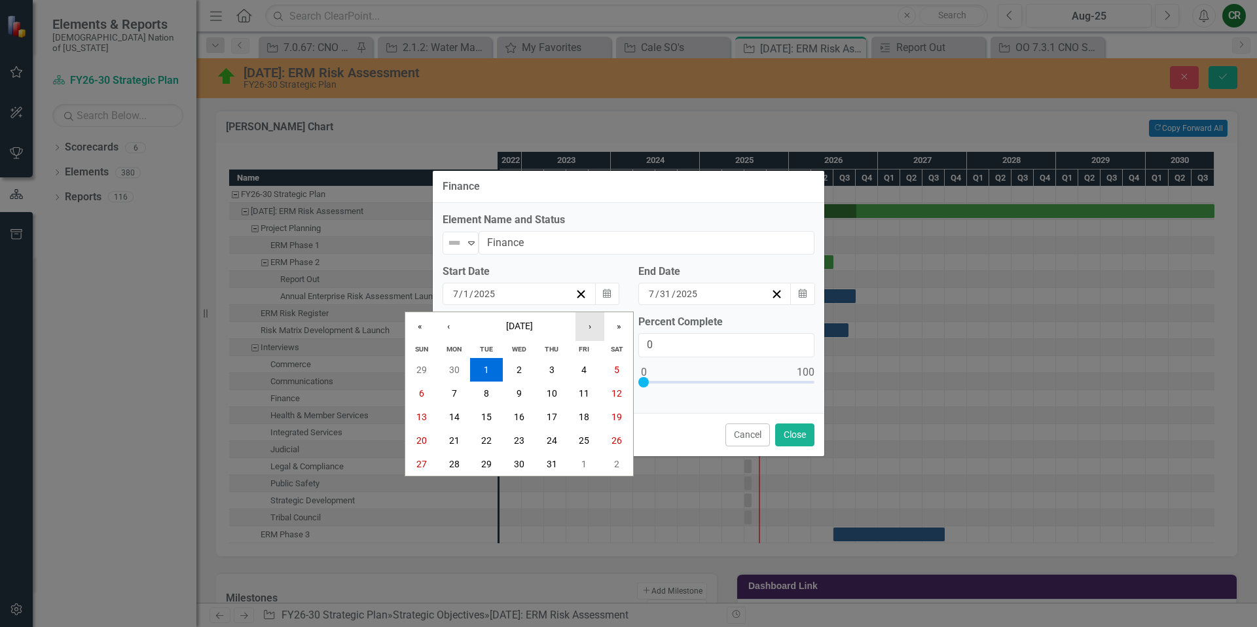
click at [592, 331] on button "›" at bounding box center [589, 326] width 29 height 29
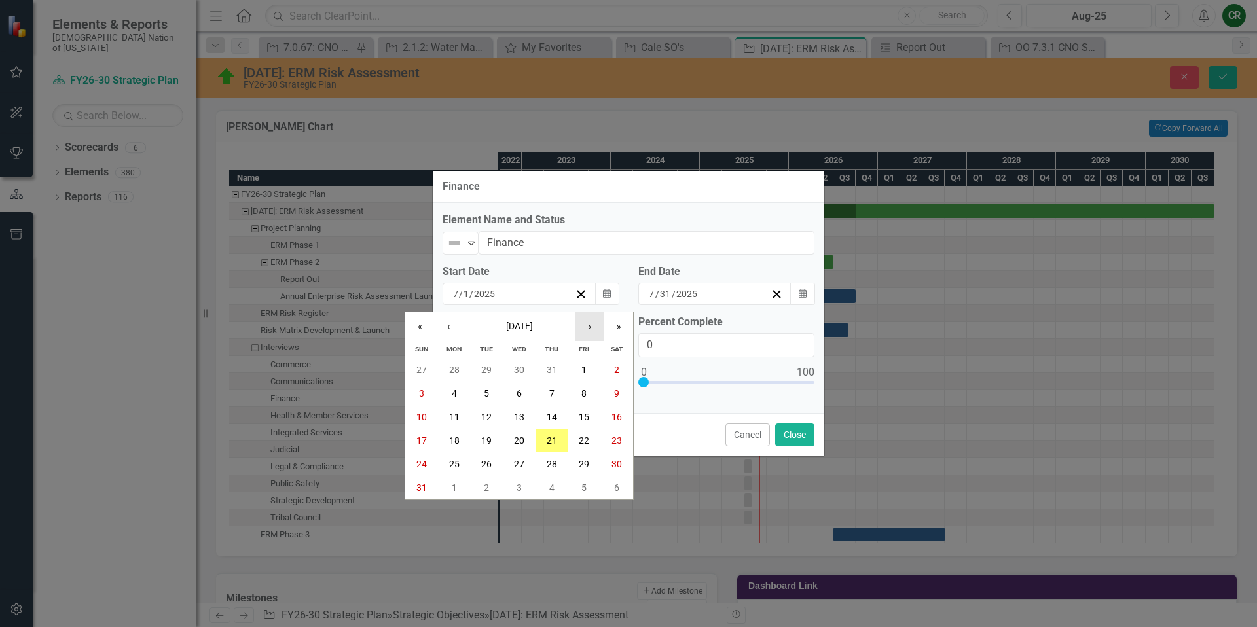
click at [592, 331] on button "›" at bounding box center [589, 326] width 29 height 29
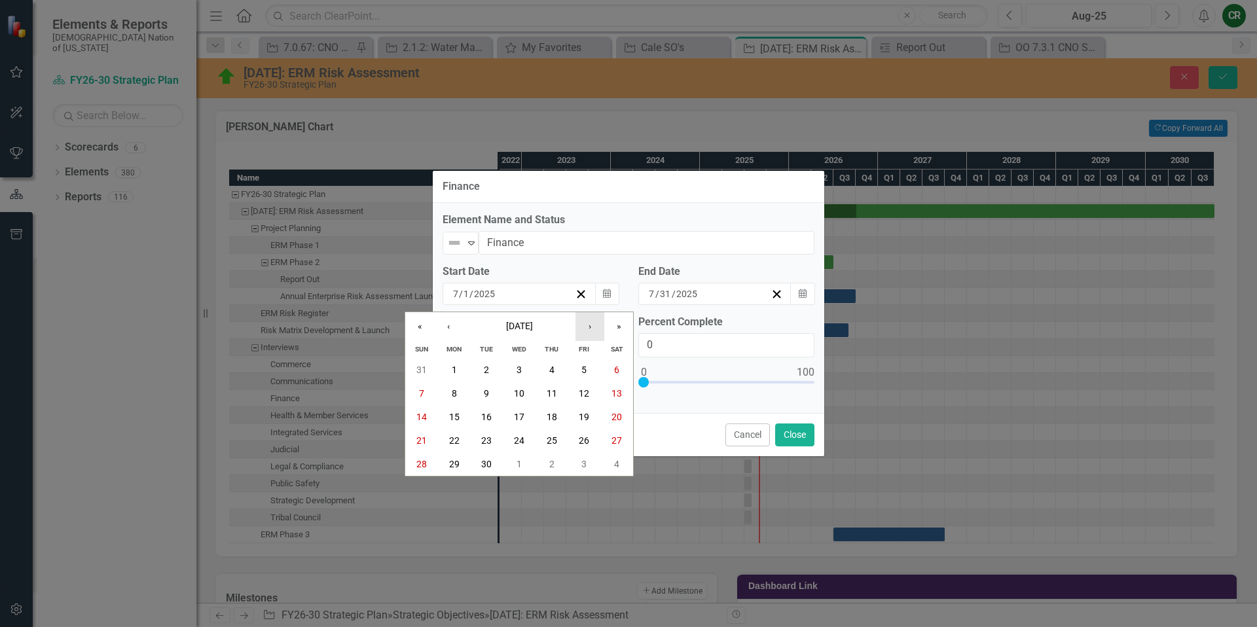
click at [594, 332] on button "›" at bounding box center [589, 326] width 29 height 29
click at [593, 331] on button "›" at bounding box center [589, 326] width 29 height 29
click at [619, 372] on abbr "1" at bounding box center [616, 370] width 5 height 10
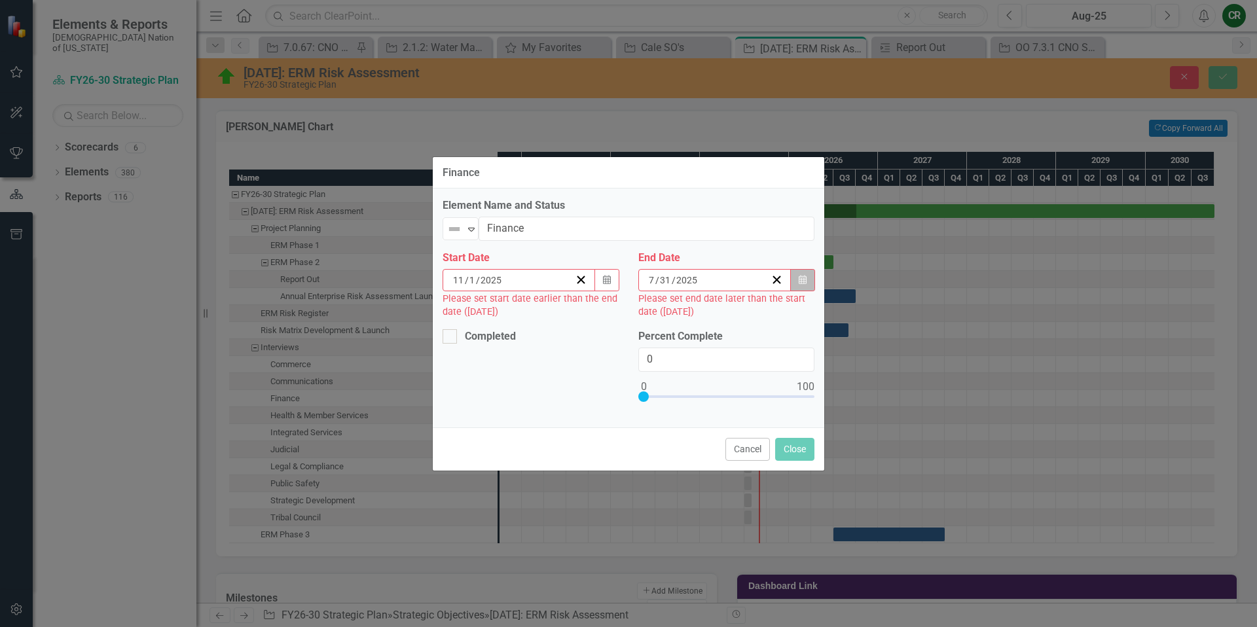
click at [802, 276] on icon "Calendar" at bounding box center [803, 280] width 8 height 9
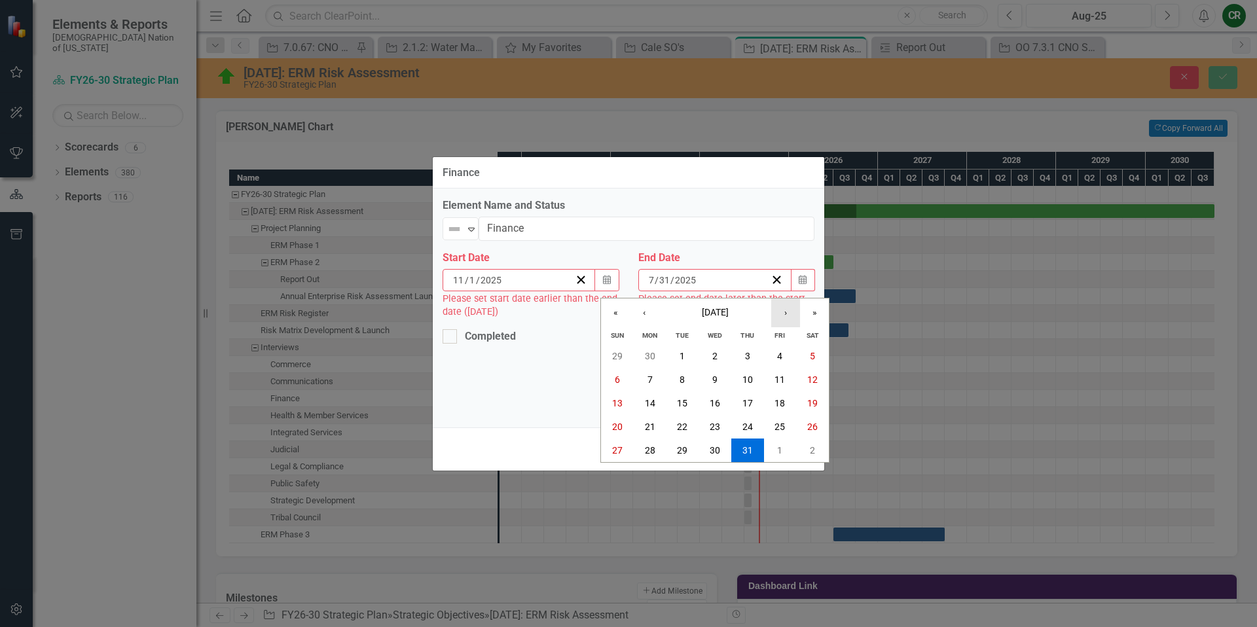
click at [787, 314] on button "›" at bounding box center [785, 312] width 29 height 29
click at [788, 314] on button "›" at bounding box center [785, 312] width 29 height 29
drag, startPoint x: 622, startPoint y: 475, endPoint x: 565, endPoint y: 382, distance: 108.1
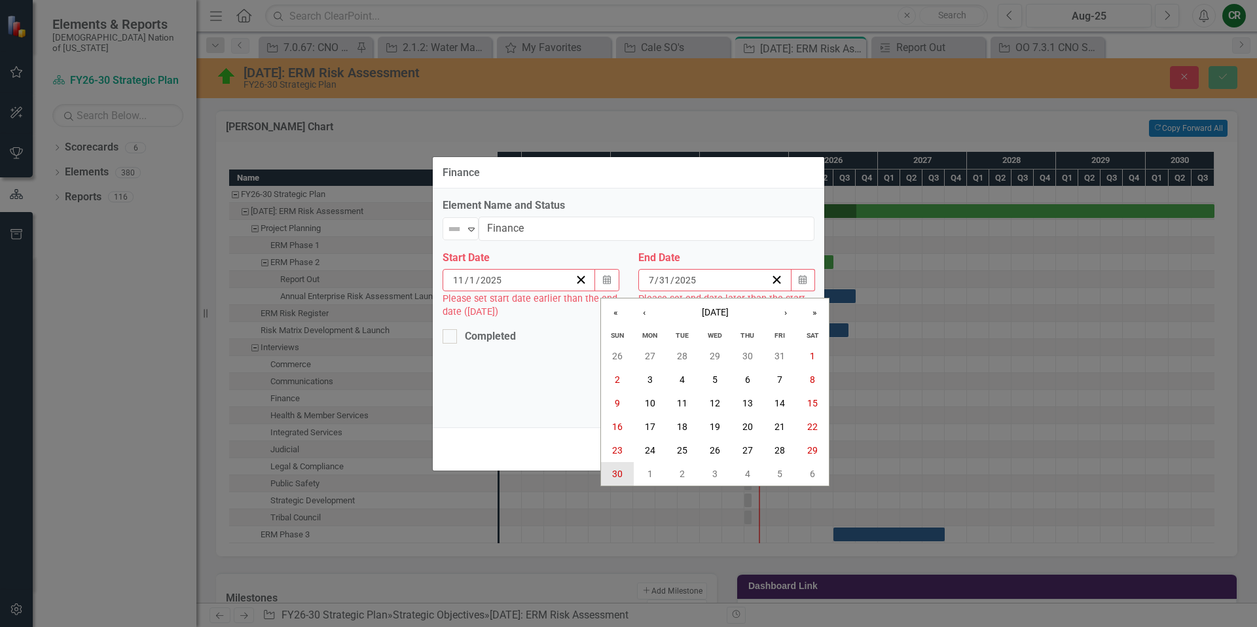
click at [622, 475] on abbr "30" at bounding box center [617, 474] width 10 height 10
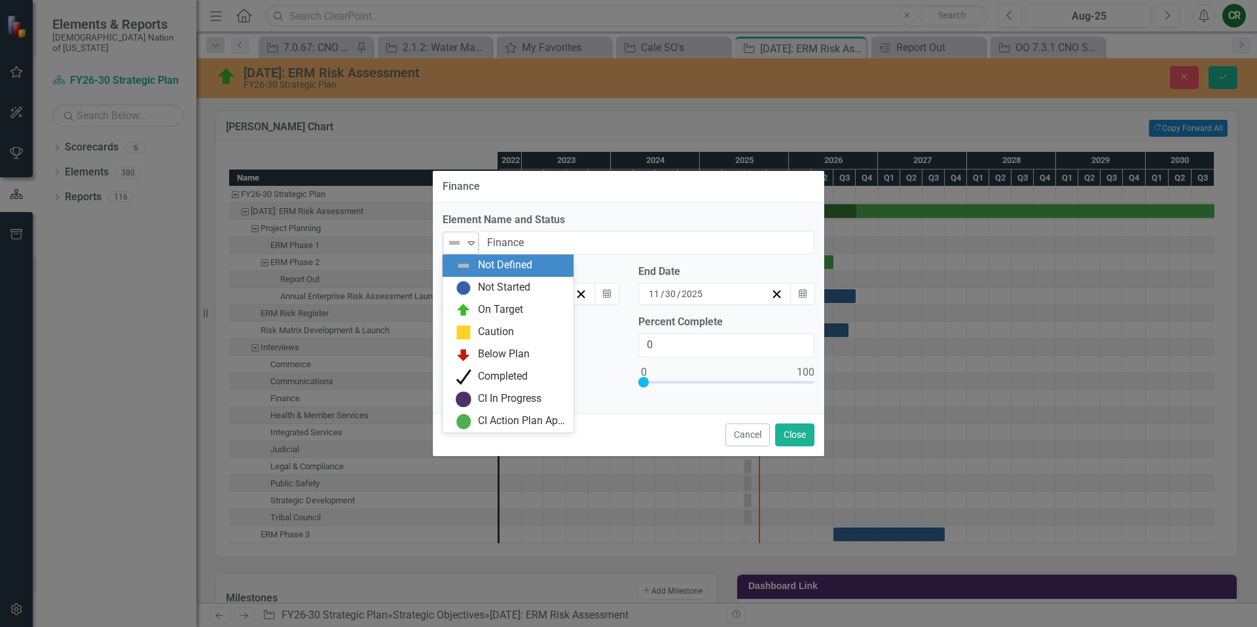
click at [471, 248] on div "Expand" at bounding box center [471, 243] width 13 height 22
click at [484, 281] on div "Not Started" at bounding box center [504, 287] width 52 height 15
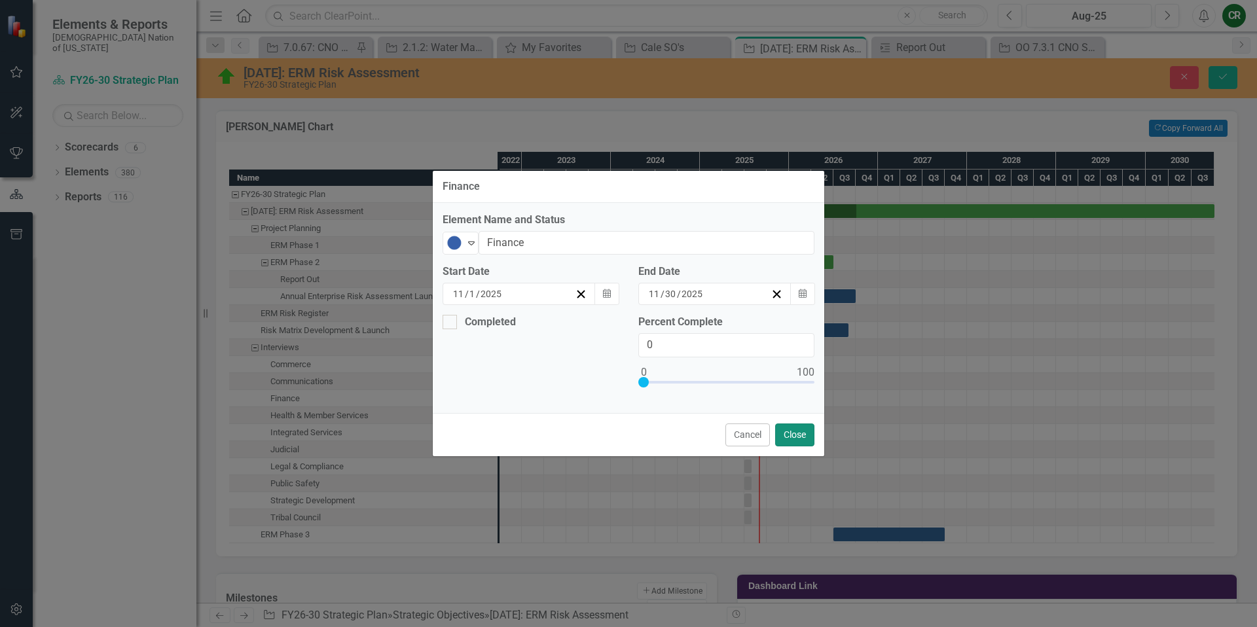
click at [798, 430] on button "Close" at bounding box center [794, 434] width 39 height 23
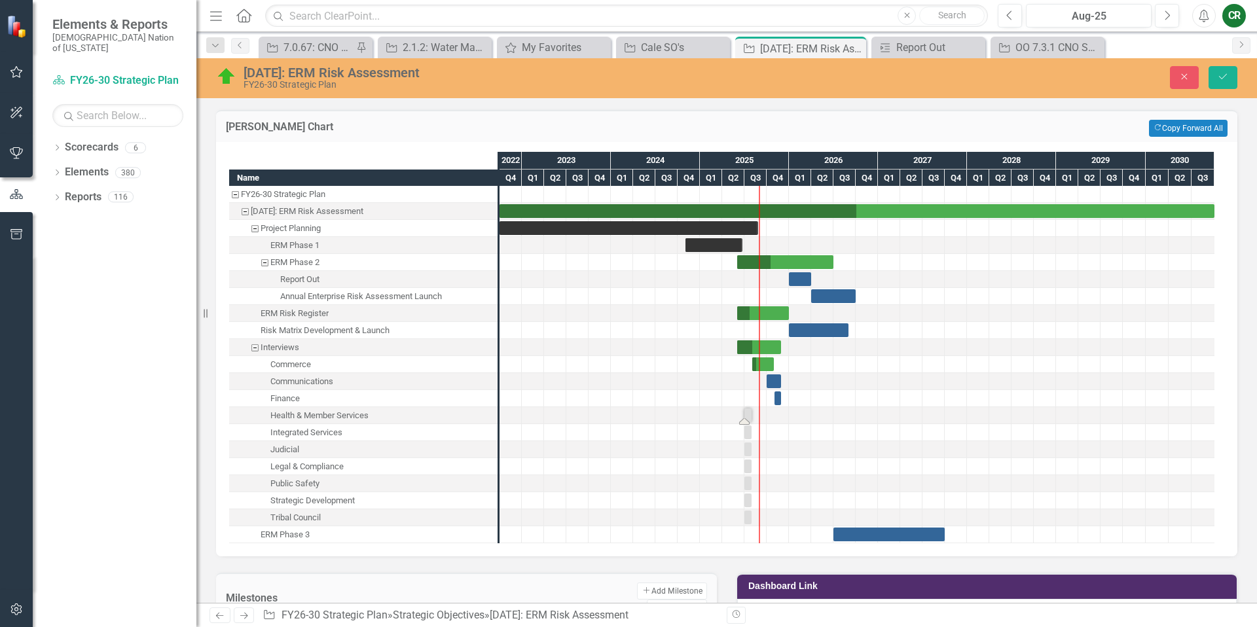
click at [747, 417] on div "Task: Start date: 2025-07-01 End date: 2025-07-31" at bounding box center [747, 415] width 7 height 14
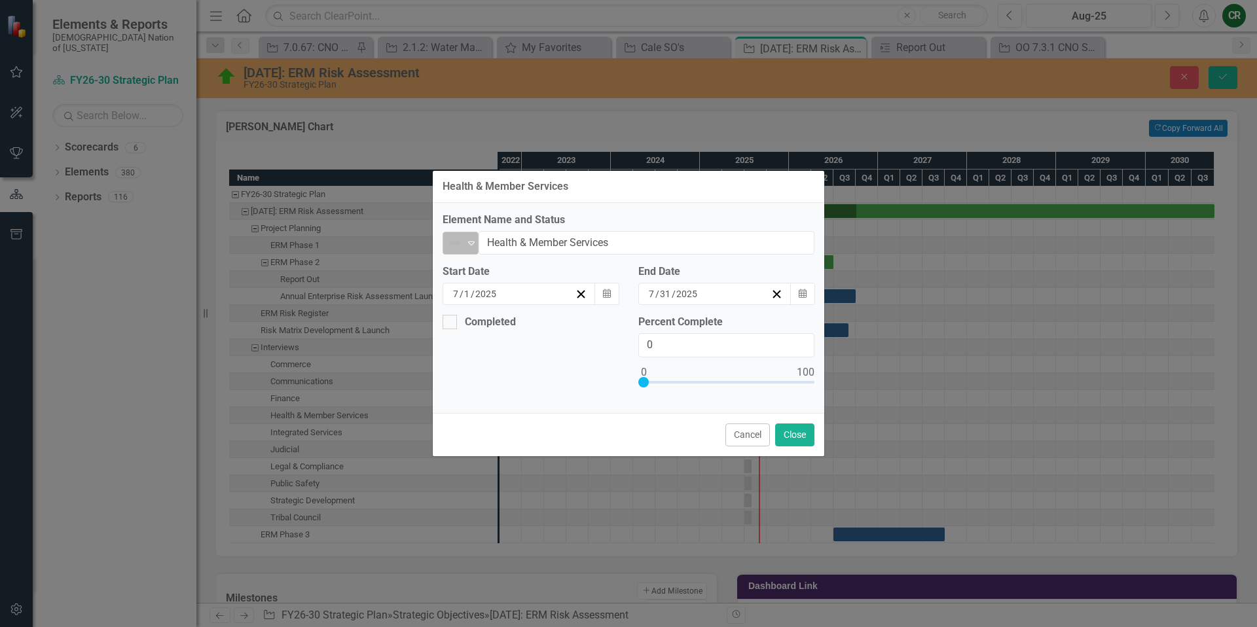
click at [469, 245] on icon "Expand" at bounding box center [471, 243] width 13 height 10
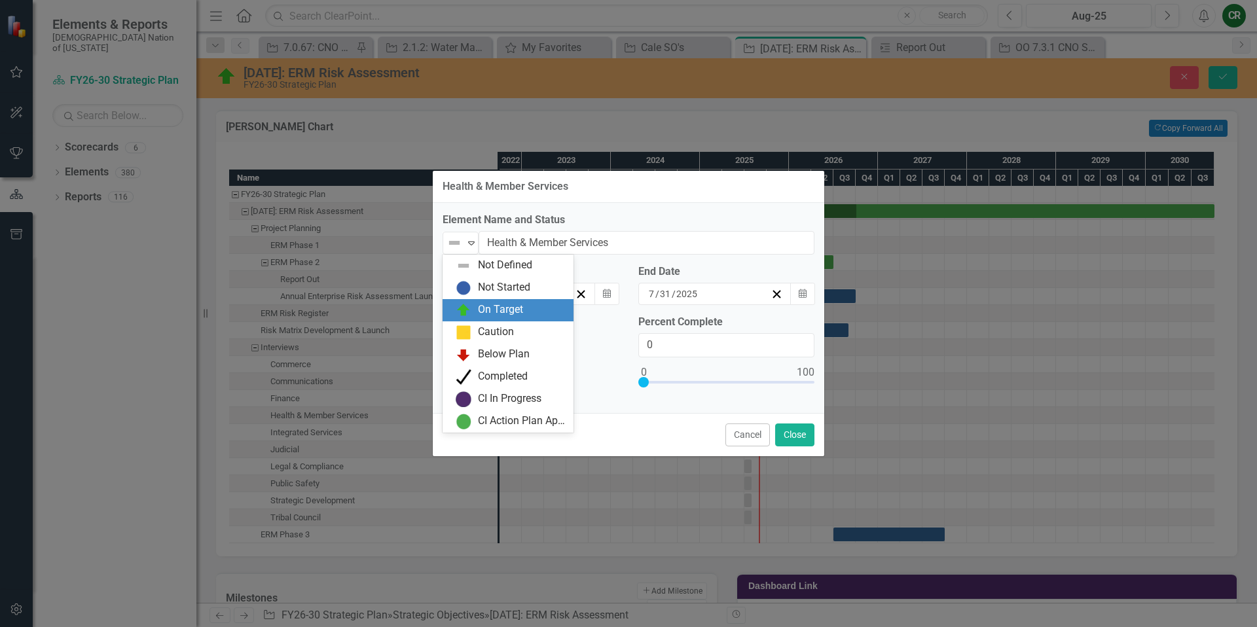
click at [501, 308] on div "On Target" at bounding box center [500, 309] width 45 height 15
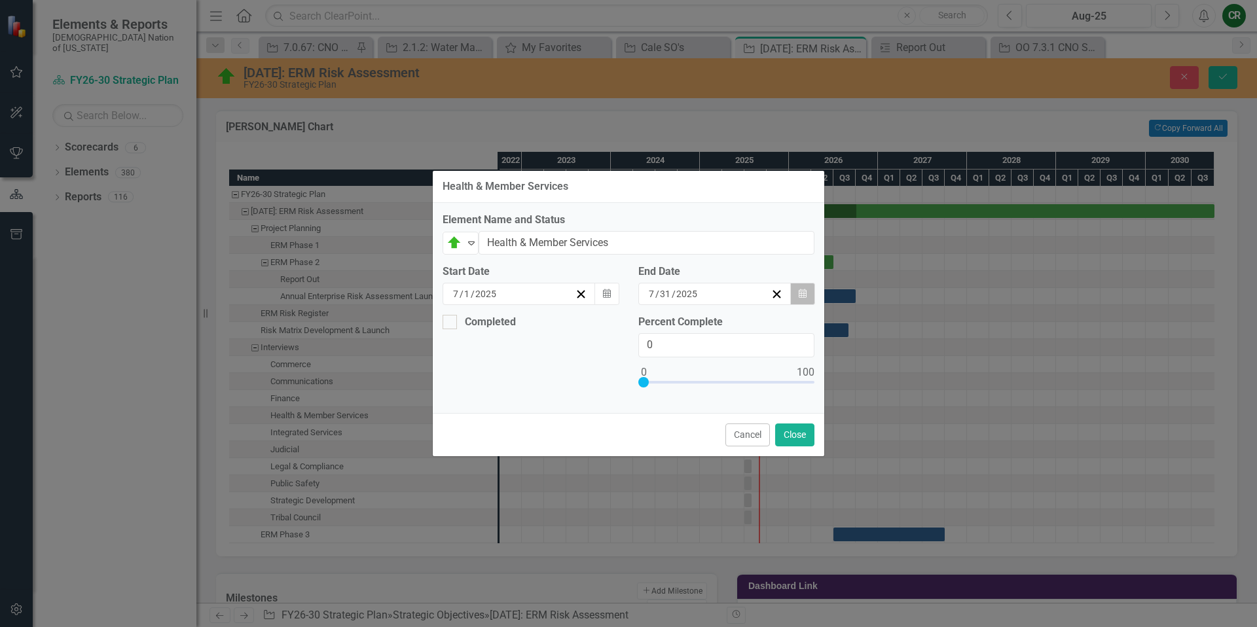
click at [799, 296] on icon "Calendar" at bounding box center [803, 293] width 8 height 9
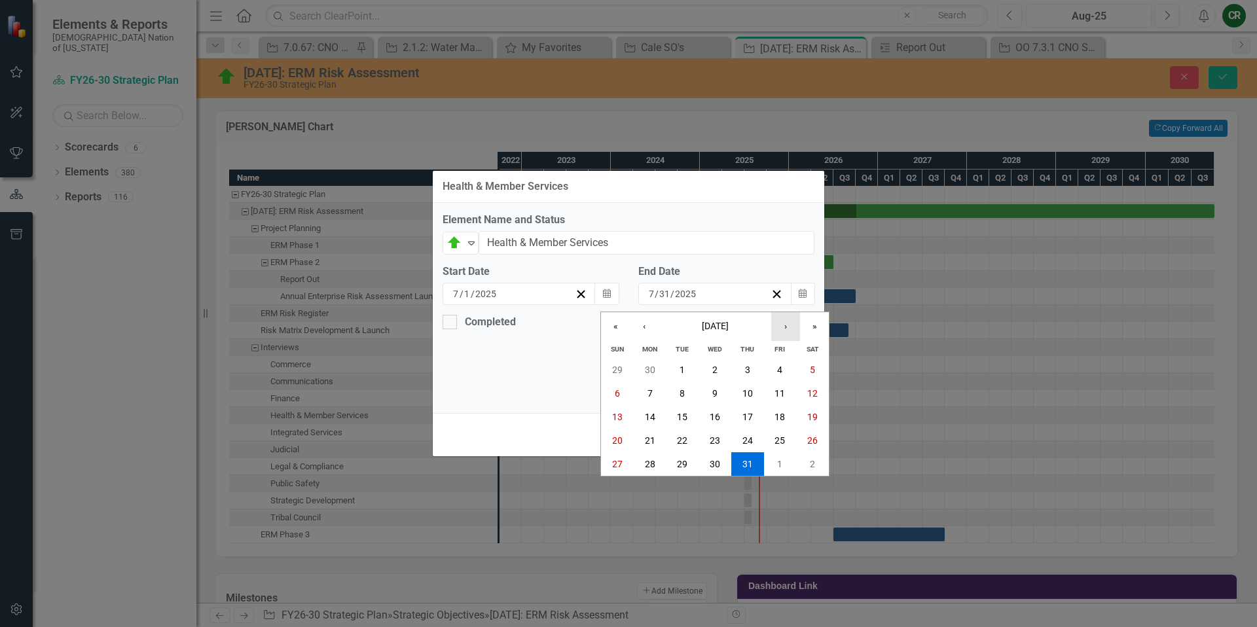
click at [785, 330] on button "›" at bounding box center [785, 326] width 29 height 29
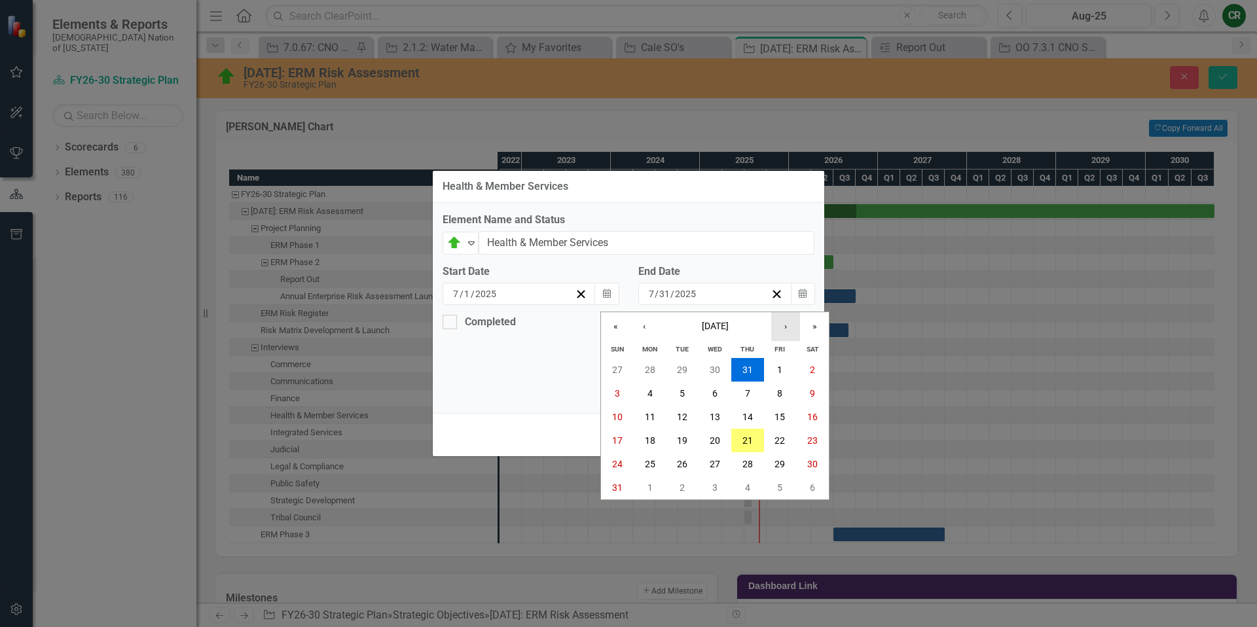
click at [785, 330] on button "›" at bounding box center [785, 326] width 29 height 29
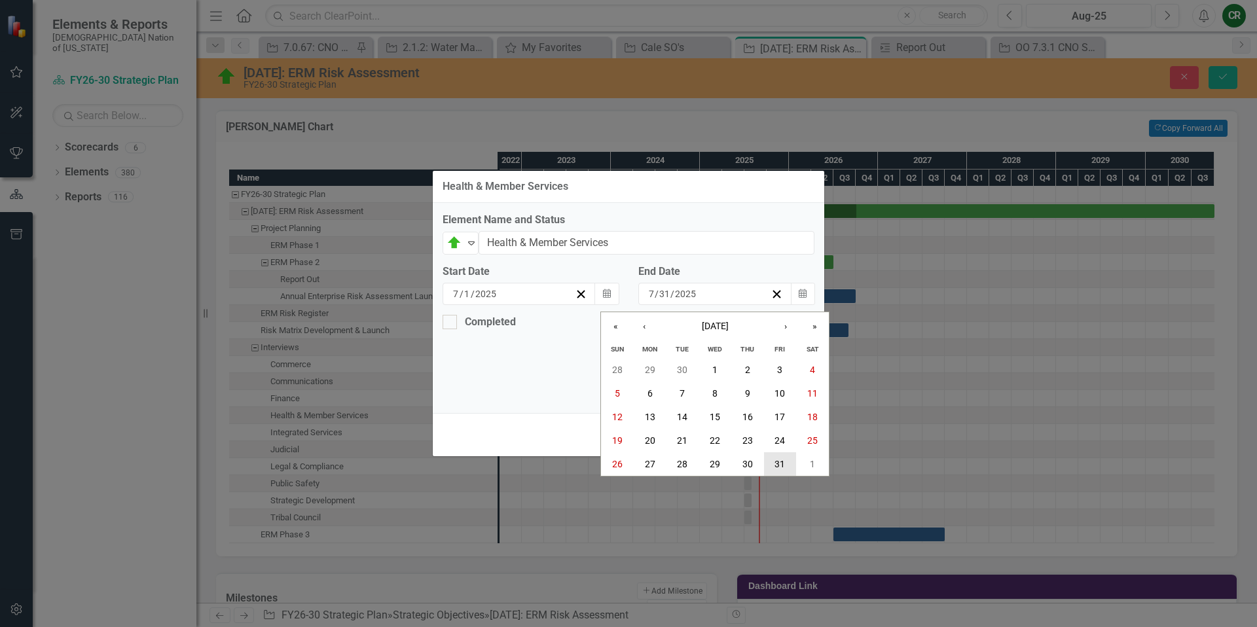
click at [781, 466] on abbr "31" at bounding box center [779, 464] width 10 height 10
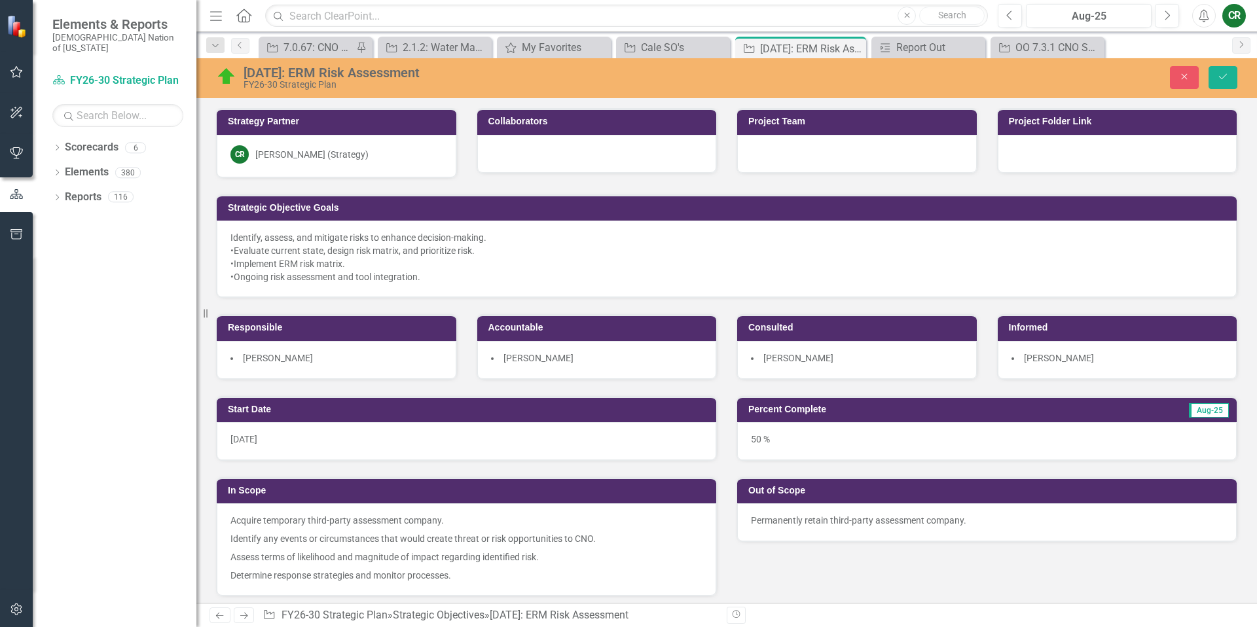
scroll to position [1026, 0]
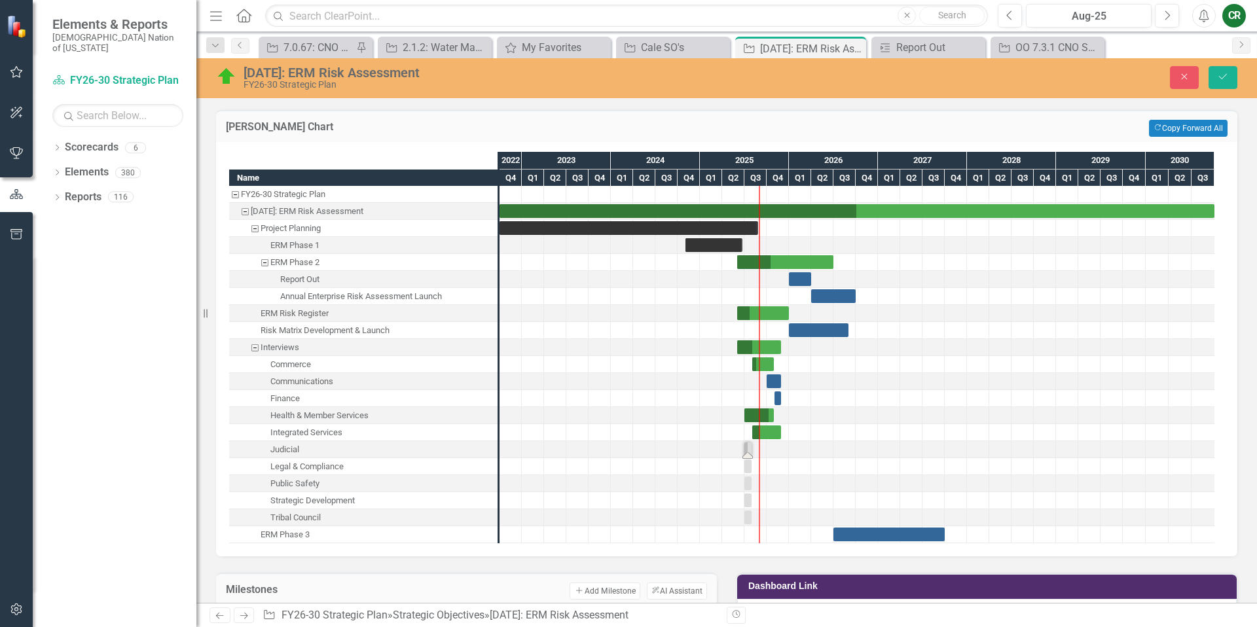
click at [748, 450] on div "Task: Start date: 2025-07-01 End date: 2025-07-30" at bounding box center [747, 449] width 7 height 14
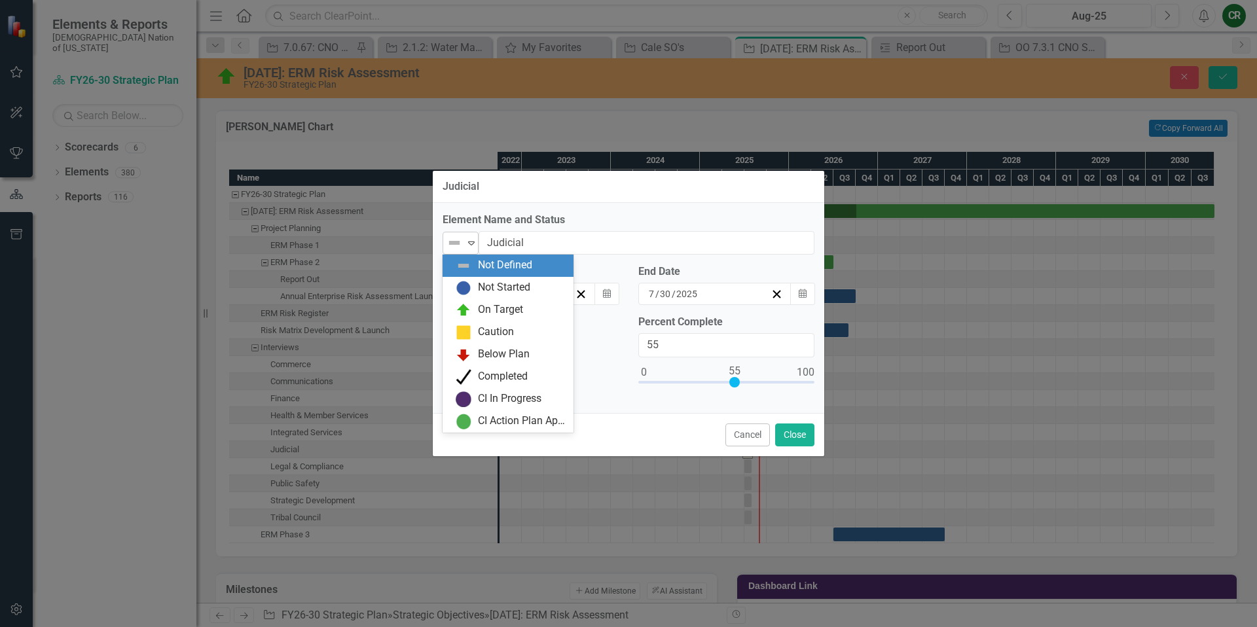
click at [471, 248] on div "Expand" at bounding box center [471, 243] width 13 height 22
click at [513, 382] on div "Completed" at bounding box center [503, 376] width 50 height 15
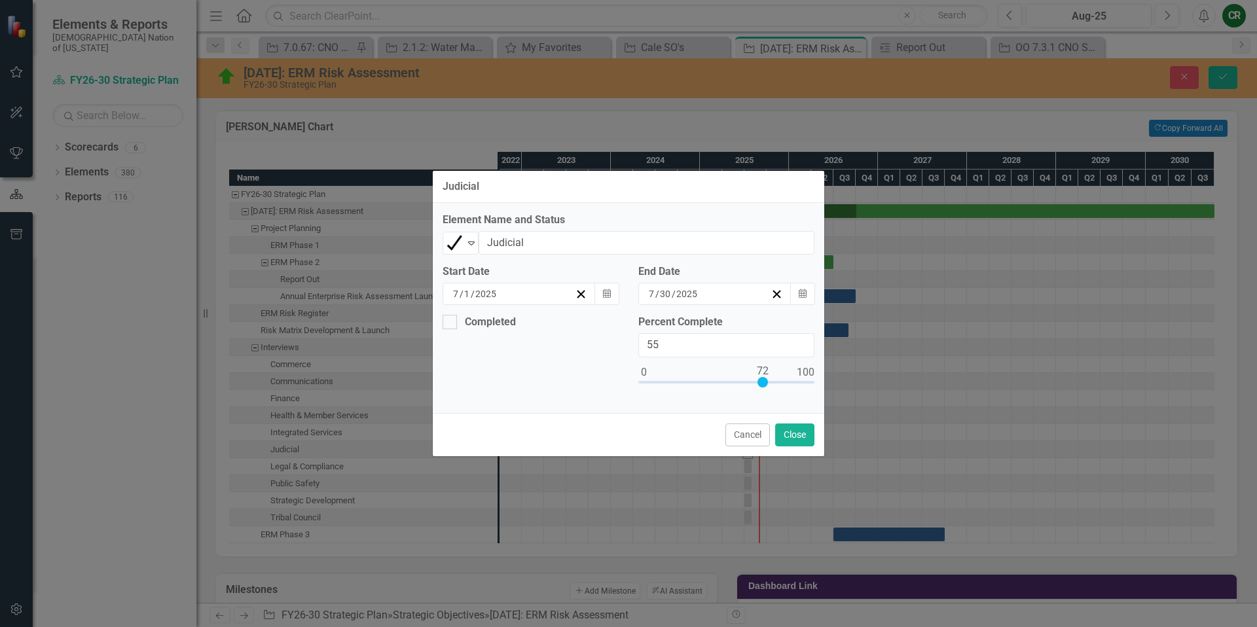
type input "100"
drag, startPoint x: 737, startPoint y: 380, endPoint x: 844, endPoint y: 385, distance: 107.5
click at [844, 385] on div "Judicial Element Name and Status Completed Expand Judicial Start Date 7 / 1 / 2…" at bounding box center [628, 313] width 1257 height 627
click at [610, 300] on button "Calendar" at bounding box center [606, 294] width 25 height 22
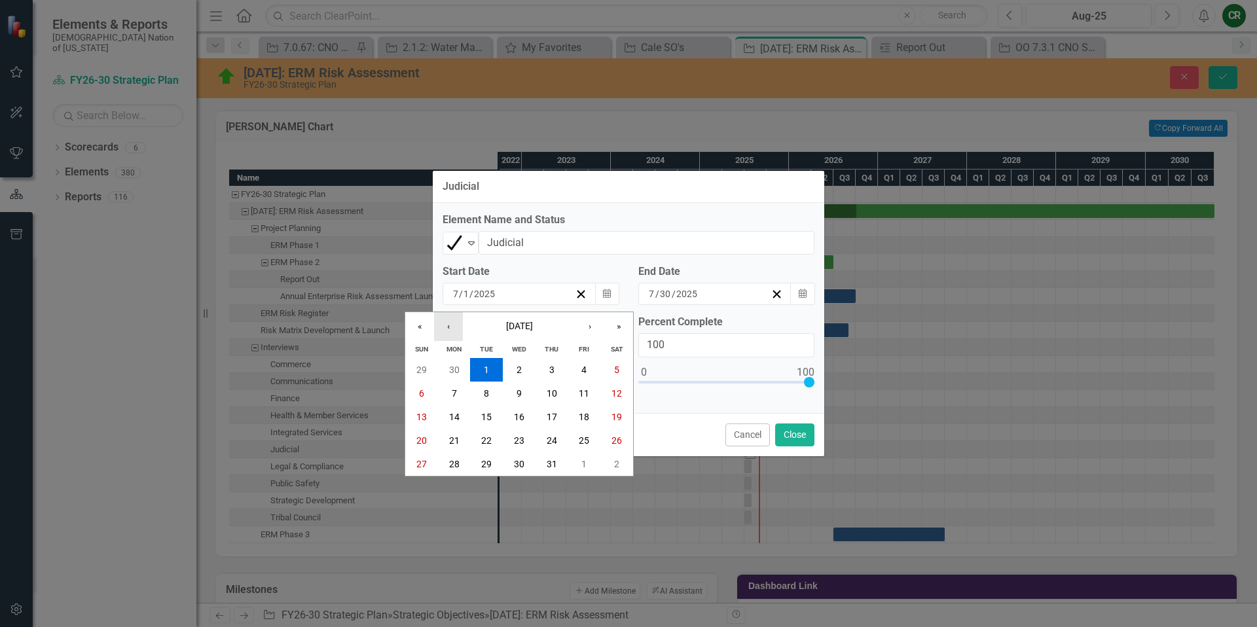
click at [437, 324] on button "‹" at bounding box center [448, 326] width 29 height 29
click at [428, 368] on button "1" at bounding box center [421, 370] width 33 height 24
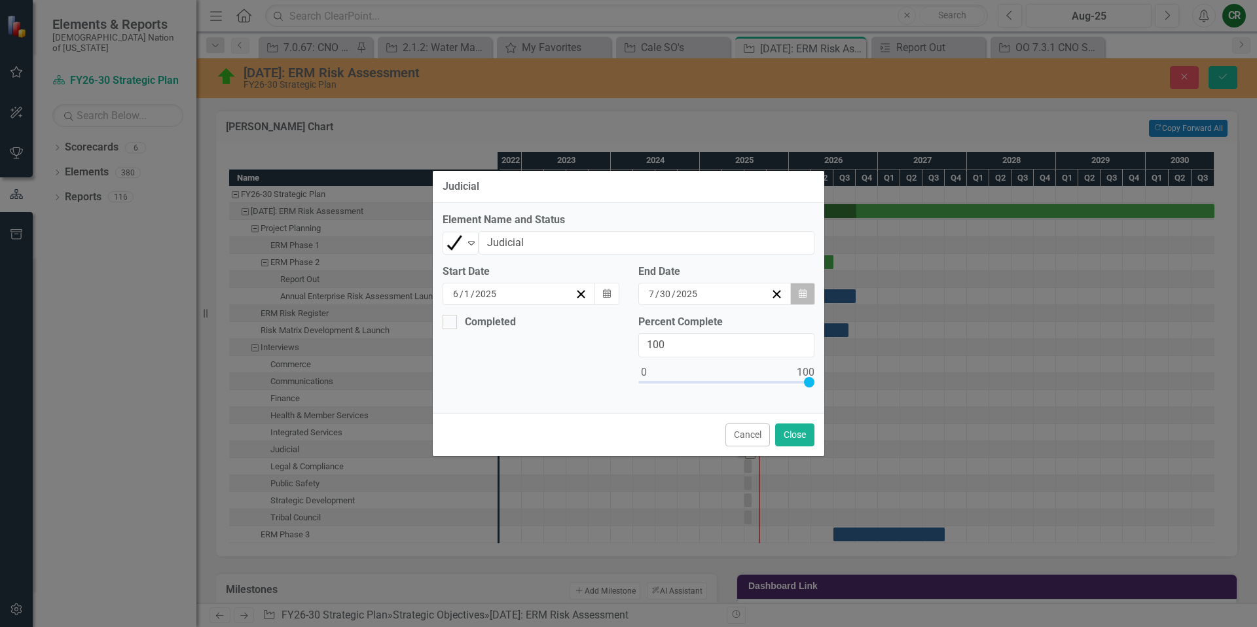
click at [812, 295] on button "Calendar" at bounding box center [802, 294] width 25 height 22
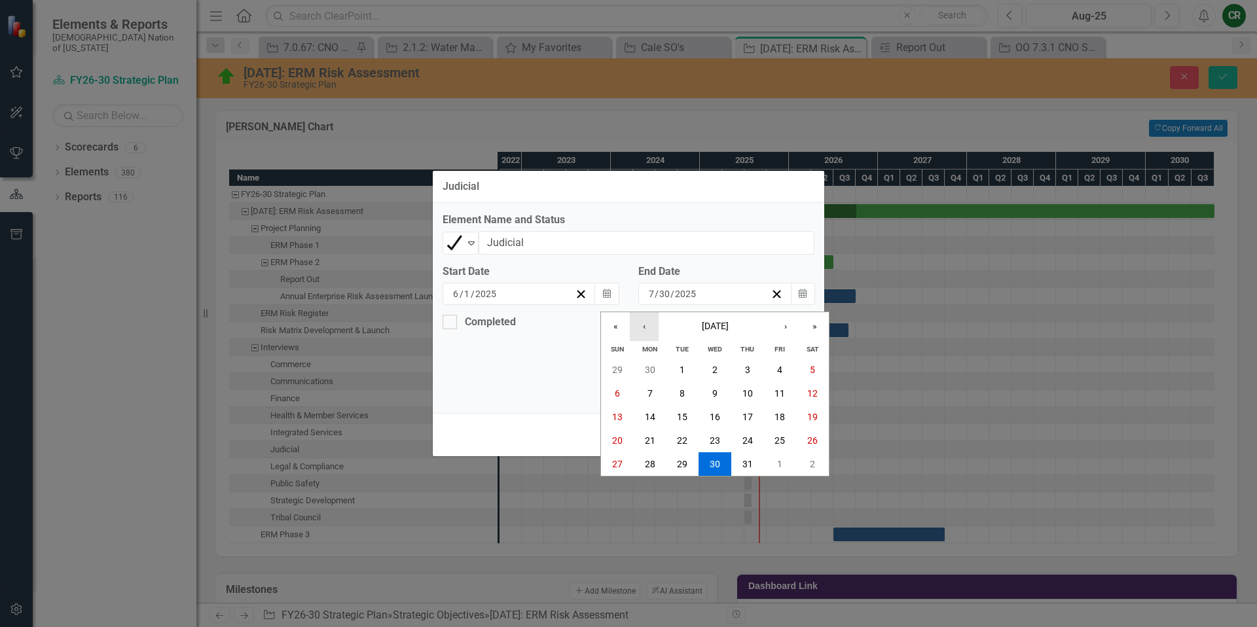
click at [647, 331] on button "‹" at bounding box center [644, 326] width 29 height 29
click at [783, 418] on abbr "20" at bounding box center [779, 417] width 10 height 10
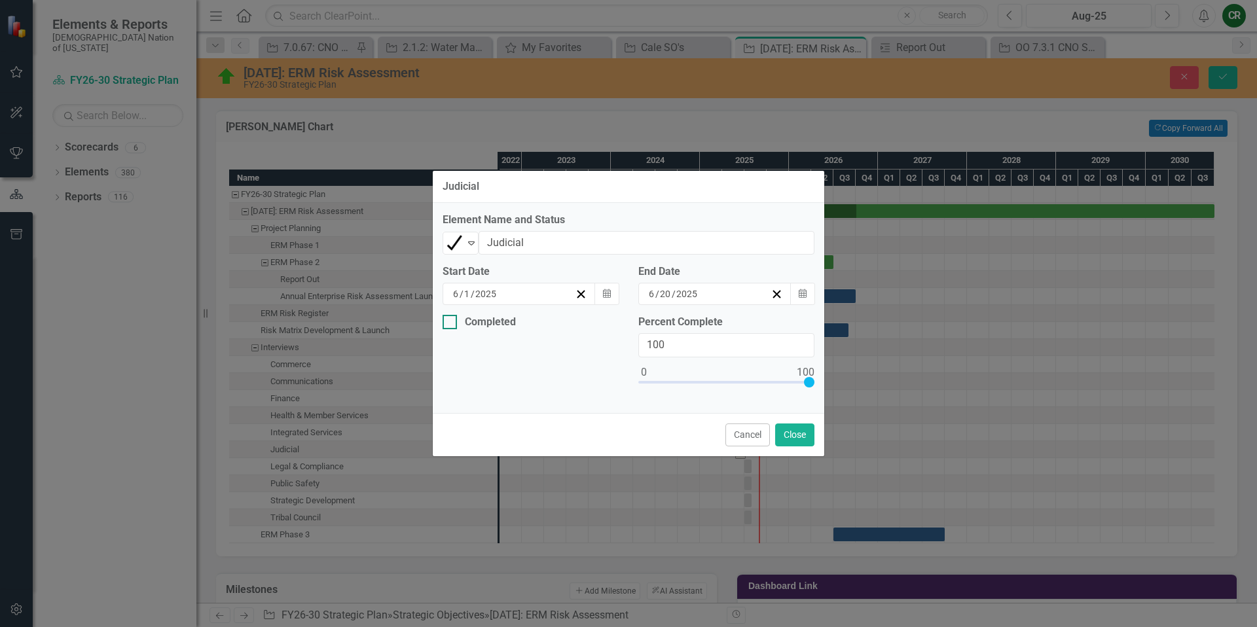
click at [449, 317] on input "Completed" at bounding box center [446, 319] width 9 height 9
checkbox input "true"
click at [607, 376] on icon "Calendar" at bounding box center [607, 371] width 8 height 9
click at [473, 405] on button "‹" at bounding box center [487, 397] width 29 height 29
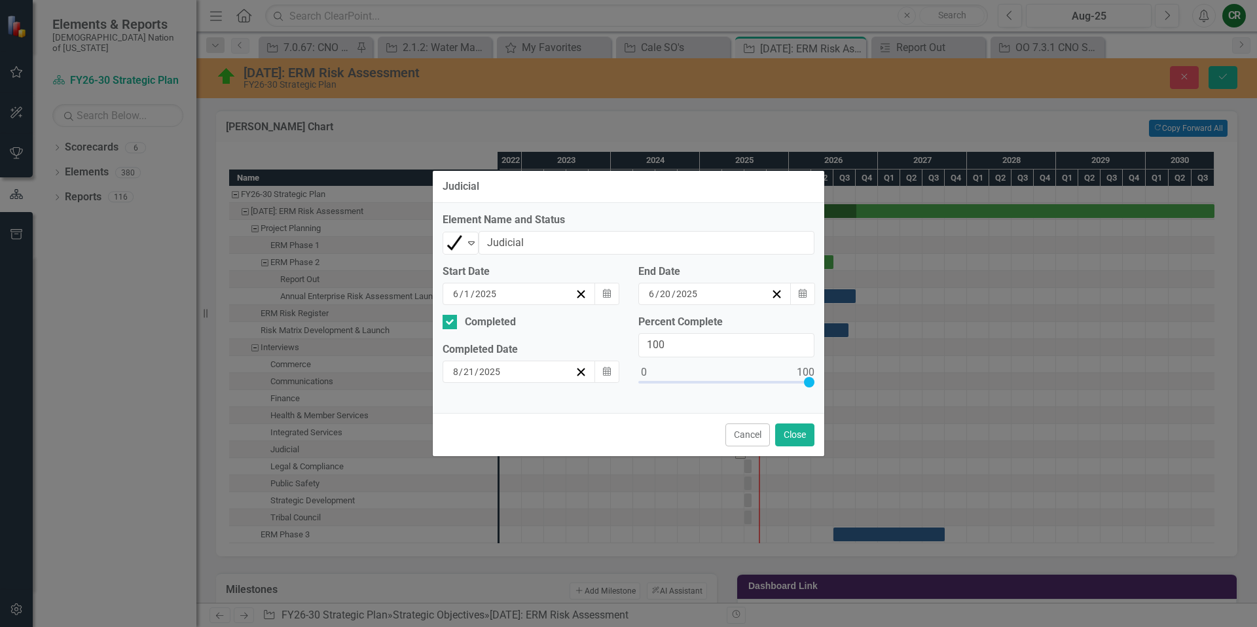
click at [617, 492] on abbr "20" at bounding box center [622, 487] width 10 height 10
click at [800, 440] on button "Close" at bounding box center [794, 434] width 39 height 23
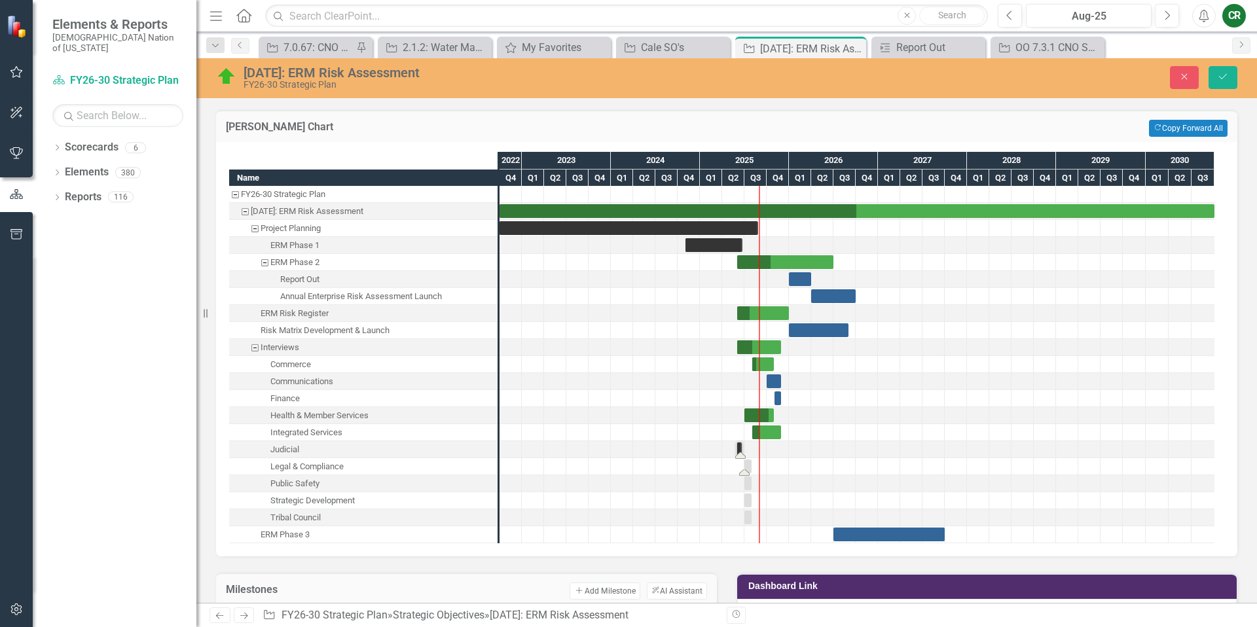
click at [747, 467] on div "Task: Start date: 2025-07-01 End date: 2025-07-31" at bounding box center [747, 466] width 7 height 14
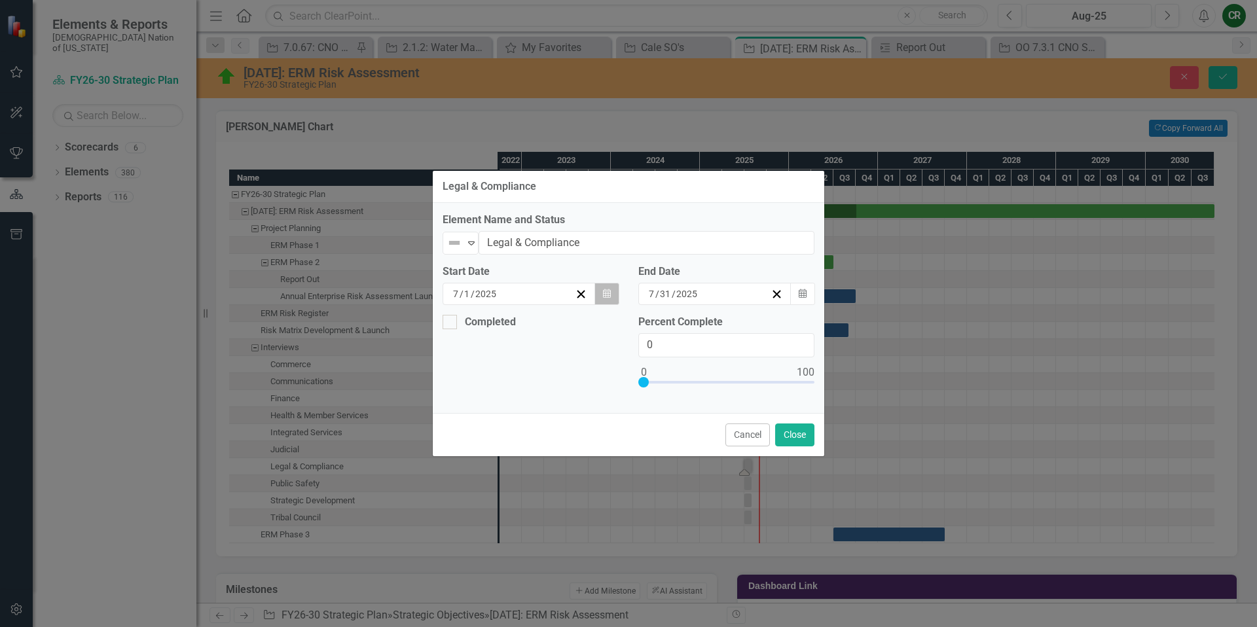
click at [605, 300] on button "Calendar" at bounding box center [606, 294] width 25 height 22
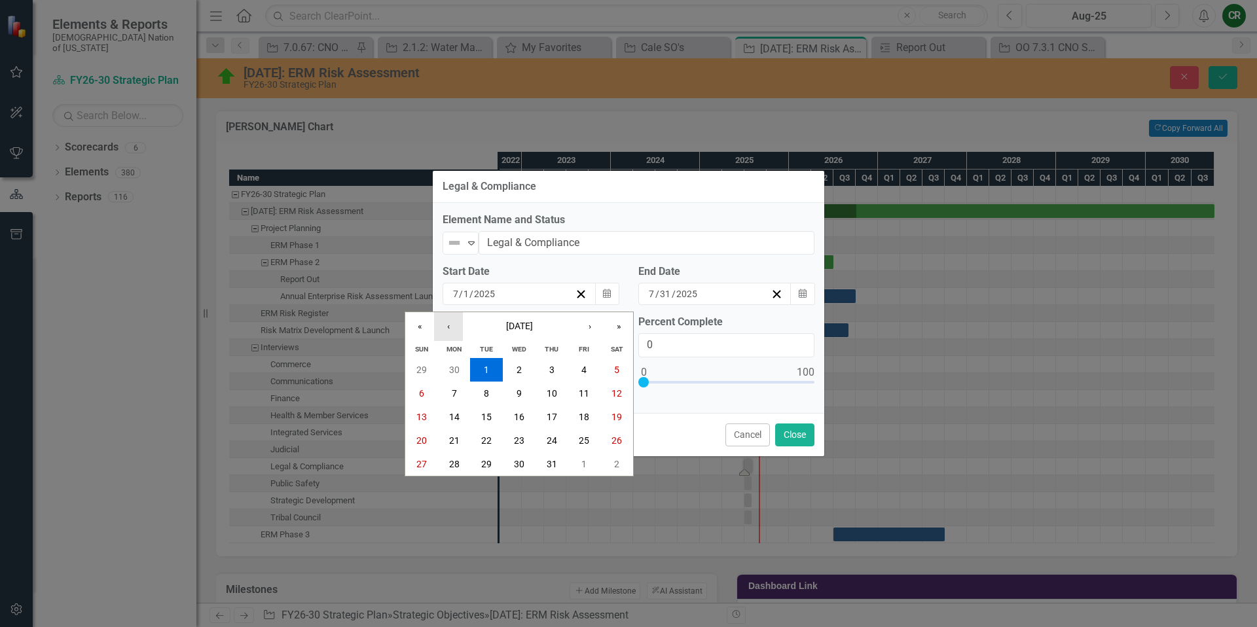
drag, startPoint x: 454, startPoint y: 331, endPoint x: 456, endPoint y: 338, distance: 8.1
click at [453, 331] on button "‹" at bounding box center [448, 326] width 29 height 29
drag, startPoint x: 420, startPoint y: 372, endPoint x: 468, endPoint y: 370, distance: 48.5
click at [420, 372] on abbr "1" at bounding box center [421, 370] width 5 height 10
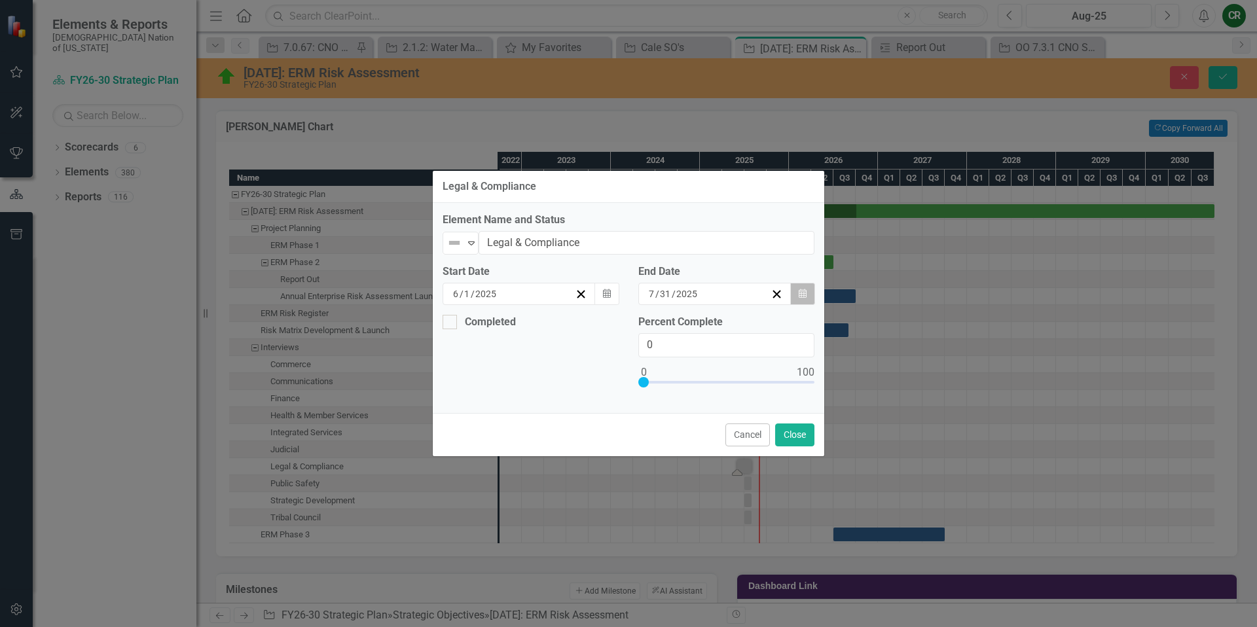
click at [808, 295] on button "Calendar" at bounding box center [802, 294] width 25 height 22
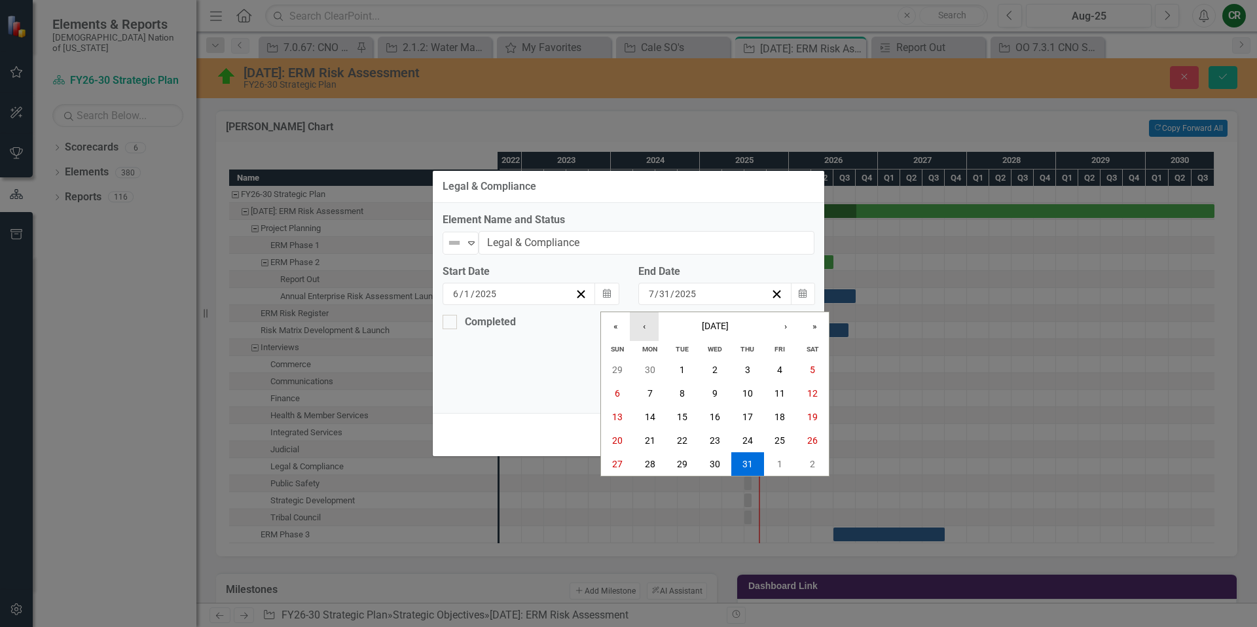
click at [641, 330] on button "‹" at bounding box center [644, 326] width 29 height 29
click at [681, 440] on abbr "24" at bounding box center [682, 440] width 10 height 10
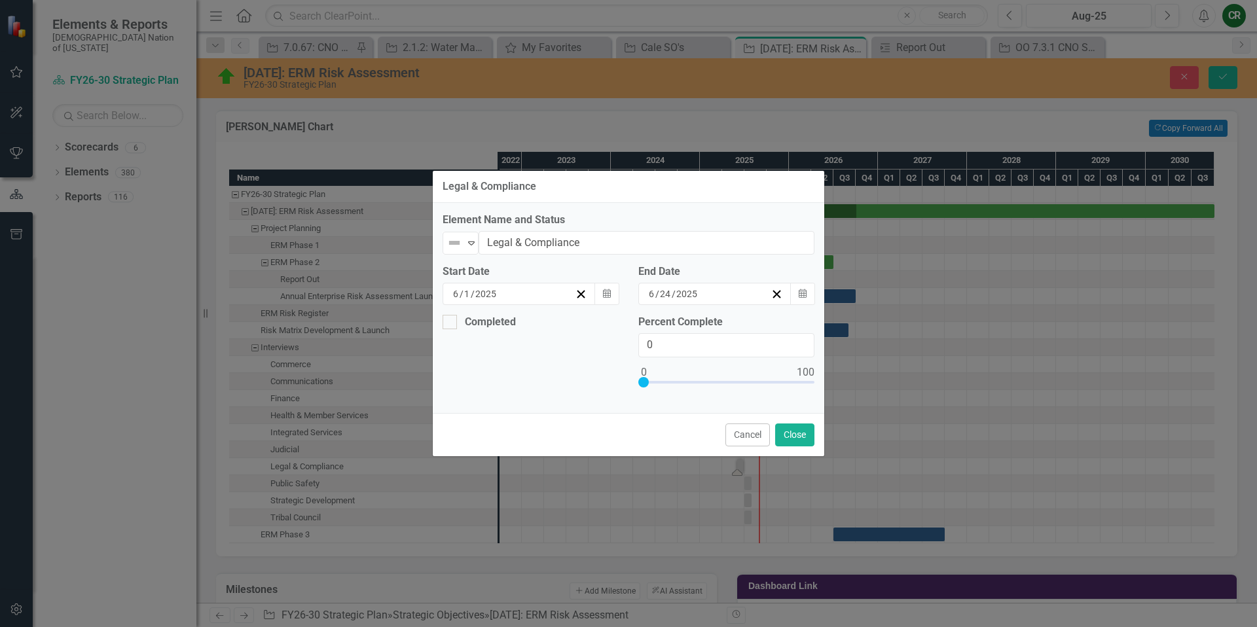
drag, startPoint x: 453, startPoint y: 321, endPoint x: 457, endPoint y: 330, distance: 9.4
click at [452, 321] on div at bounding box center [449, 322] width 14 height 14
click at [451, 321] on input "Completed" at bounding box center [446, 319] width 9 height 9
checkbox input "true"
click at [605, 375] on icon "button" at bounding box center [607, 371] width 8 height 9
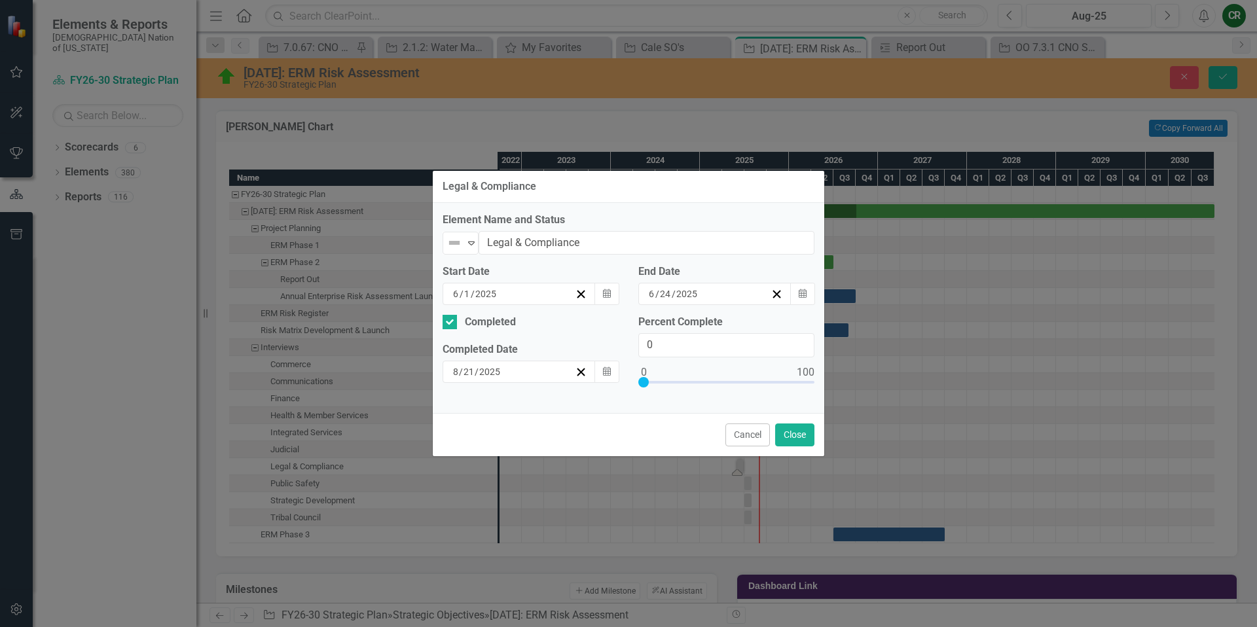
click at [473, 409] on button "‹" at bounding box center [487, 397] width 29 height 29
click at [520, 515] on abbr "24" at bounding box center [525, 511] width 10 height 10
type input "100"
drag, startPoint x: 647, startPoint y: 381, endPoint x: 823, endPoint y: 382, distance: 176.1
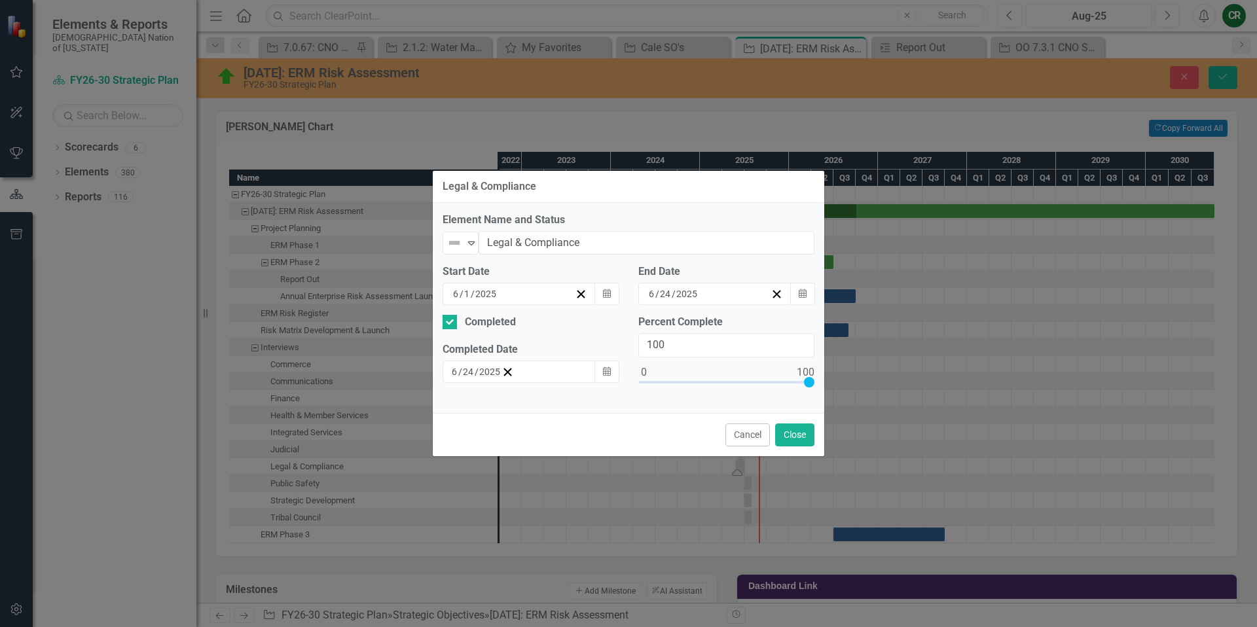
click at [823, 382] on div "Percent Complete 100" at bounding box center [726, 359] width 196 height 88
click at [475, 250] on div "Expand" at bounding box center [471, 243] width 13 height 22
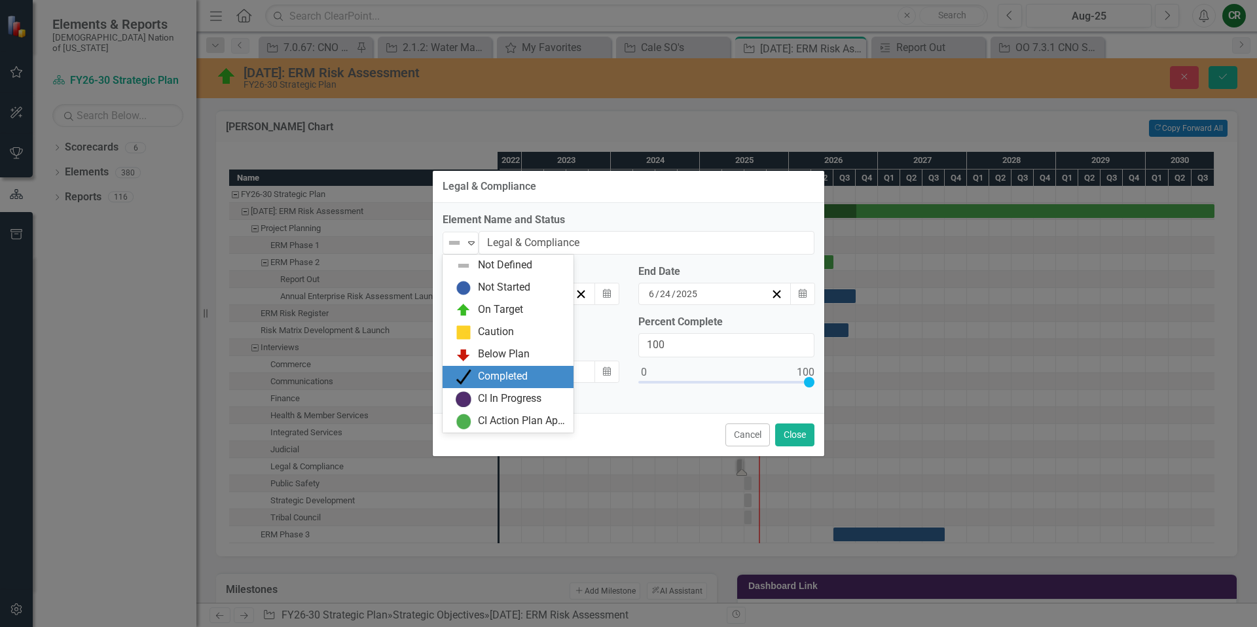
click at [494, 369] on div "Completed" at bounding box center [503, 376] width 50 height 15
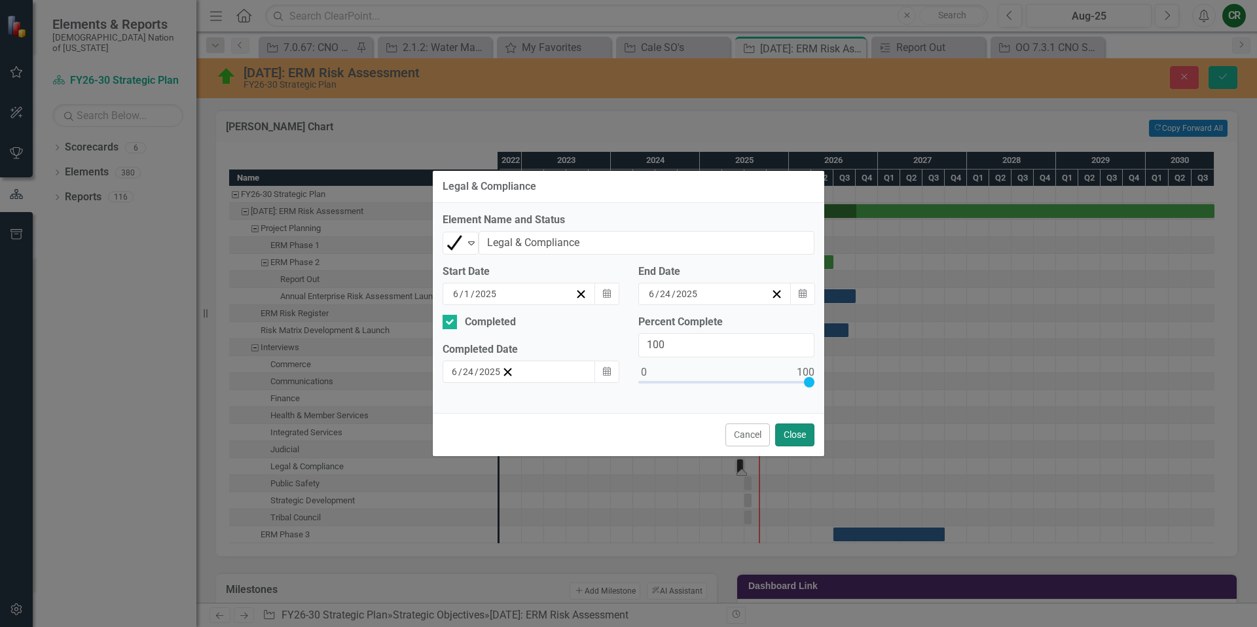
click at [791, 432] on button "Close" at bounding box center [794, 434] width 39 height 23
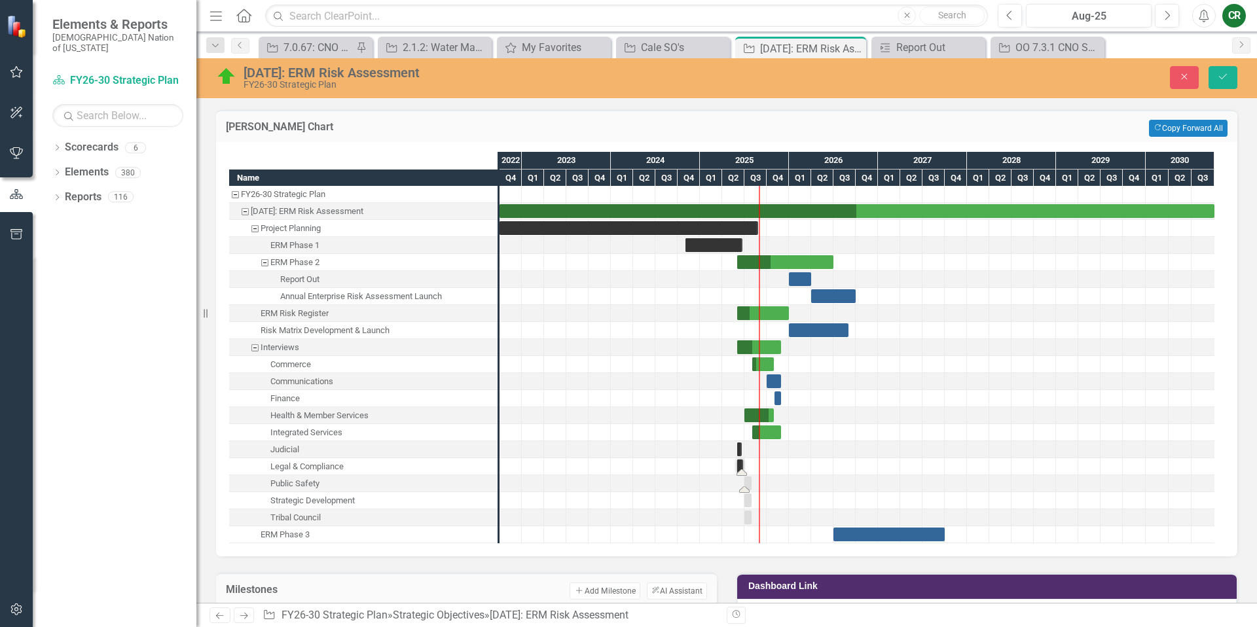
click at [747, 483] on div "Task: Start date: 2025-07-01 End date: 2025-07-31" at bounding box center [747, 483] width 7 height 14
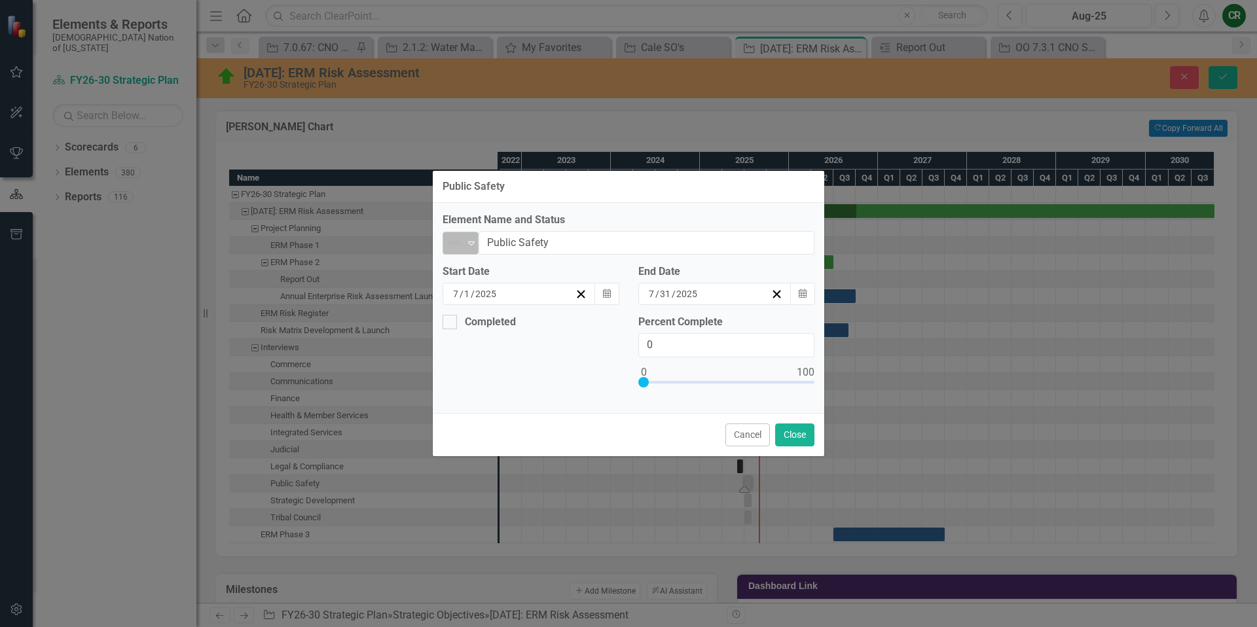
click at [469, 238] on icon "Expand" at bounding box center [471, 243] width 13 height 10
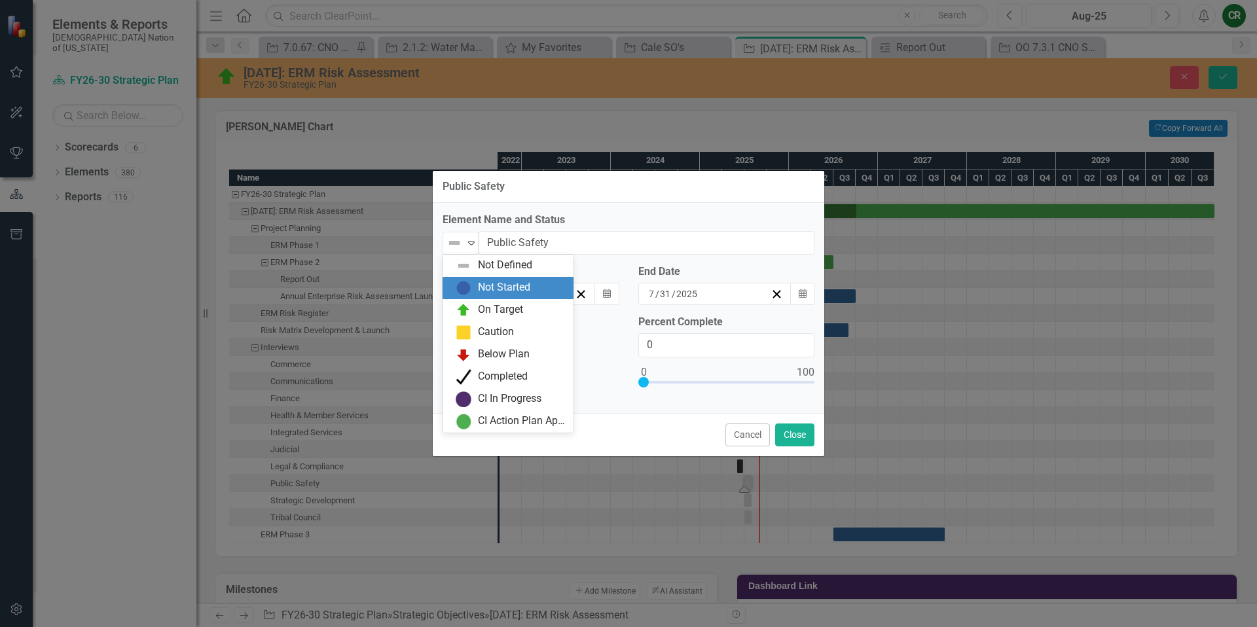
click at [480, 291] on div "Not Started" at bounding box center [504, 287] width 52 height 15
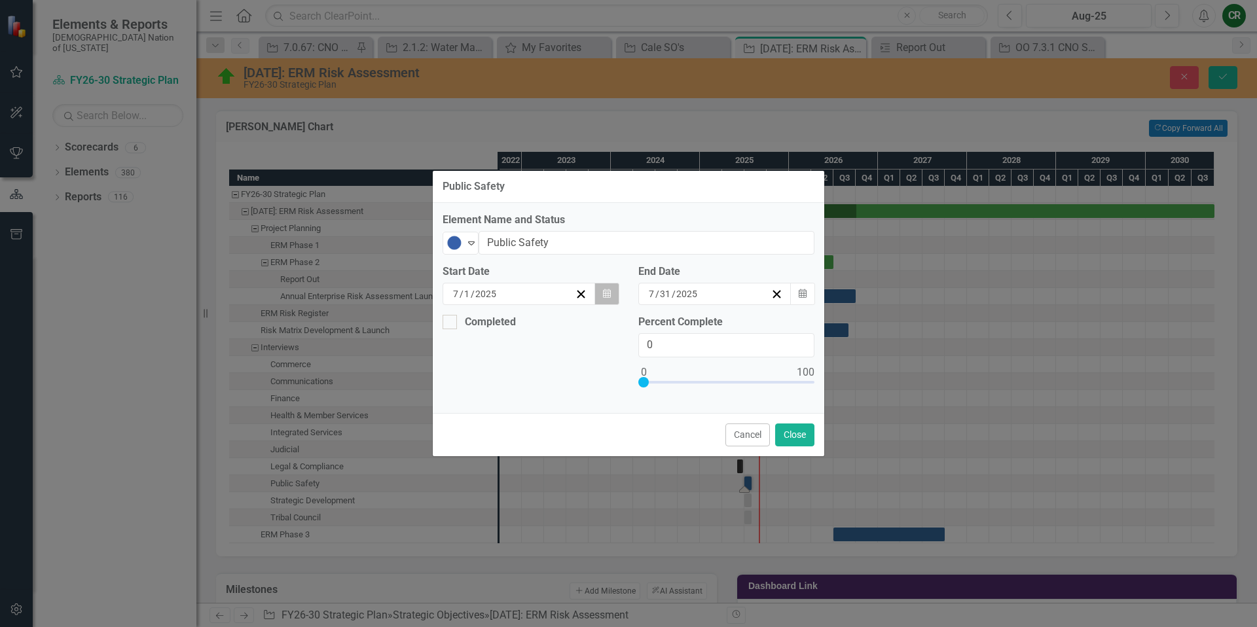
click at [605, 298] on button "Calendar" at bounding box center [606, 294] width 25 height 22
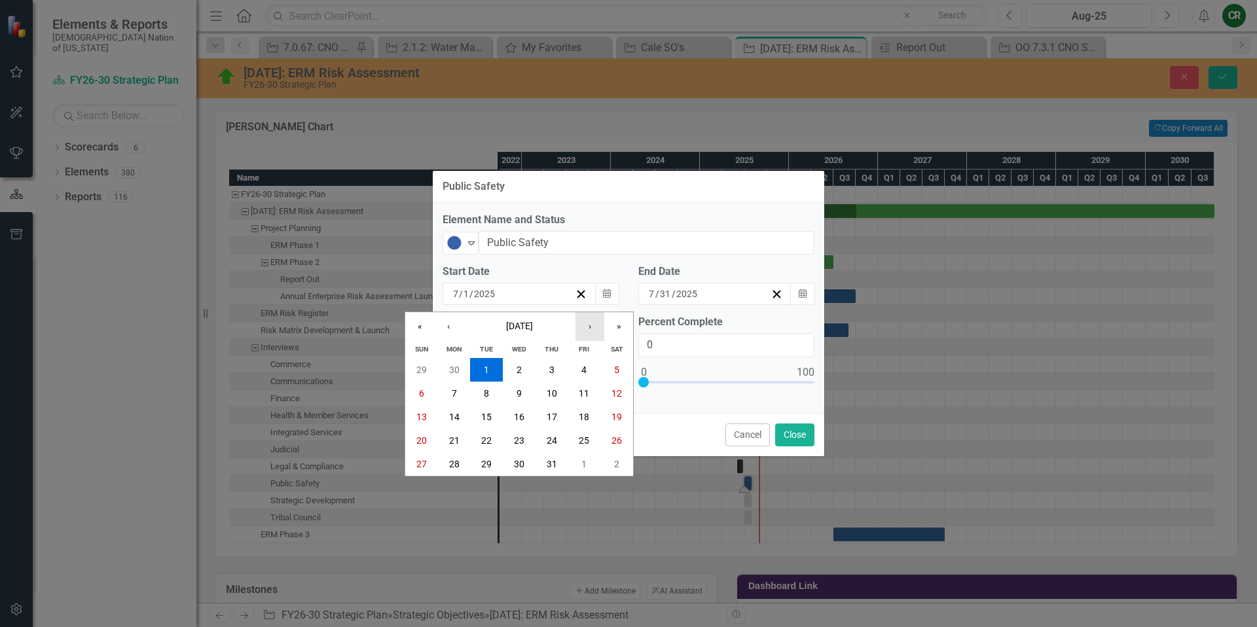
click at [588, 326] on button "›" at bounding box center [589, 326] width 29 height 29
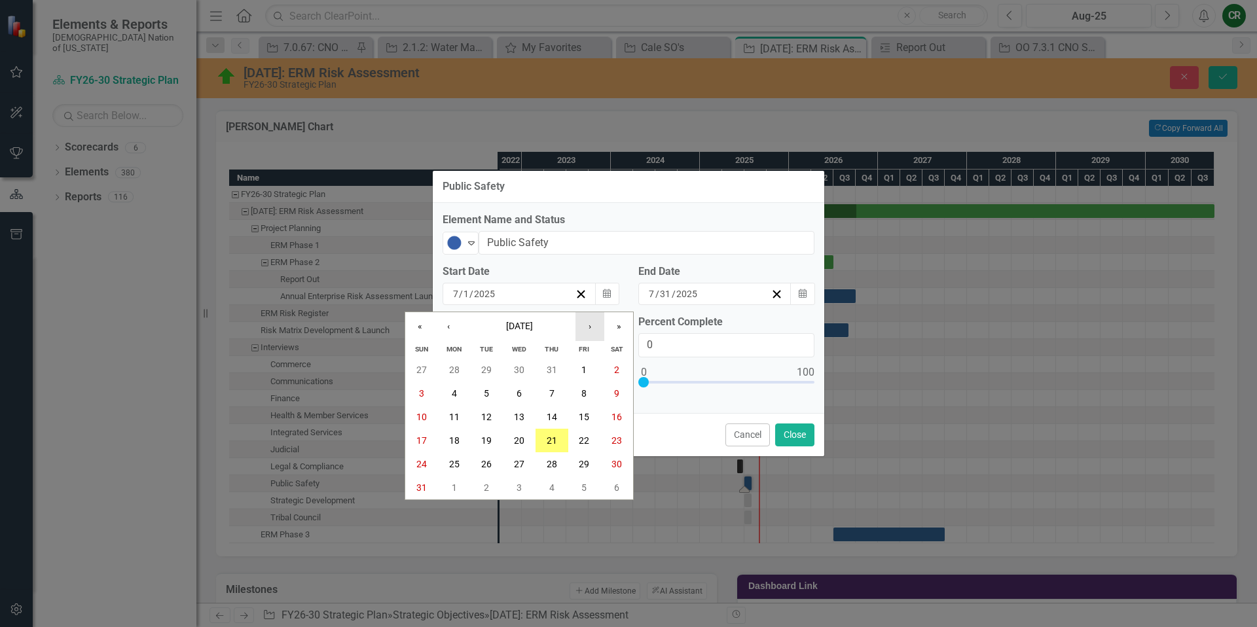
click at [588, 326] on button "›" at bounding box center [589, 326] width 29 height 29
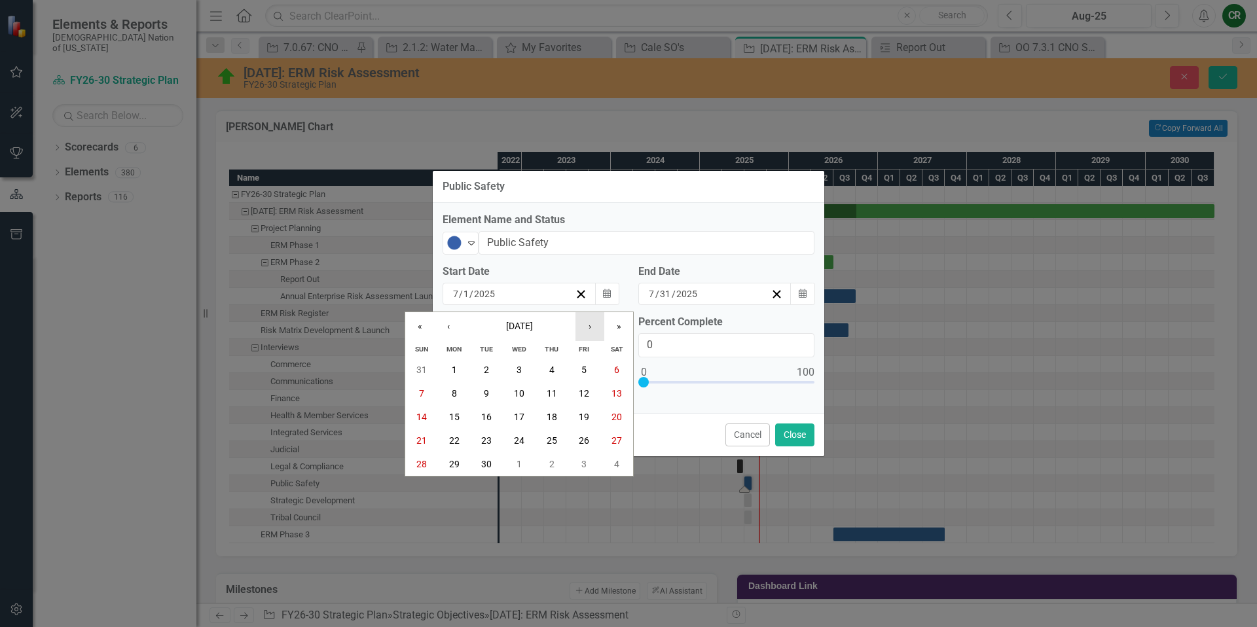
click at [588, 326] on button "›" at bounding box center [589, 326] width 29 height 29
click at [609, 368] on button "1" at bounding box center [616, 370] width 33 height 24
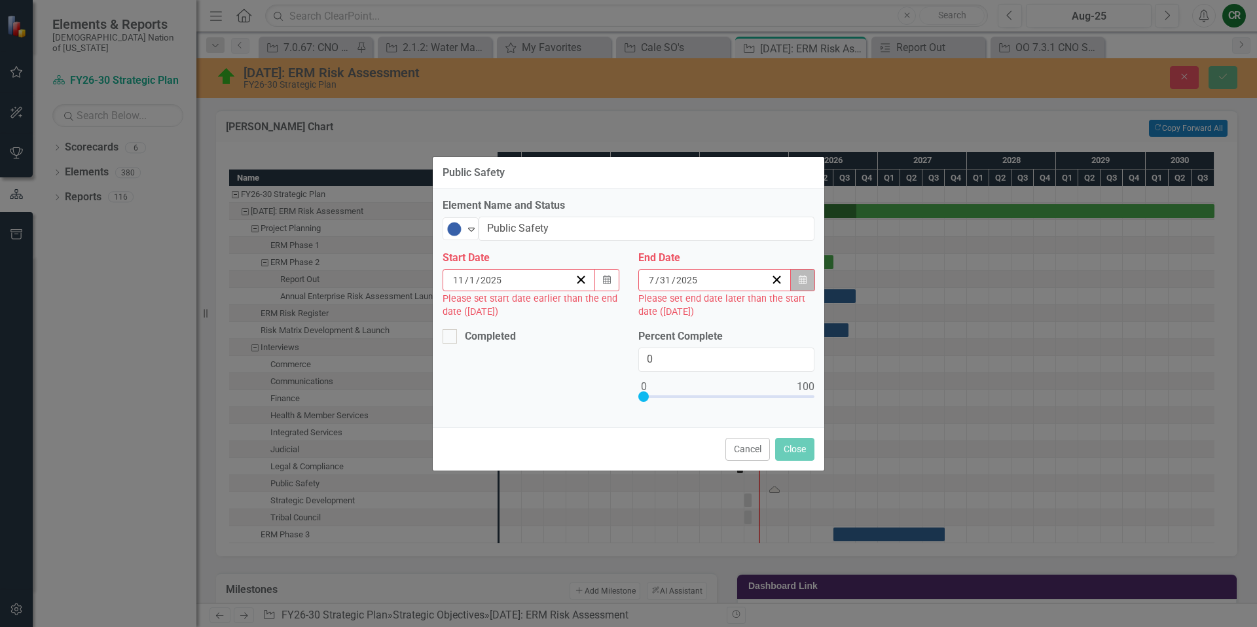
click at [809, 283] on button "Calendar" at bounding box center [802, 280] width 25 height 22
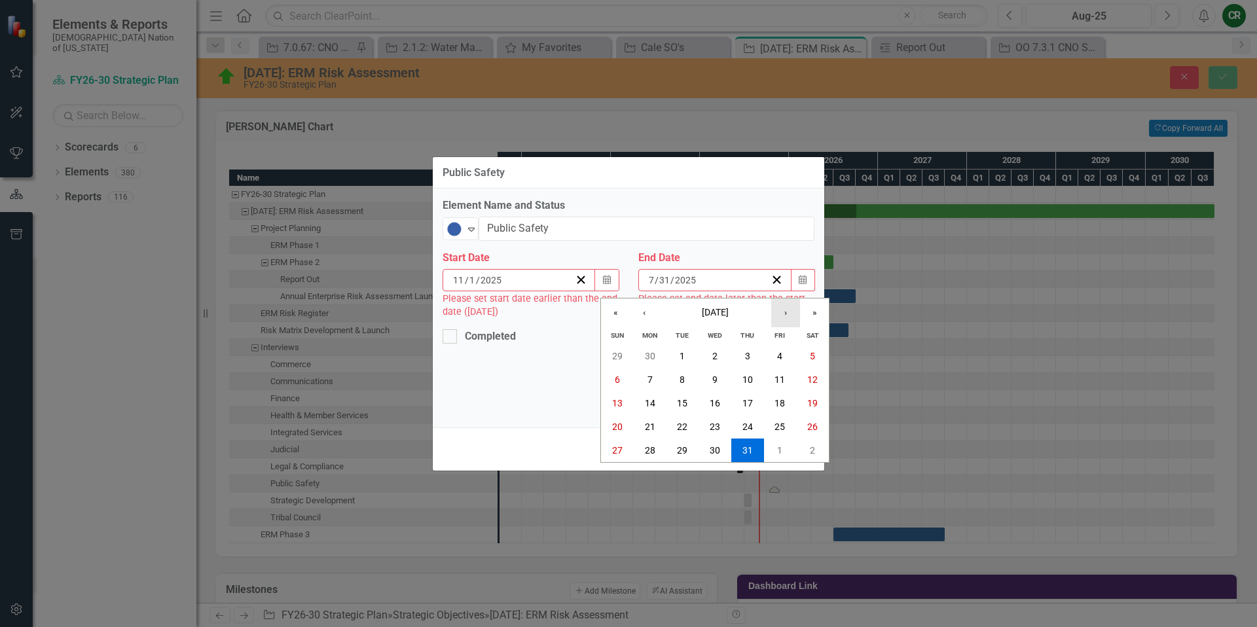
click at [788, 318] on button "›" at bounding box center [785, 312] width 29 height 29
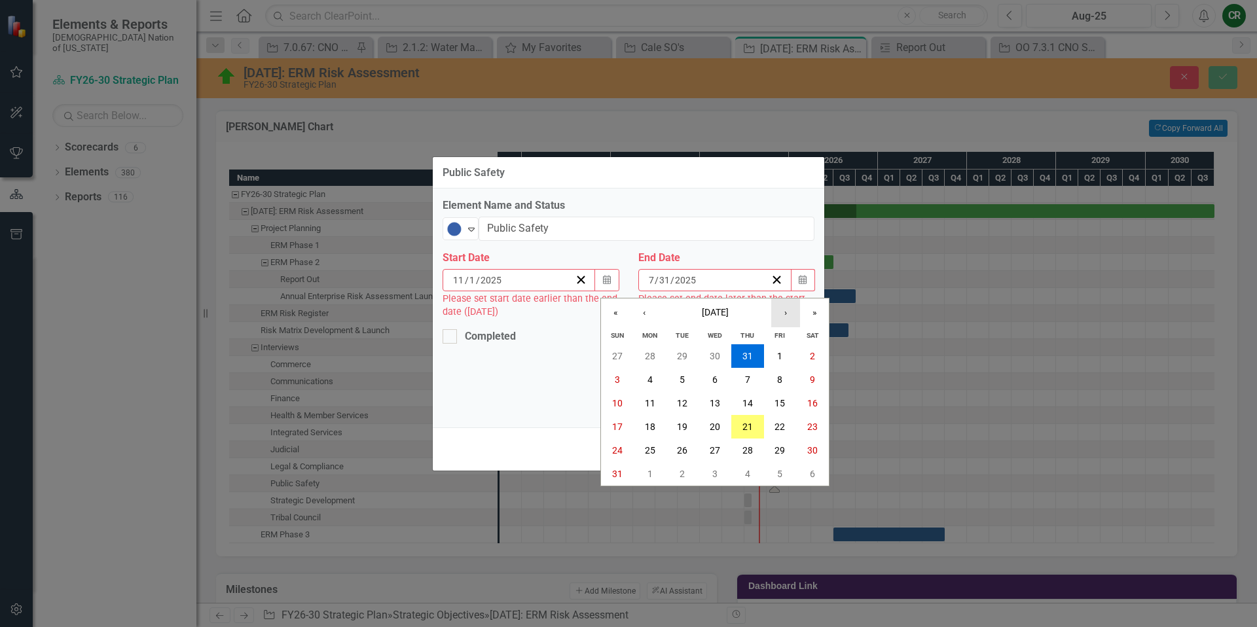
click at [788, 318] on button "›" at bounding box center [785, 312] width 29 height 29
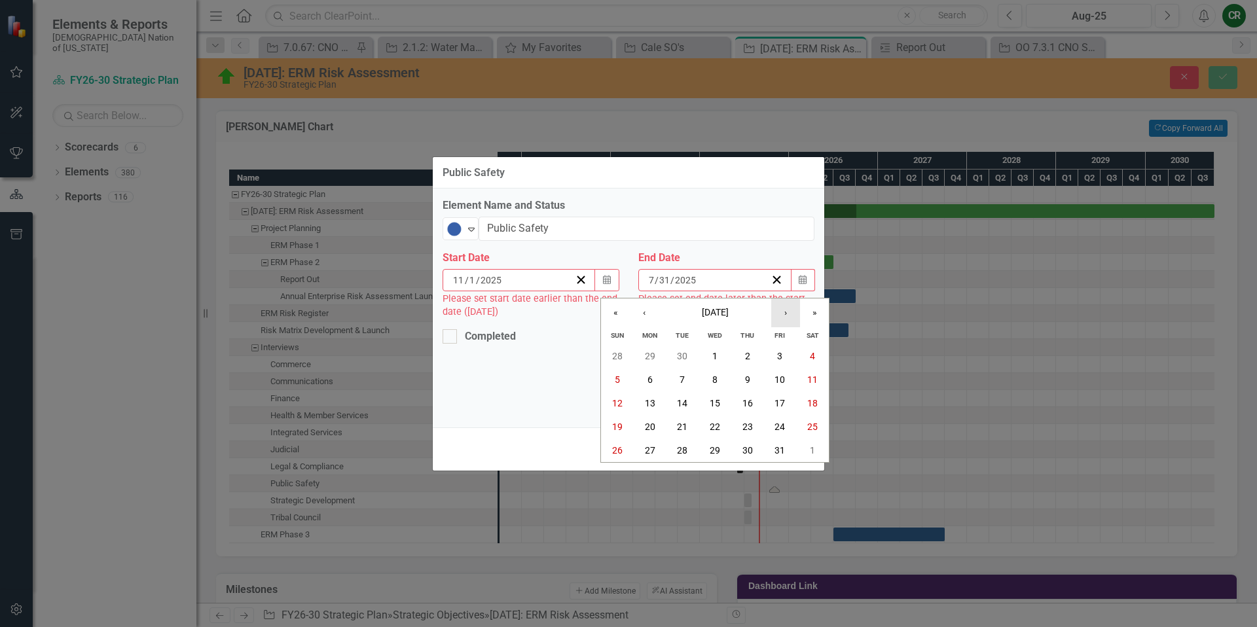
click at [788, 318] on button "›" at bounding box center [785, 312] width 29 height 29
click at [623, 474] on button "30" at bounding box center [617, 474] width 33 height 24
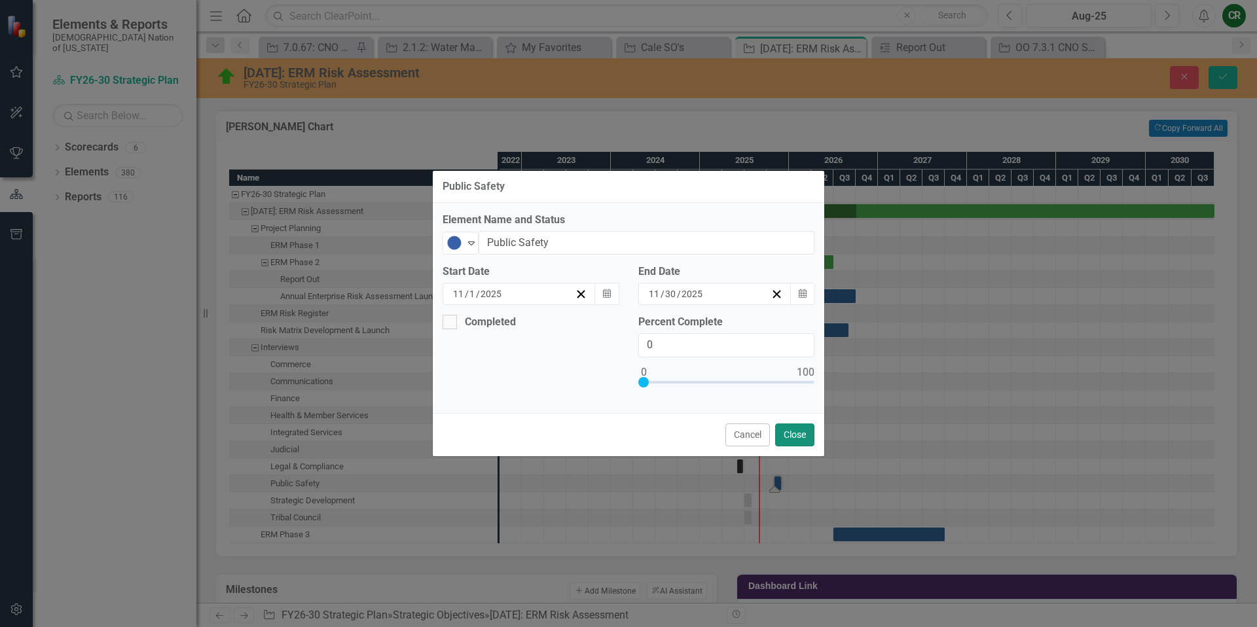
click at [804, 440] on button "Close" at bounding box center [794, 434] width 39 height 23
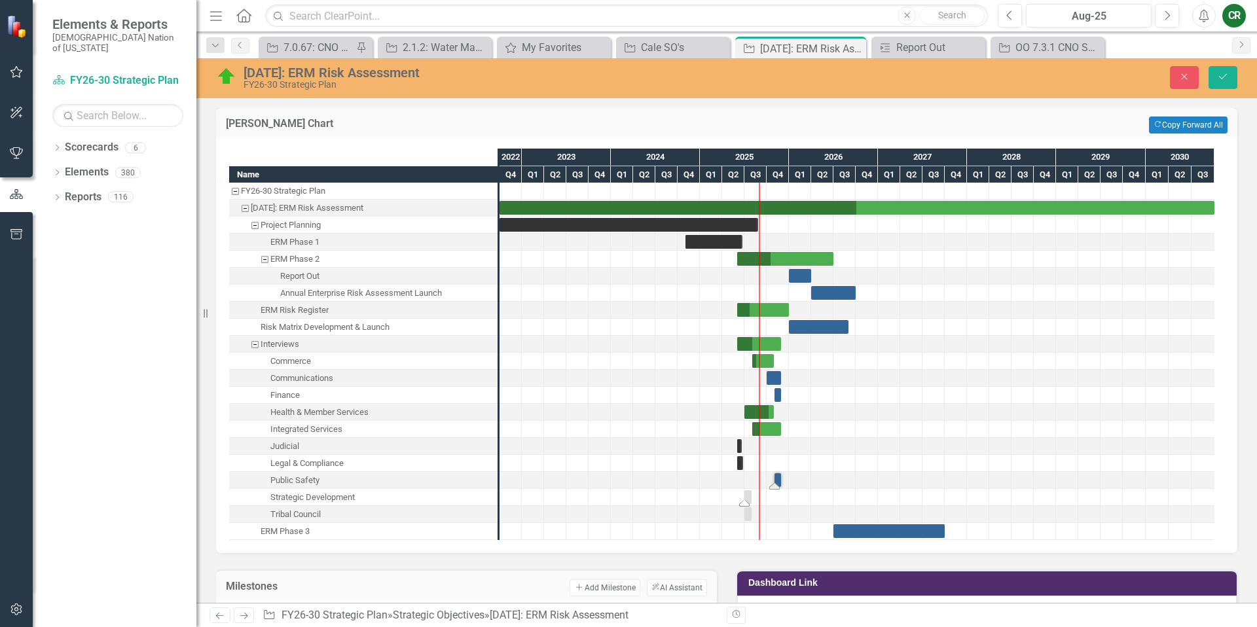
scroll to position [1031, 0]
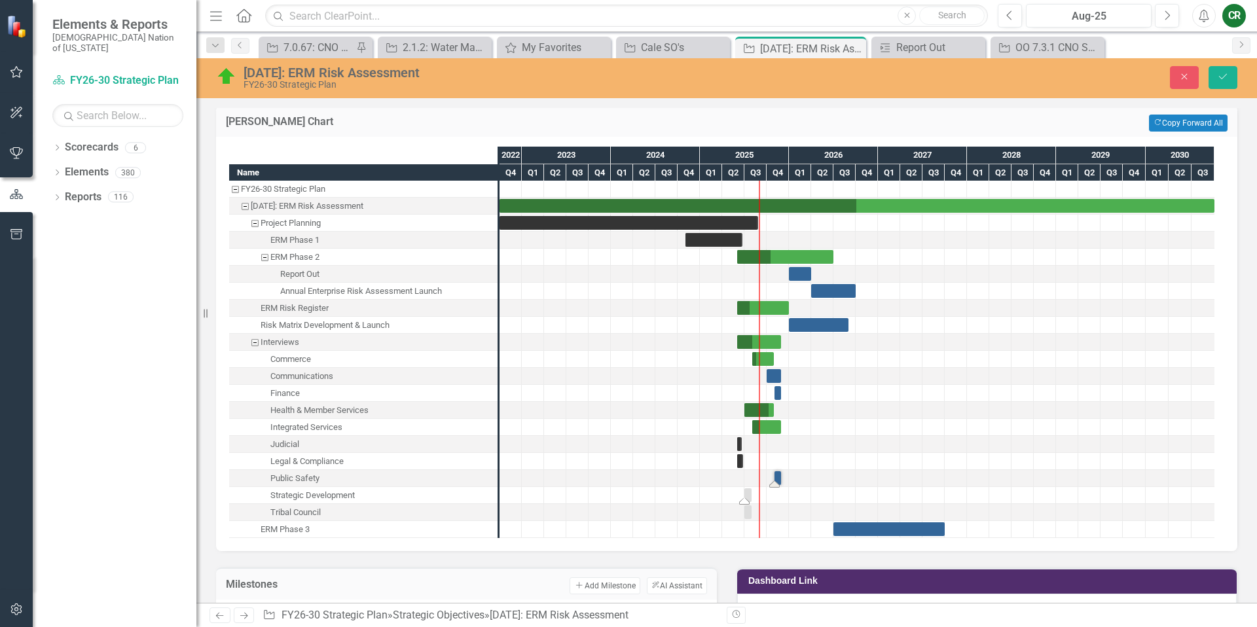
click at [747, 498] on div "Task: Start date: 2025-07-01 End date: 2025-07-31" at bounding box center [744, 501] width 10 height 7
click at [748, 498] on div "Task: Start date: 2025-07-01 End date: 2025-07-31" at bounding box center [747, 501] width 10 height 7
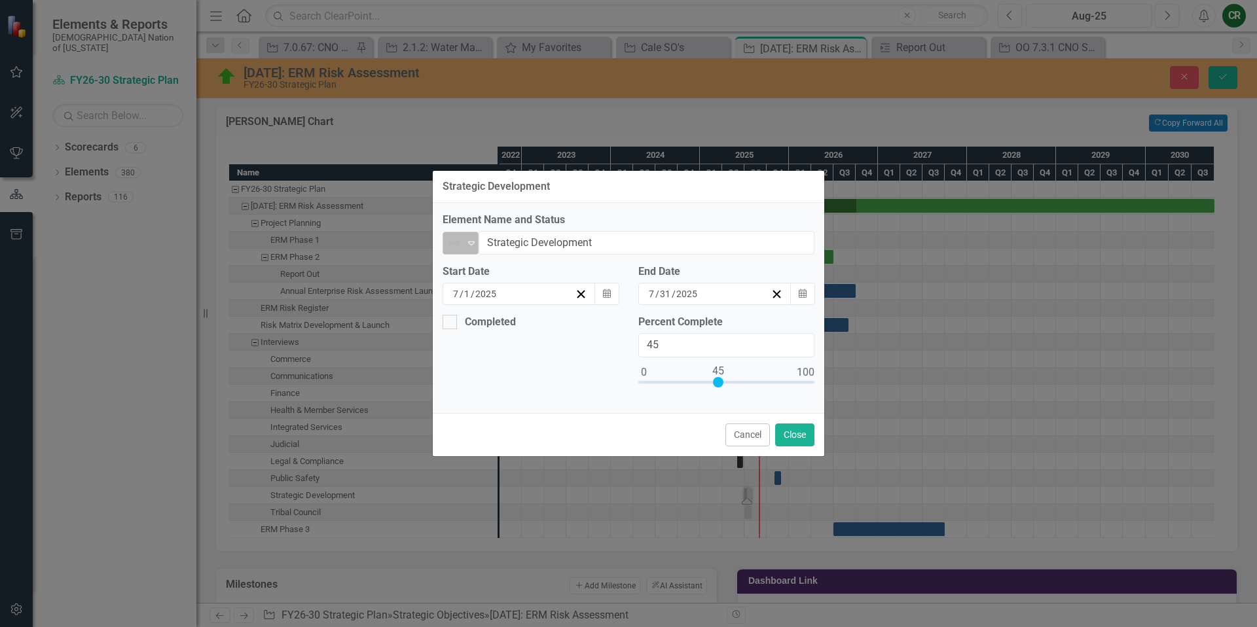
click at [467, 245] on icon "Expand" at bounding box center [471, 243] width 13 height 10
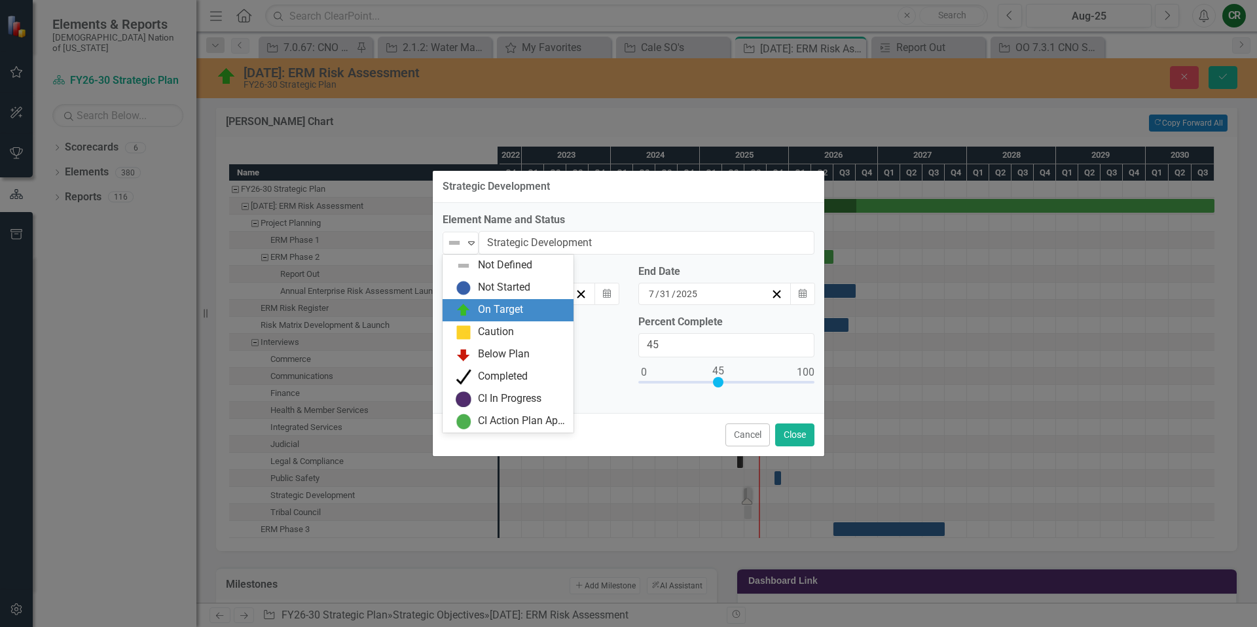
click at [502, 310] on div "On Target" at bounding box center [500, 309] width 45 height 15
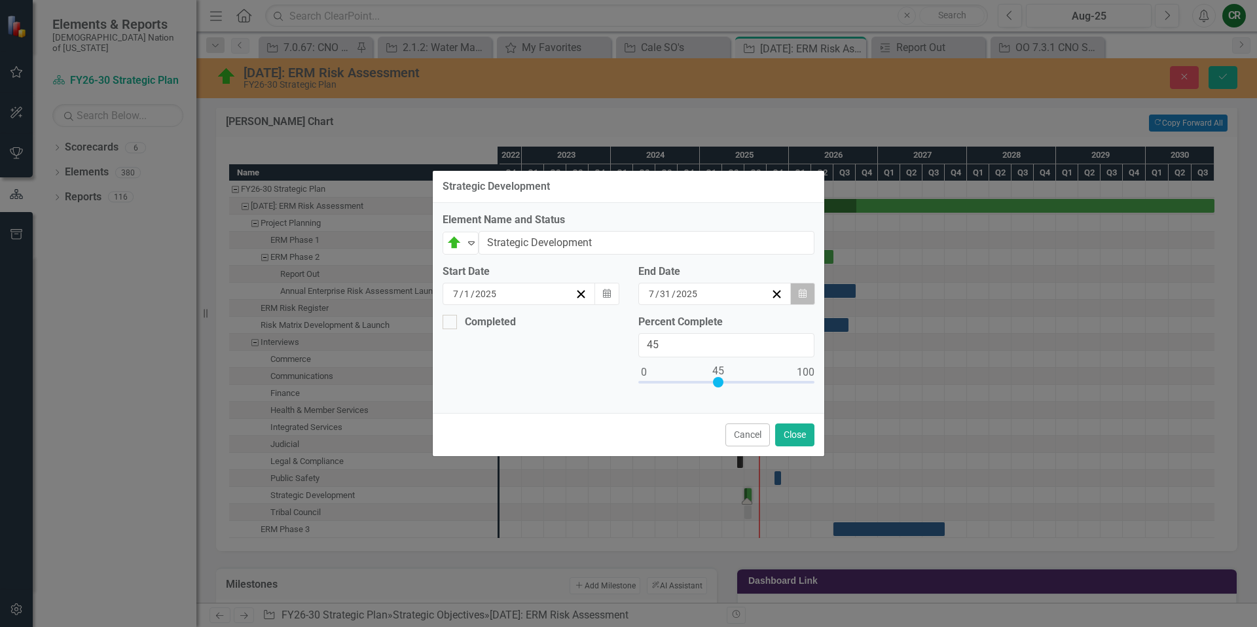
click at [804, 295] on icon "Calendar" at bounding box center [803, 293] width 8 height 9
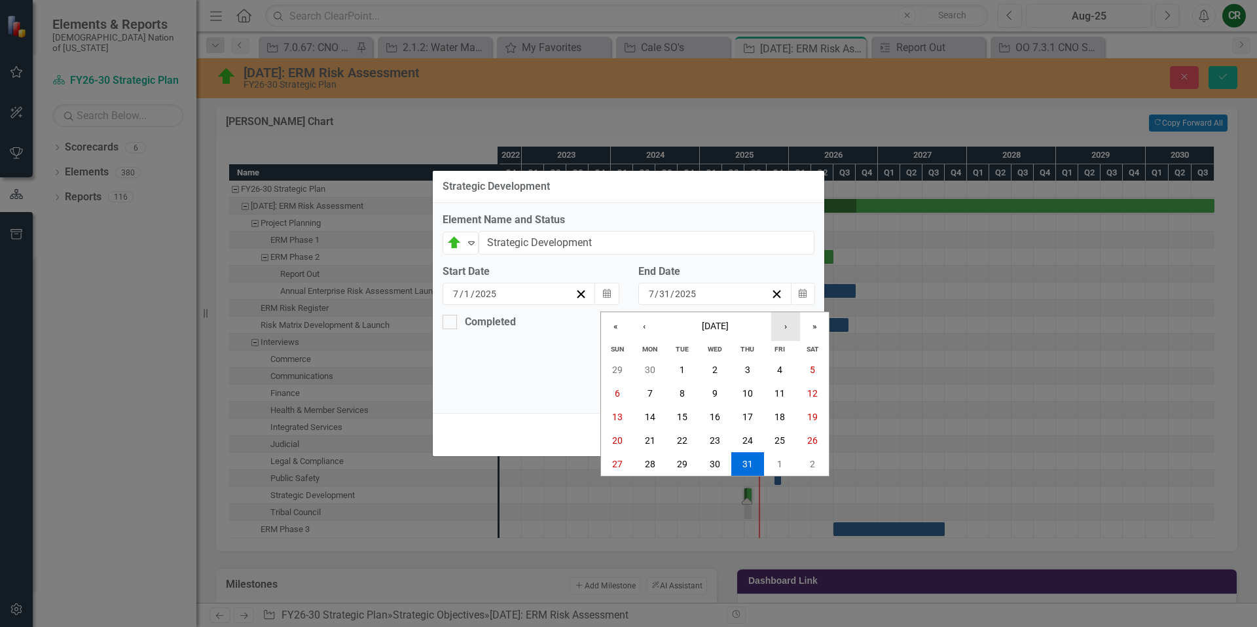
click at [789, 333] on button "›" at bounding box center [785, 326] width 29 height 29
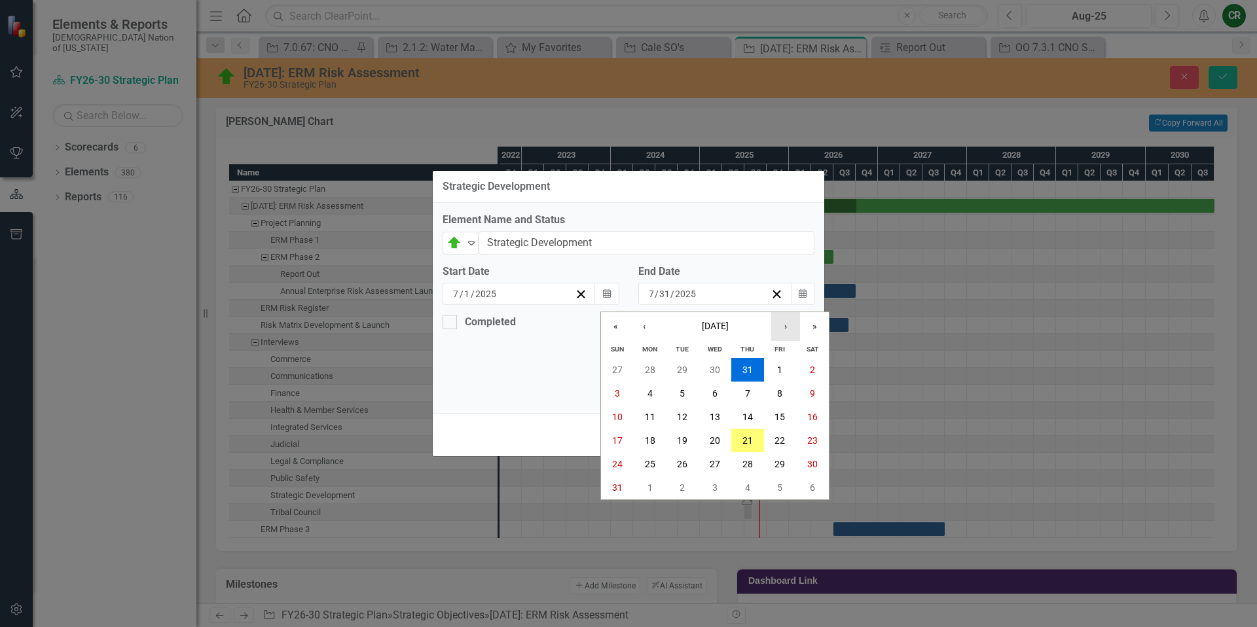
click at [789, 332] on button "›" at bounding box center [785, 326] width 29 height 29
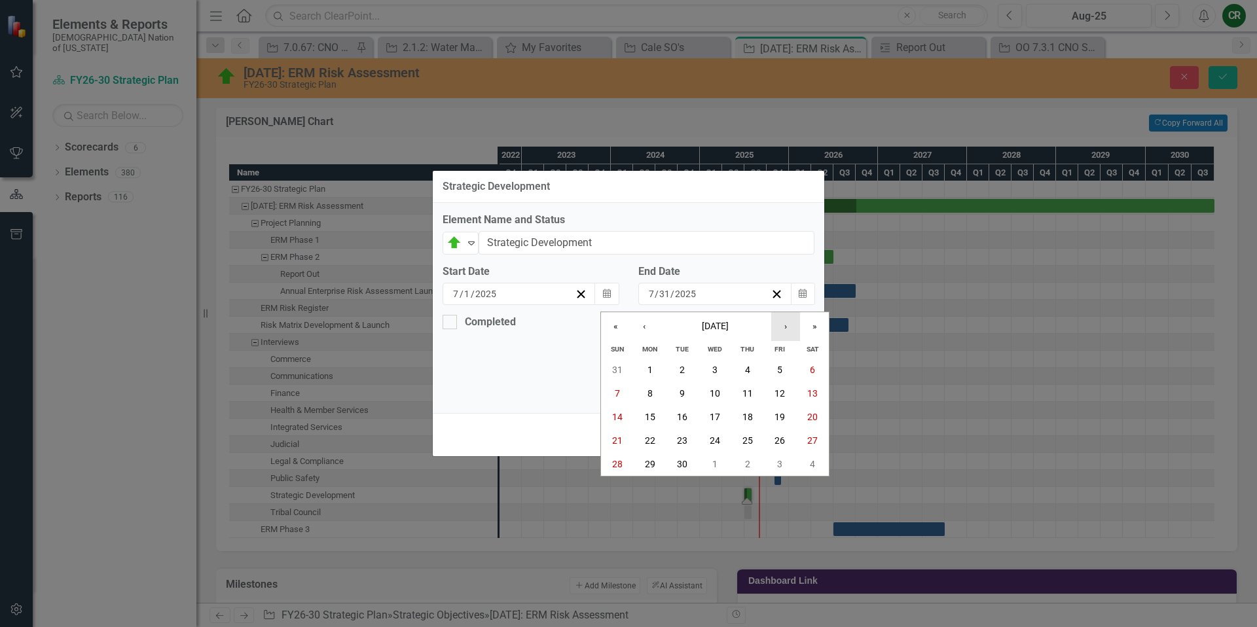
click at [789, 332] on button "›" at bounding box center [785, 326] width 29 height 29
click at [784, 368] on abbr "31" at bounding box center [779, 370] width 10 height 10
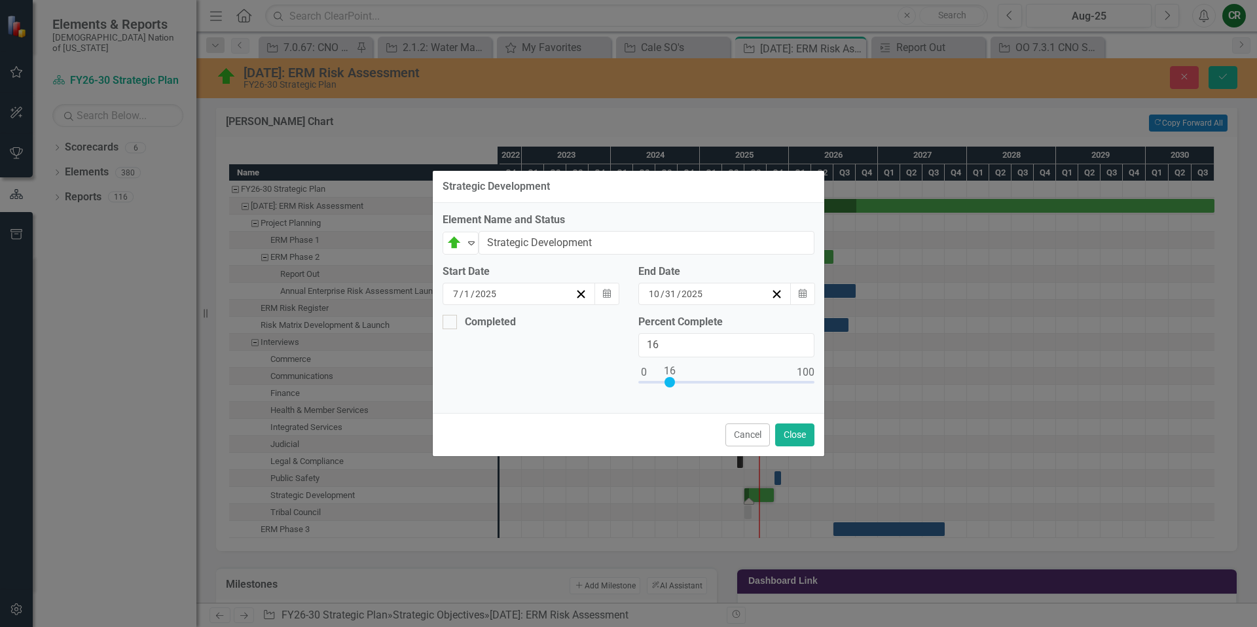
type input "15"
drag, startPoint x: 717, startPoint y: 382, endPoint x: 668, endPoint y: 379, distance: 49.2
click at [668, 379] on div at bounding box center [668, 382] width 10 height 10
click at [783, 433] on button "Close" at bounding box center [794, 434] width 39 height 23
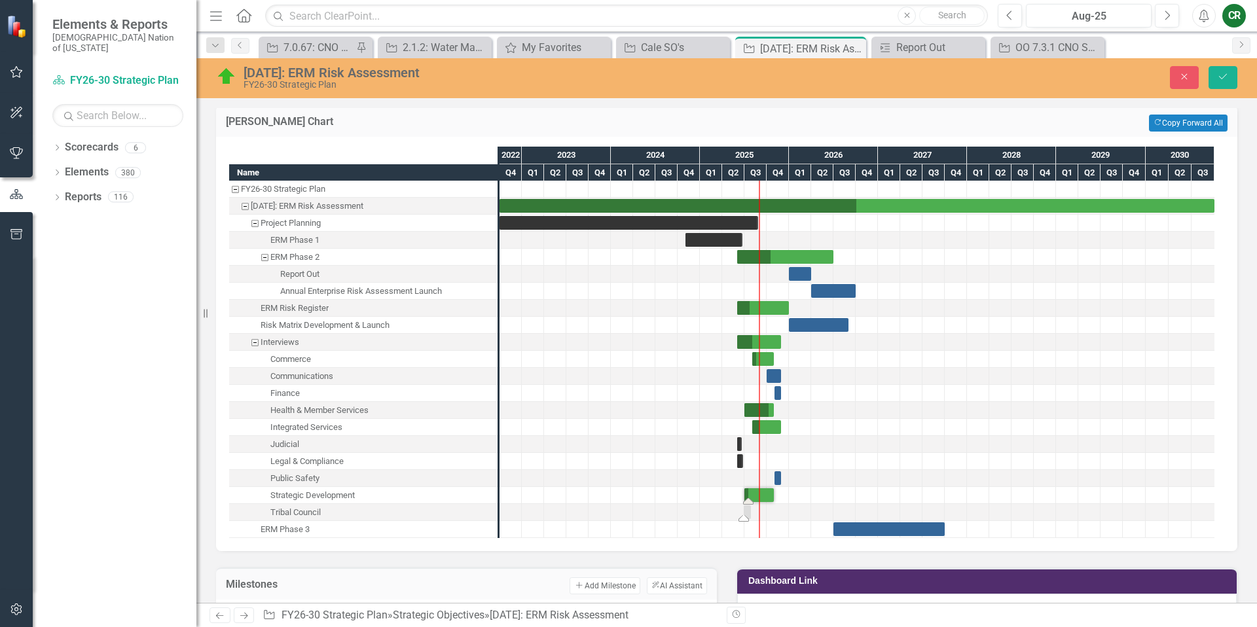
click at [746, 518] on div "Task: Start date: 2025-06-28 End date: 2025-07-28" at bounding box center [743, 518] width 10 height 7
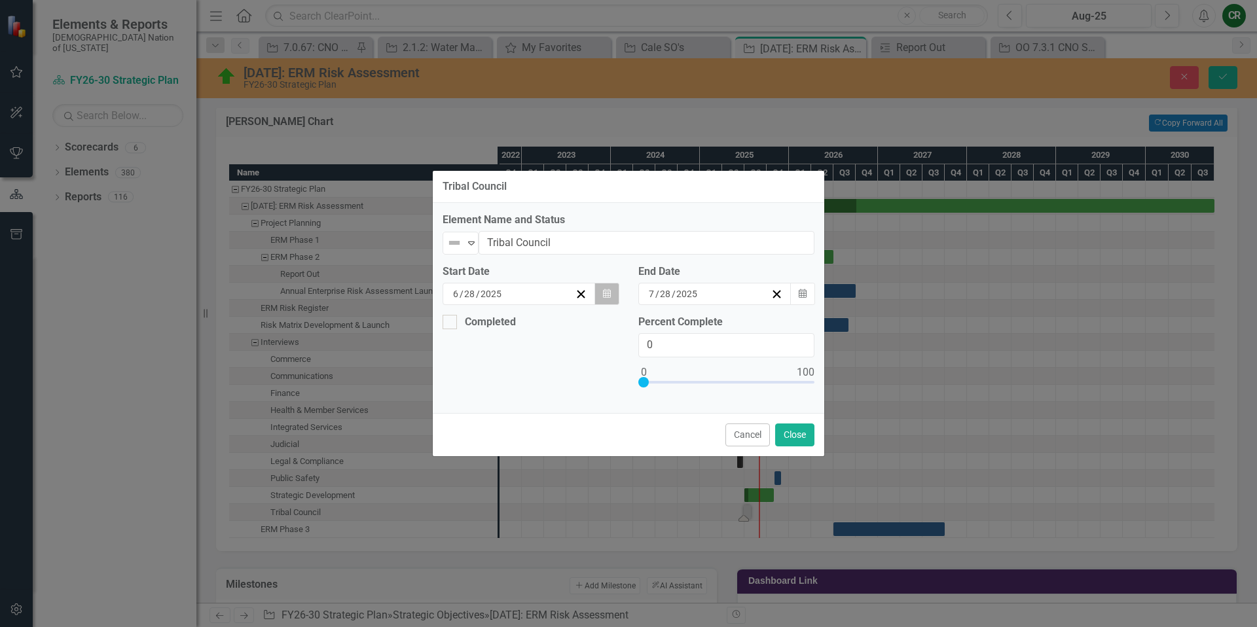
click at [607, 296] on icon "Calendar" at bounding box center [607, 293] width 8 height 9
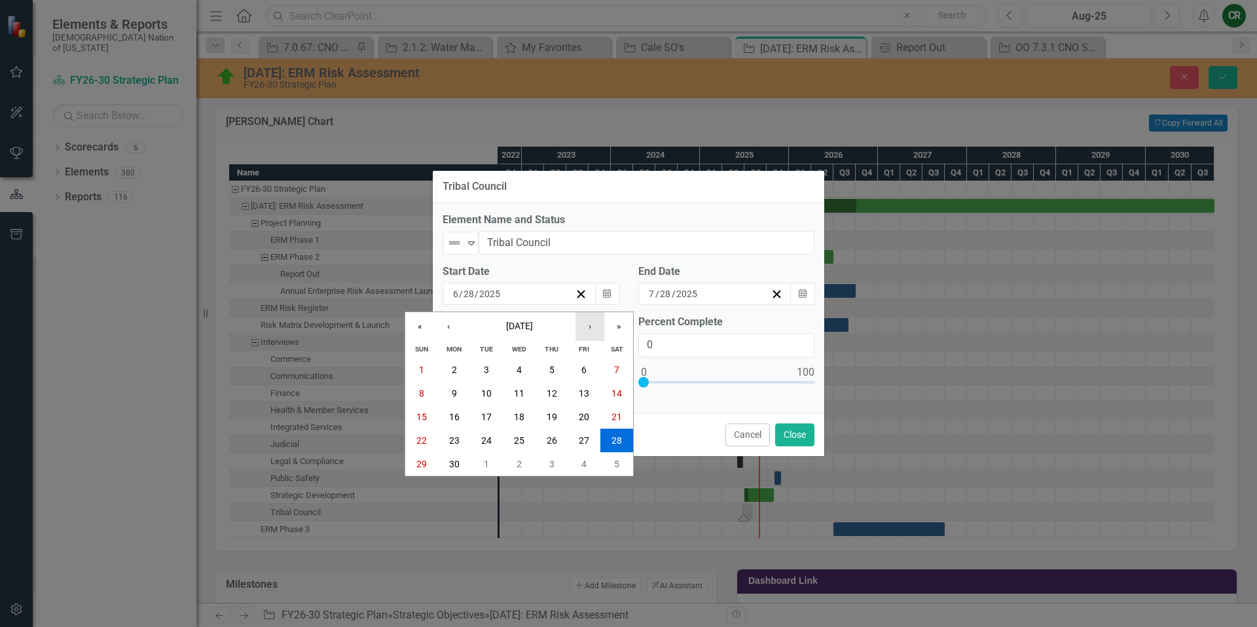
click at [586, 331] on button "›" at bounding box center [589, 326] width 29 height 29
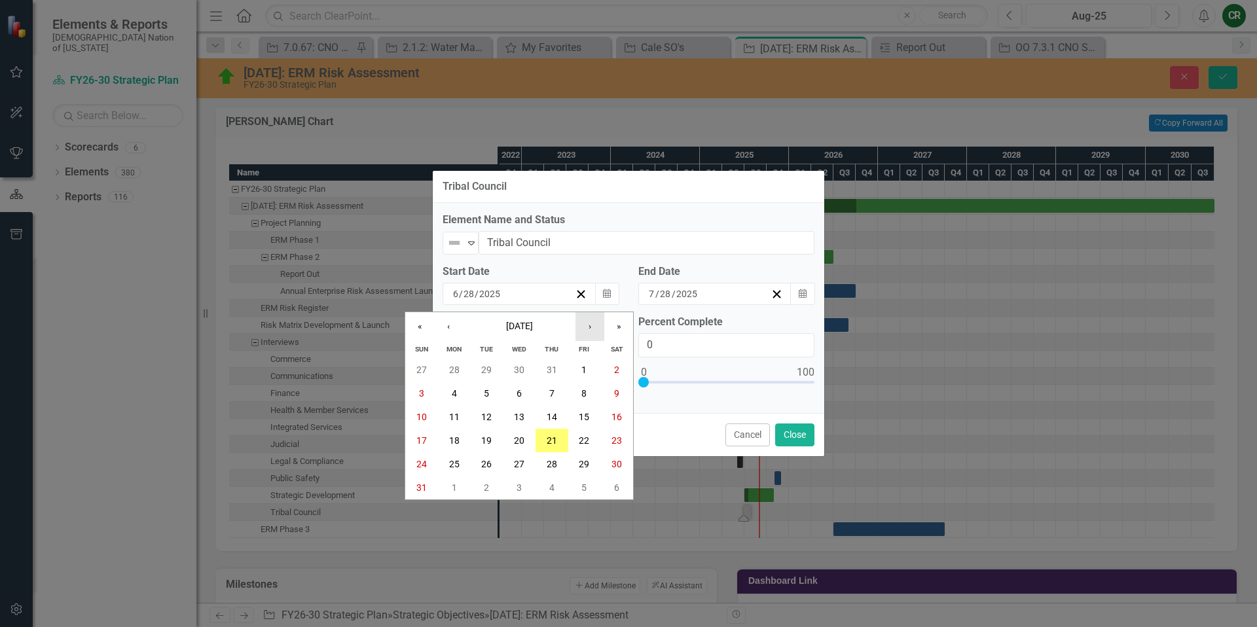
click at [586, 331] on button "›" at bounding box center [589, 326] width 29 height 29
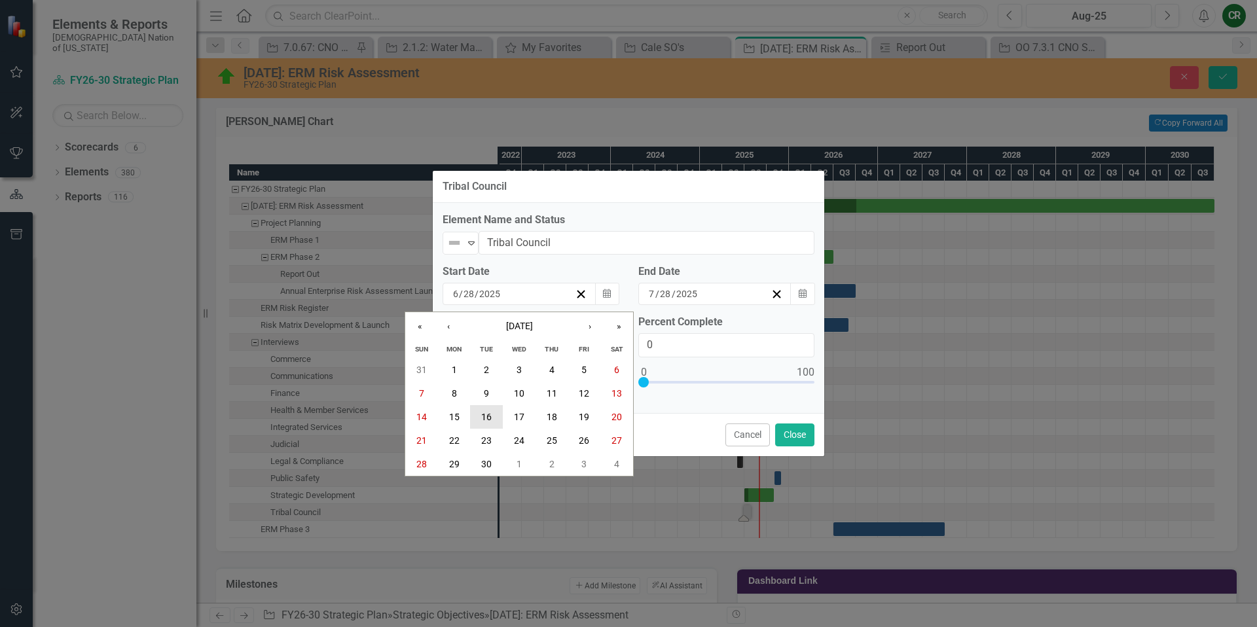
click at [488, 416] on abbr "16" at bounding box center [486, 417] width 10 height 10
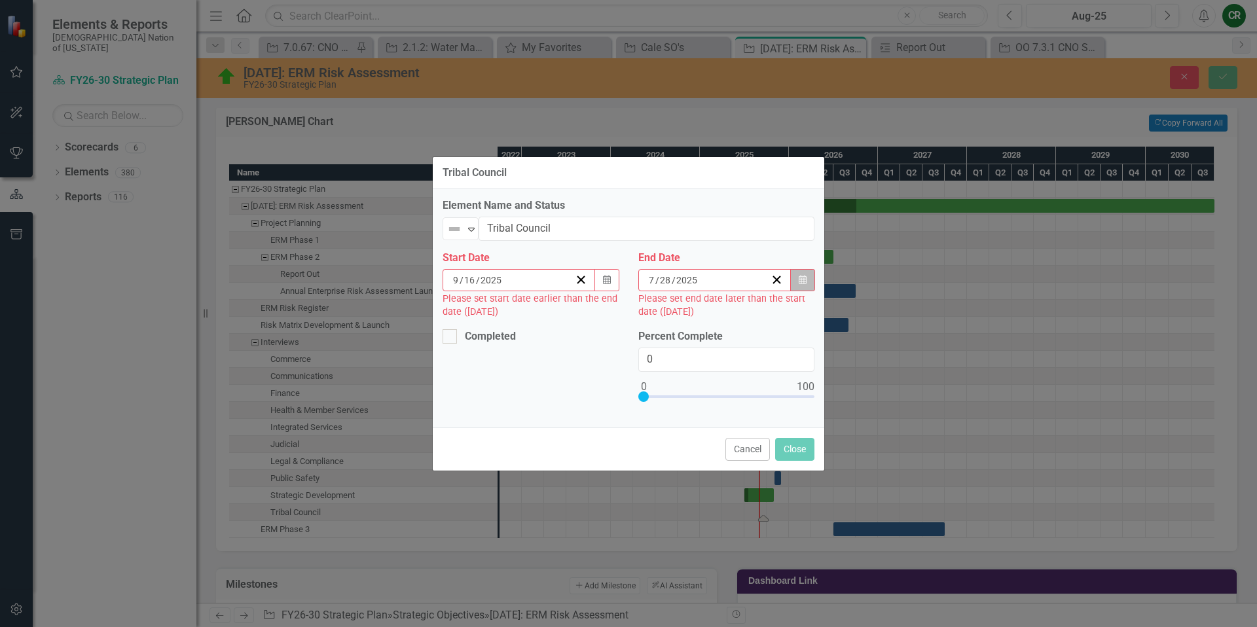
click at [797, 285] on button "Calendar" at bounding box center [802, 280] width 25 height 22
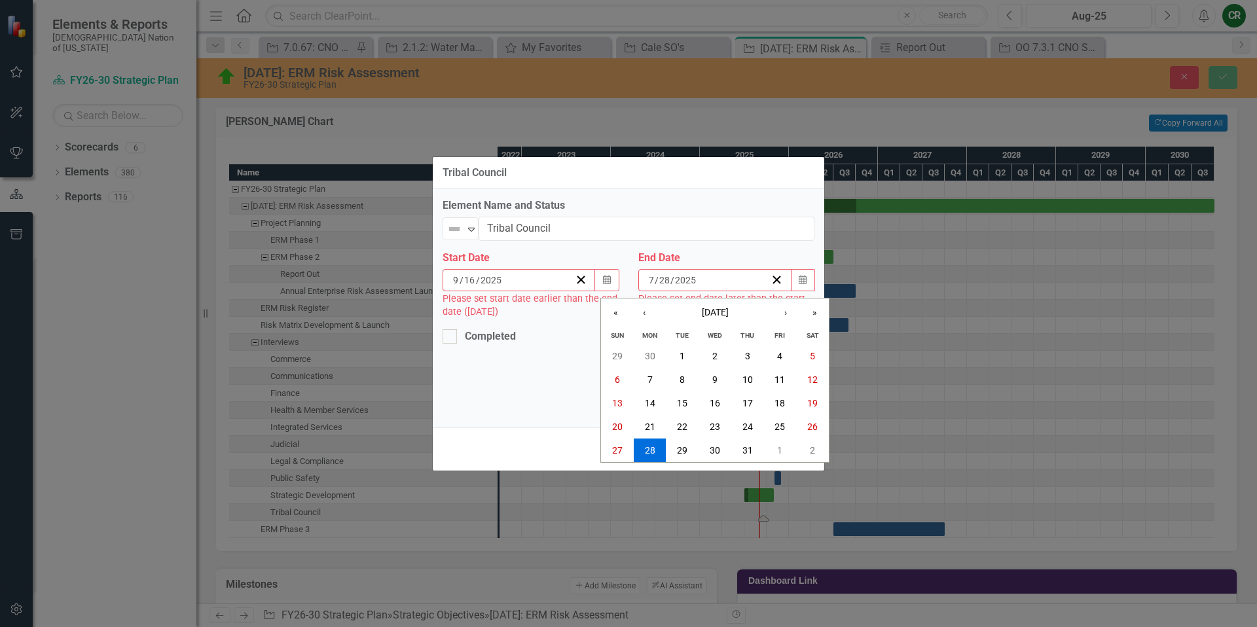
click at [589, 276] on div "9 / 16 / 2025" at bounding box center [518, 280] width 153 height 22
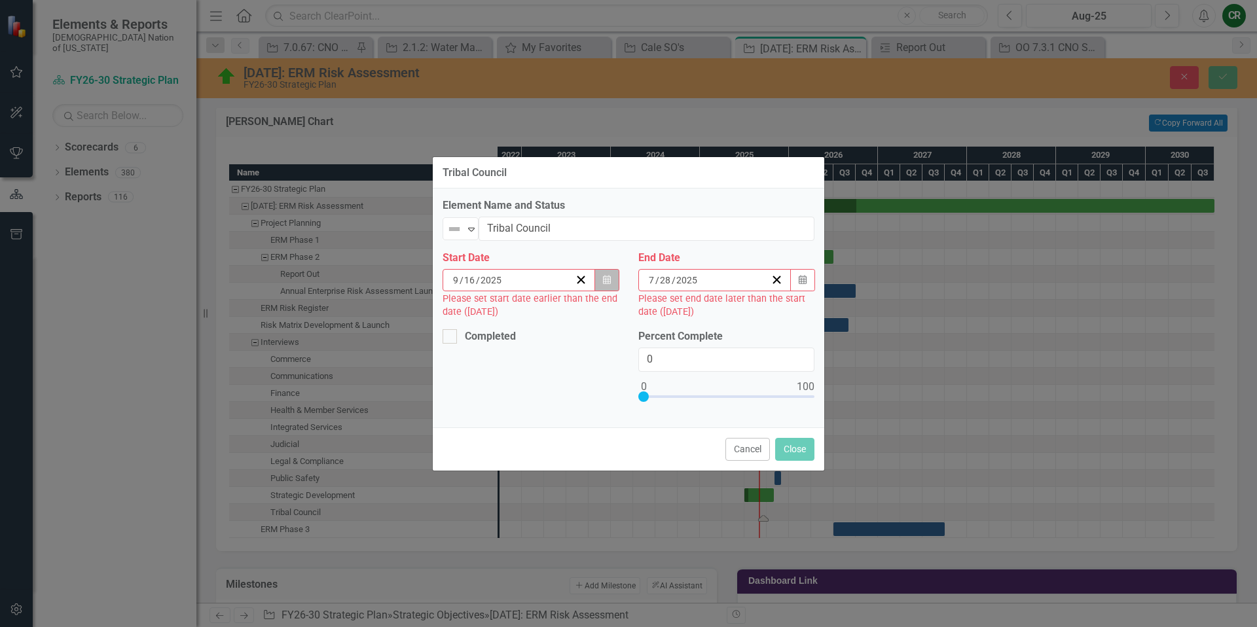
click at [604, 273] on button "Calendar" at bounding box center [606, 280] width 25 height 22
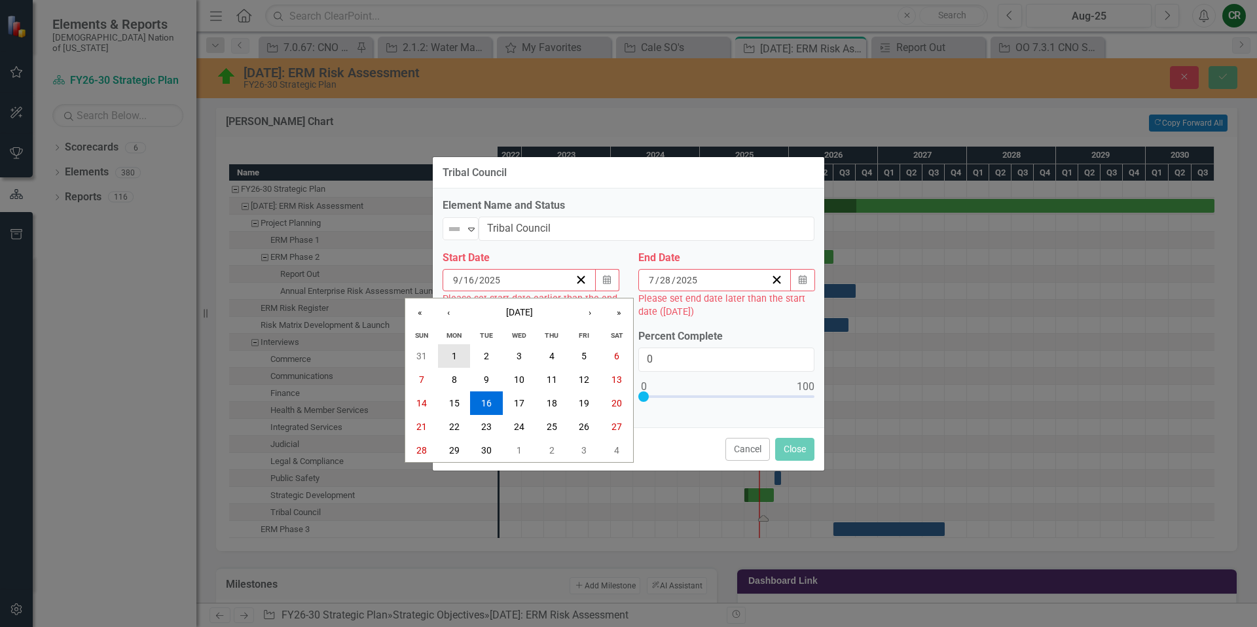
click at [454, 350] on button "1" at bounding box center [454, 356] width 33 height 24
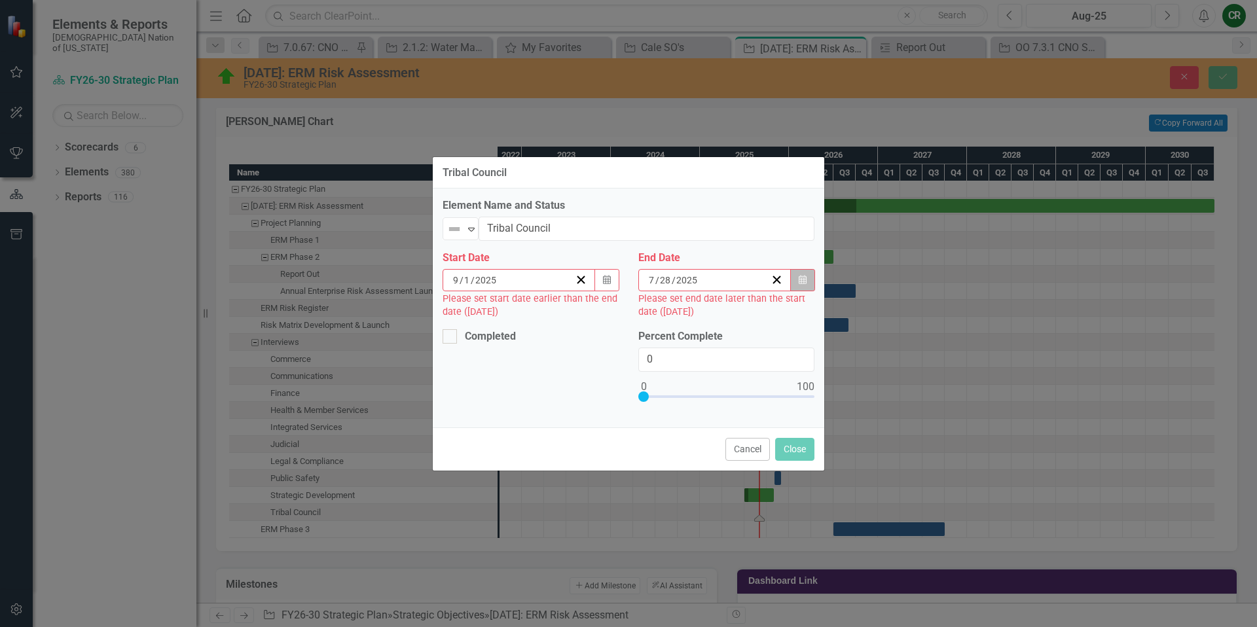
click at [799, 283] on icon "Calendar" at bounding box center [803, 280] width 8 height 9
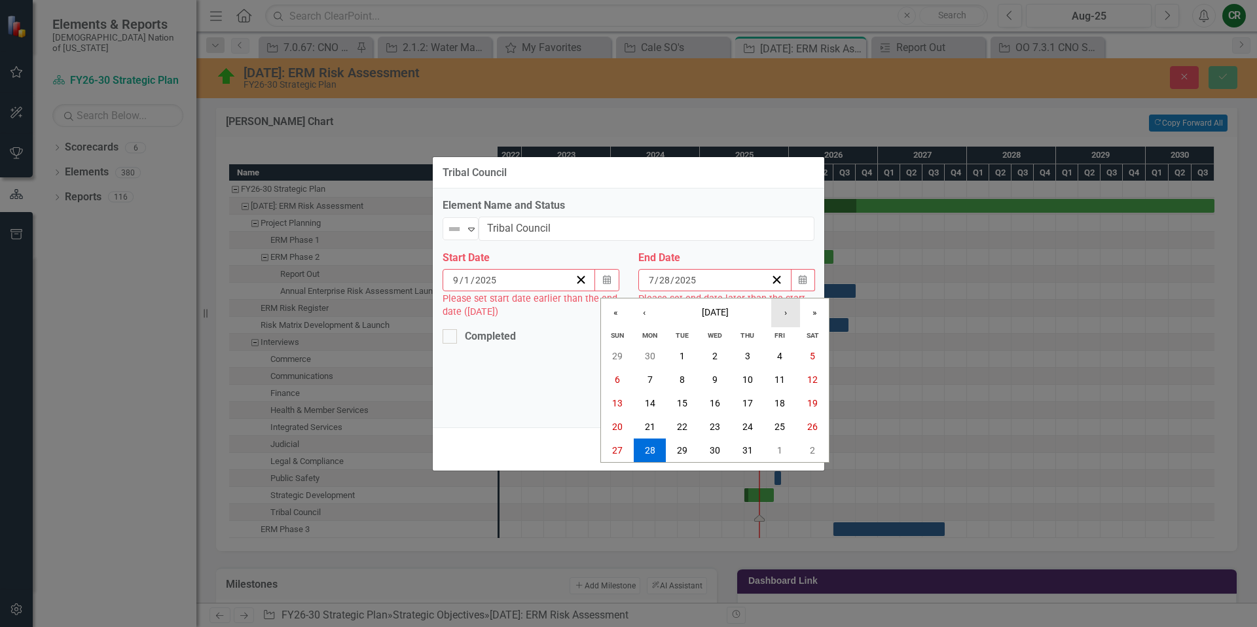
click at [783, 308] on button "›" at bounding box center [785, 312] width 29 height 29
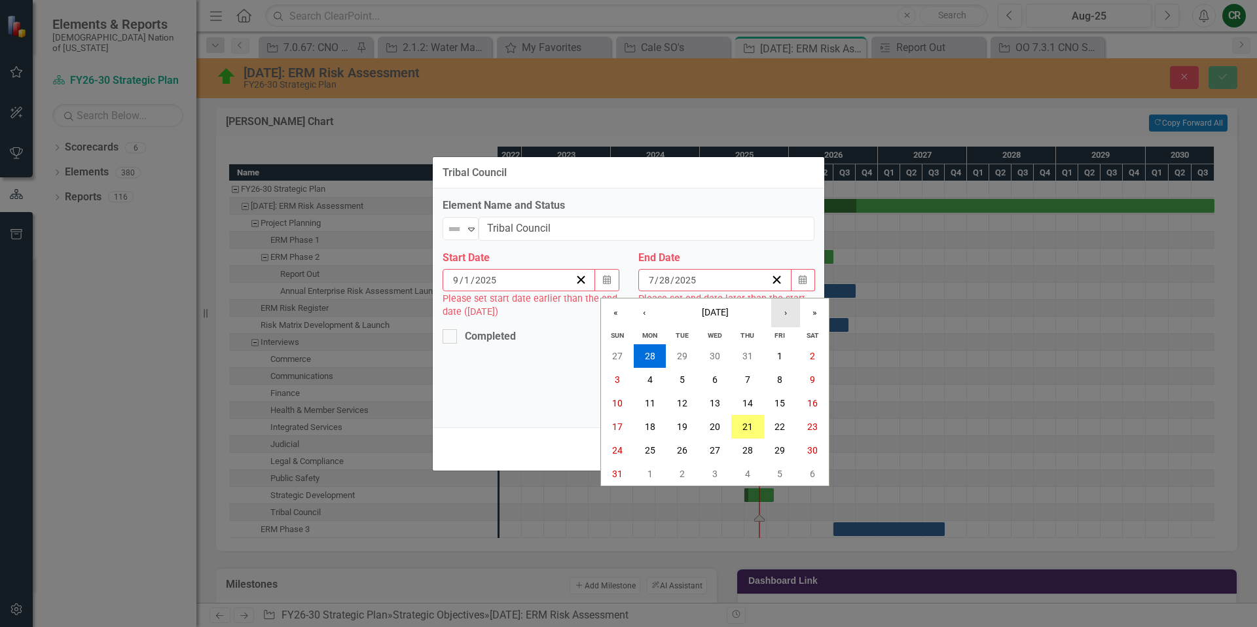
click at [783, 308] on button "›" at bounding box center [785, 312] width 29 height 29
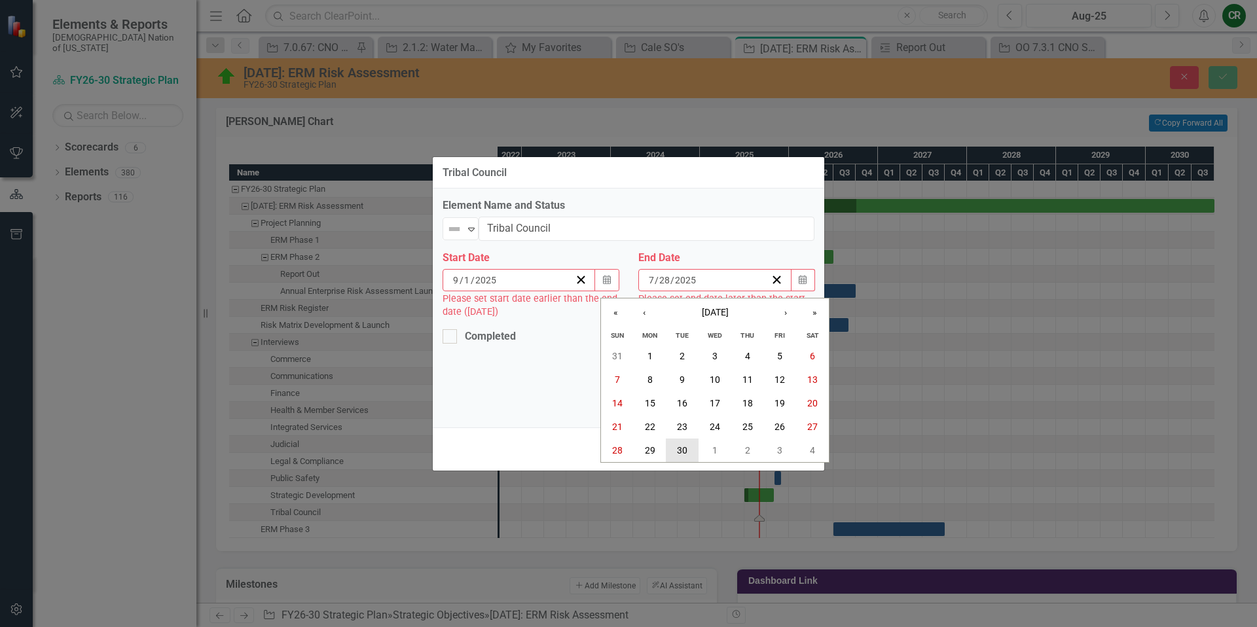
drag, startPoint x: 683, startPoint y: 456, endPoint x: 641, endPoint y: 440, distance: 45.1
click at [683, 456] on button "30" at bounding box center [682, 451] width 33 height 24
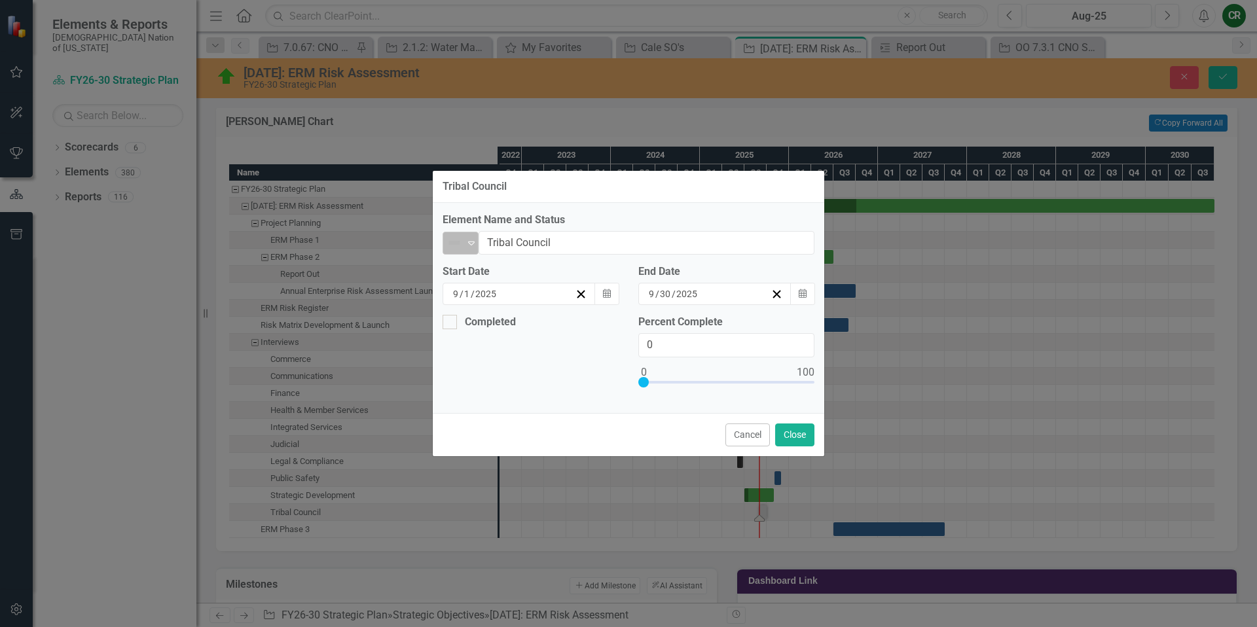
click at [467, 247] on icon "Expand" at bounding box center [471, 243] width 13 height 10
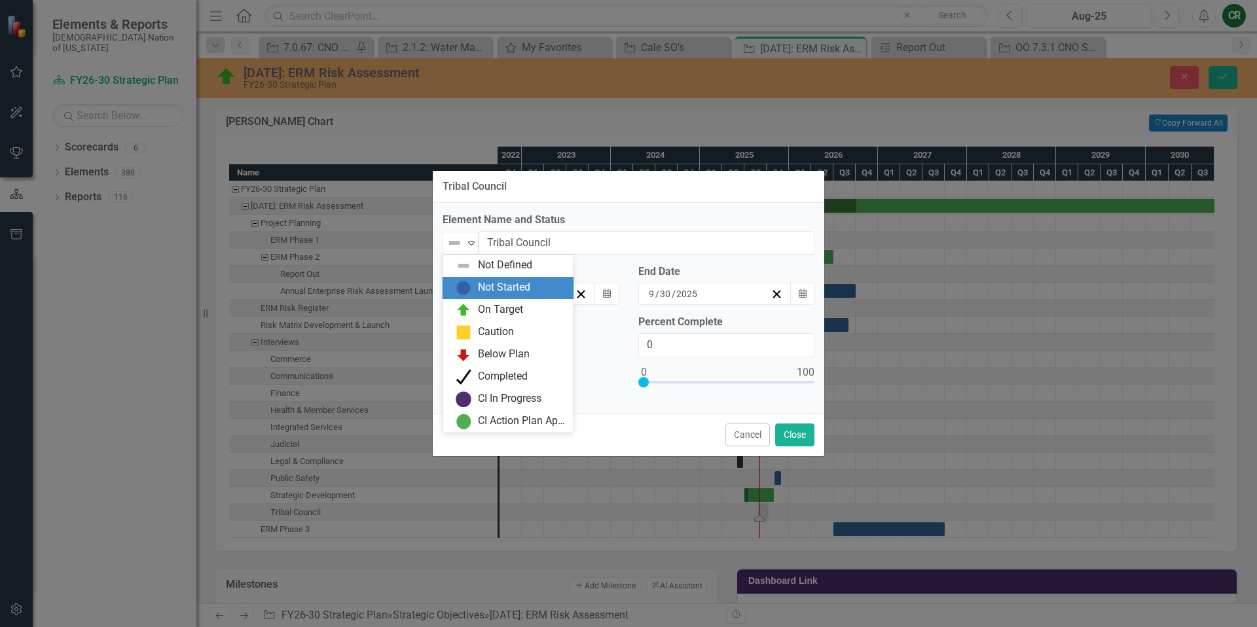
click at [471, 283] on img at bounding box center [464, 288] width 16 height 16
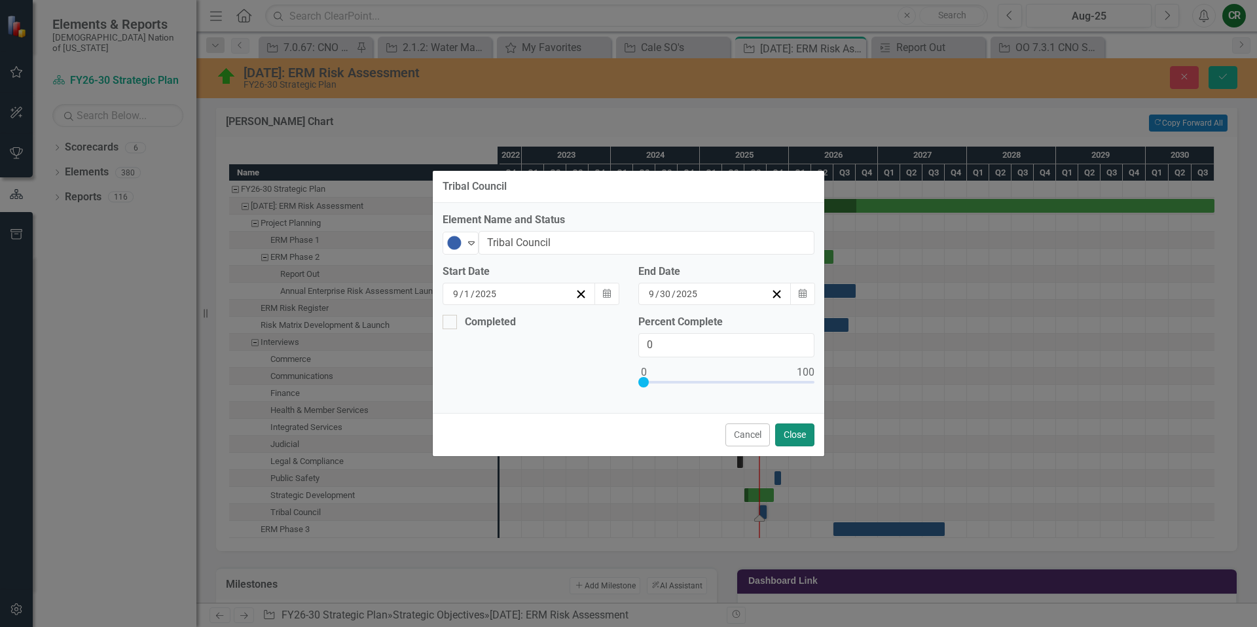
click at [787, 436] on button "Close" at bounding box center [794, 434] width 39 height 23
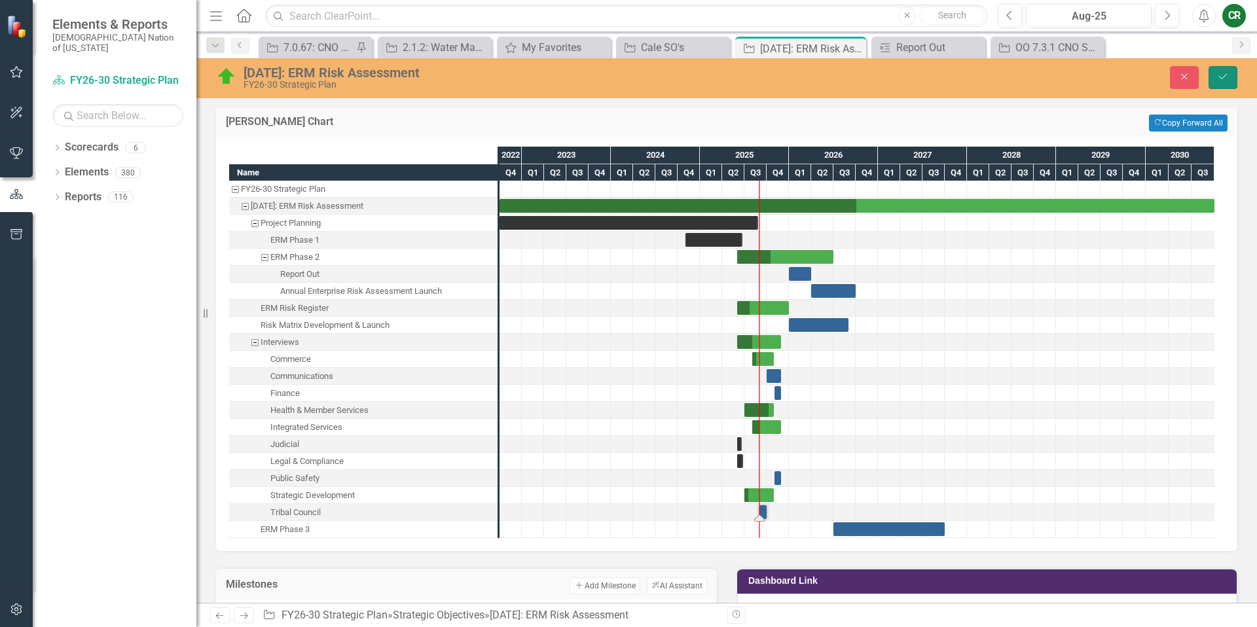
click at [1215, 77] on button "Save" at bounding box center [1222, 77] width 29 height 23
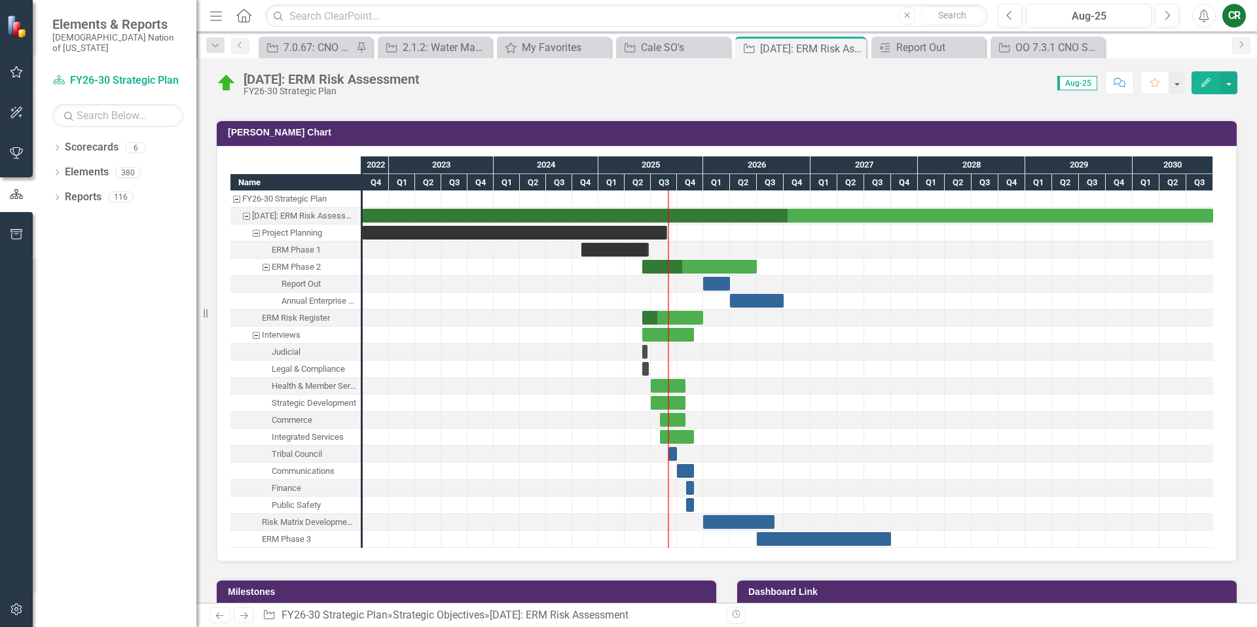
scroll to position [1016, 0]
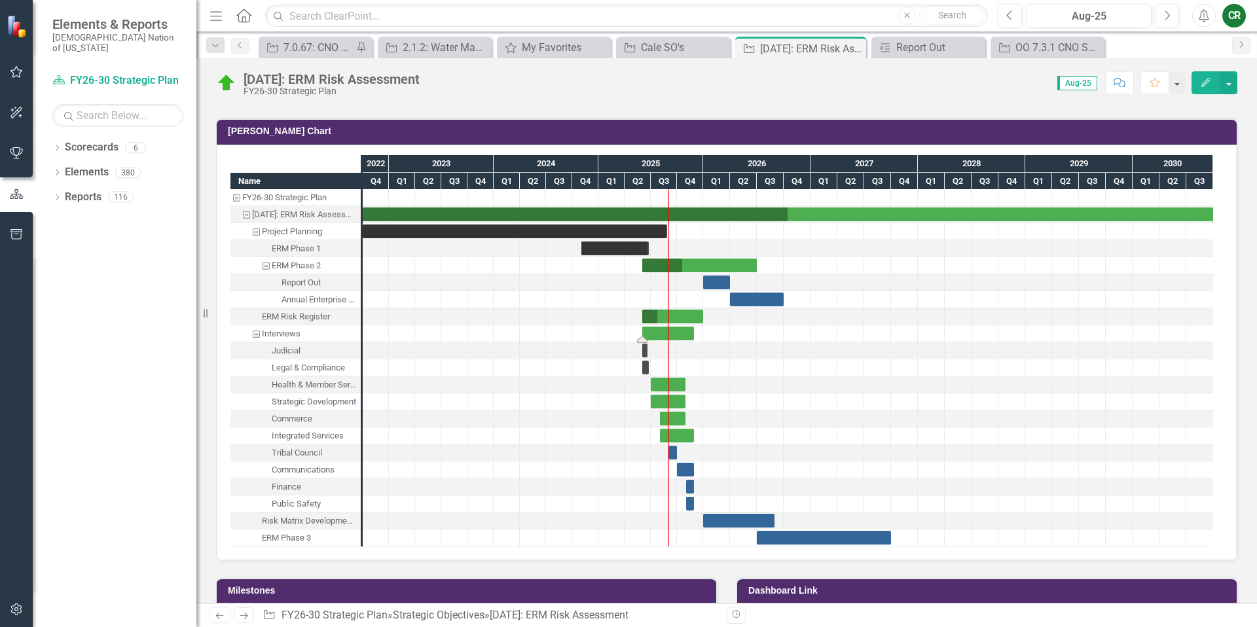
click at [673, 331] on div "Task: Start date: 2025-06-01 End date: 2025-11-30" at bounding box center [668, 334] width 52 height 14
click at [675, 332] on div "Task: Start date: 2025-06-01 End date: 2025-11-30" at bounding box center [668, 334] width 52 height 14
click at [673, 332] on div "Task: Start date: 2025-06-01 End date: 2025-11-30" at bounding box center [668, 334] width 52 height 14
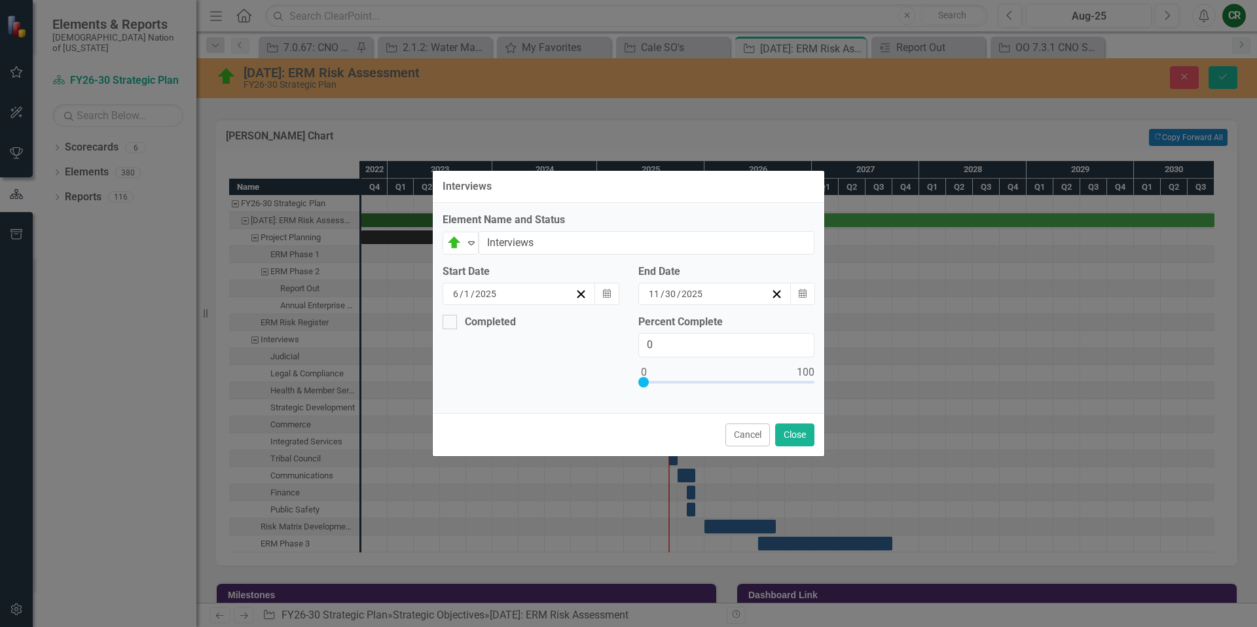
click at [673, 332] on div "Percent Complete 0" at bounding box center [726, 354] width 176 height 79
type input "35"
drag, startPoint x: 645, startPoint y: 380, endPoint x: 703, endPoint y: 385, distance: 57.8
click at [703, 385] on div at bounding box center [701, 382] width 10 height 10
click at [790, 433] on button "Close" at bounding box center [794, 434] width 39 height 23
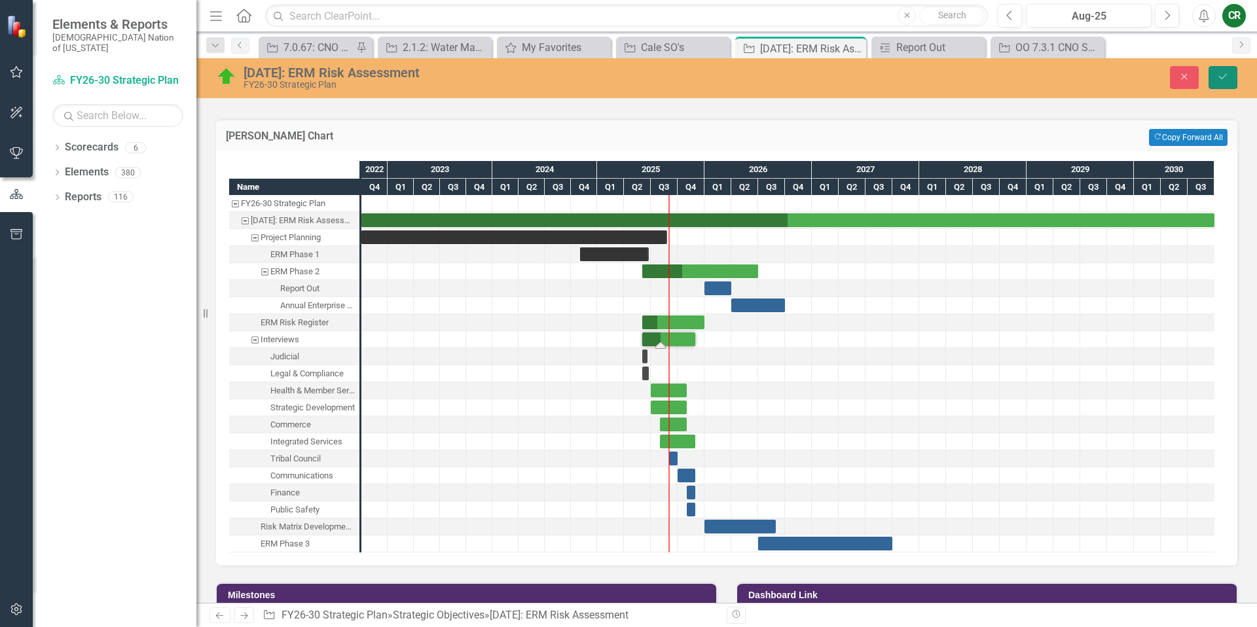
click at [1229, 80] on button "Save" at bounding box center [1222, 77] width 29 height 23
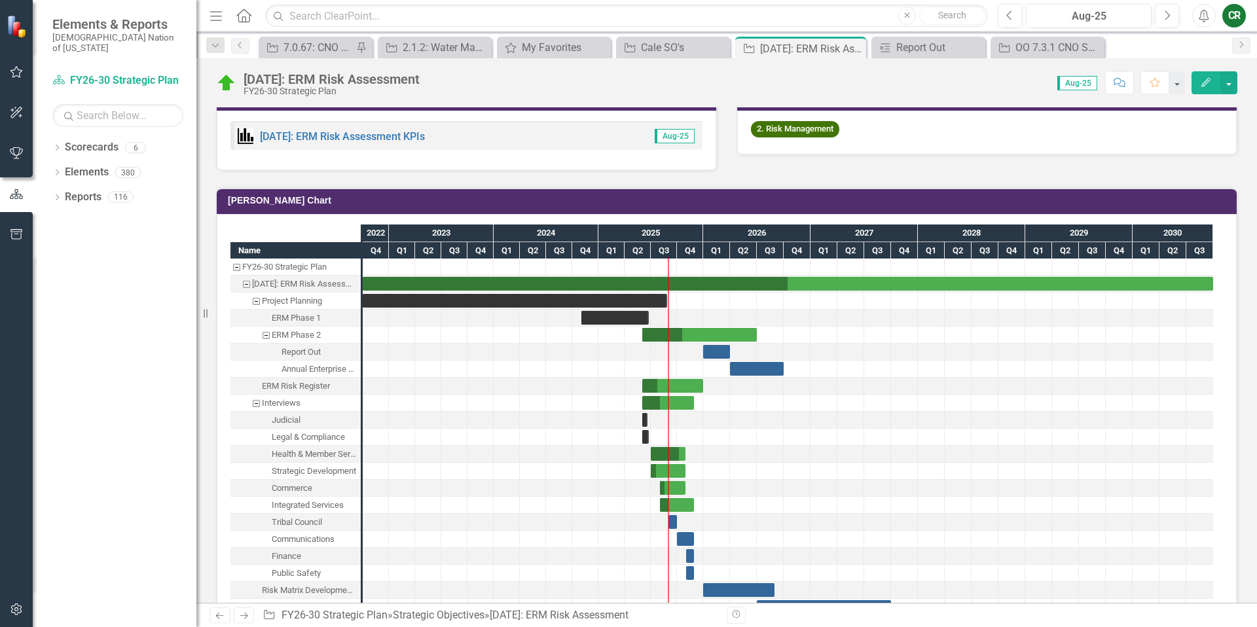
scroll to position [1060, 0]
